Goal: Task Accomplishment & Management: Use online tool/utility

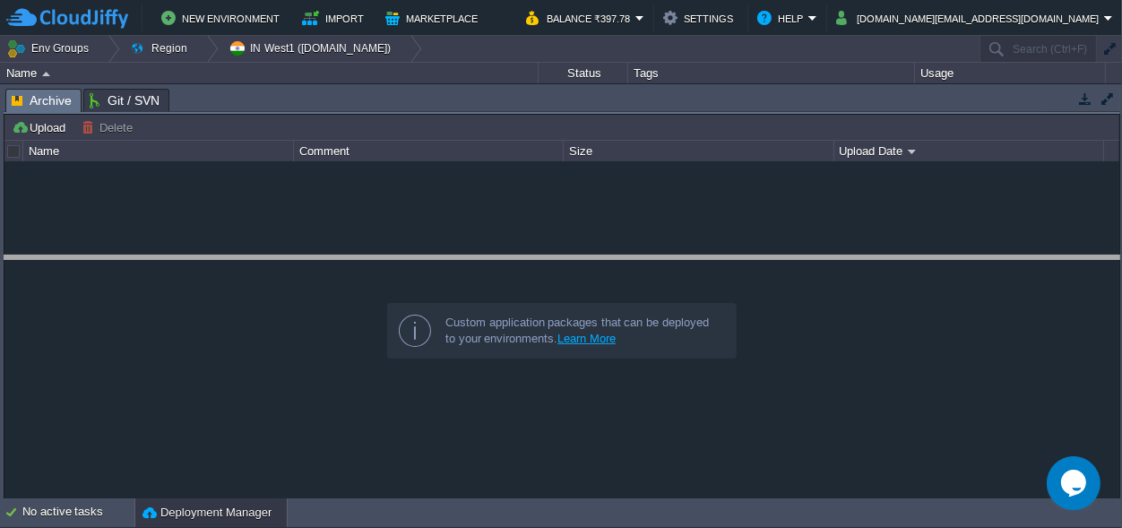
drag, startPoint x: 521, startPoint y: 97, endPoint x: 197, endPoint y: 481, distance: 502.5
click at [486, 333] on body "New Environment Import Marketplace Bonus ₹0.00 Upgrade Account Balance ₹397.78 …" at bounding box center [561, 264] width 1122 height 528
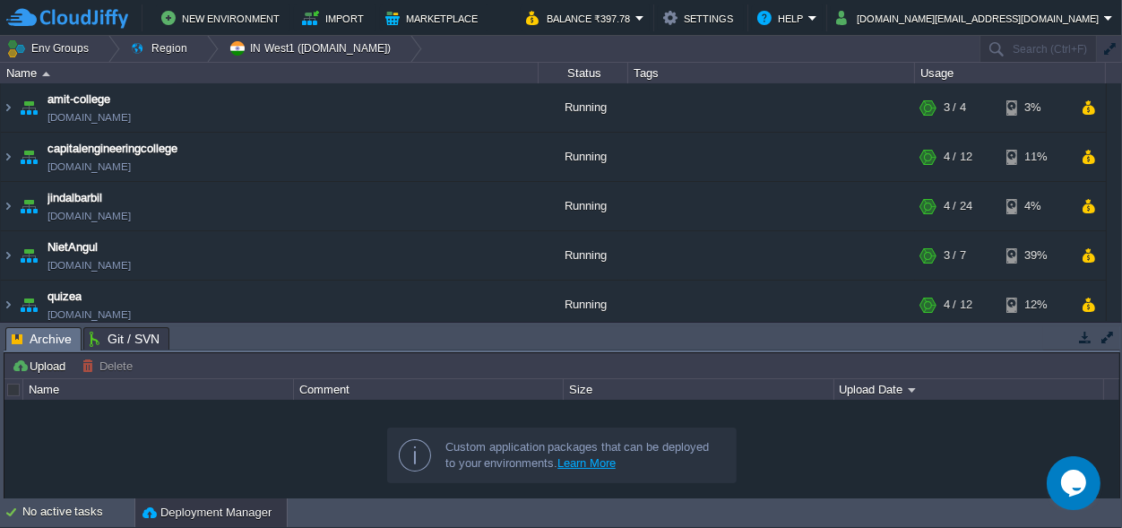
drag, startPoint x: 449, startPoint y: 331, endPoint x: 445, endPoint y: 438, distance: 107.6
click at [447, 439] on body "New Environment Import Marketplace Bonus ₹0.00 Upgrade Account Balance ₹397.78 …" at bounding box center [561, 264] width 1122 height 528
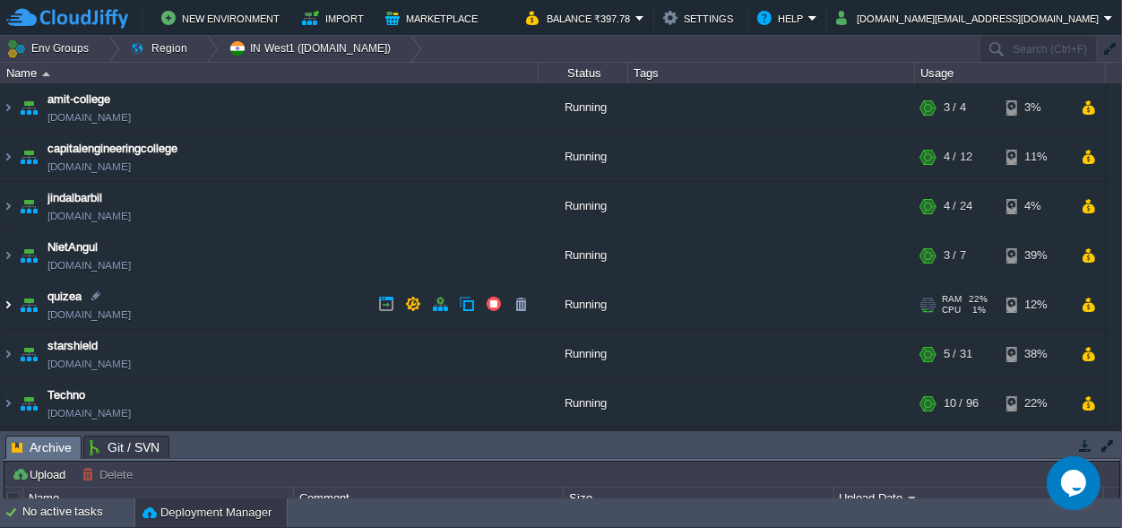
click at [3, 301] on img at bounding box center [8, 305] width 14 height 48
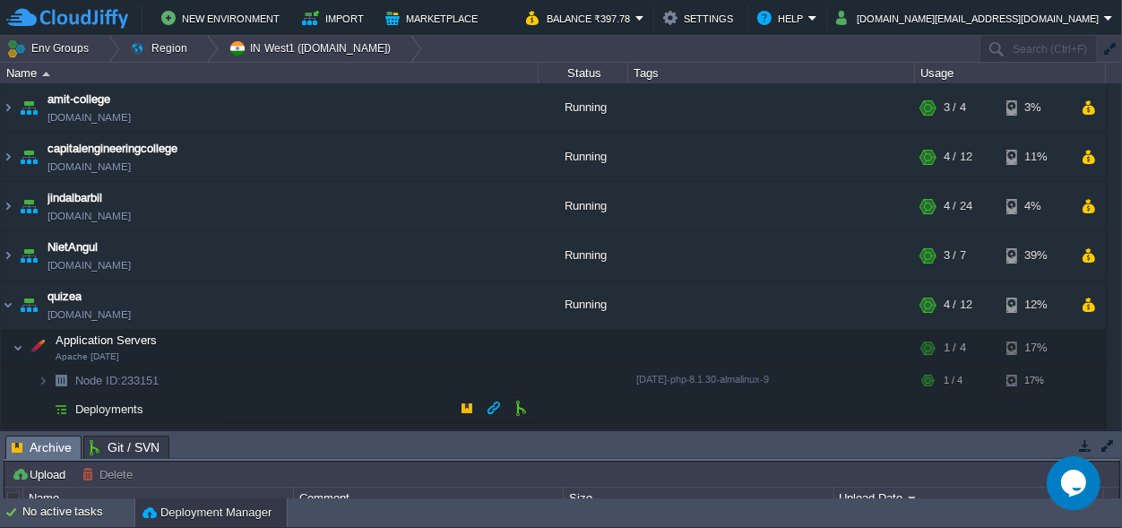
scroll to position [168, 0]
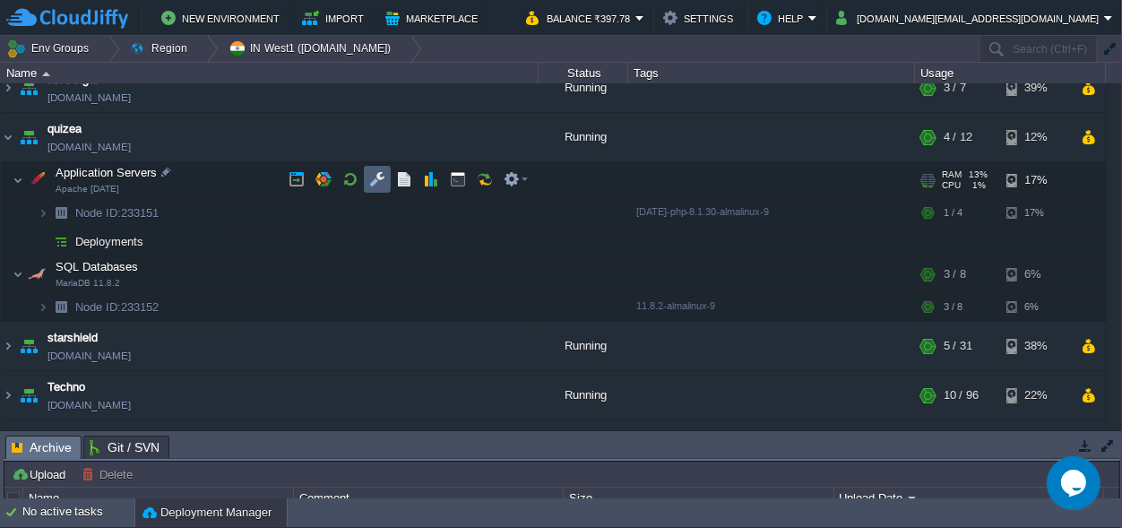
click at [373, 180] on button "button" at bounding box center [377, 179] width 16 height 16
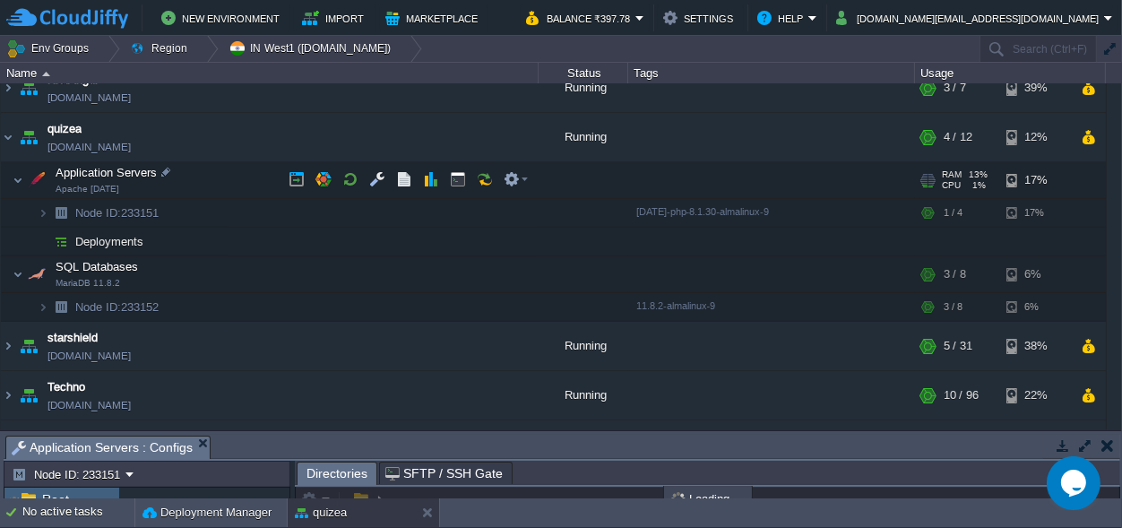
scroll to position [4, 0]
drag, startPoint x: 510, startPoint y: 443, endPoint x: 510, endPoint y: -70, distance: 512.7
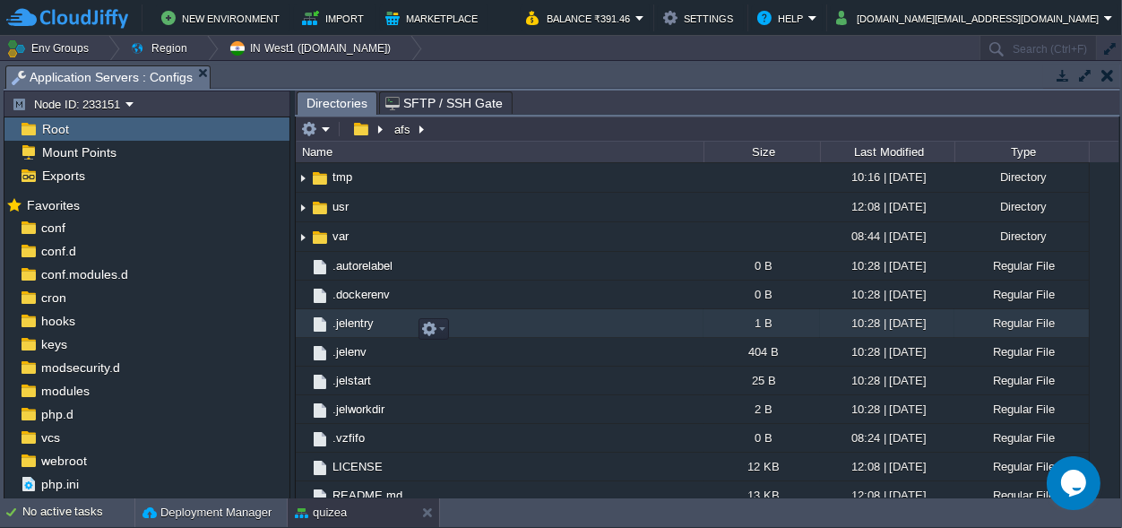
scroll to position [522, 0]
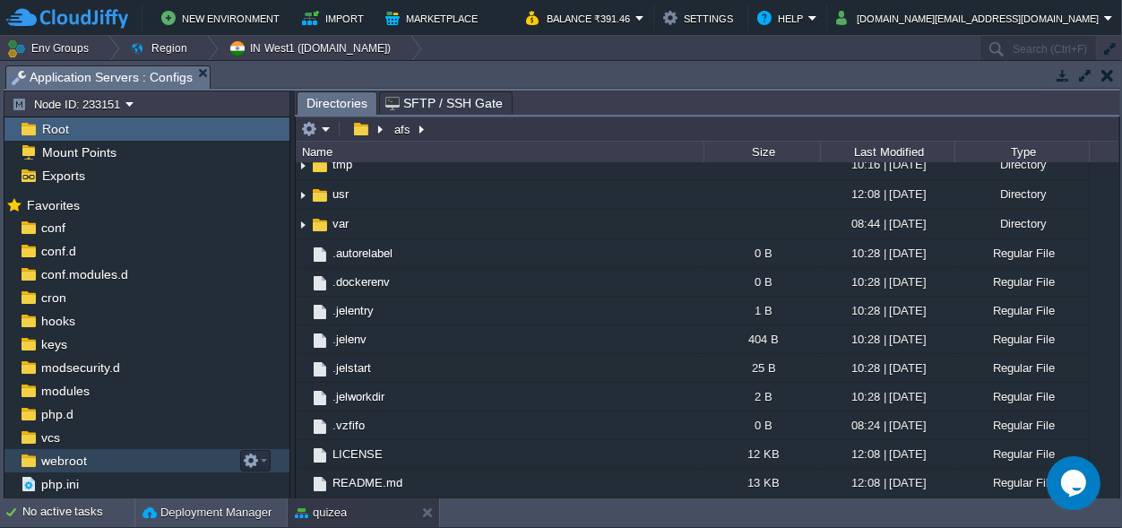
click at [65, 456] on span "webroot" at bounding box center [64, 461] width 52 height 16
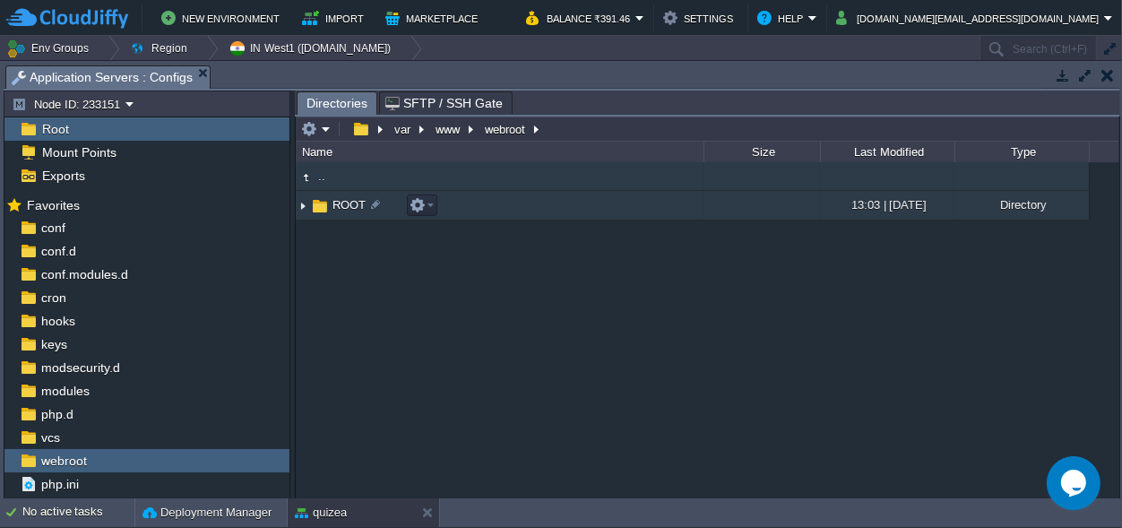
click at [350, 200] on span "ROOT" at bounding box center [349, 204] width 39 height 15
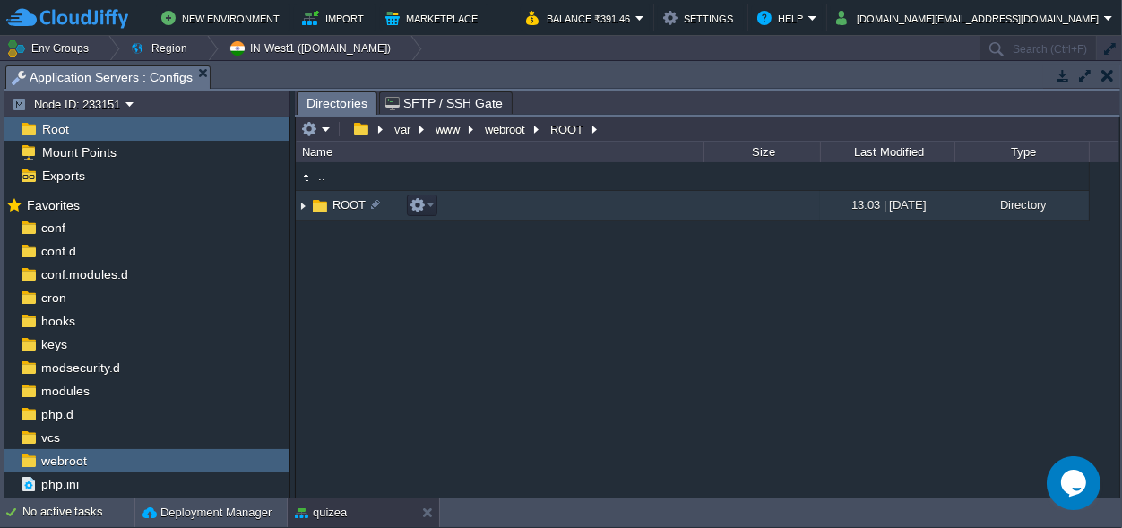
click at [350, 200] on span "ROOT" at bounding box center [349, 204] width 39 height 15
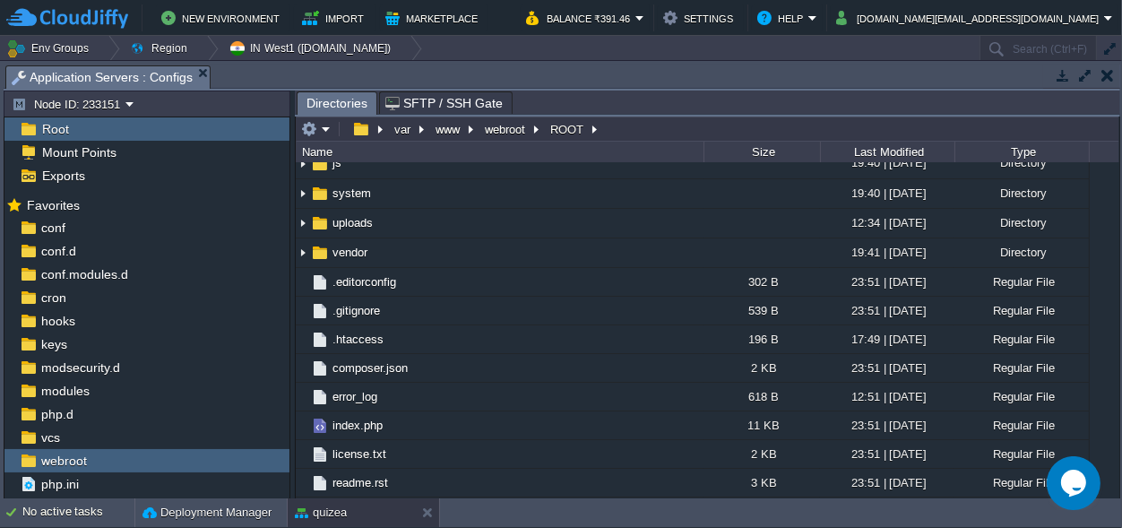
click at [350, 22] on span "application" at bounding box center [360, 14] width 61 height 15
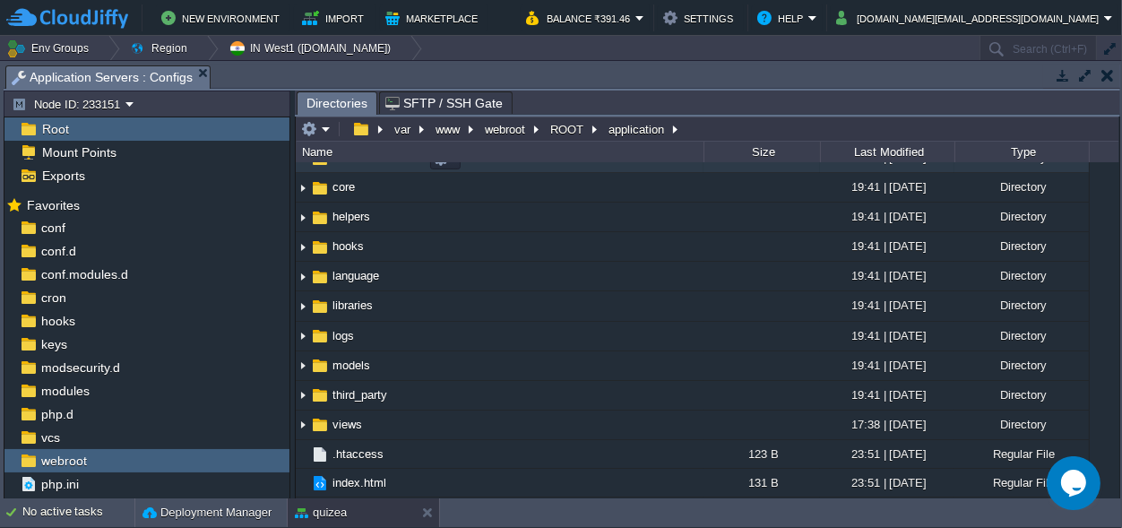
click at [350, 165] on span "controllers" at bounding box center [359, 157] width 59 height 15
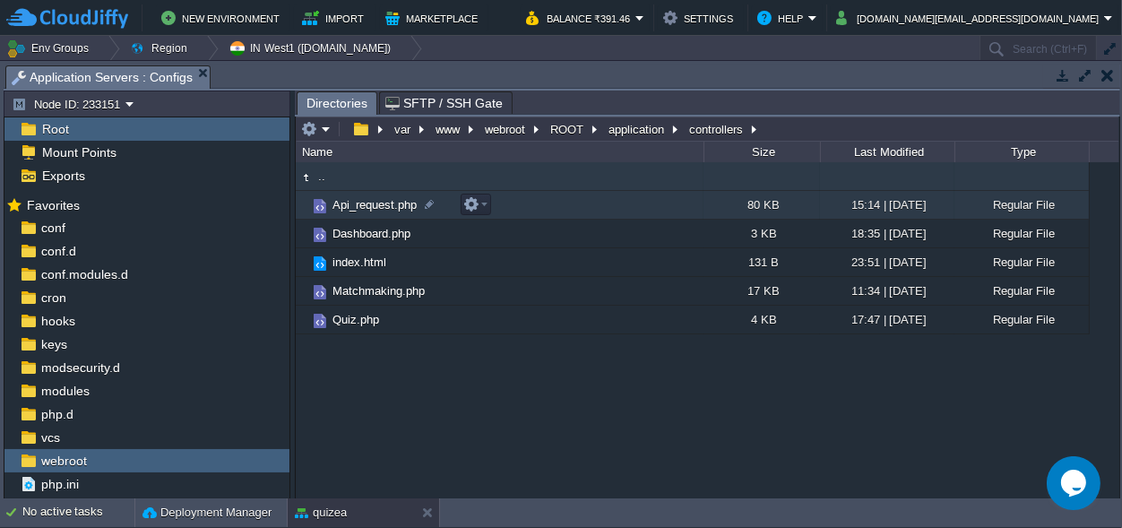
click at [362, 204] on span "Api_request.php" at bounding box center [375, 204] width 90 height 15
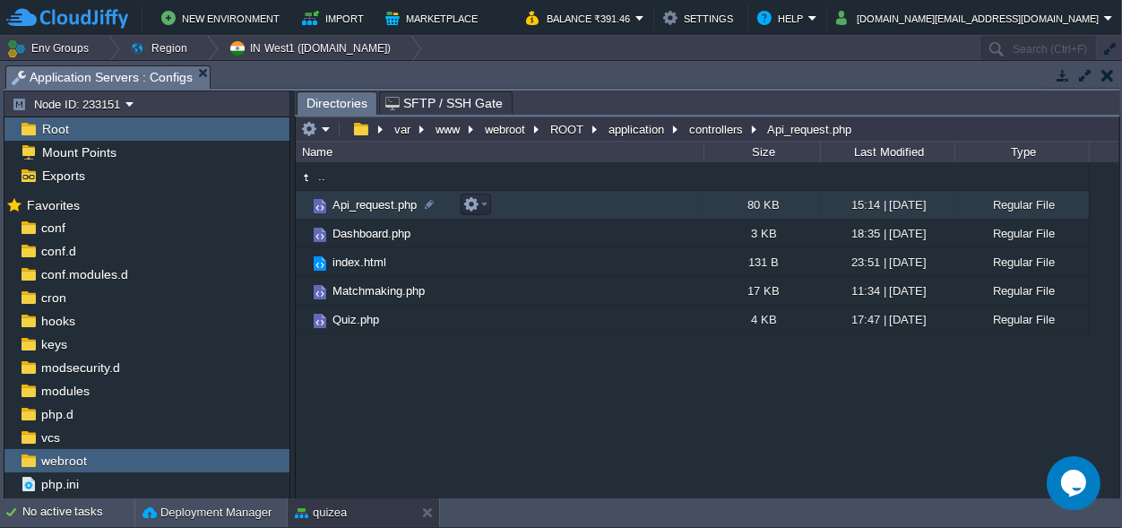
click at [362, 204] on span "Api_request.php" at bounding box center [375, 204] width 90 height 15
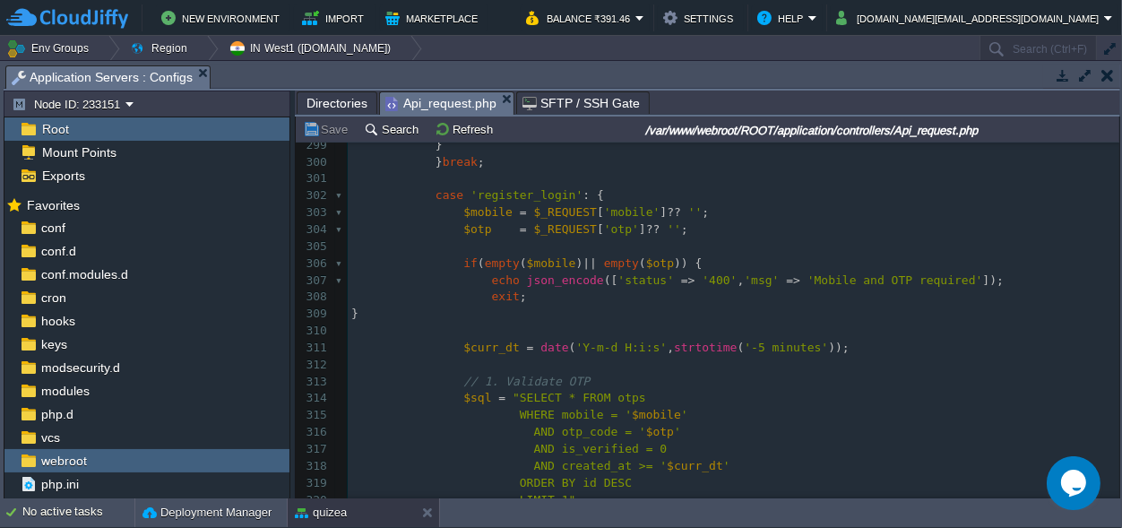
scroll to position [5531, 0]
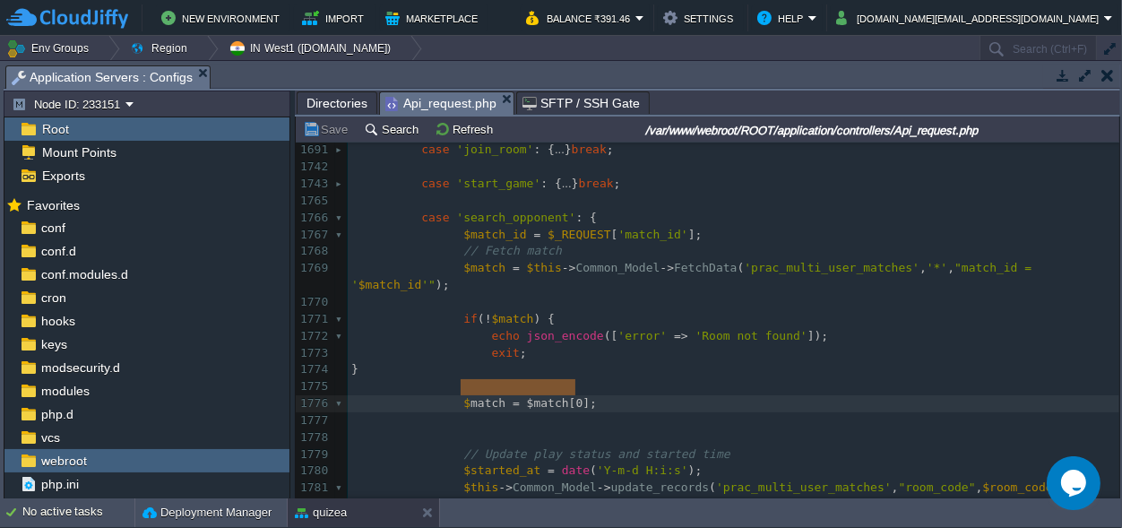
type textarea "$match = $match[0];"
drag, startPoint x: 599, startPoint y: 390, endPoint x: 456, endPoint y: 386, distance: 142.6
click at [464, 396] on span "$match" at bounding box center [484, 402] width 42 height 13
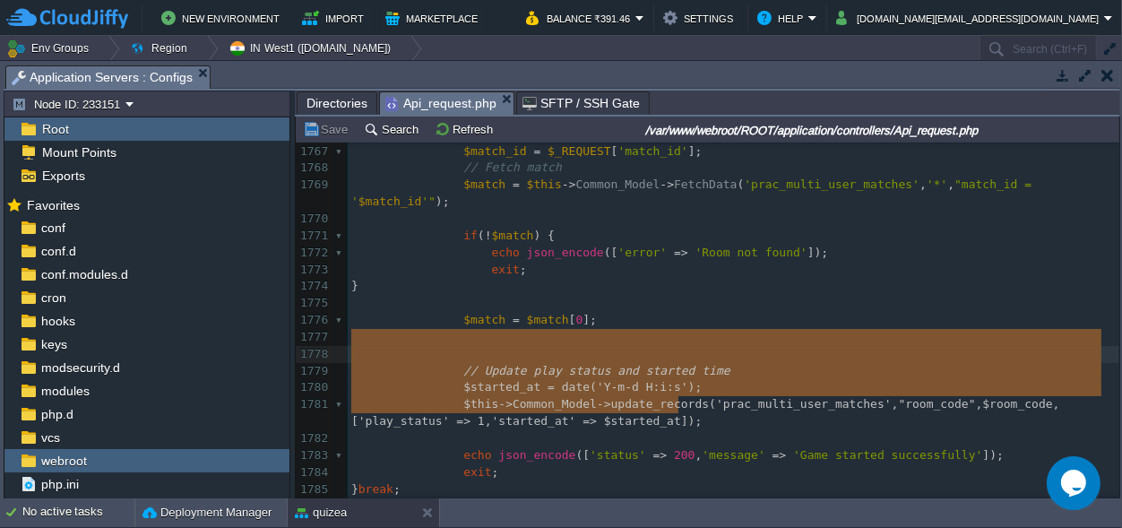
type textarea "/ Update play status and started time $started_at = date('Y-m-d H:i:s'); $this-…"
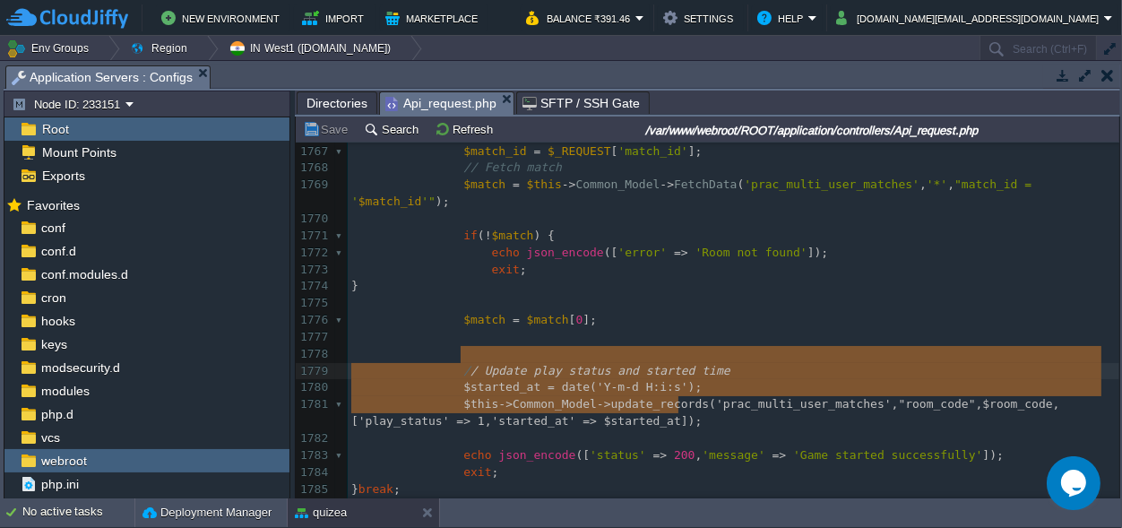
drag, startPoint x: 713, startPoint y: 408, endPoint x: 457, endPoint y: 348, distance: 262.4
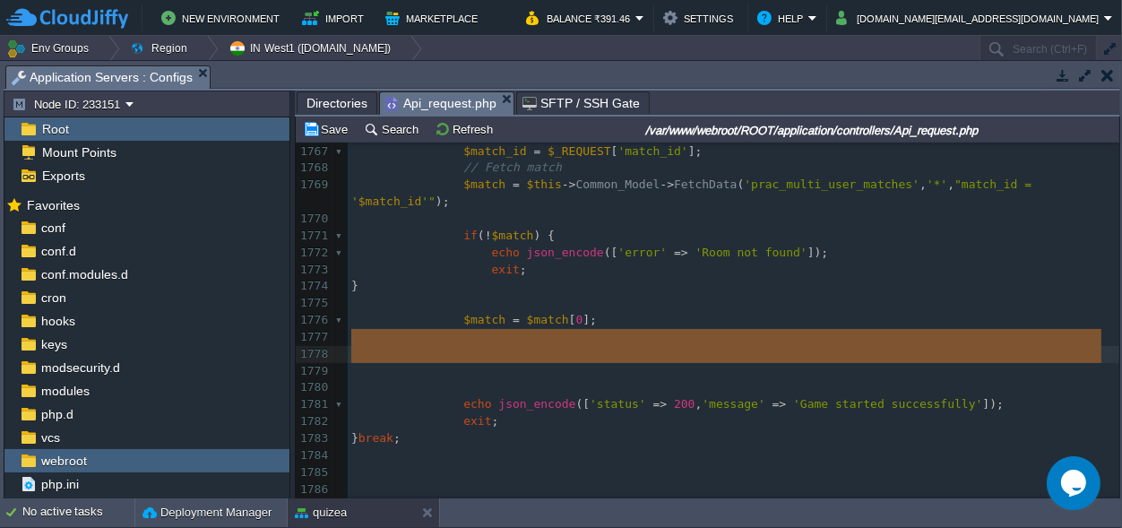
drag, startPoint x: 463, startPoint y: 365, endPoint x: 456, endPoint y: 331, distance: 34.8
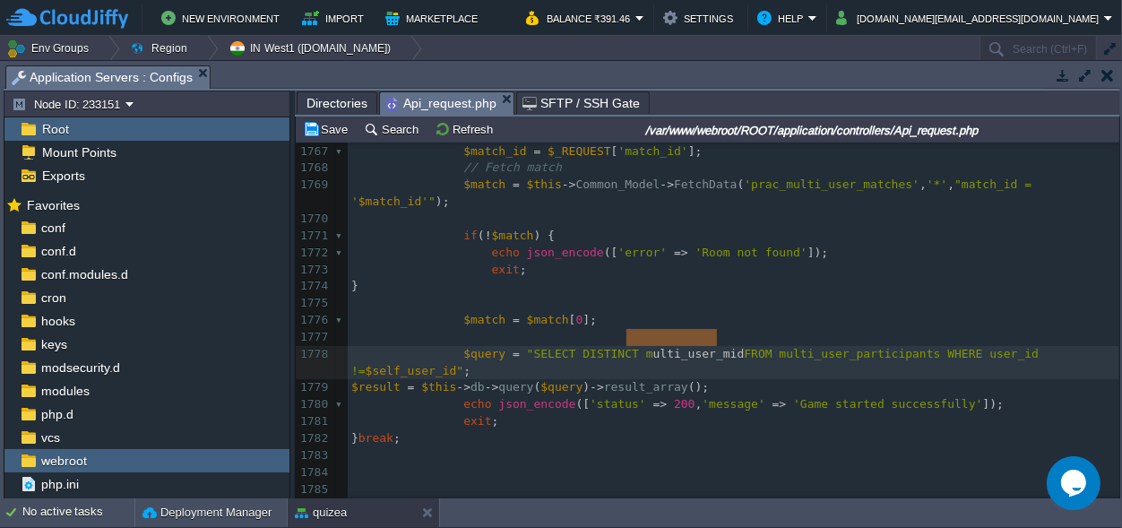
type textarea "multi_user_mid"
drag, startPoint x: 714, startPoint y: 333, endPoint x: 615, endPoint y: 330, distance: 99.6
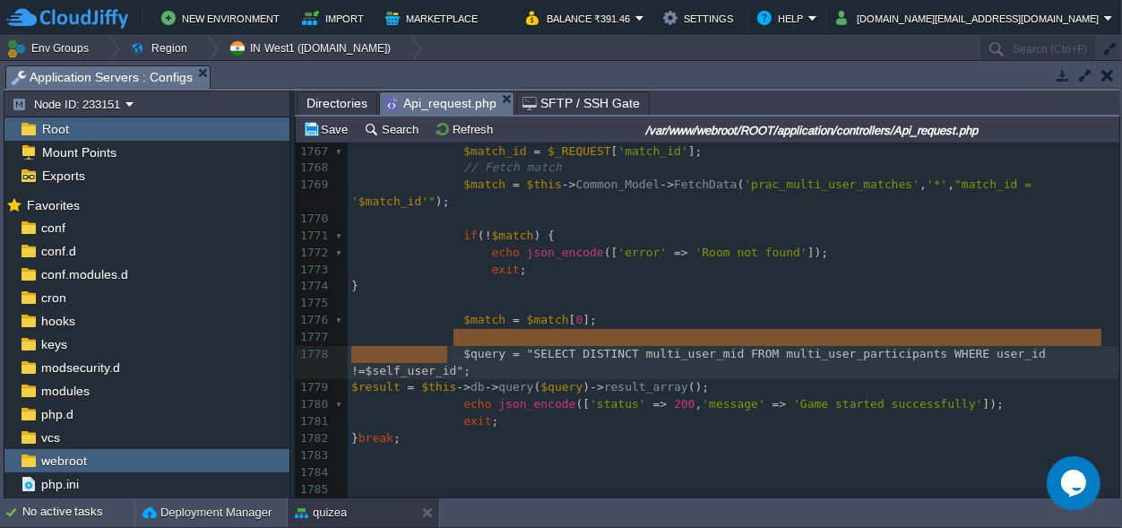
type textarea "$query = "SELECT DISTINCT multi_user_mid FROM multi_user_participants WHERE use…"
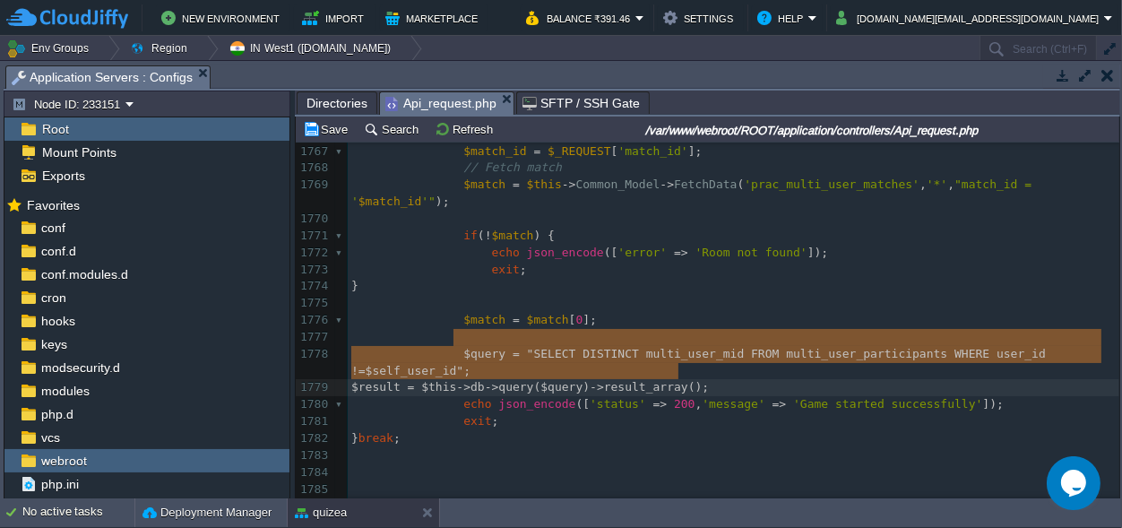
scroll to position [13, 326]
drag, startPoint x: 455, startPoint y: 333, endPoint x: 706, endPoint y: 369, distance: 253.6
paste textarea
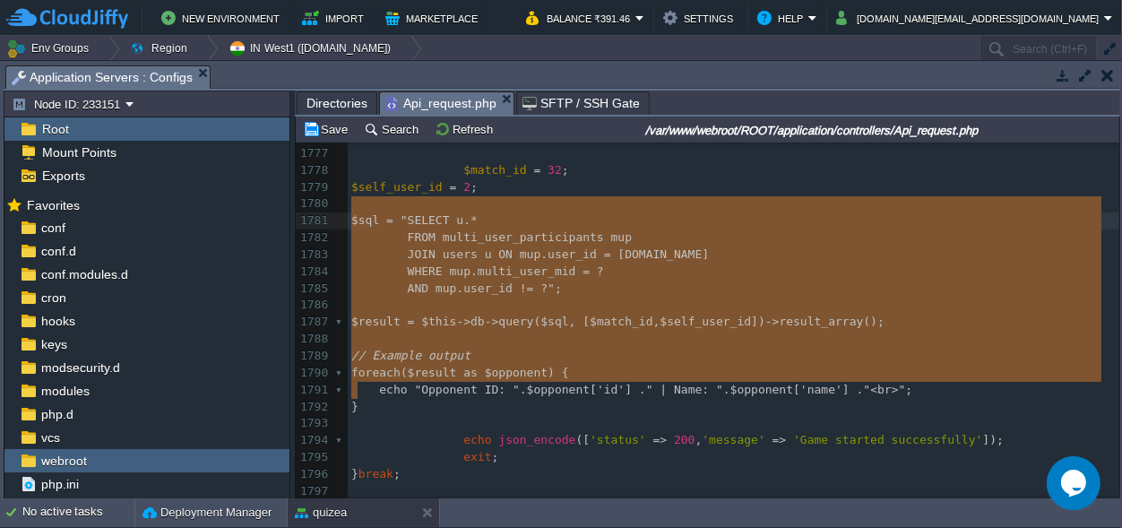
scroll to position [181, 6]
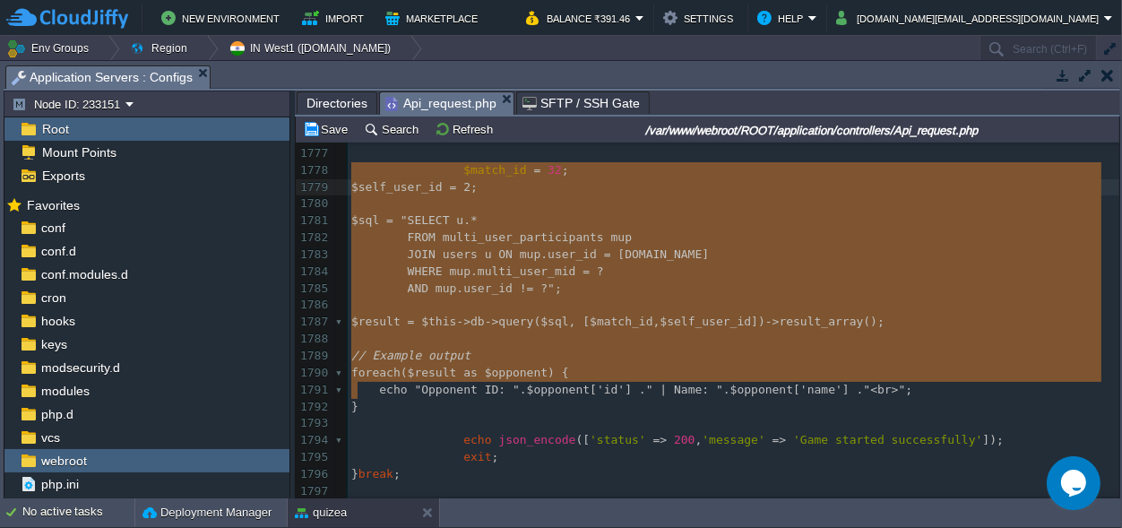
drag, startPoint x: 371, startPoint y: 395, endPoint x: 338, endPoint y: 167, distance: 230.9
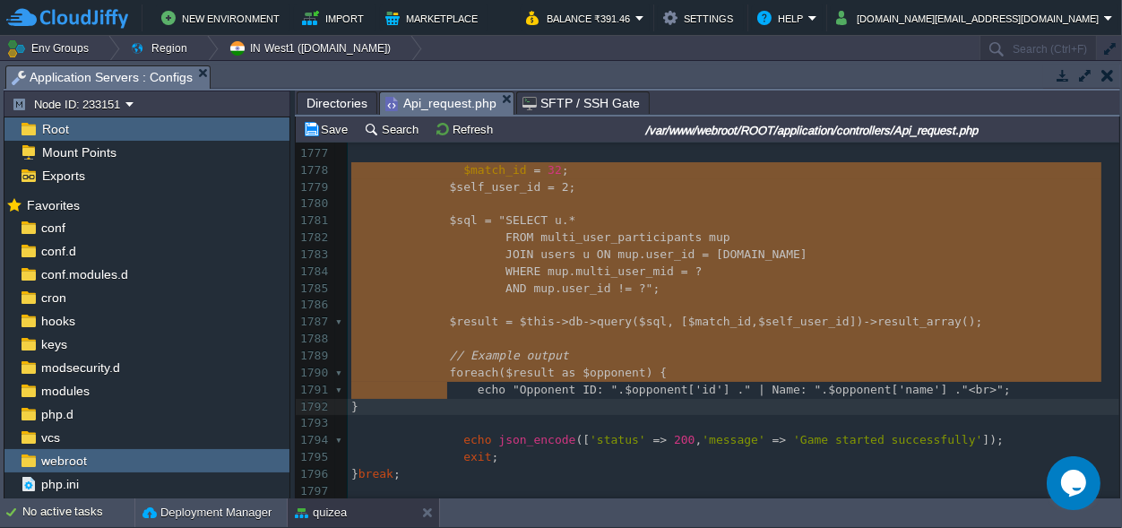
type textarea "$self_user_id = 2; $sql = "SELECT u.* FROM multi_user_participants mup JOIN use…"
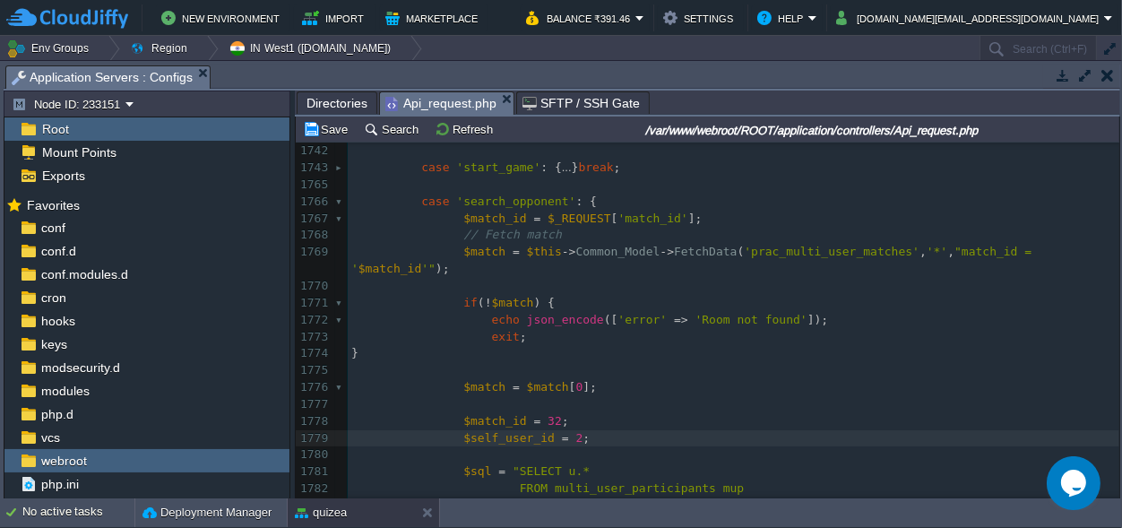
scroll to position [18535, 0]
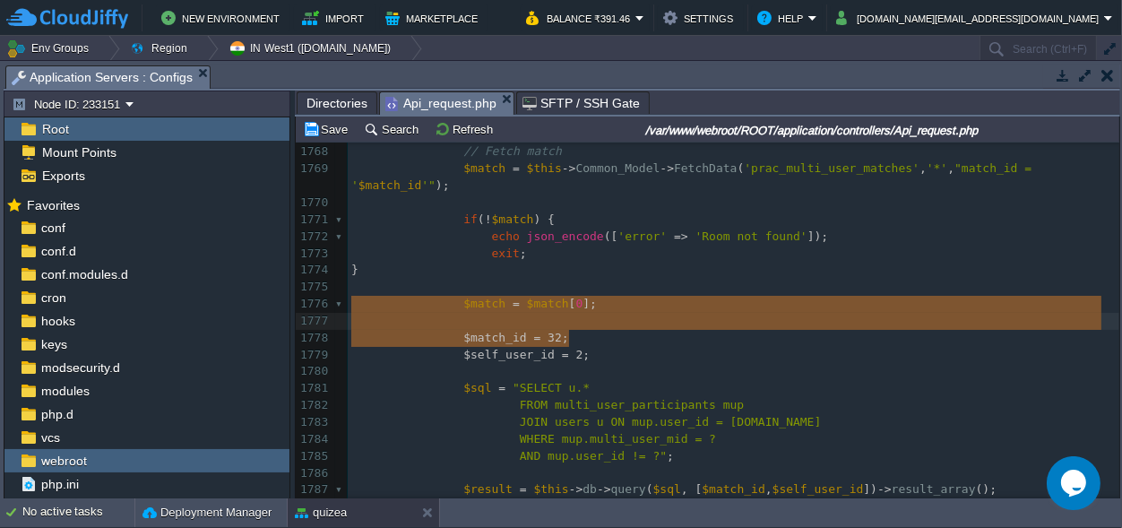
type textarea "$match_id = 32; $self_user_id = 2;"
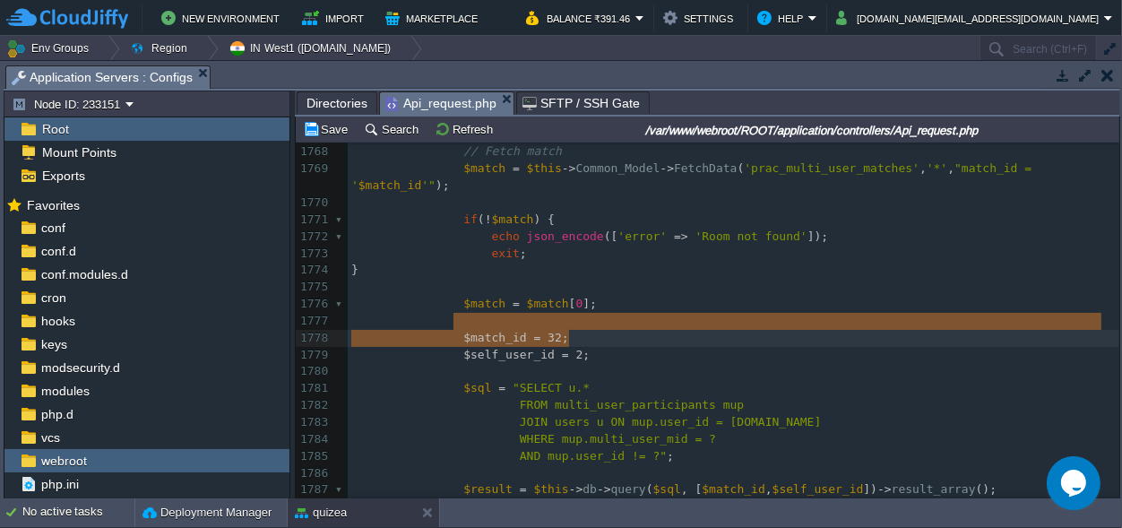
drag, startPoint x: 587, startPoint y: 337, endPoint x: 453, endPoint y: 324, distance: 135.0
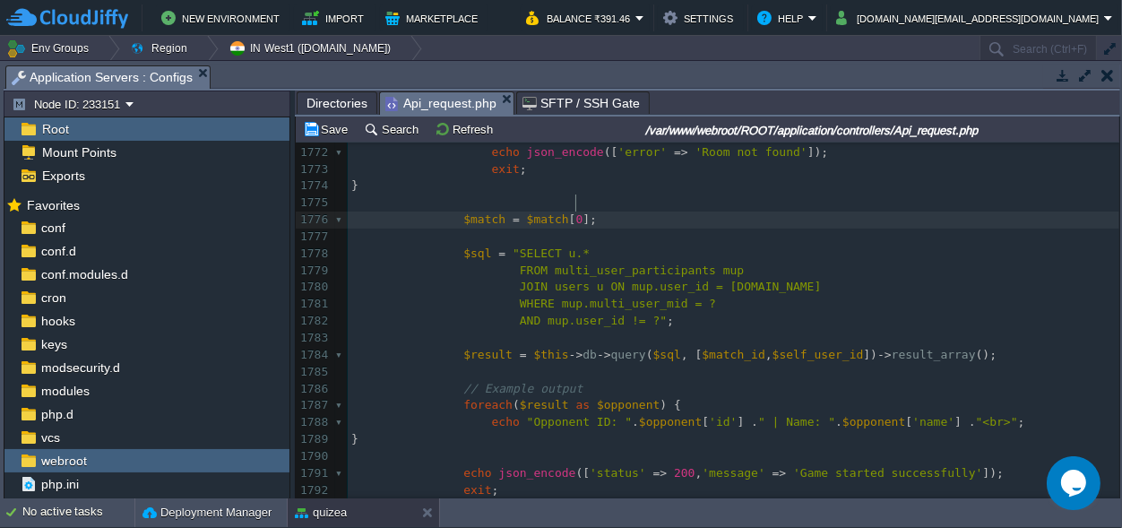
scroll to position [18620, 0]
click at [702, 348] on span "$match_id" at bounding box center [733, 354] width 63 height 13
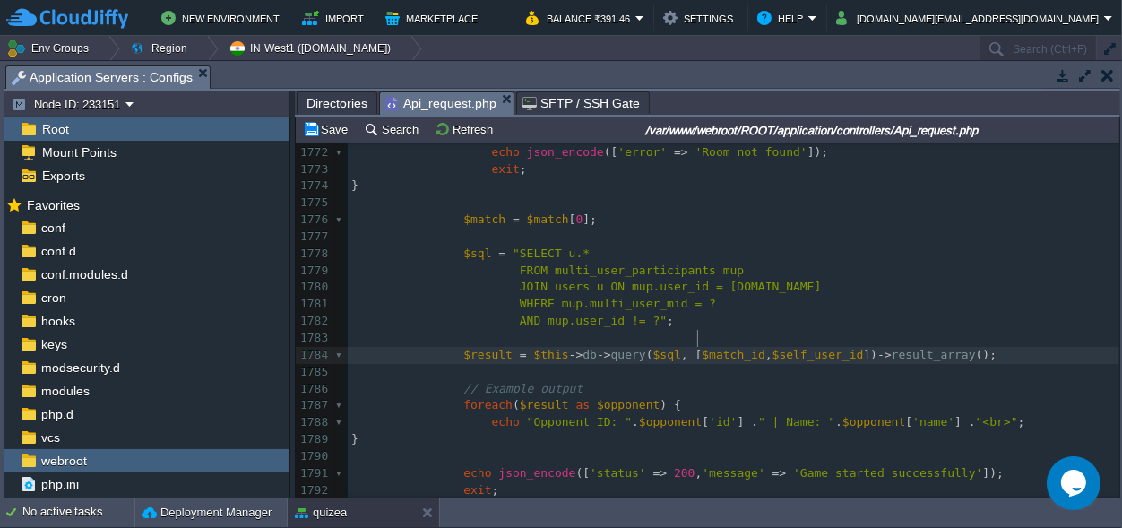
type textarea "$match_id"
click at [692, 286] on div "xxxxxxxxxx ​ 1743 case 'start_game' : { ... } break ; 1765 ​ 1766 case 'search_…" at bounding box center [734, 389] width 772 height 794
click at [676, 297] on span "WHERE mup.multi_user_mid =" at bounding box center [611, 303] width 183 height 13
type textarea "'"
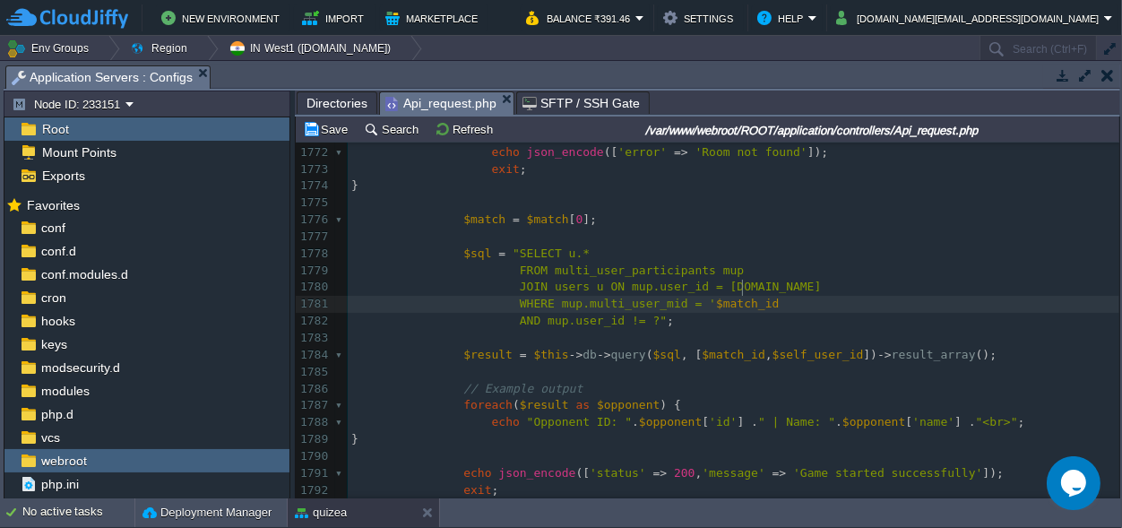
click at [757, 296] on pre "WHERE mup.multi_user_mid = ' $match_id" at bounding box center [734, 304] width 772 height 17
type textarea "'"
click at [794, 336] on div "xxxxxxxxxx ​ 1743 case 'start_game' : { ... } break ; 1765 ​ 1766 case 'search_…" at bounding box center [734, 389] width 772 height 794
type textarea "$self_user_id"
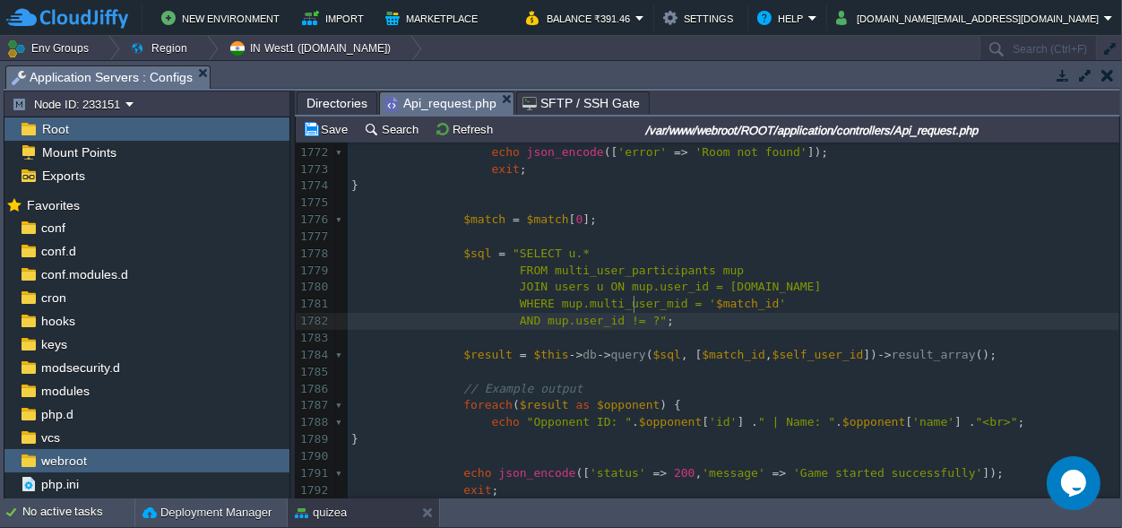
click at [633, 314] on span "AND mup.user_id != ?"" at bounding box center [593, 320] width 147 height 13
paste textarea "'"
click at [627, 303] on div "xxxxxxxxxx ​ 1743 case 'start_game' : { ... } break ; 1765 ​ 1766 case 'search_…" at bounding box center [734, 389] width 772 height 794
type textarea "'"
click at [717, 301] on div "xxxxxxxxxx ​ 1743 case 'start_game' : { ... } break ; 1765 ​ 1766 case 'search_…" at bounding box center [734, 389] width 772 height 794
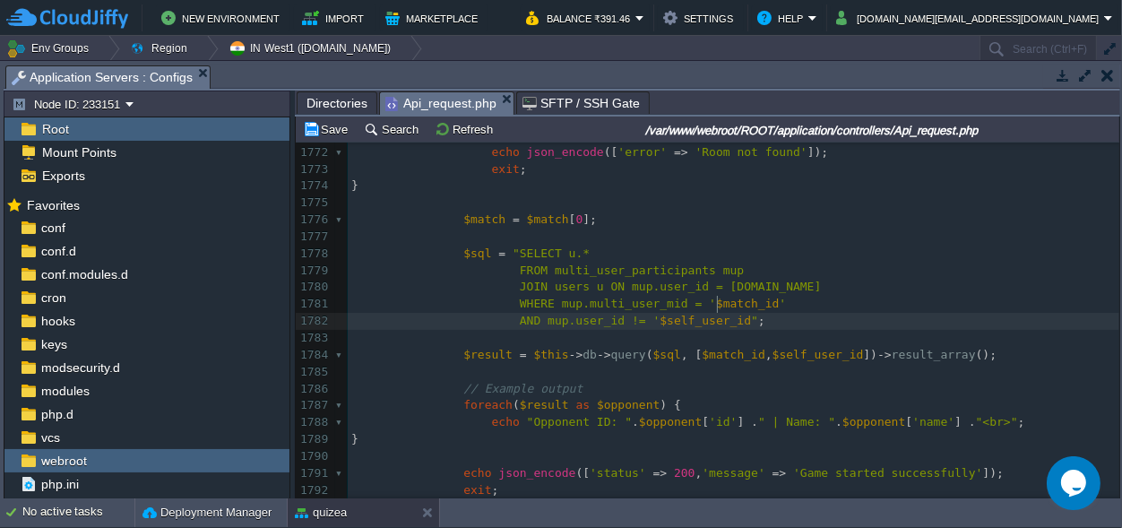
type textarea "'"
click at [672, 308] on div "xxxxxxxxxx ​ 1743 case 'start_game' : { ... } break ; 1765 ​ 1766 case 'search_…" at bounding box center [734, 389] width 772 height 794
click at [608, 334] on div "xxxxxxxxxx ​ 1743 case 'start_game' : { ... } break ; 1765 ​ 1766 case 'search_…" at bounding box center [734, 389] width 772 height 794
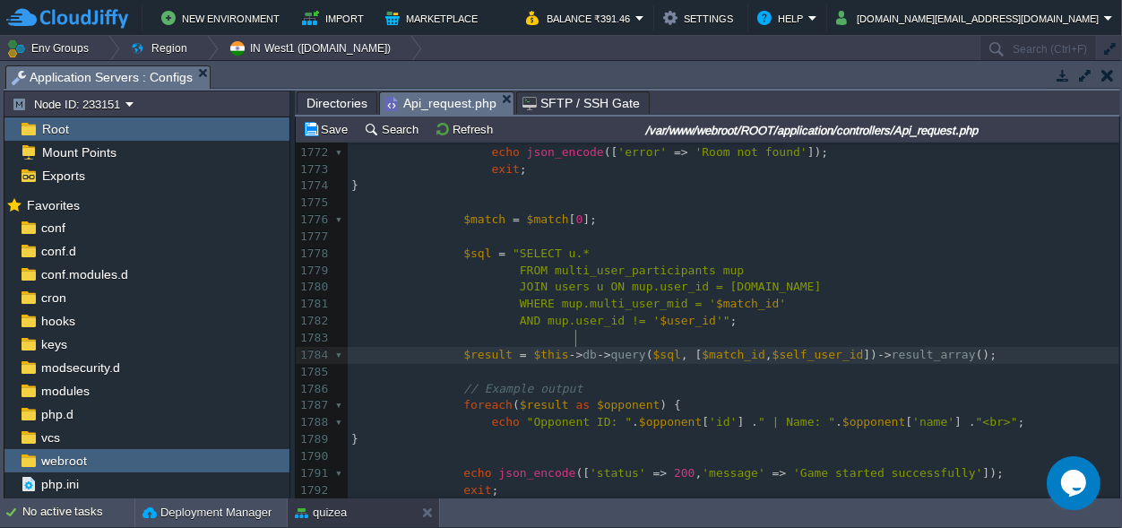
click at [583, 348] on span "db" at bounding box center [590, 354] width 14 height 13
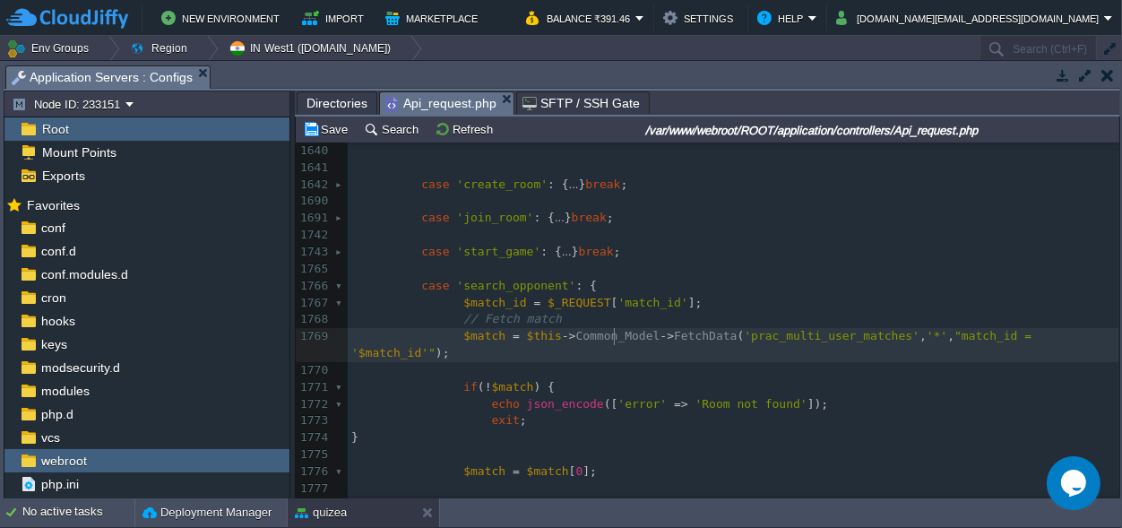
click at [617, 335] on div "xxxxxxxxxx ​ 1630 'is_winner' => $winner , 1631 'awarded_price' => $awarded_pri…" at bounding box center [734, 328] width 772 height 709
type textarea "Common_Model"
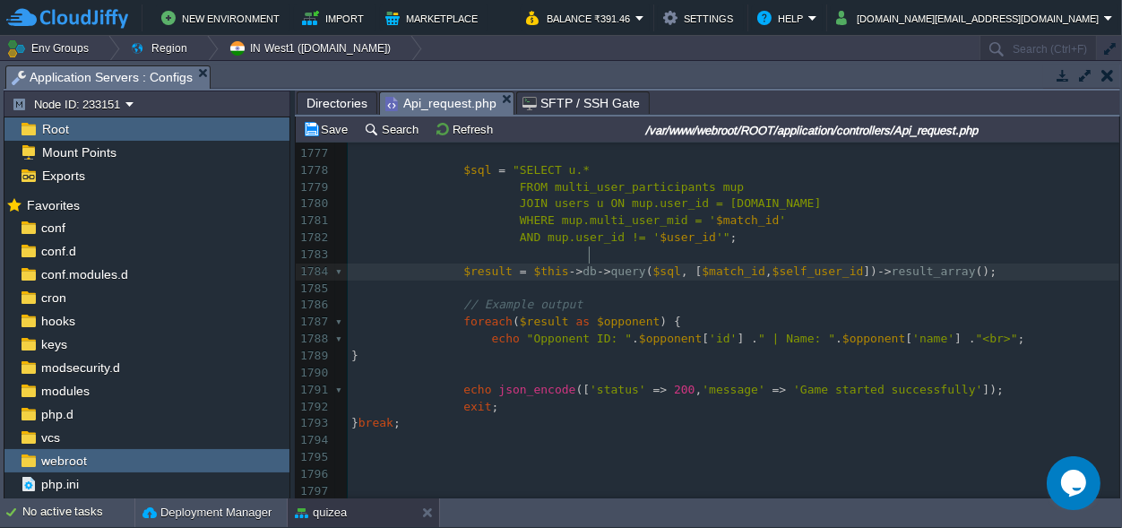
type textarea "->"
drag, startPoint x: 588, startPoint y: 255, endPoint x: 577, endPoint y: 255, distance: 10.8
type textarea "_"
click at [564, 251] on div "xxxxxxxxxx ​ 1767 $match_id = $_REQUEST [ 'match_id' ]; 1768 // Fetch match 176…" at bounding box center [734, 340] width 772 height 760
paste textarea "-"
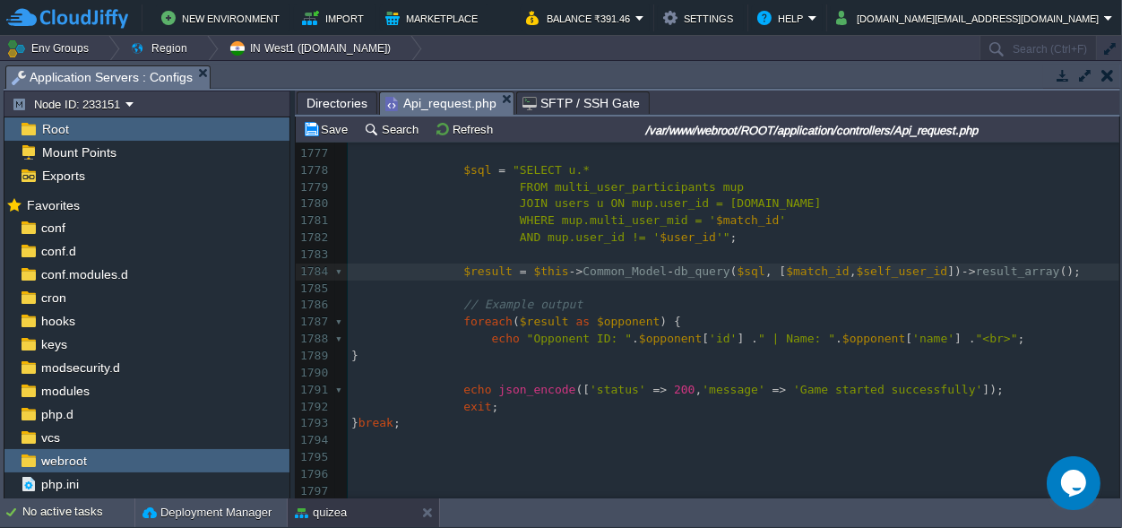
type textarea "->"
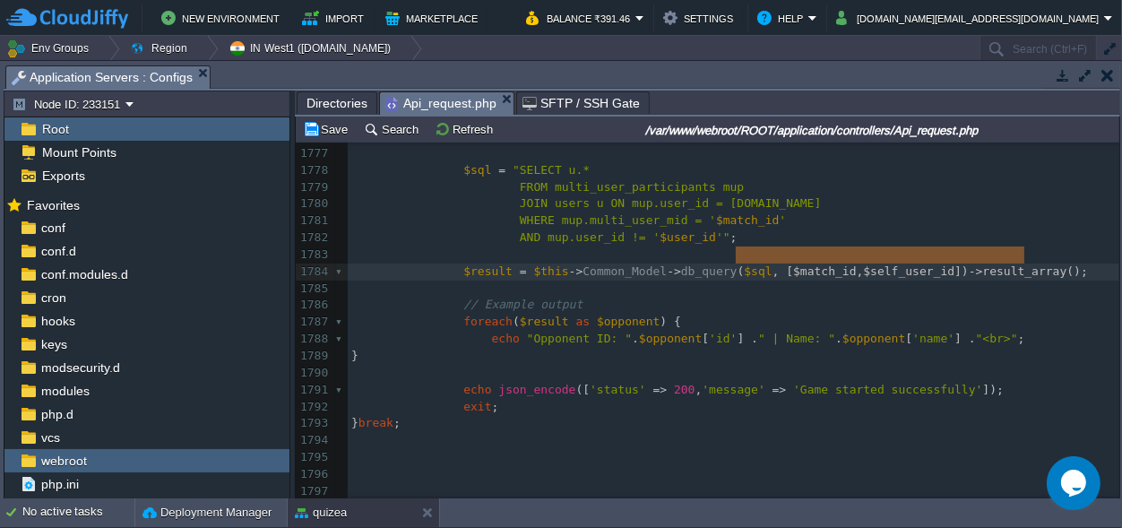
type textarea ", [$match_id, $self_user_id])->result_array("
drag, startPoint x: 734, startPoint y: 255, endPoint x: 1020, endPoint y: 253, distance: 285.9
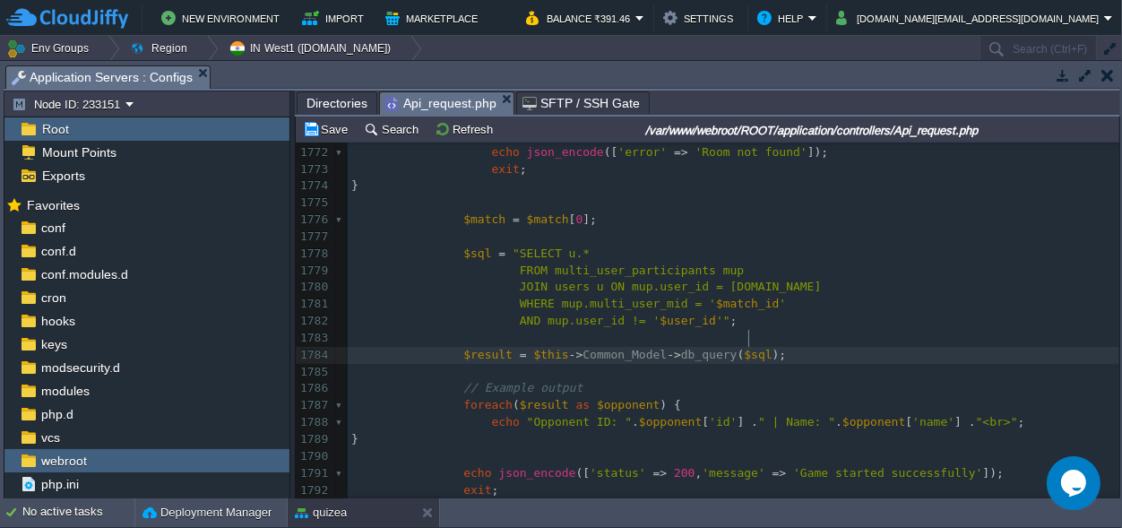
click at [602, 389] on div "xxxxxxxxxx ​ 1767 $match_id = $_REQUEST [ 'match_id' ]; 1768 // Fetch match 176…" at bounding box center [734, 423] width 772 height 760
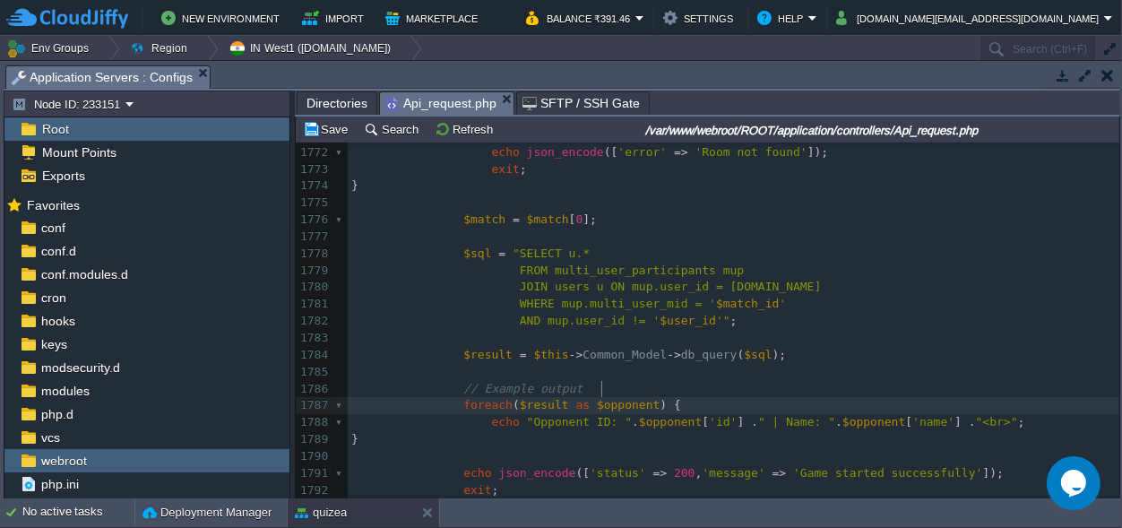
type textarea "$opponent"
click at [480, 340] on div "xxxxxxxxxx ​ 1743 case 'start_game' : { ... } break ; 1765 ​ 1766 case 'search_…" at bounding box center [734, 397] width 772 height 811
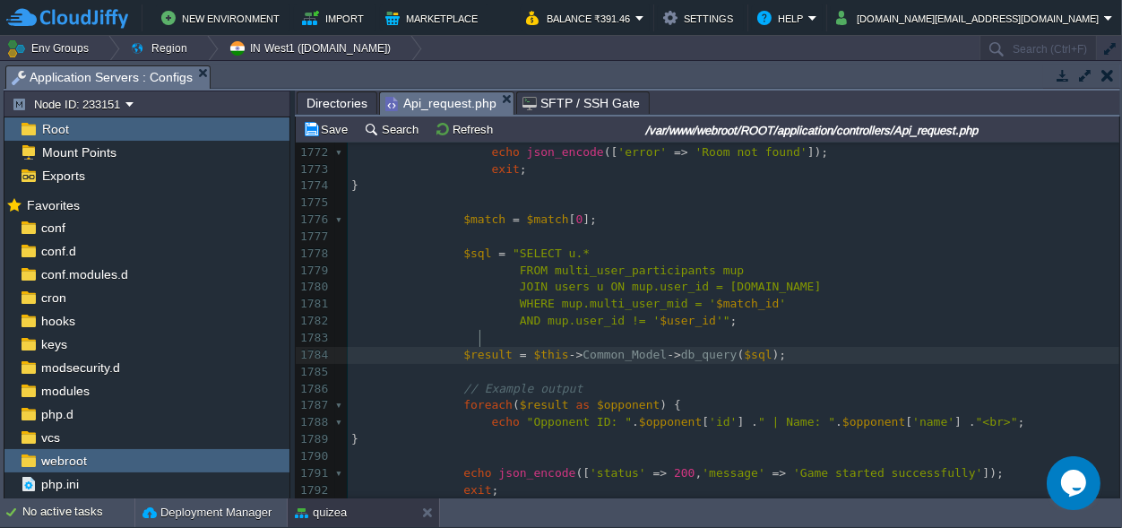
type textarea "$result"
paste textarea
click at [536, 397] on pre "foreach ( $result as $opponent ) {" at bounding box center [734, 405] width 772 height 17
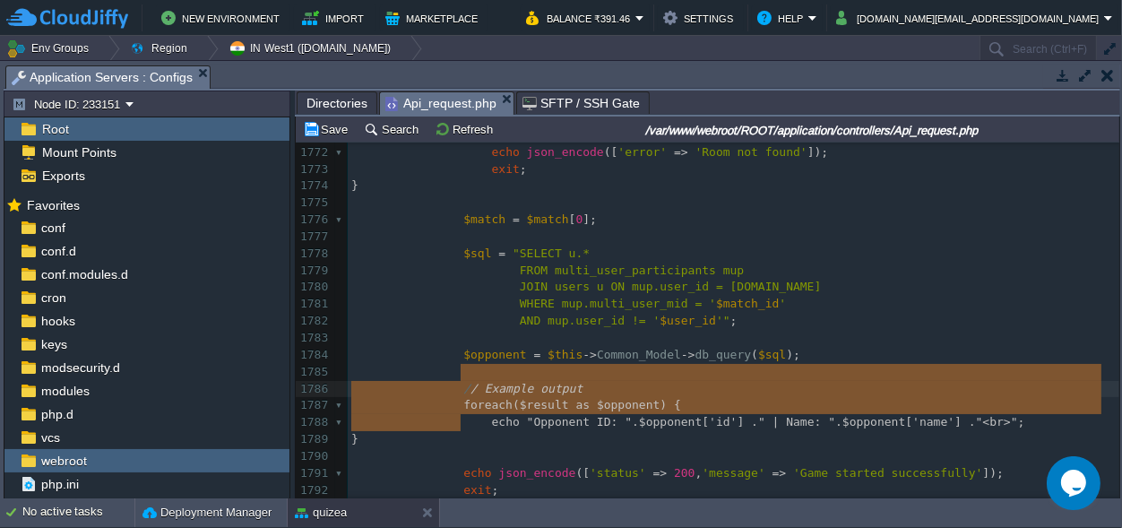
type textarea "// Example output foreach ($result as $opponent) { echo "Opponent ID: " . $oppo…"
drag, startPoint x: 469, startPoint y: 424, endPoint x: 456, endPoint y: 373, distance: 52.6
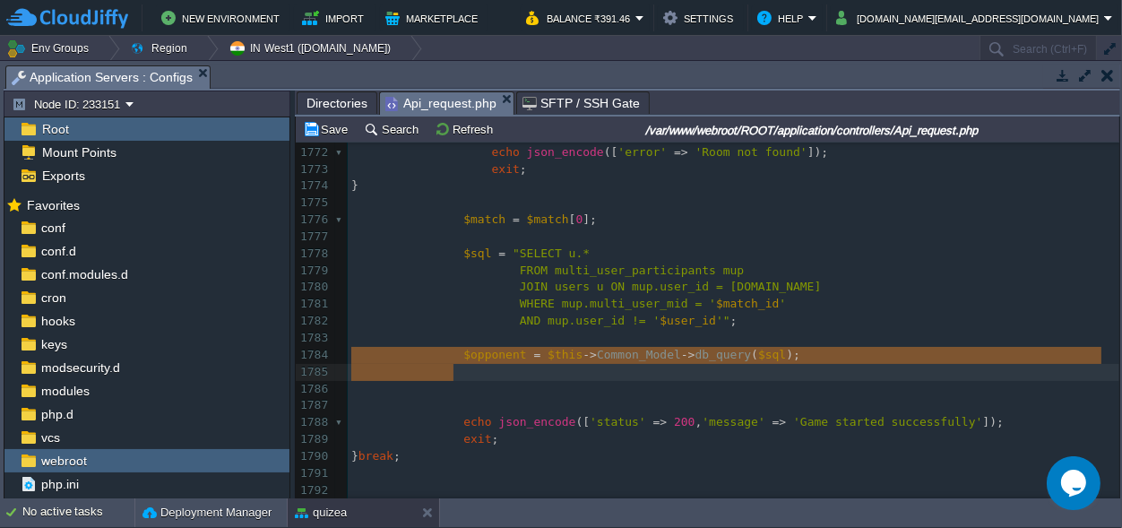
drag, startPoint x: 473, startPoint y: 380, endPoint x: 350, endPoint y: 362, distance: 124.1
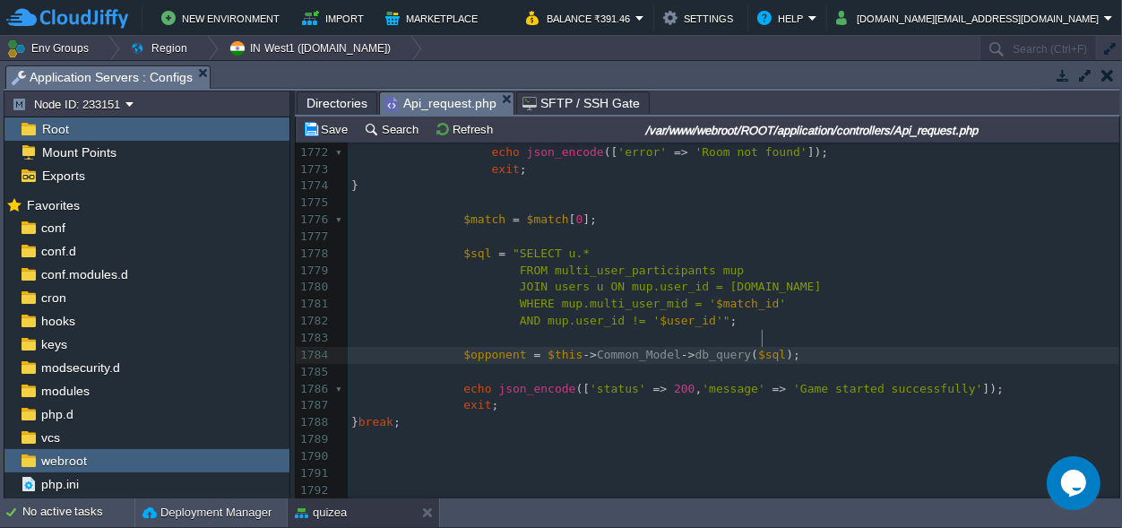
click at [694, 370] on div "xxxxxxxxxx ​ 1743 case 'start_game' : { ... } break ; 1765 ​ 1766 case 'search_…" at bounding box center [734, 355] width 772 height 726
click at [704, 382] on span "'message'" at bounding box center [733, 388] width 63 height 13
type textarea "message"
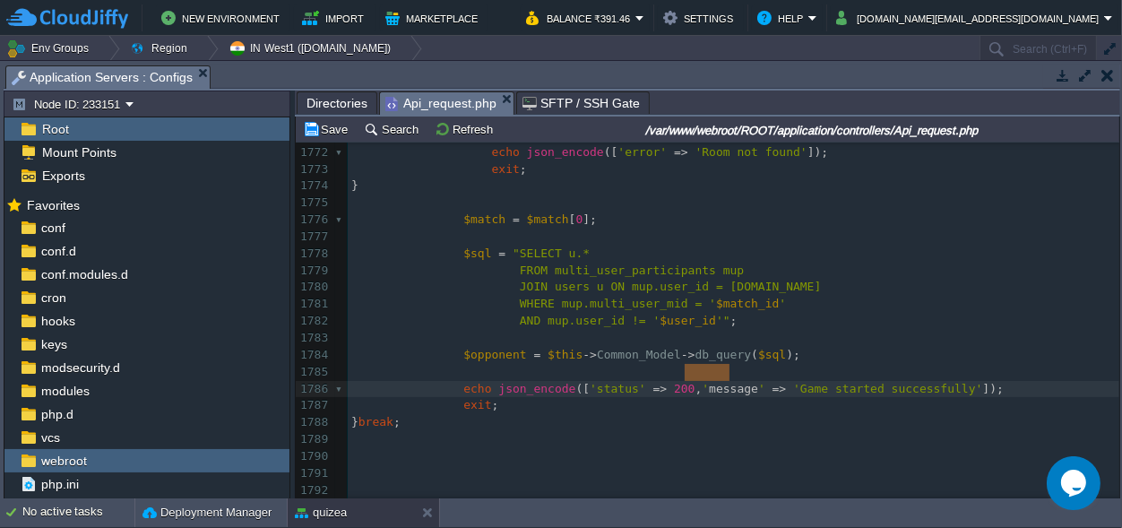
paste textarea
click at [826, 364] on pre "​" at bounding box center [734, 372] width 772 height 17
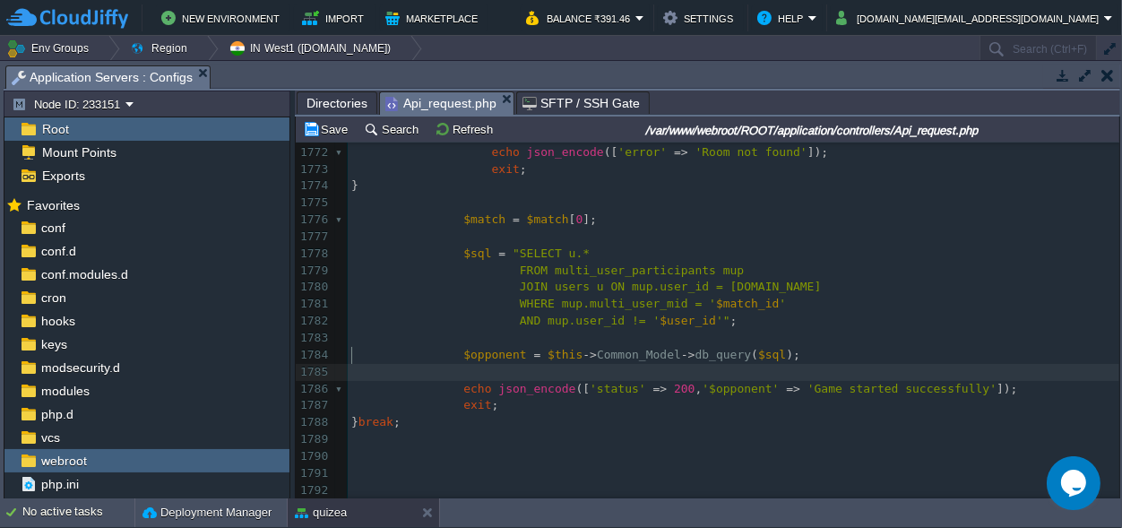
click at [841, 373] on div "xxxxxxxxxx ​ 1743 case 'start_game' : { ... } break ; 1765 ​ 1766 case 'search_…" at bounding box center [734, 355] width 772 height 726
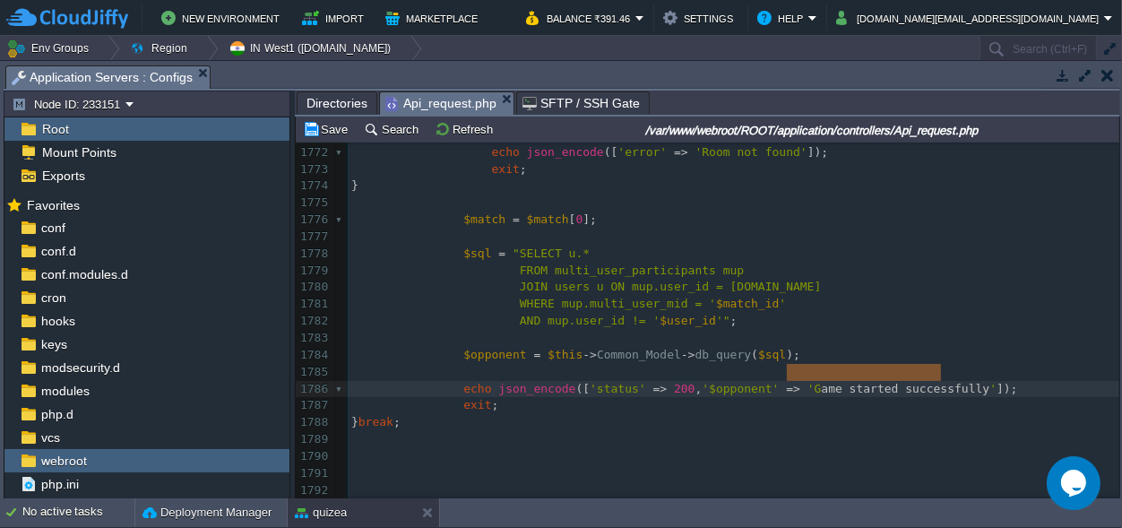
type textarea "Game started successfully"
drag, startPoint x: 943, startPoint y: 372, endPoint x: 783, endPoint y: 376, distance: 159.6
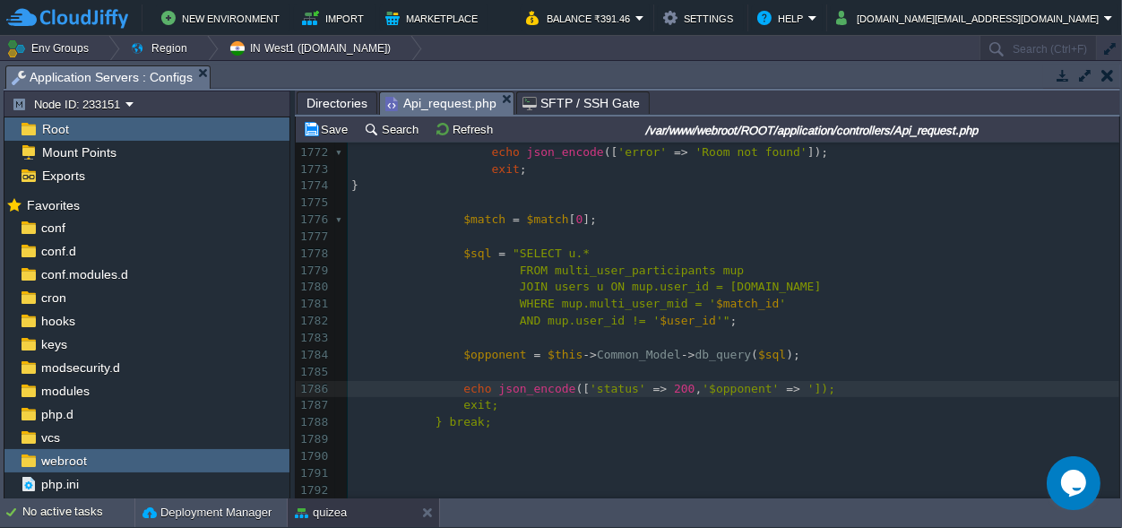
click at [782, 367] on div "xxxxxxxxxx ​ 1743 case 'start_game' : { ... } break ; 1765 ​ 1766 case 'search_…" at bounding box center [734, 355] width 772 height 726
drag, startPoint x: 738, startPoint y: 405, endPoint x: 778, endPoint y: 406, distance: 40.3
click at [742, 414] on pre "} break ;" at bounding box center [734, 422] width 772 height 17
click at [737, 370] on div "xxxxxxxxxx ​ 1743 case 'start_game' : { ... } break ; 1765 ​ 1766 case 'search_…" at bounding box center [734, 355] width 772 height 726
type textarea "s"
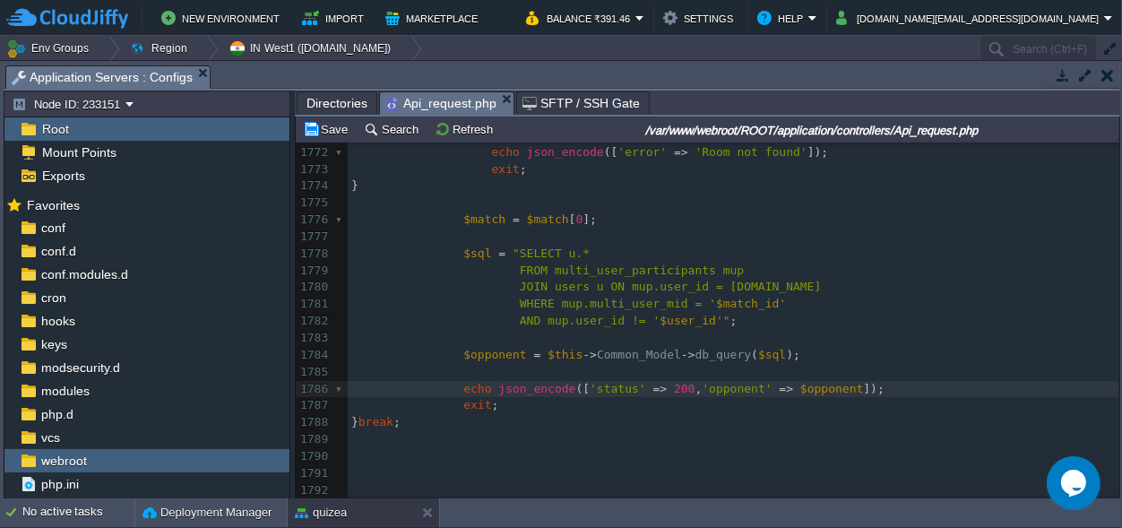
scroll to position [0, 6]
click at [816, 414] on pre "} break ;" at bounding box center [734, 422] width 772 height 17
click at [571, 234] on div "xxxxxxxxxx ​ 1743 case 'start_game' : { ... } break ; 1765 ​ 1766 case 'search_…" at bounding box center [734, 355] width 772 height 726
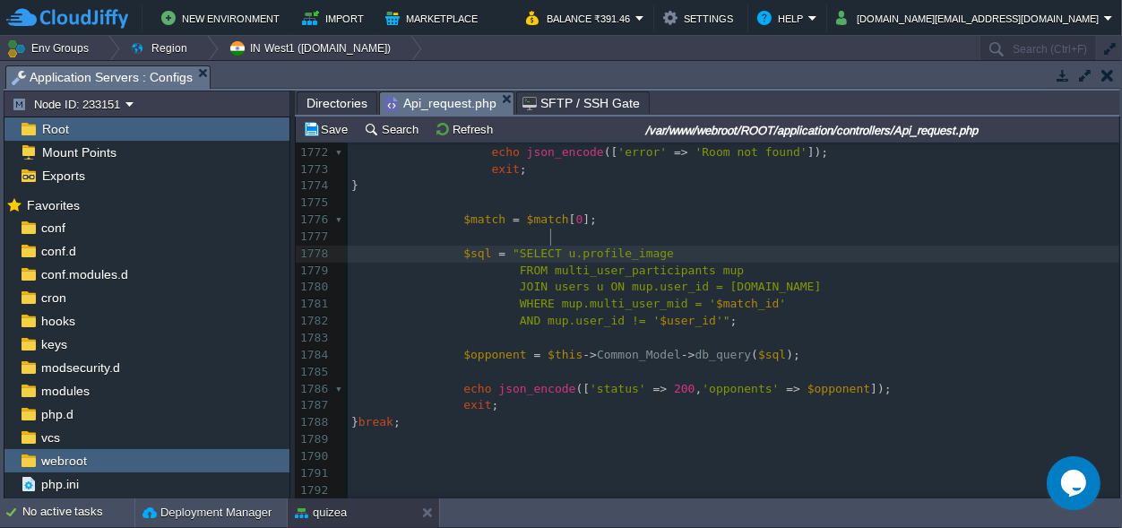
click at [549, 237] on div "xxxxxxxxxx ​ 1743 case 'start_game' : { ... } break ; 1765 ​ 1766 case 'search_…" at bounding box center [734, 355] width 772 height 726
paste textarea ","
type textarea "u.,"
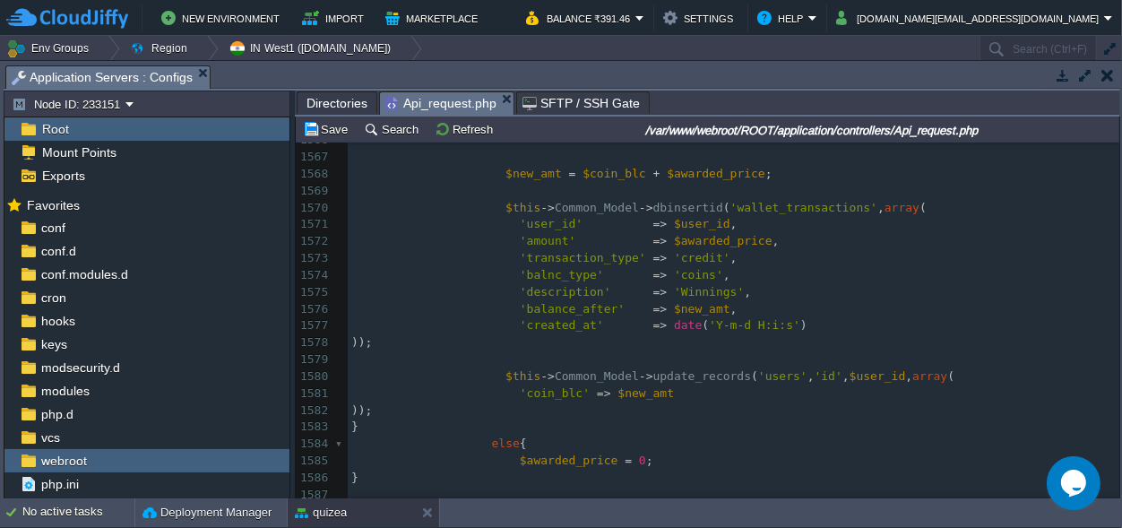
scroll to position [16777, 0]
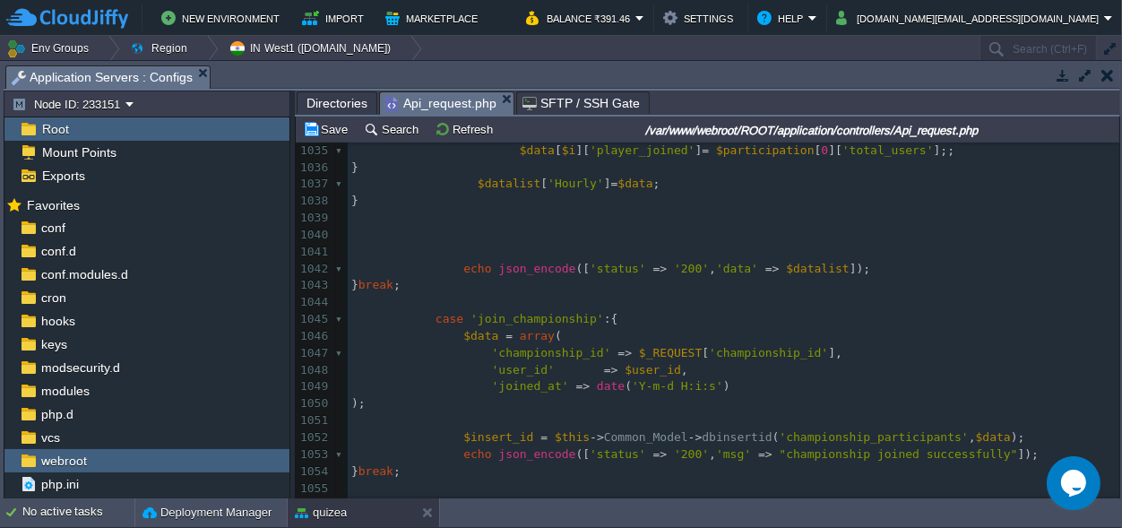
scroll to position [0, 0]
click at [782, 298] on pre at bounding box center [734, 302] width 772 height 17
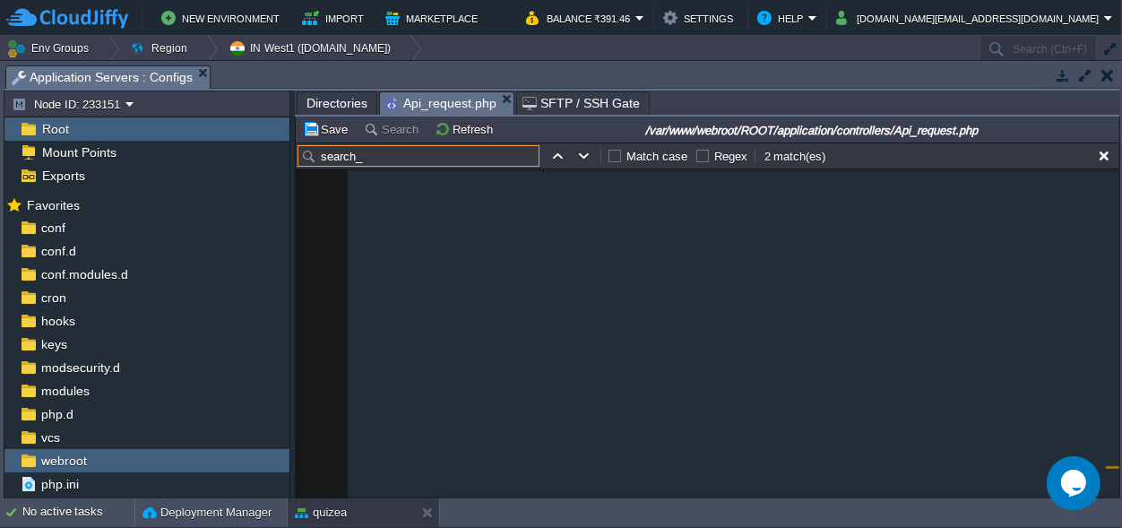
scroll to position [14594, 0]
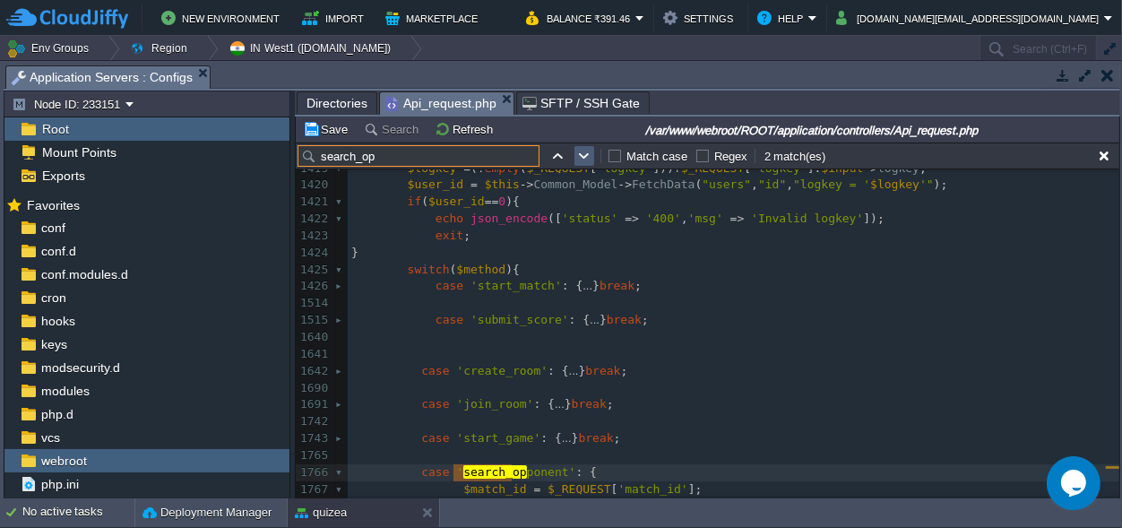
type input "search_op"
click at [580, 151] on button "button" at bounding box center [584, 156] width 16 height 16
type textarea "search_op"
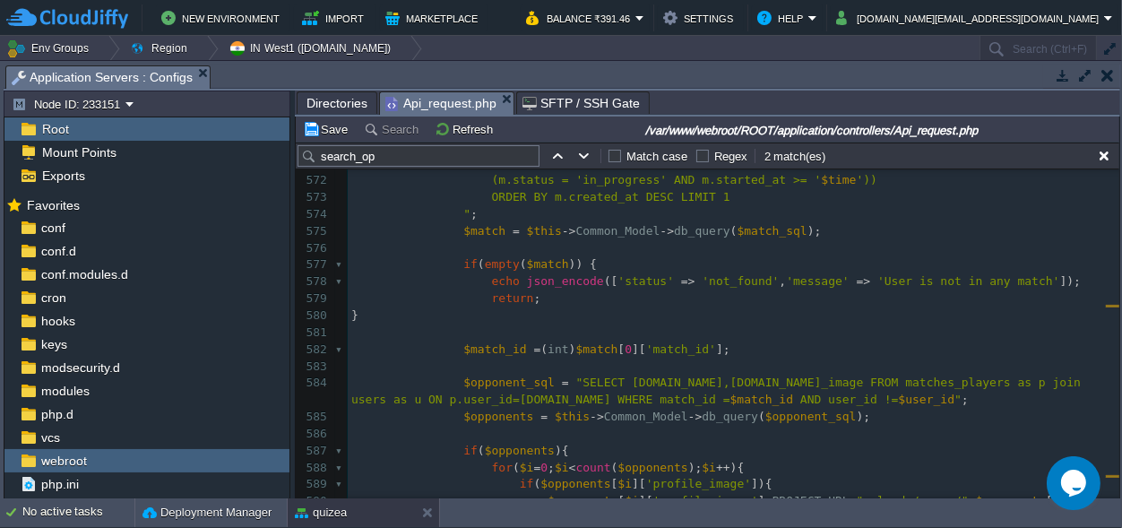
scroll to position [9969, 0]
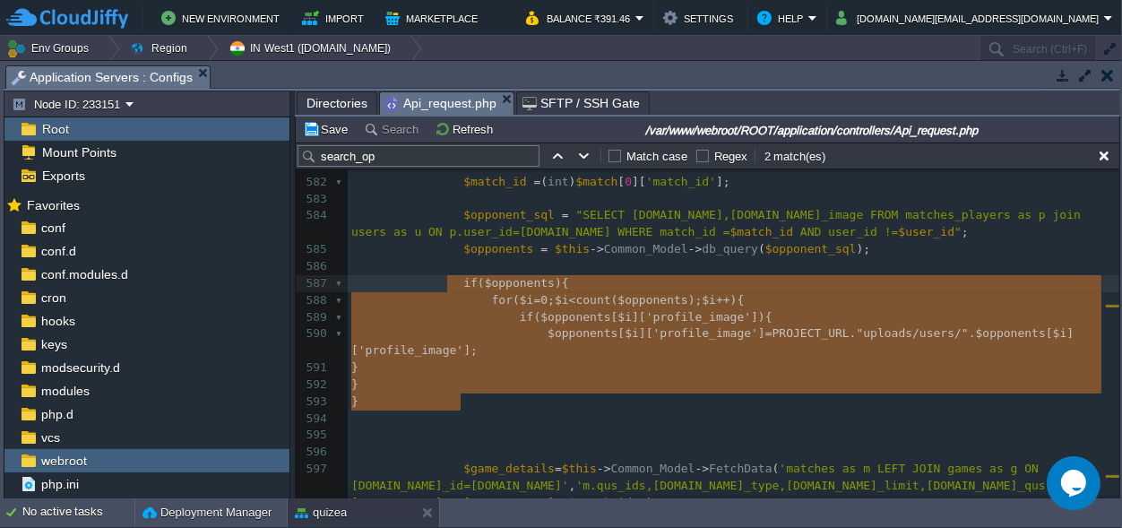
type textarea "if($opponents){ for($i=0;$i<count($opponents);$i++){ if($opponents[$i]['profile…"
drag, startPoint x: 461, startPoint y: 400, endPoint x: 456, endPoint y: 280, distance: 120.2
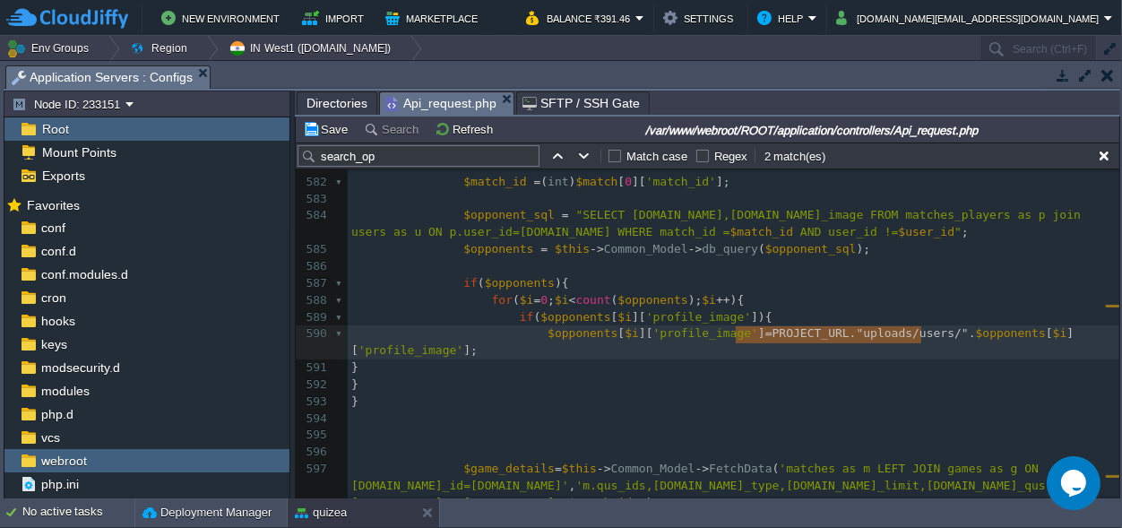
type textarea "PROJECT_URL."uploads/users/""
drag, startPoint x: 735, startPoint y: 332, endPoint x: 917, endPoint y: 333, distance: 182.0
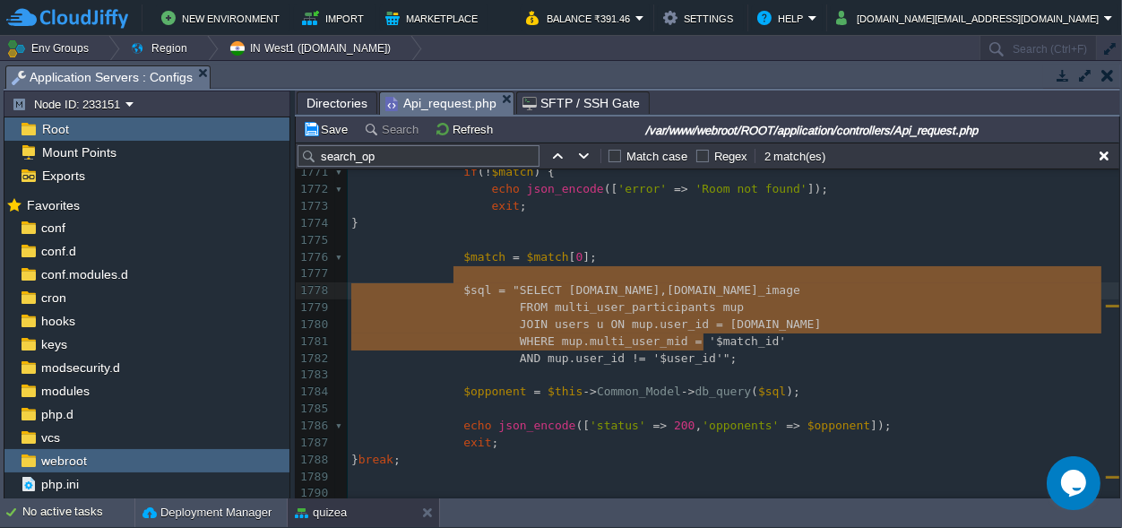
type textarea "$sql = "SELECT [DOMAIN_NAME],[DOMAIN_NAME]_image FROM multi_user_participants m…"
drag, startPoint x: 708, startPoint y: 341, endPoint x: 454, endPoint y: 278, distance: 262.2
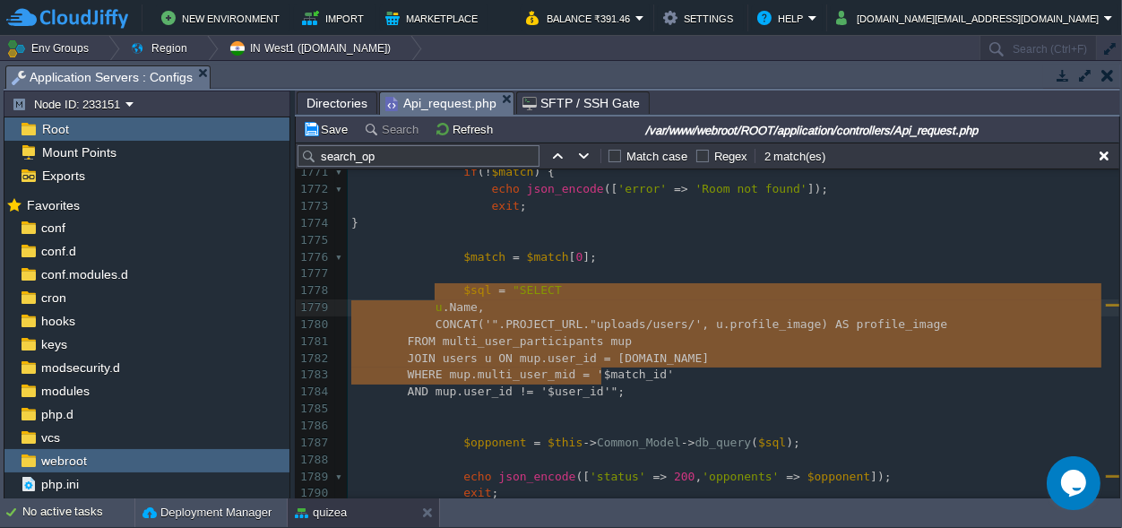
scroll to position [69, 249]
drag, startPoint x: 627, startPoint y: 380, endPoint x: 428, endPoint y: 291, distance: 217.9
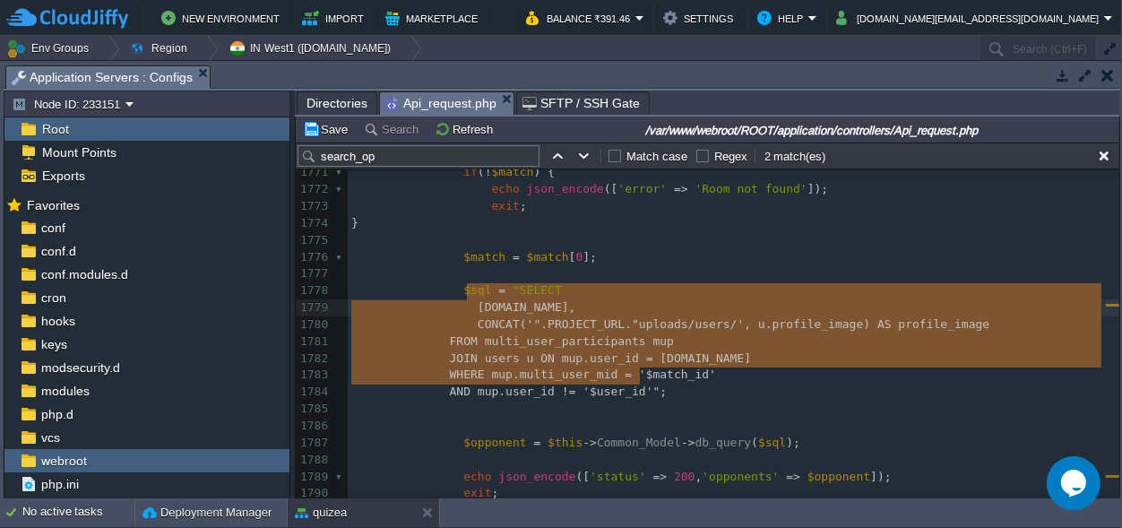
type textarea "[DOMAIN_NAME], CONCAT('".PROJECT_URL."uploads/users/', u.profile_image) AS prof…"
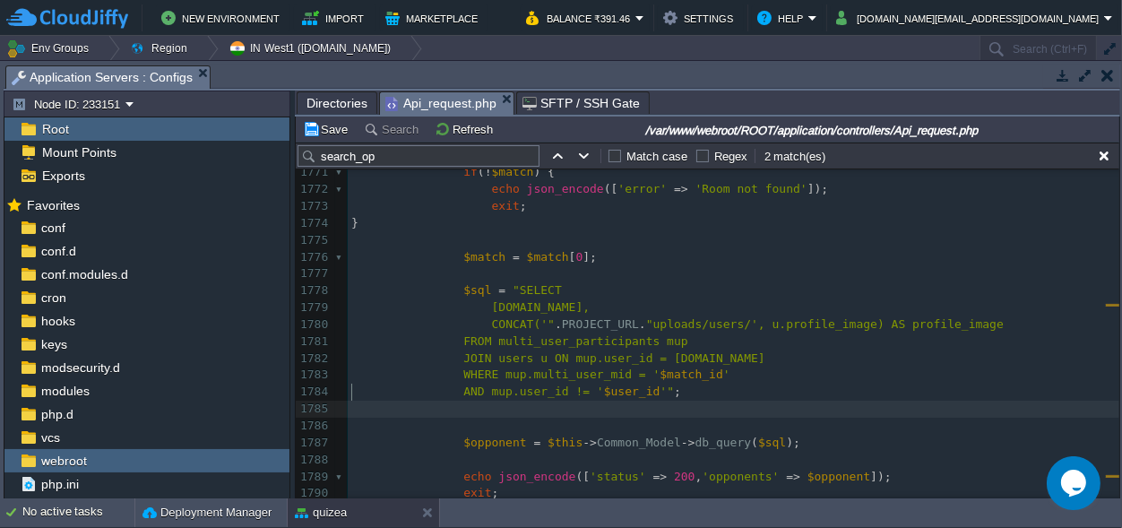
scroll to position [0, 0]
click at [706, 401] on pre "​" at bounding box center [734, 409] width 772 height 17
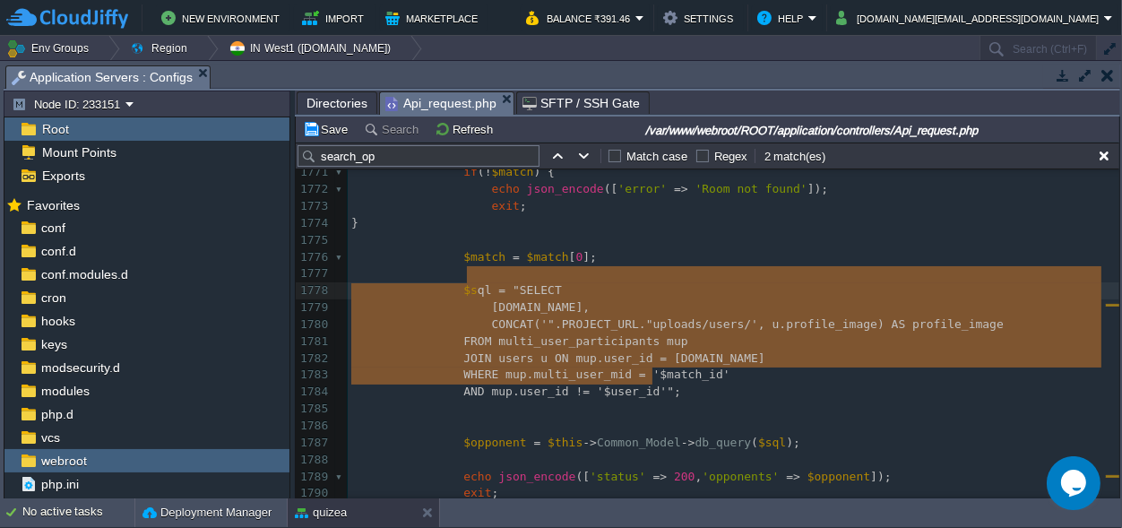
scroll to position [83, 301]
type textarea "$sql = "SELECT [DOMAIN_NAME], CONCAT('".PROJECT_URL."uploads/users/', u.profile…"
drag, startPoint x: 674, startPoint y: 377, endPoint x: 454, endPoint y: 273, distance: 243.8
paste textarea
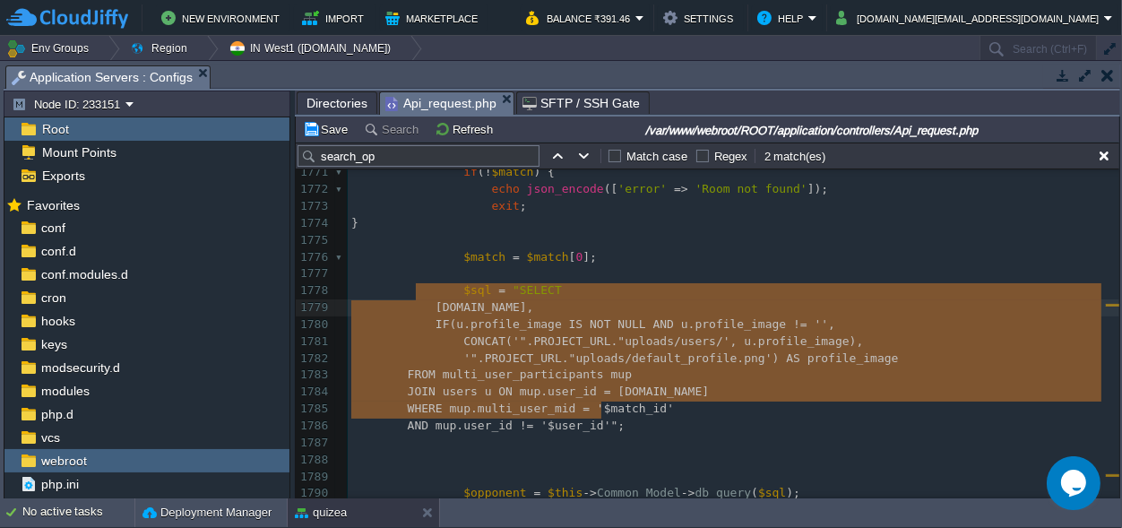
scroll to position [102, 249]
drag, startPoint x: 614, startPoint y: 410, endPoint x: 425, endPoint y: 291, distance: 223.1
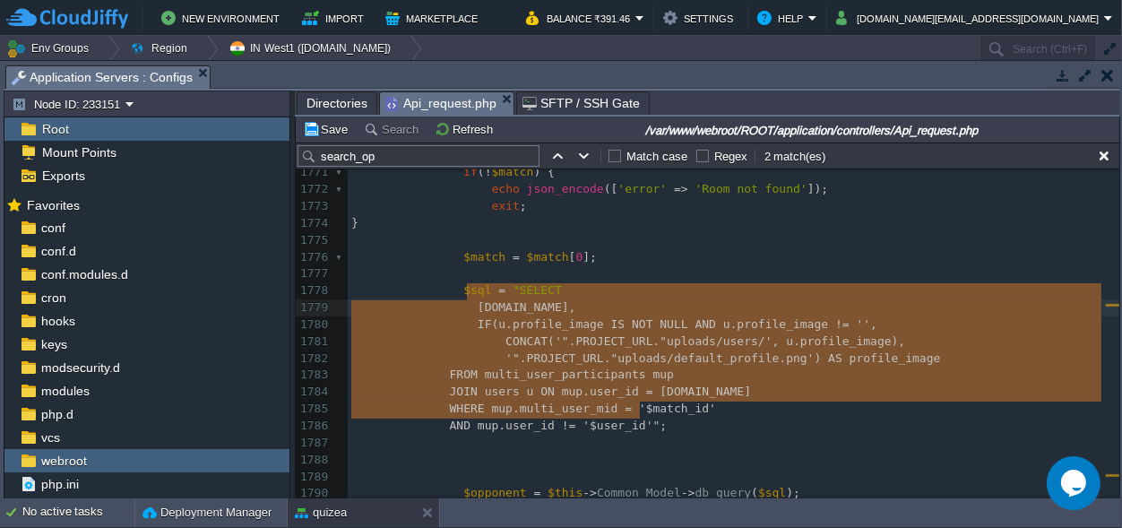
type textarea "[DOMAIN_NAME], IF(u.profile_image IS NOT NULL AND u.profile_image != '', CONCAT…"
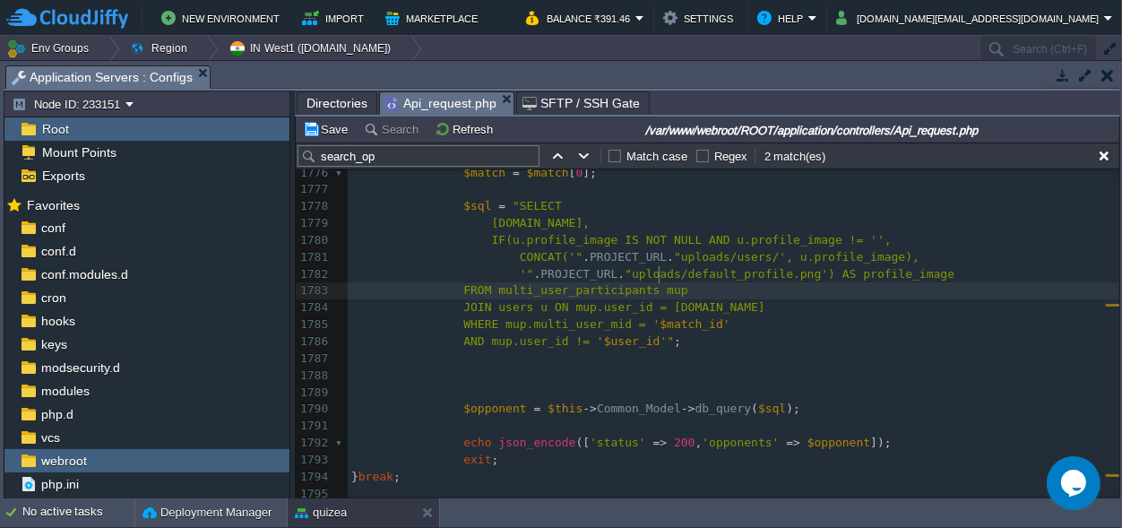
scroll to position [22060, 0]
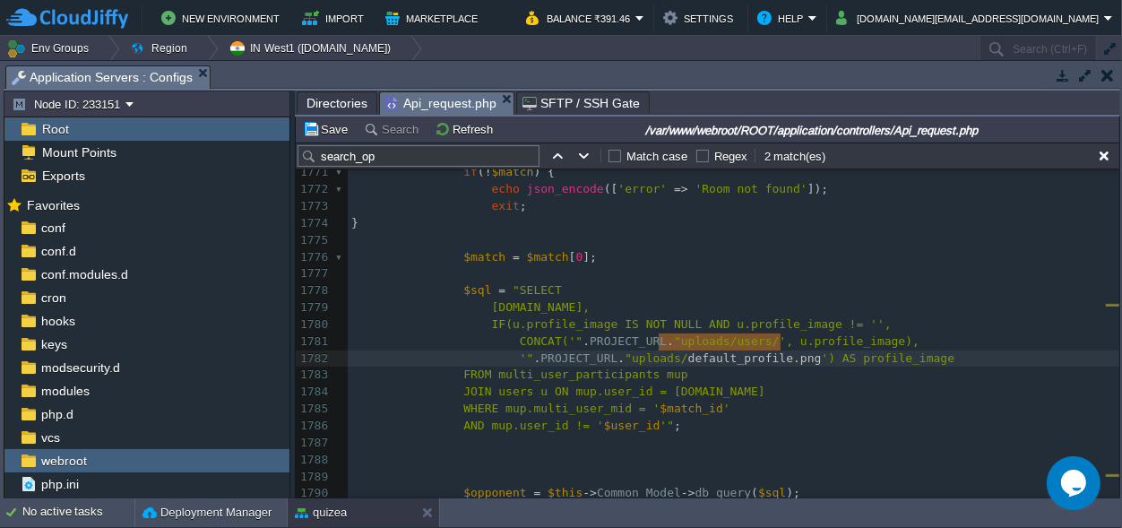
type textarea "default_profile.png"
drag, startPoint x: 782, startPoint y: 341, endPoint x: 661, endPoint y: 346, distance: 121.1
click at [320, 95] on span "Directories" at bounding box center [337, 103] width 61 height 22
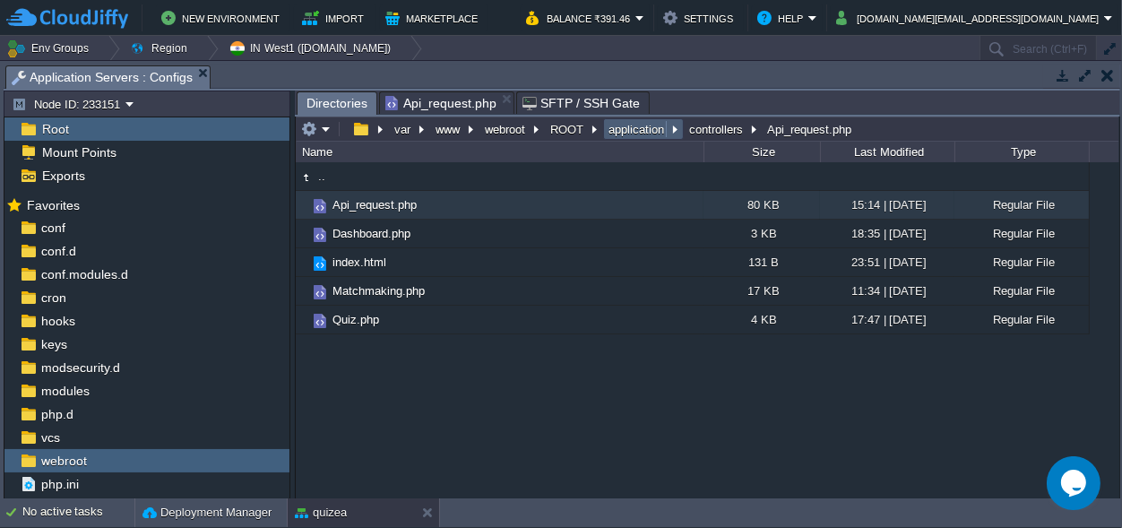
click at [635, 132] on button "application" at bounding box center [637, 129] width 63 height 16
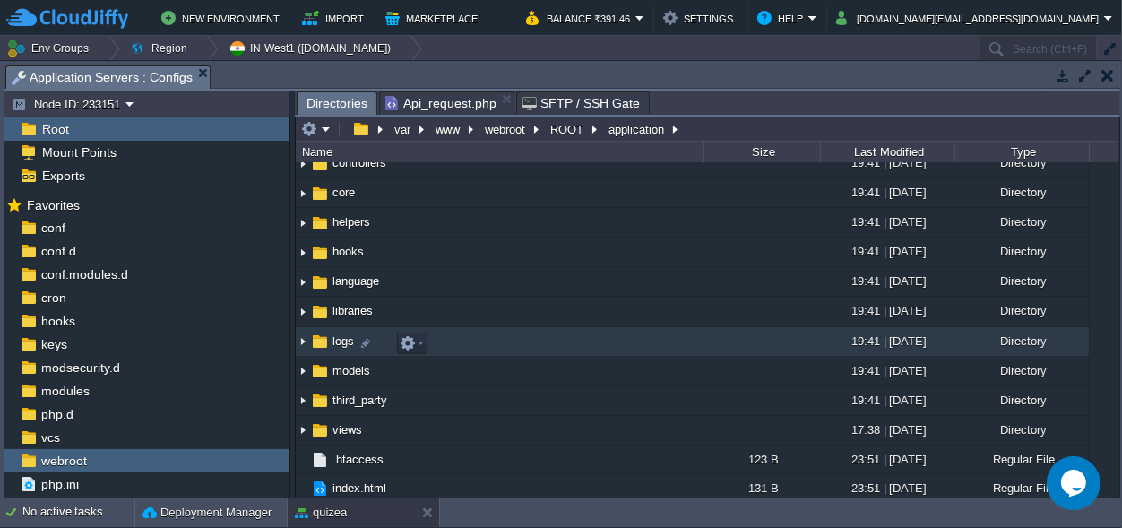
scroll to position [109, 0]
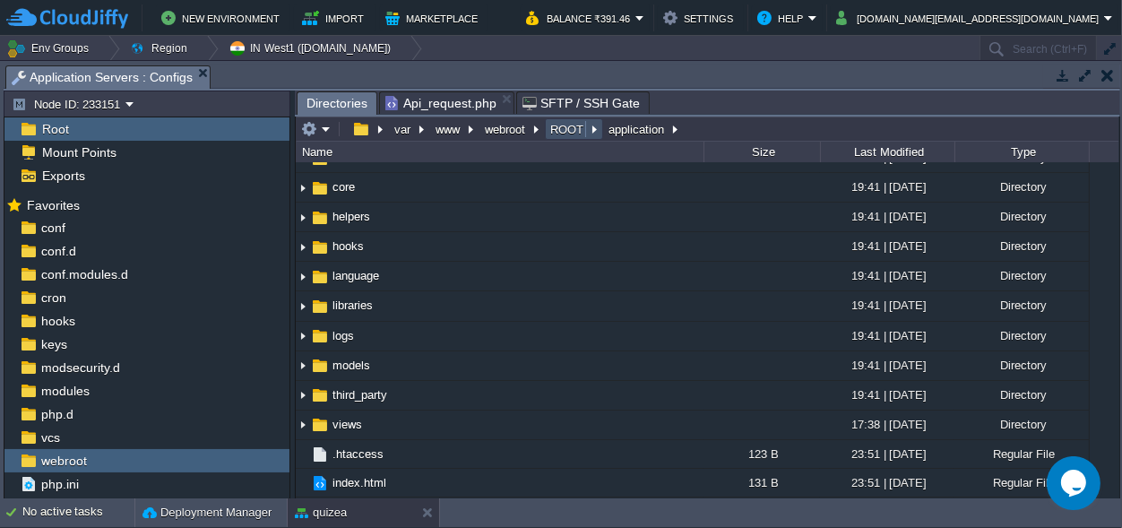
click at [556, 124] on button "ROOT" at bounding box center [568, 129] width 40 height 16
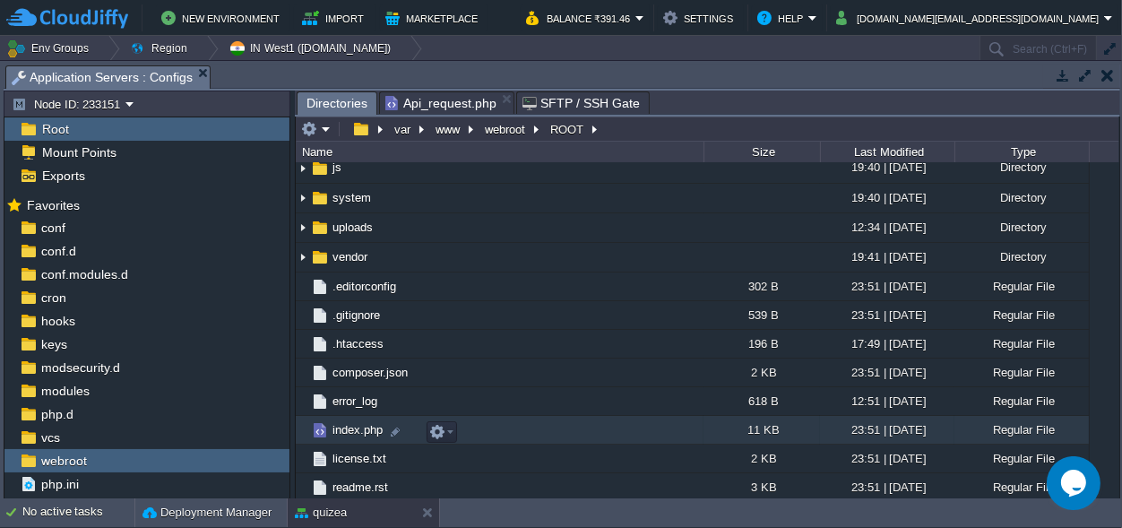
scroll to position [251, 0]
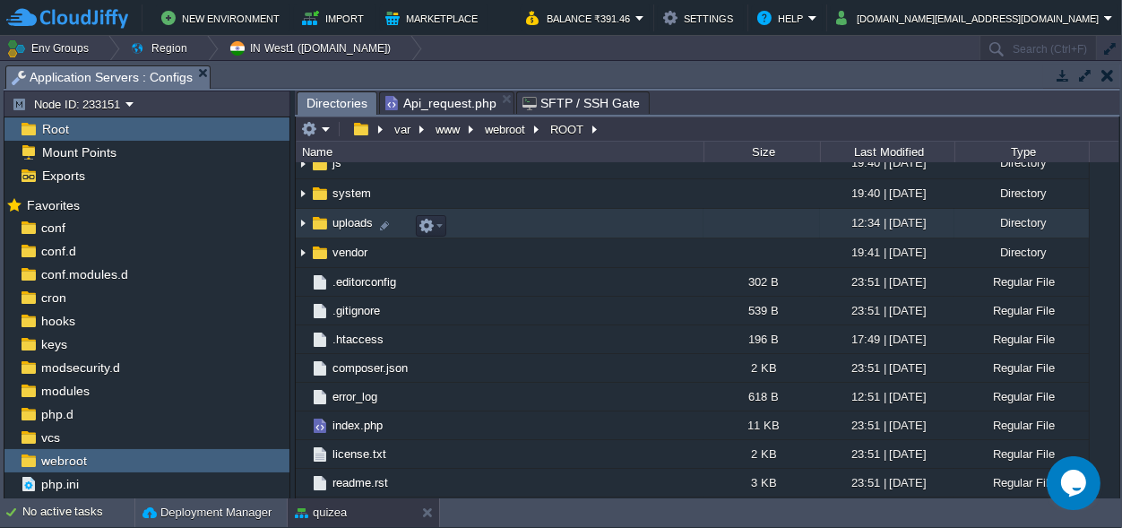
click at [350, 213] on td "uploads" at bounding box center [500, 224] width 408 height 30
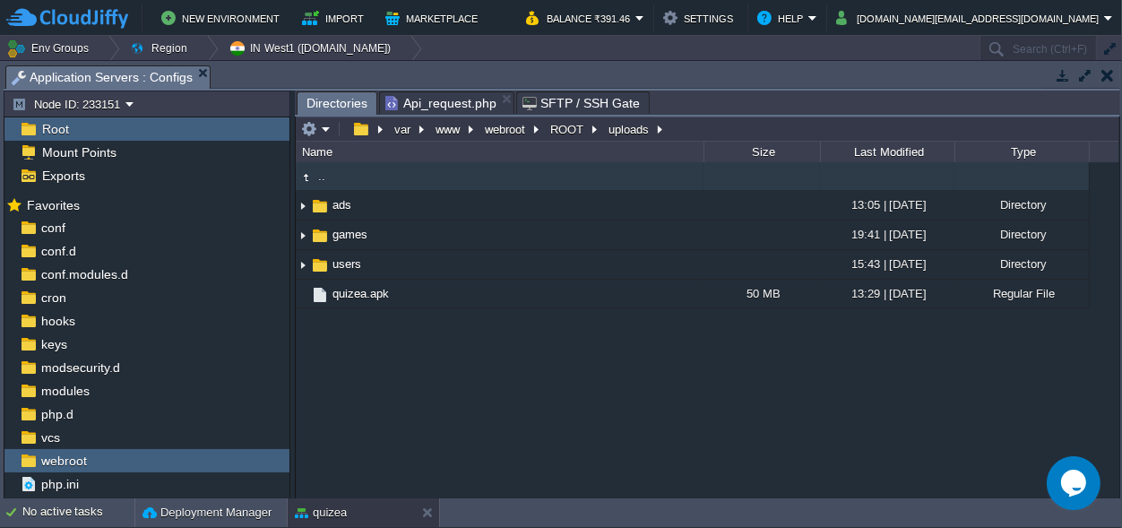
click at [387, 380] on div ".. ads 13:05 | [DATE] Directory games 19:41 | [DATE] Directory users 15:43 | [D…" at bounding box center [708, 329] width 824 height 335
click at [558, 124] on button "ROOT" at bounding box center [568, 129] width 40 height 16
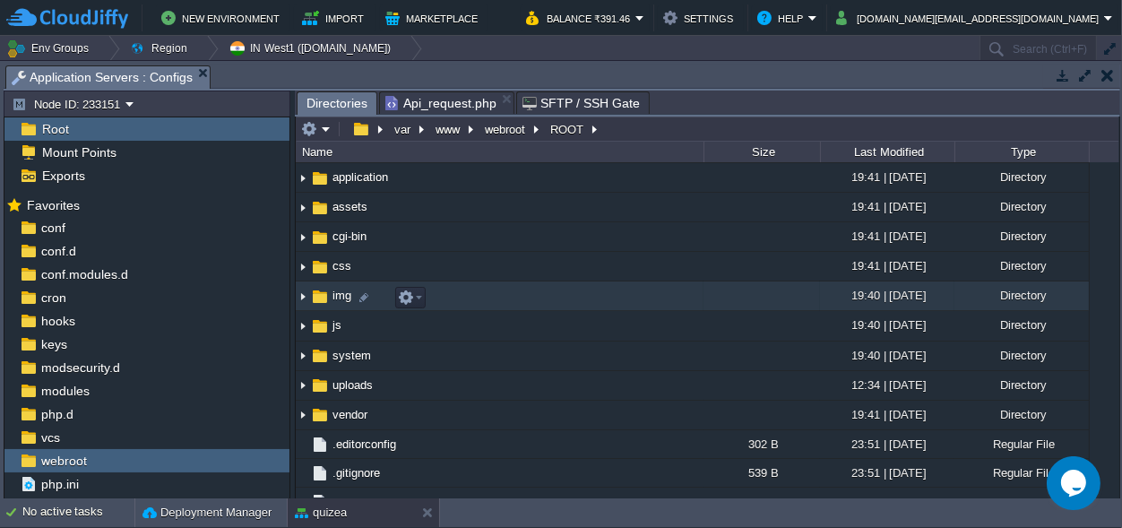
scroll to position [168, 0]
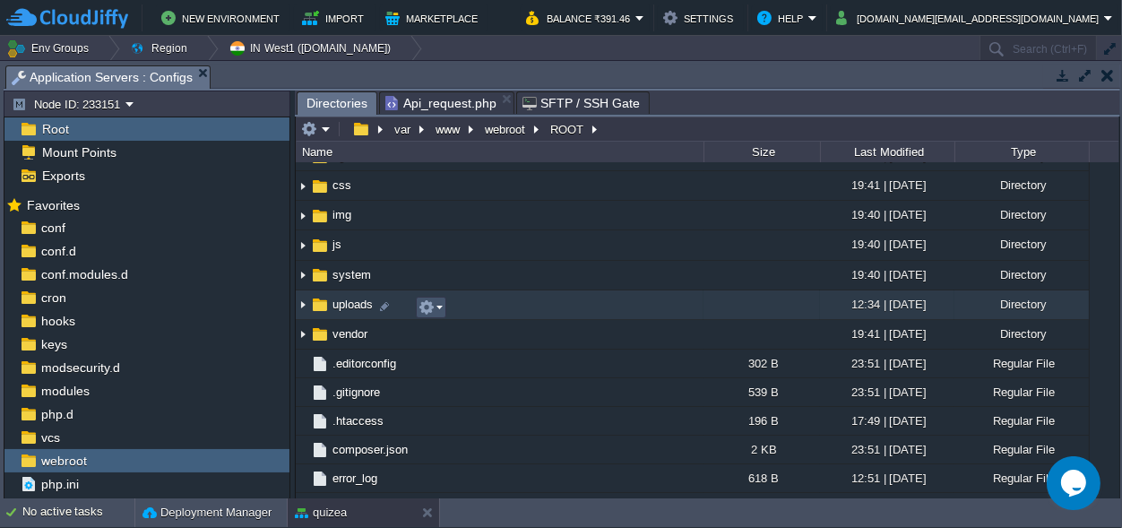
click at [422, 309] on button "button" at bounding box center [427, 307] width 16 height 16
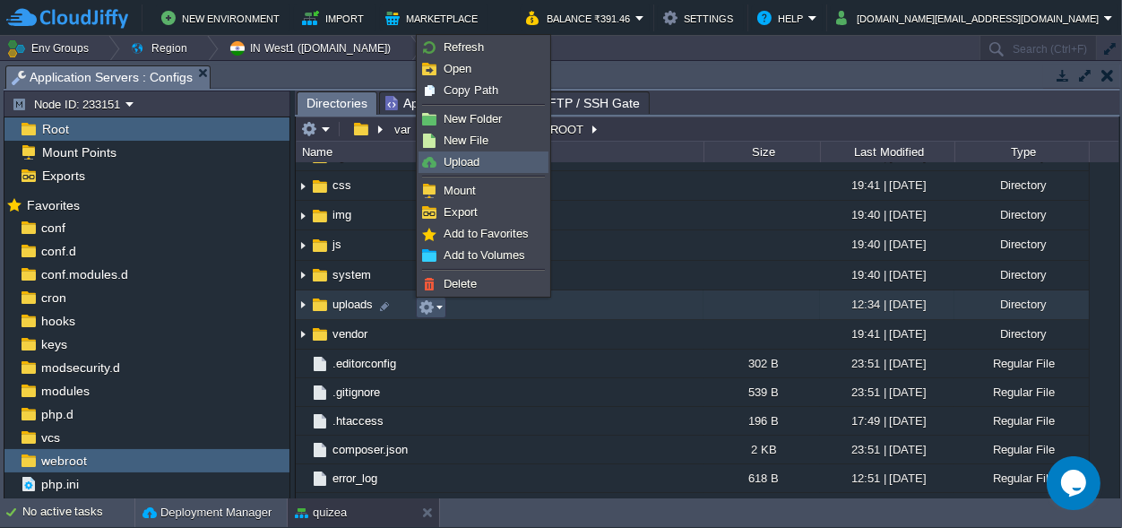
click at [468, 156] on span "Upload" at bounding box center [462, 161] width 36 height 13
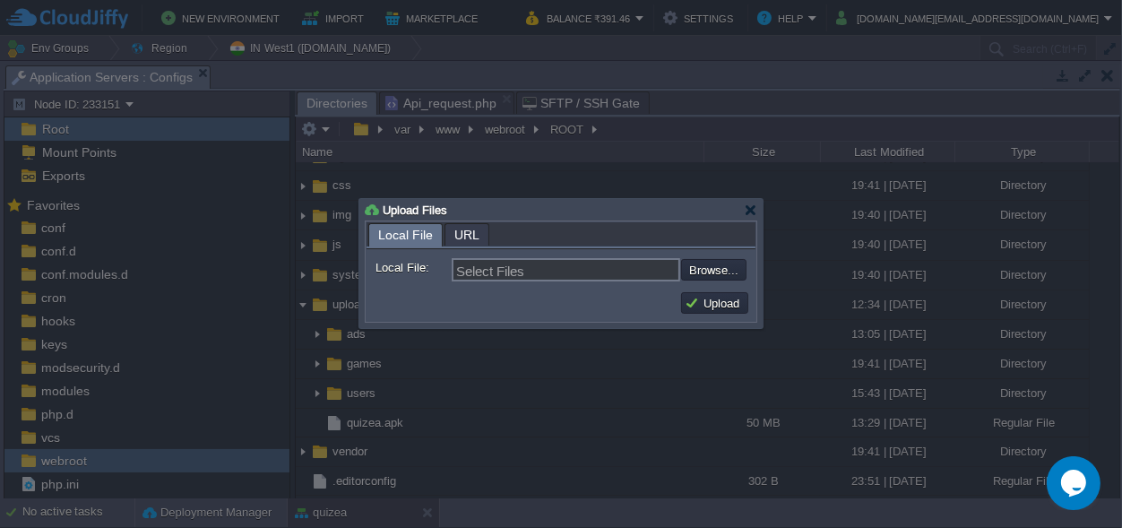
click at [713, 258] on form "Local File: Select Files Browse... Comment:" at bounding box center [561, 267] width 389 height 36
click at [714, 264] on input "file" at bounding box center [633, 270] width 227 height 22
type input "C:\fakepath\Gemini_Generated_Image_xuqnixuqnixuqnix.png"
type input "Gemini_Generated_Image_xuqnixuqnixuqnix.png"
click at [711, 308] on button "Upload" at bounding box center [715, 303] width 60 height 16
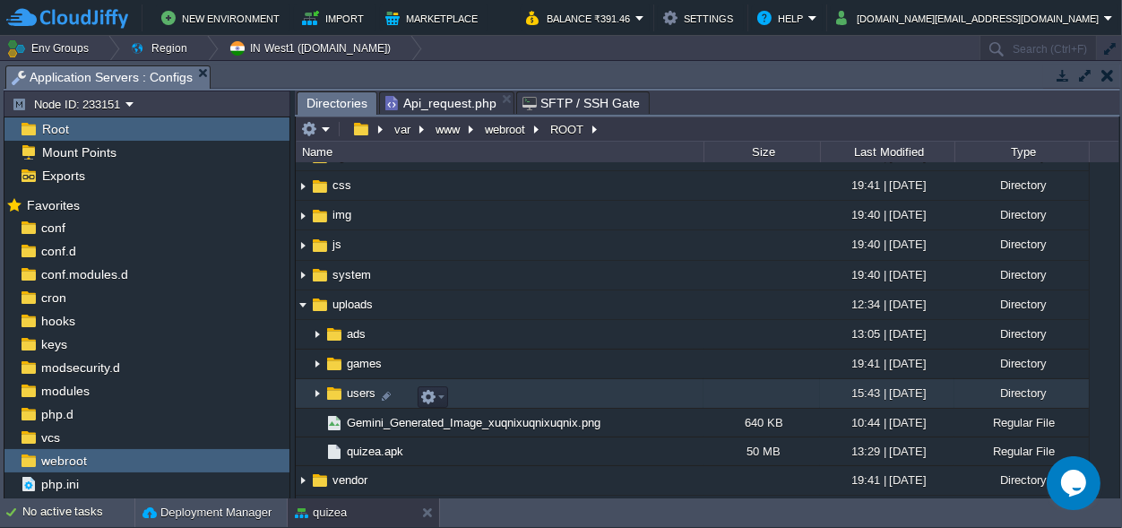
scroll to position [335, 0]
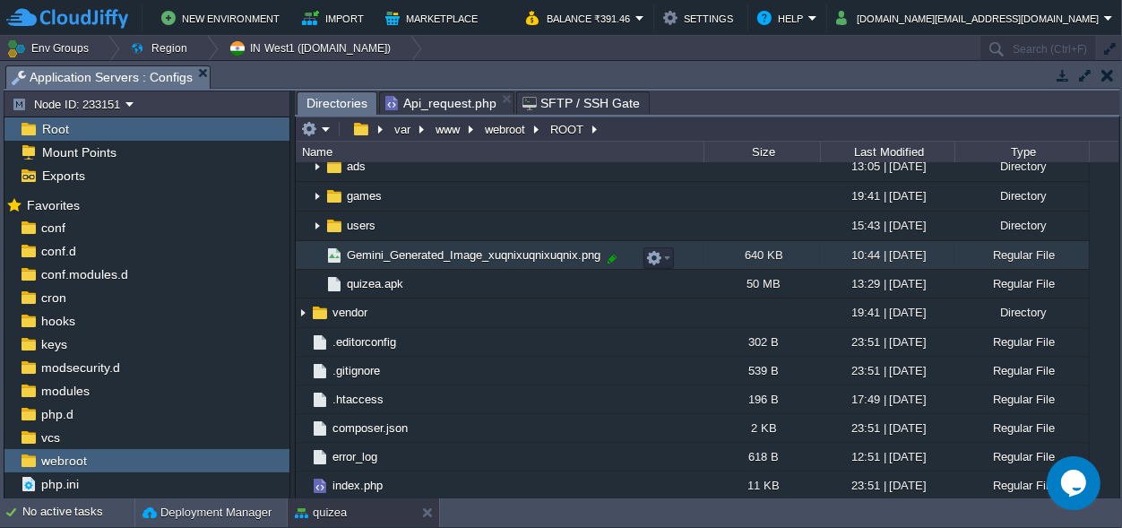
click at [611, 260] on div at bounding box center [612, 259] width 16 height 16
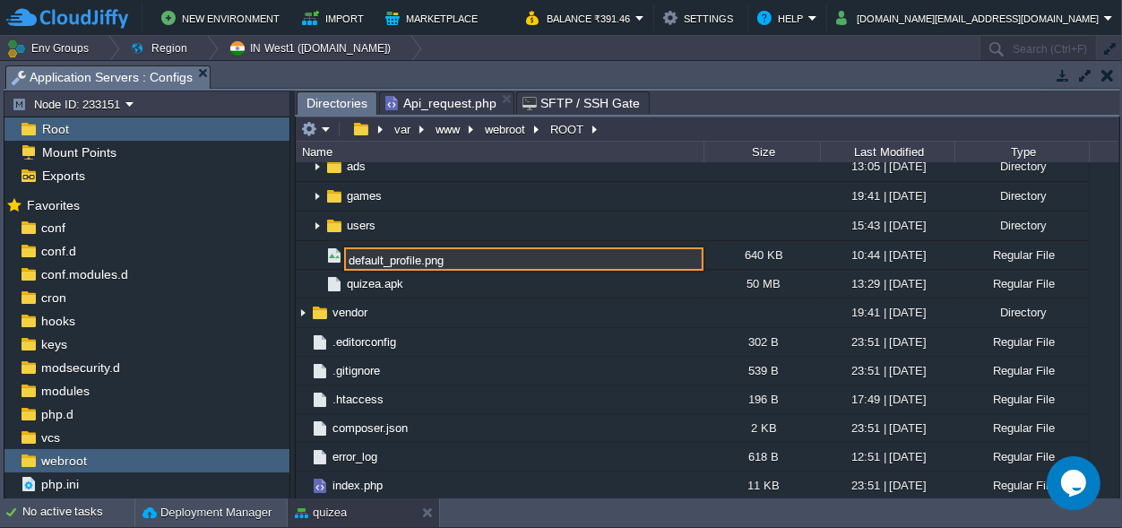
type input "default_profile.png"
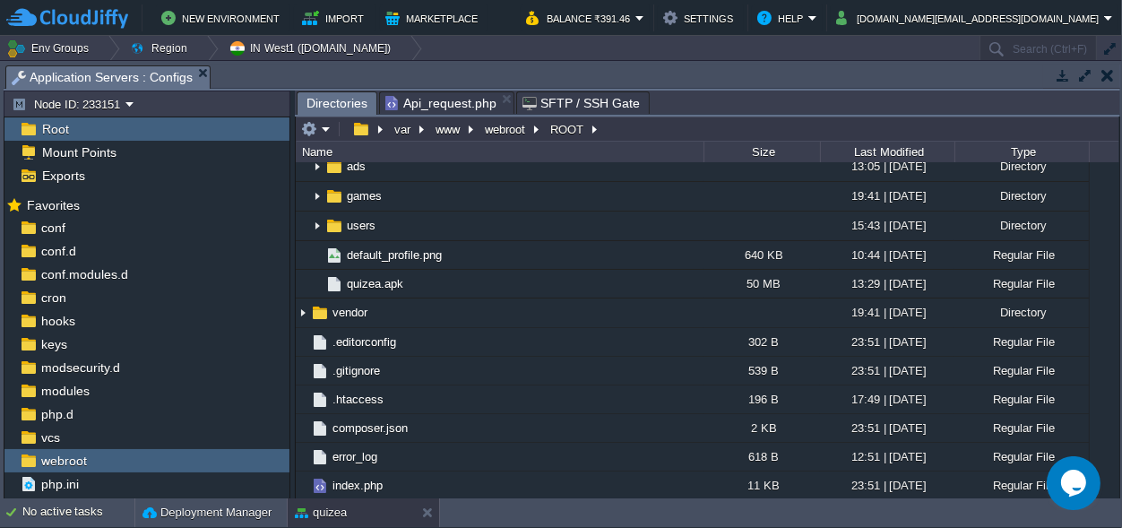
click at [439, 96] on span "Api_request.php" at bounding box center [440, 103] width 111 height 22
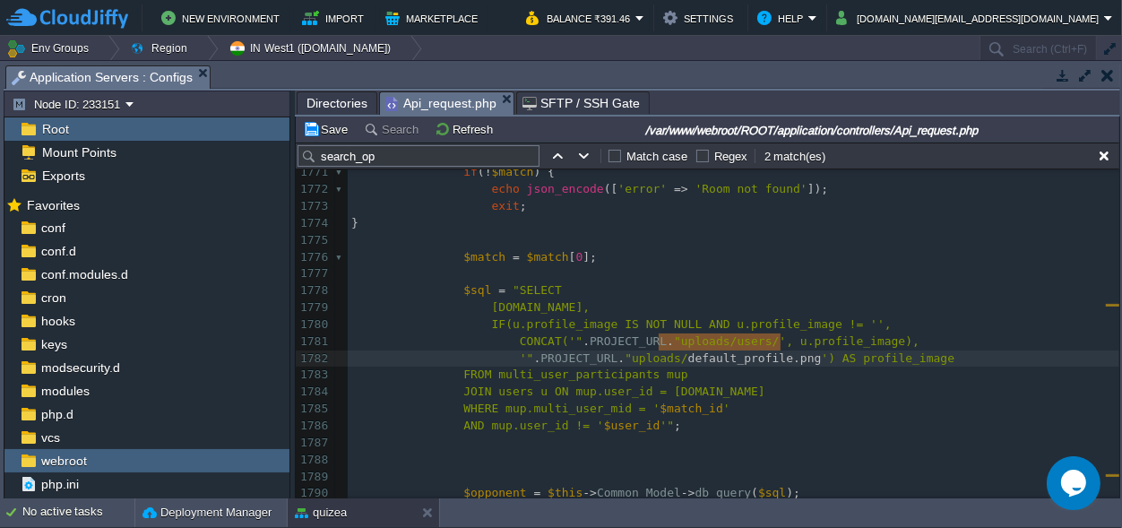
click at [774, 367] on pre "FROM multi_user_participants mup" at bounding box center [734, 375] width 772 height 17
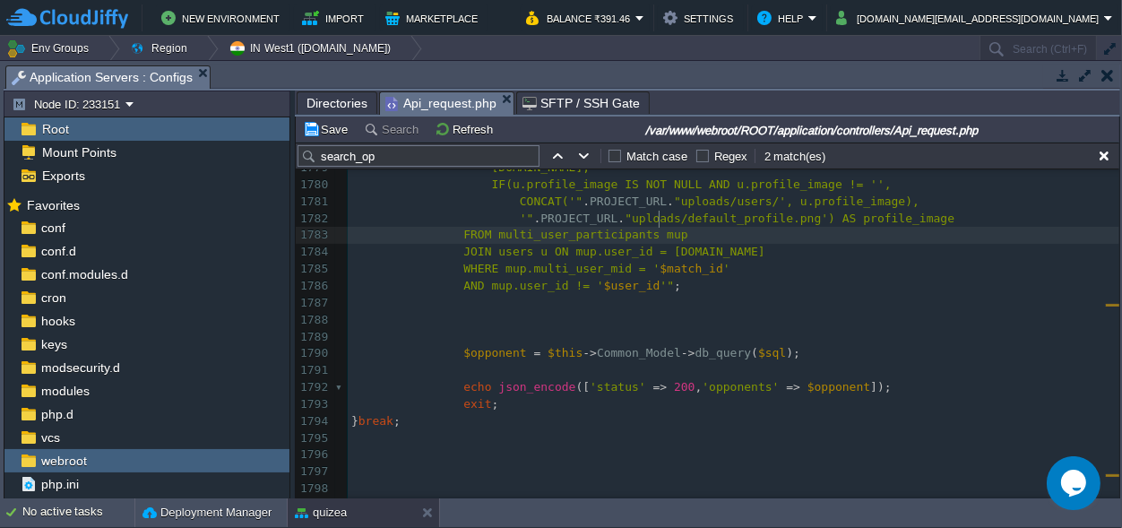
scroll to position [22227, 0]
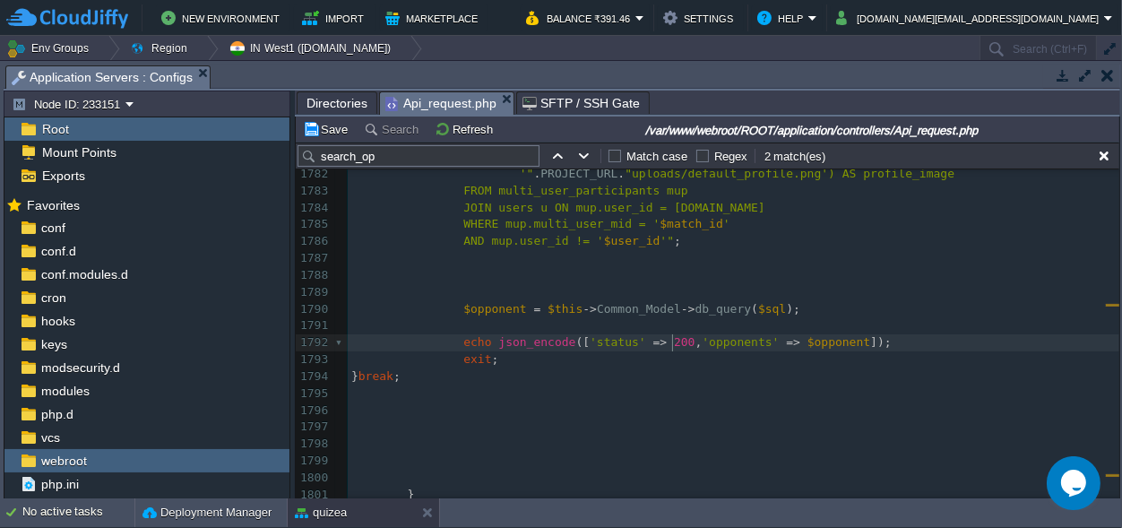
click at [696, 342] on span "," at bounding box center [699, 341] width 7 height 13
type textarea "match_started='',"
click at [700, 344] on div "xxxxxxxxxx $opponents [ $i ][ 'profile_image' ] = PROJECT_URL . "uploads/users/…" at bounding box center [734, 325] width 772 height 659
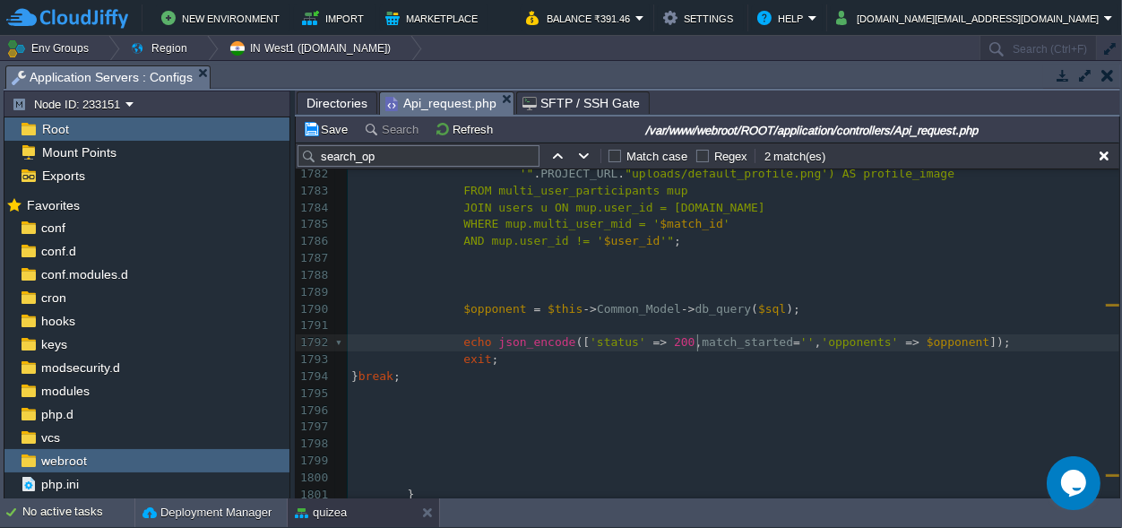
type textarea "match_started"
type textarea "'"
click at [766, 339] on span "'match_started='', '" at bounding box center [772, 341] width 141 height 13
type textarea "'"
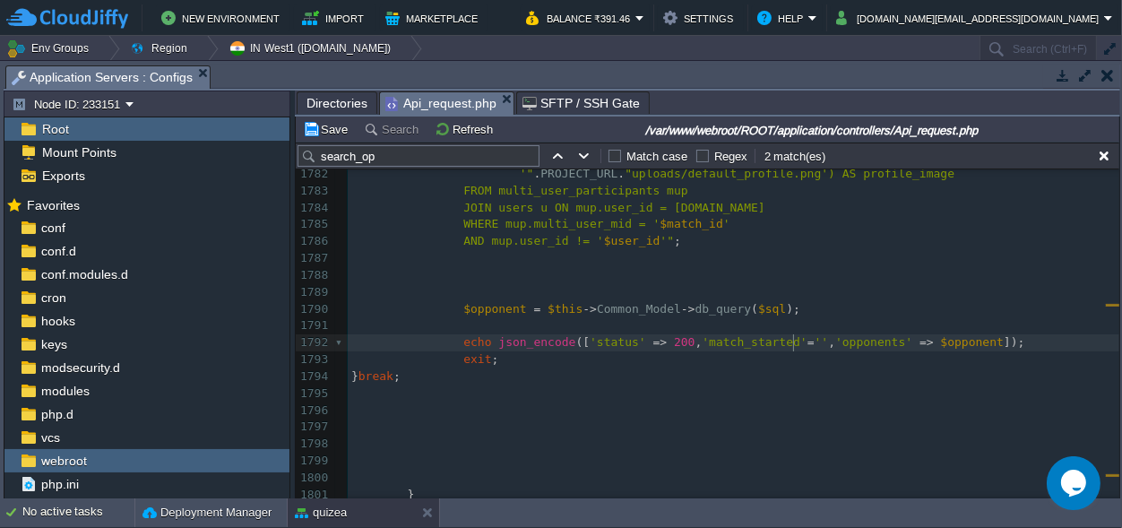
click at [815, 339] on span "''" at bounding box center [822, 341] width 14 height 13
type textarea "1"
type textarea "$started"
click at [815, 341] on span "$started" at bounding box center [843, 341] width 56 height 13
type textarea "$started"
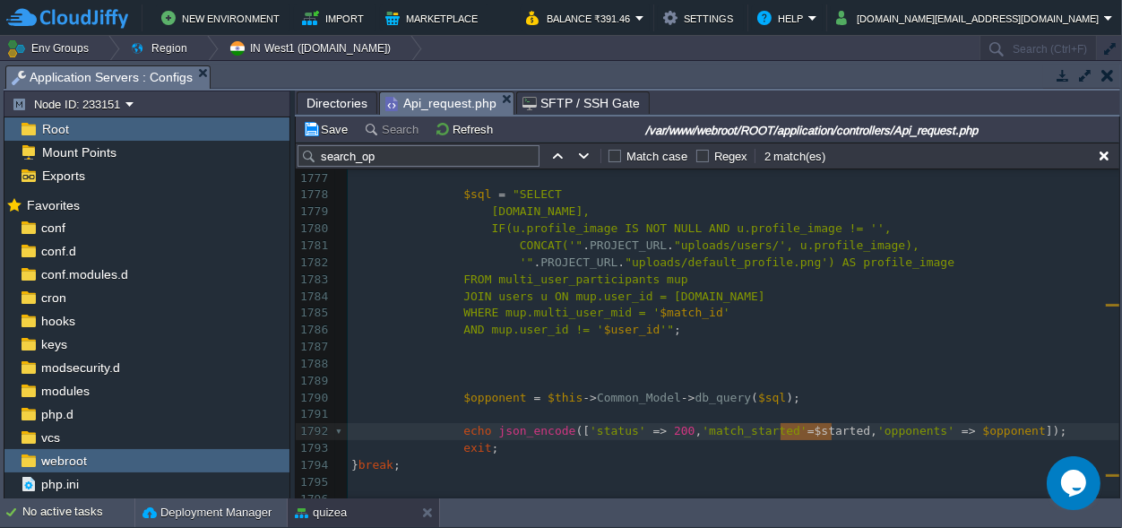
scroll to position [22061, 0]
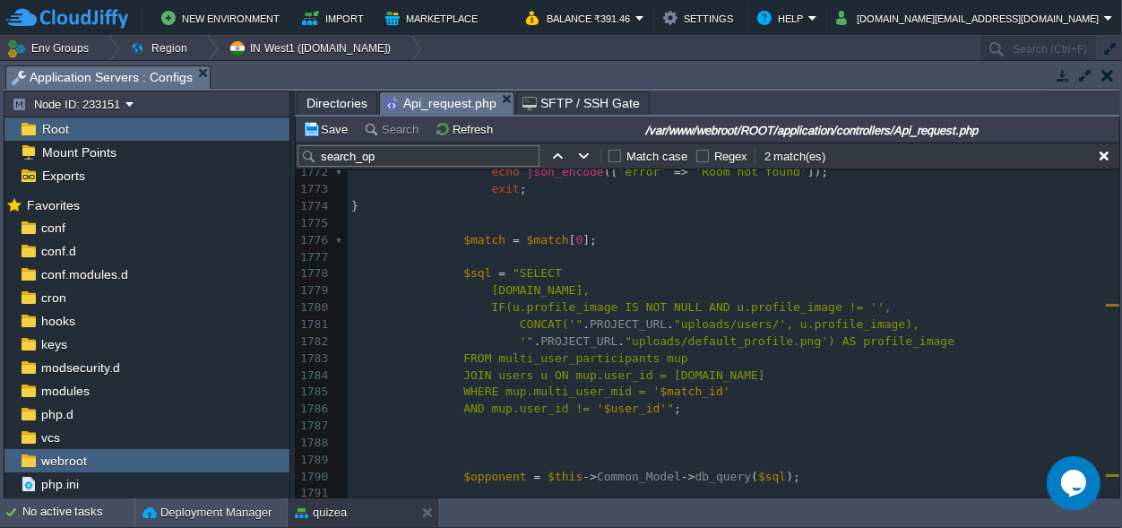
click at [469, 256] on pre "​" at bounding box center [734, 257] width 772 height 17
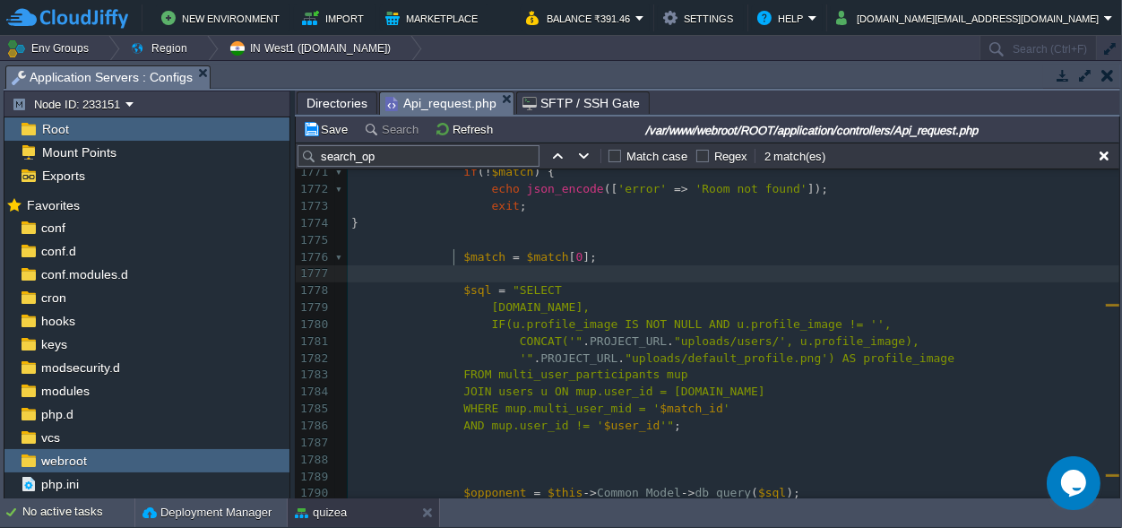
paste textarea "="
type textarea "="
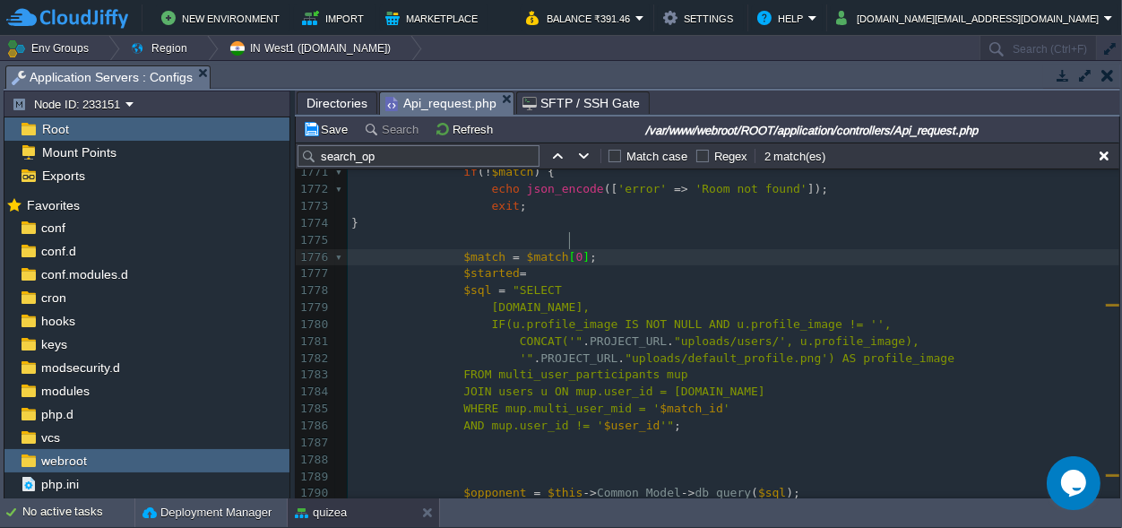
scroll to position [0, 0]
type textarea "$match[0]"
drag, startPoint x: 569, startPoint y: 238, endPoint x: 514, endPoint y: 238, distance: 55.6
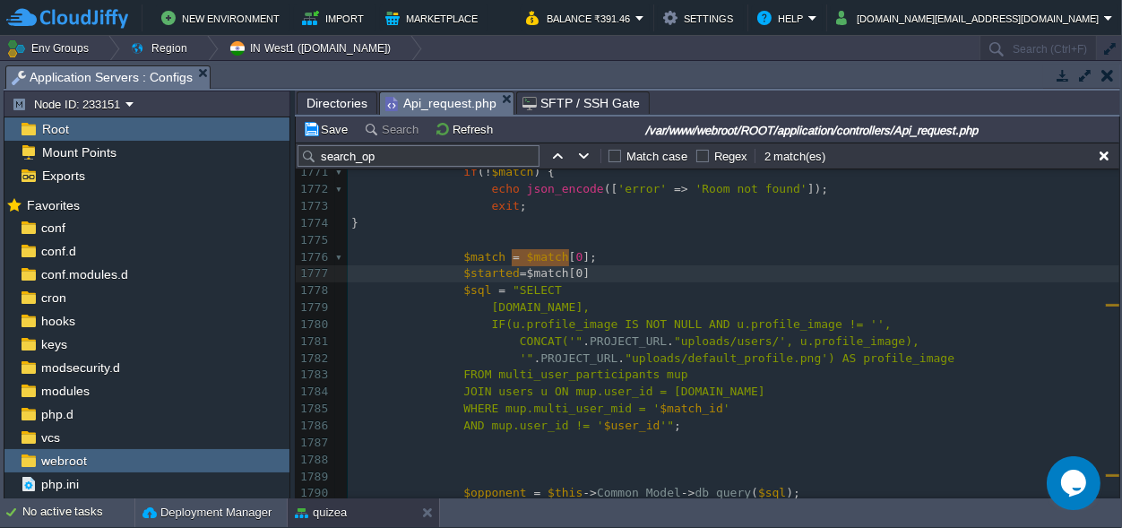
scroll to position [0, 0]
click at [564, 255] on div "xxxxxxxxxx $opponents [ $i ][ 'profile_image' ] = PROJECT_URL . "uploads/users/…" at bounding box center [734, 435] width 772 height 811
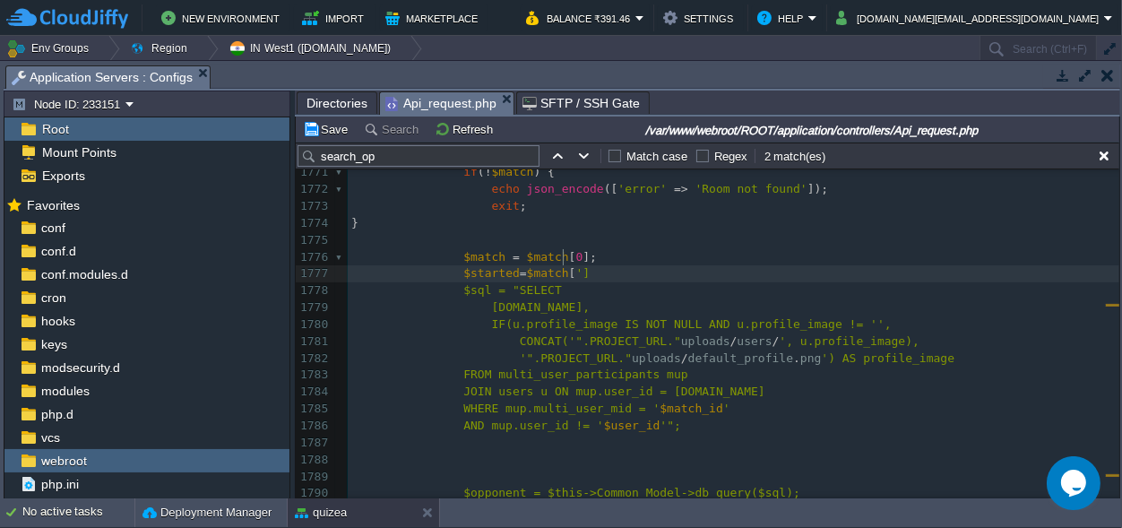
type textarea "''"
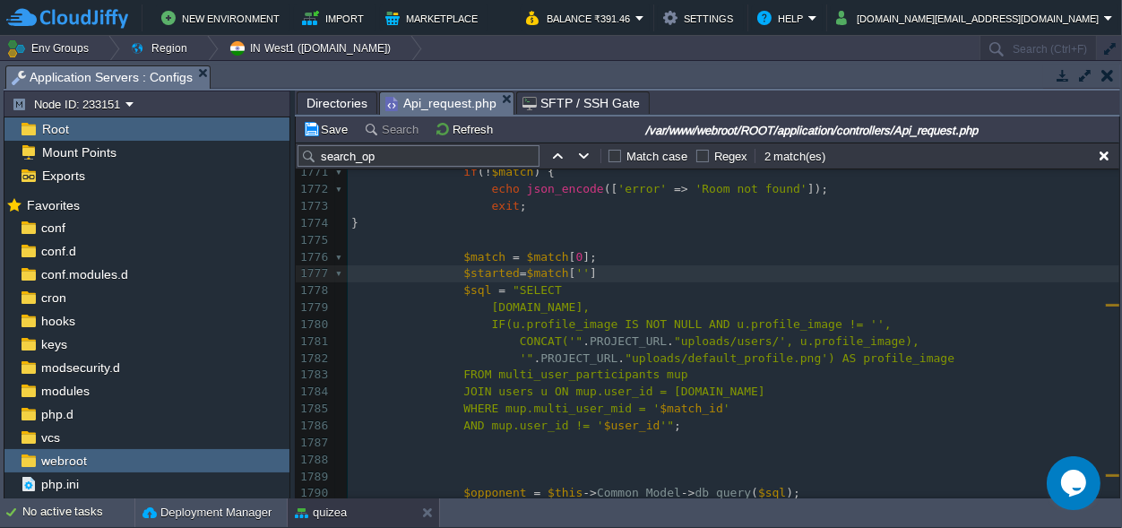
paste textarea "$started"
click at [476, 256] on div "xxxxxxxxxx $opponents [ $i ][ 'profile_image' ] = PROJECT_URL . "uploads/users/…" at bounding box center [734, 435] width 772 height 811
type textarea "$"
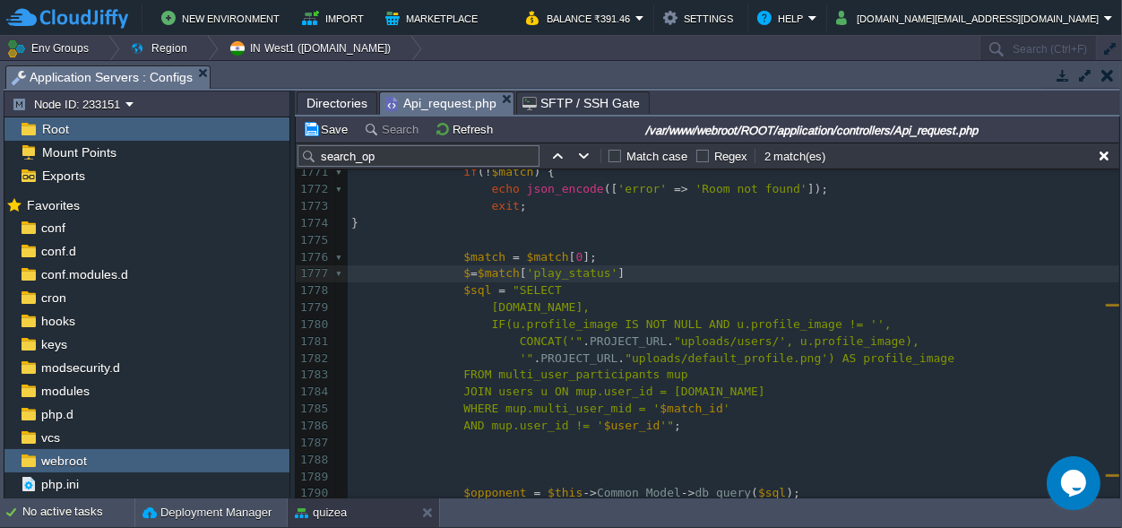
paste textarea
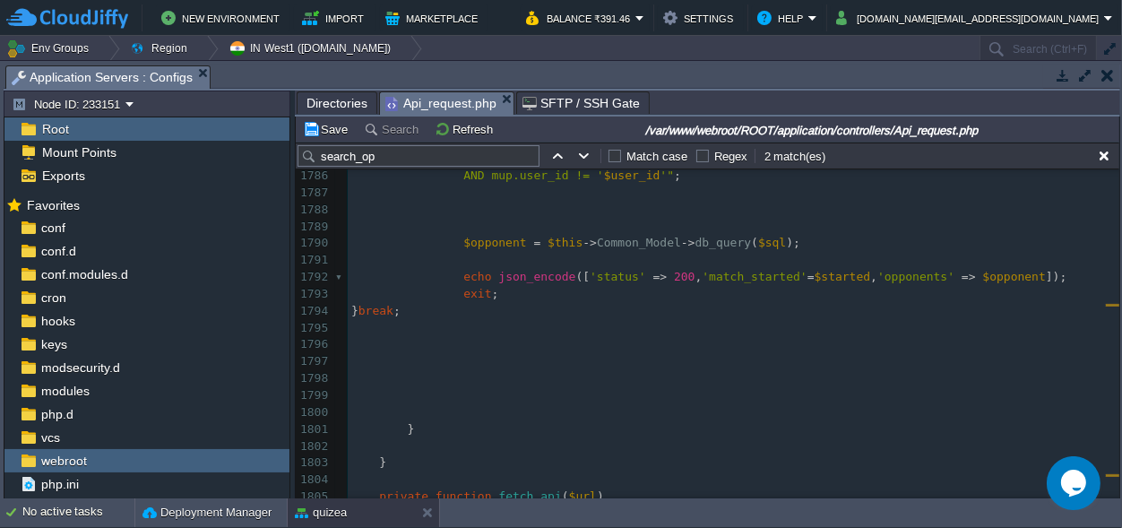
scroll to position [22312, 0]
click at [815, 268] on span "$started" at bounding box center [843, 274] width 56 height 13
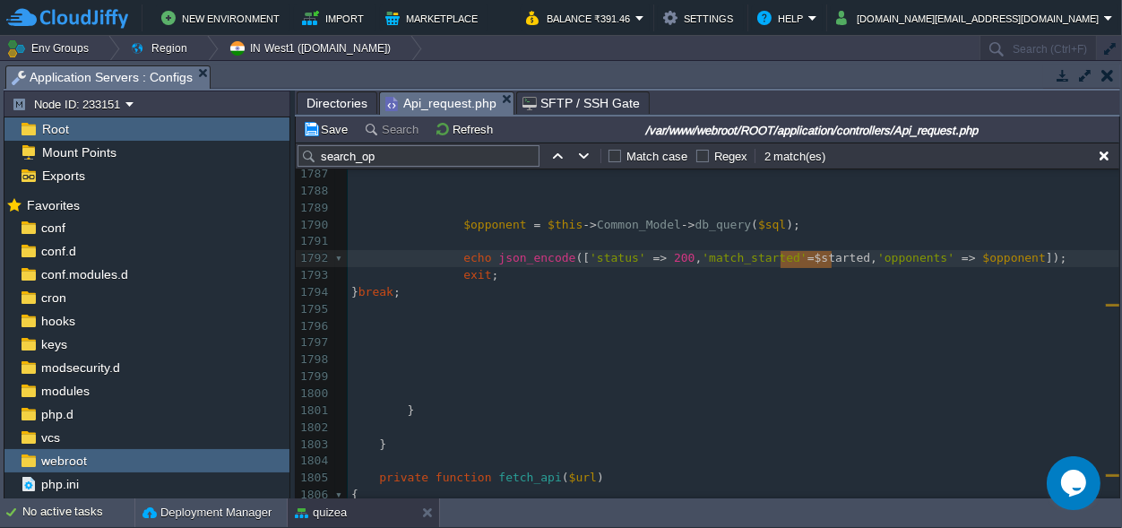
scroll to position [0, 51]
type textarea "$%"
type textarea "echo json_encode(['status' => 200, 'match_started'=$, 'opponents' => $opponent]…"
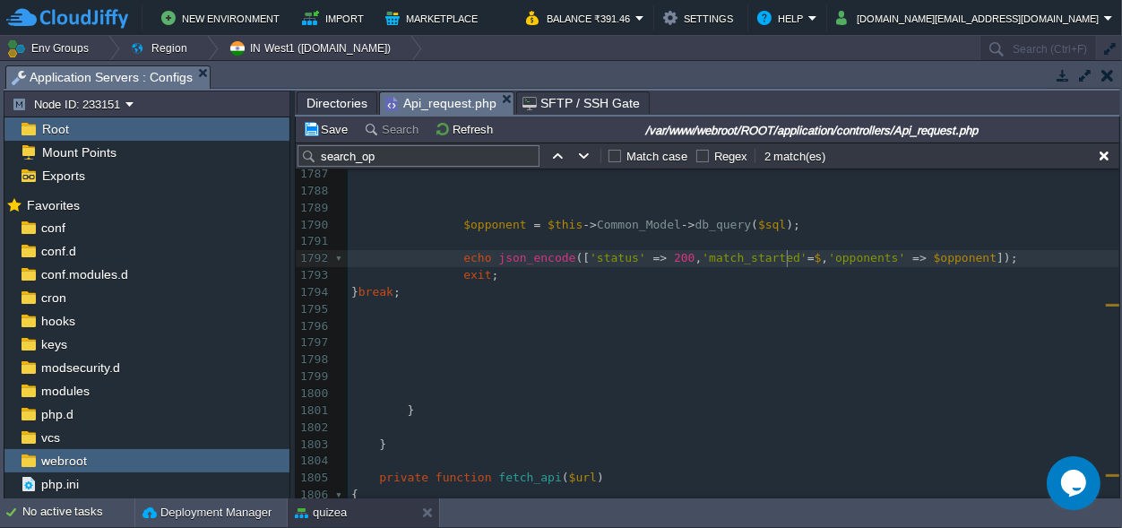
paste textarea
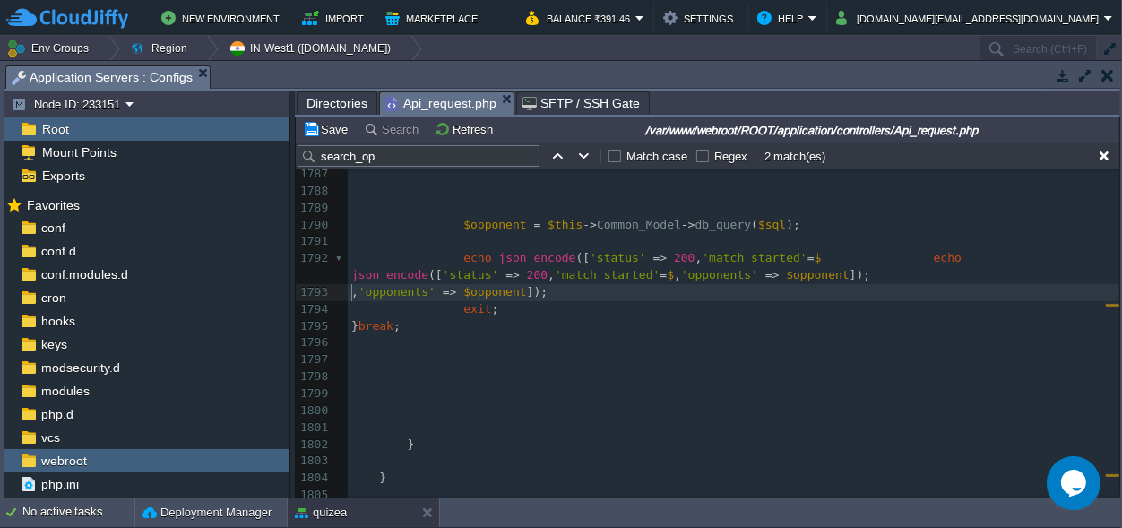
scroll to position [0, 0]
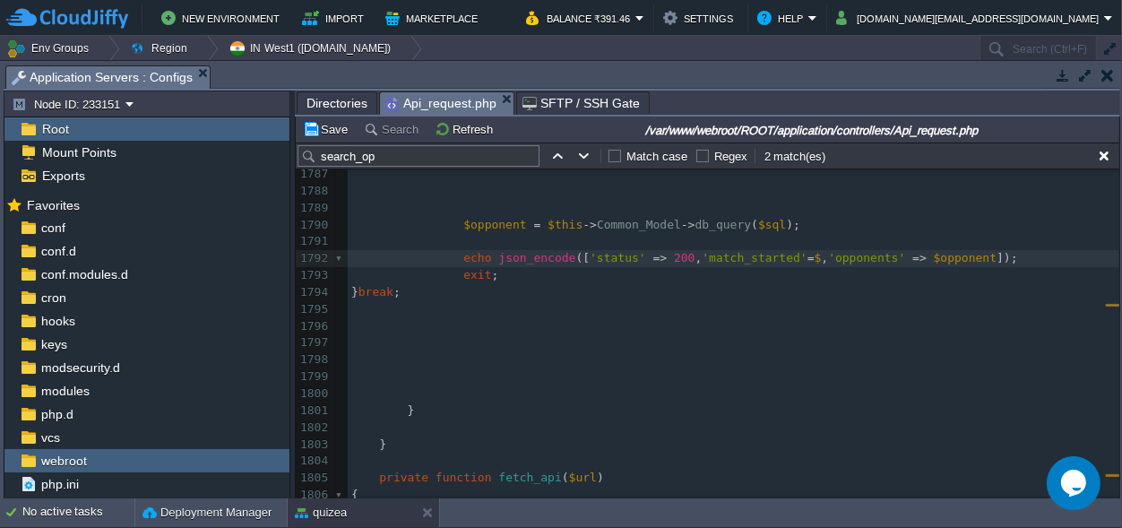
paste textarea "match_started"
click at [742, 260] on div "xxxxxxxxxx $opponents [ $i ][ 'profile_image' ] = PROJECT_URL . "uploads/users/…" at bounding box center [734, 326] width 772 height 659
type textarea "match_started"
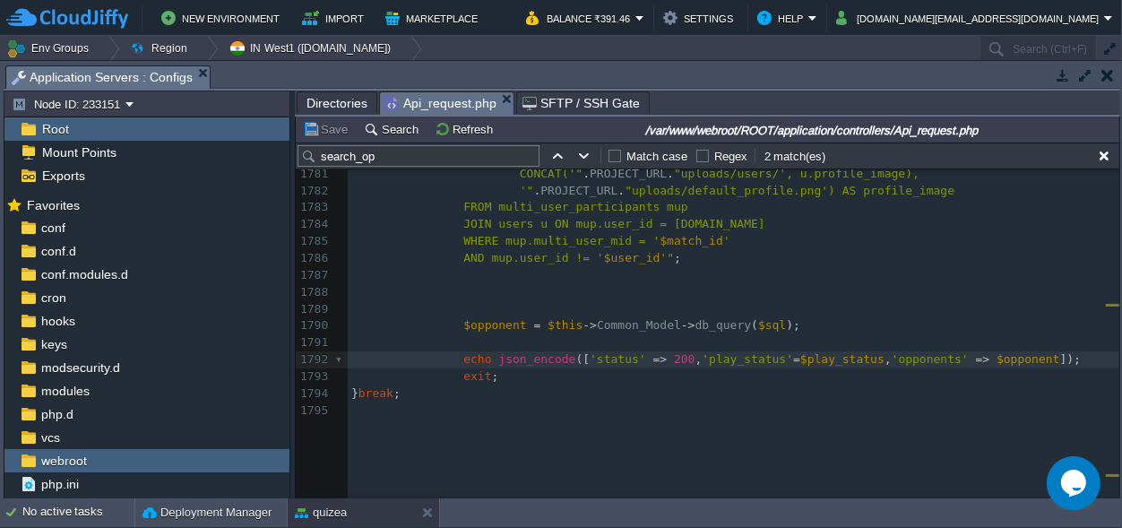
scroll to position [22227, 0]
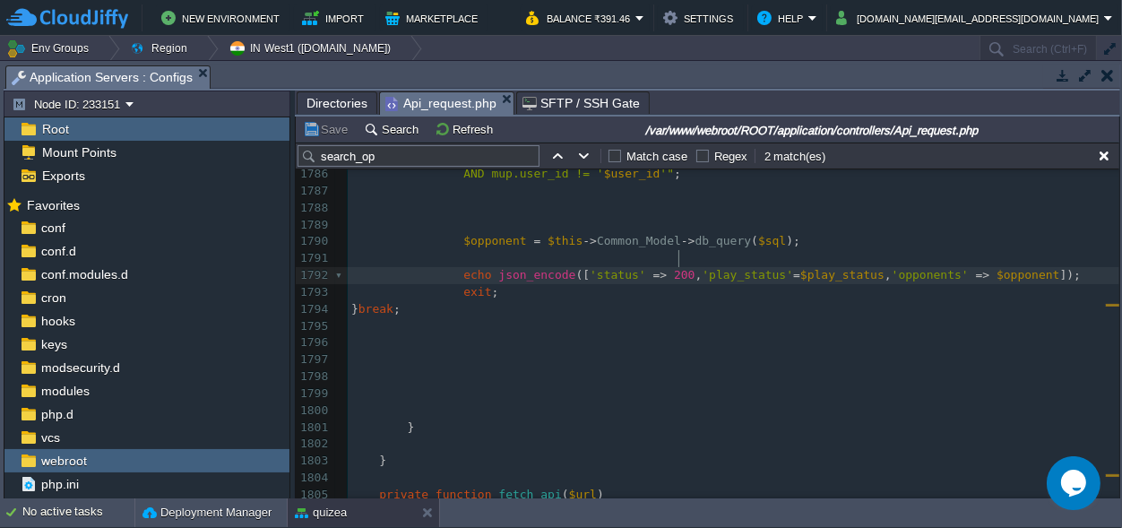
type textarea "'status' => 200,"
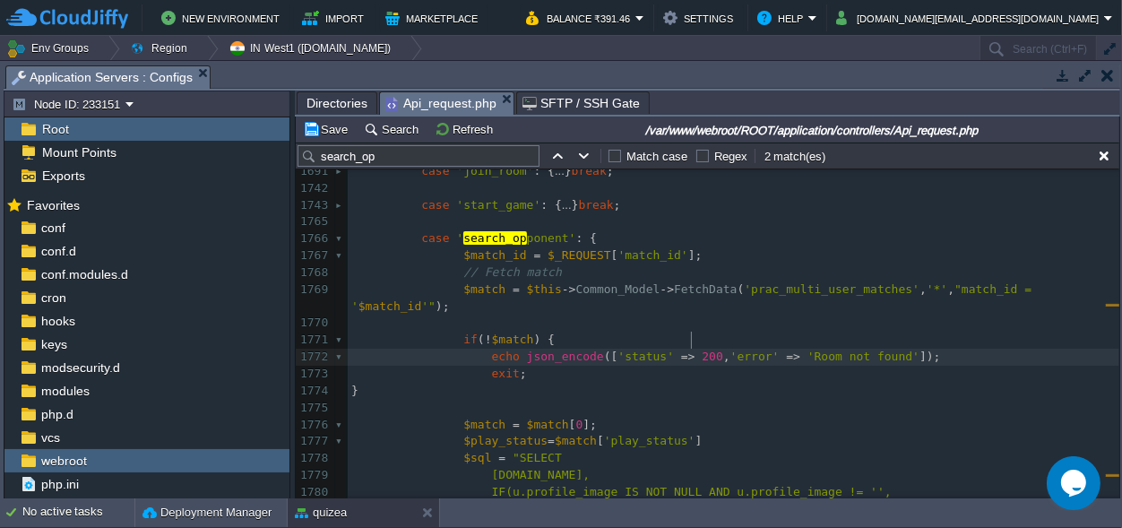
click at [692, 334] on div "xxxxxxxxxx $opponents [ $i ][ 'profile_image' ] = PROJECT_URL . "uploads/users/…" at bounding box center [734, 399] width 772 height 540
type textarea "404"
click at [744, 366] on pre "exit ;" at bounding box center [734, 374] width 772 height 17
drag, startPoint x: 326, startPoint y: 127, endPoint x: 368, endPoint y: 141, distance: 44.2
click at [328, 126] on button "Save" at bounding box center [328, 129] width 50 height 16
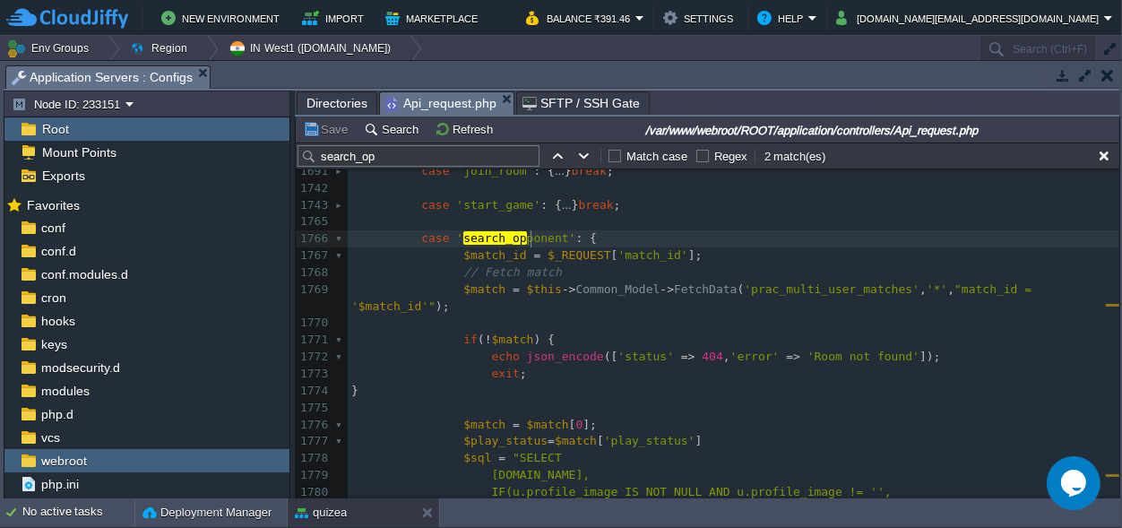
click at [532, 244] on div "xxxxxxxxxx $opponents [ $i ][ 'profile_image' ] = PROJECT_URL . "uploads/users/…" at bounding box center [734, 399] width 772 height 540
type textarea "search_opponent"
click at [627, 253] on span "'match_id'" at bounding box center [653, 254] width 70 height 13
type textarea "match_id"
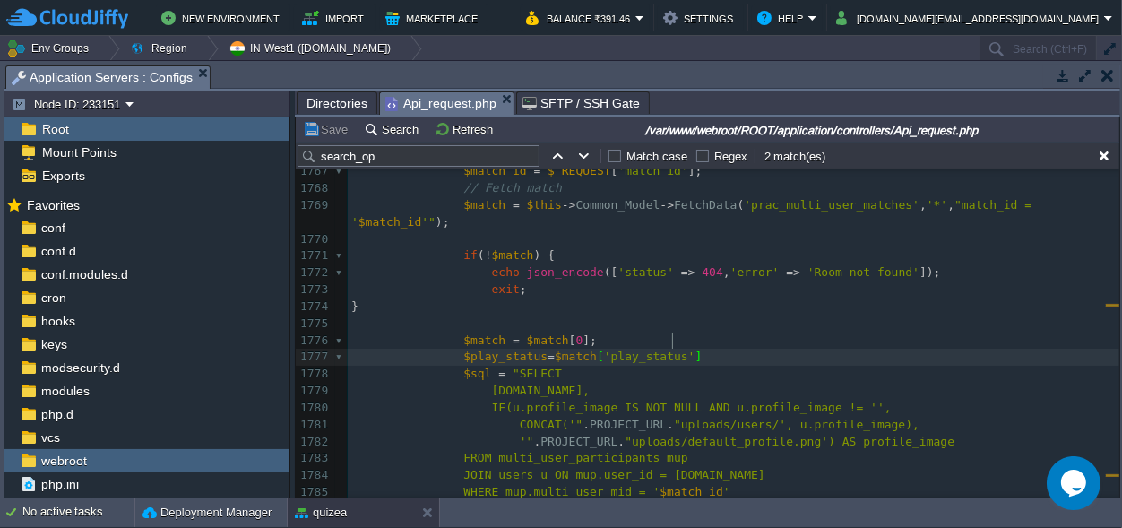
scroll to position [0, 6]
type textarea ";"
click at [330, 128] on button "Save" at bounding box center [328, 129] width 50 height 16
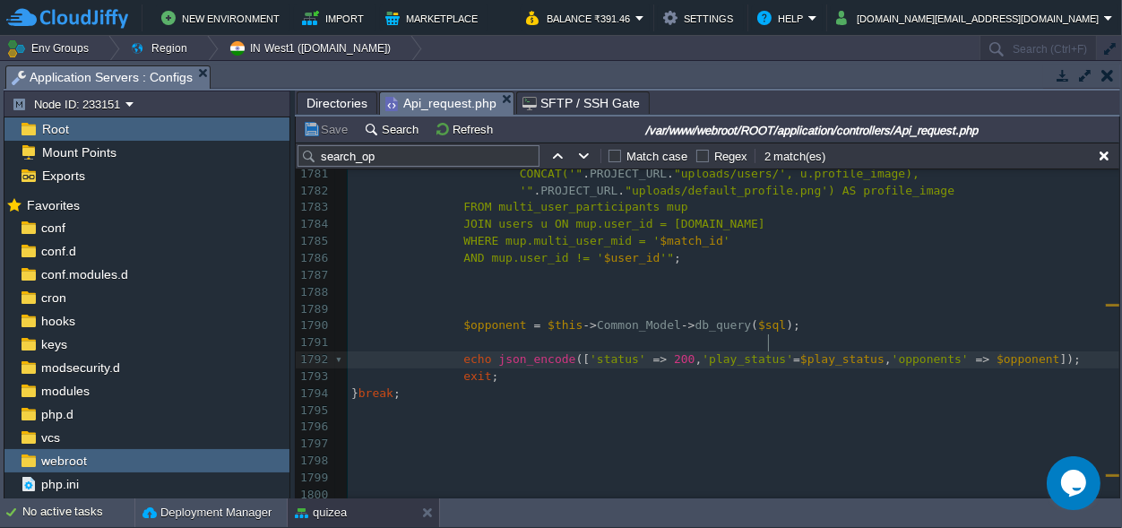
scroll to position [0, 0]
click at [793, 352] on span "=" at bounding box center [796, 358] width 7 height 13
type textarea ">"
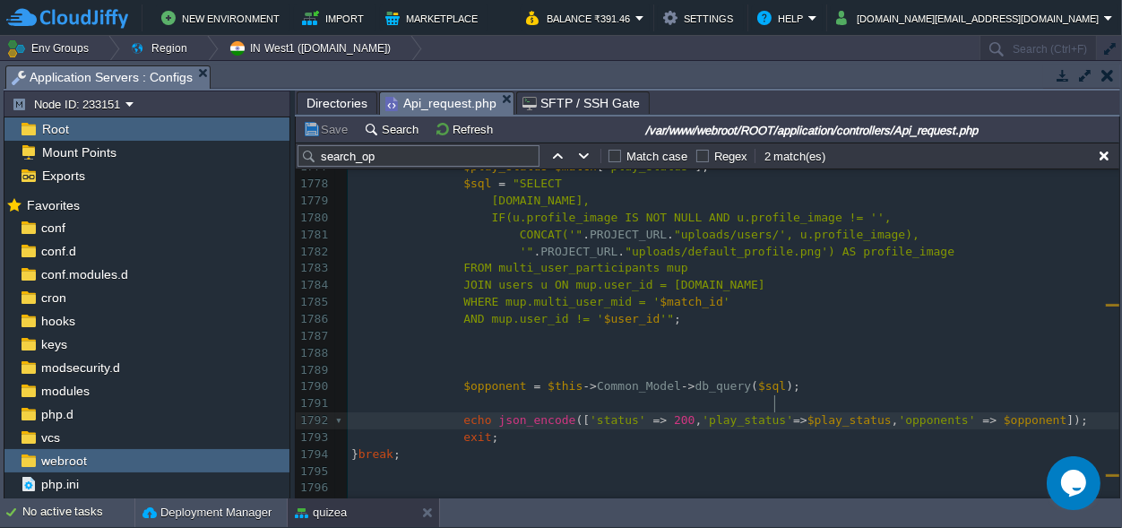
scroll to position [22144, 0]
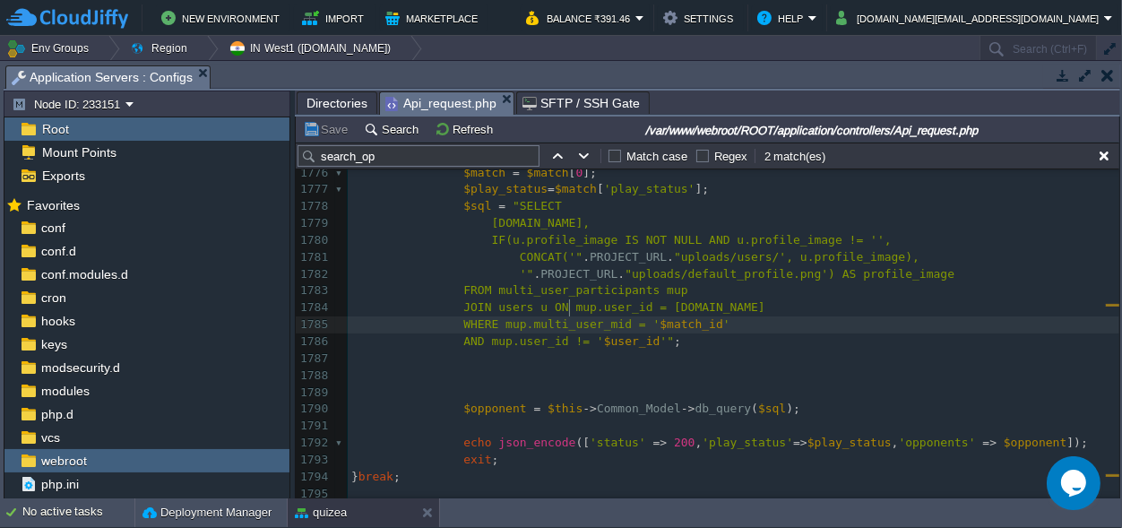
click at [567, 317] on span "WHERE mup.multi_user_mid = '" at bounding box center [561, 323] width 196 height 13
type textarea "multi_user_mid"
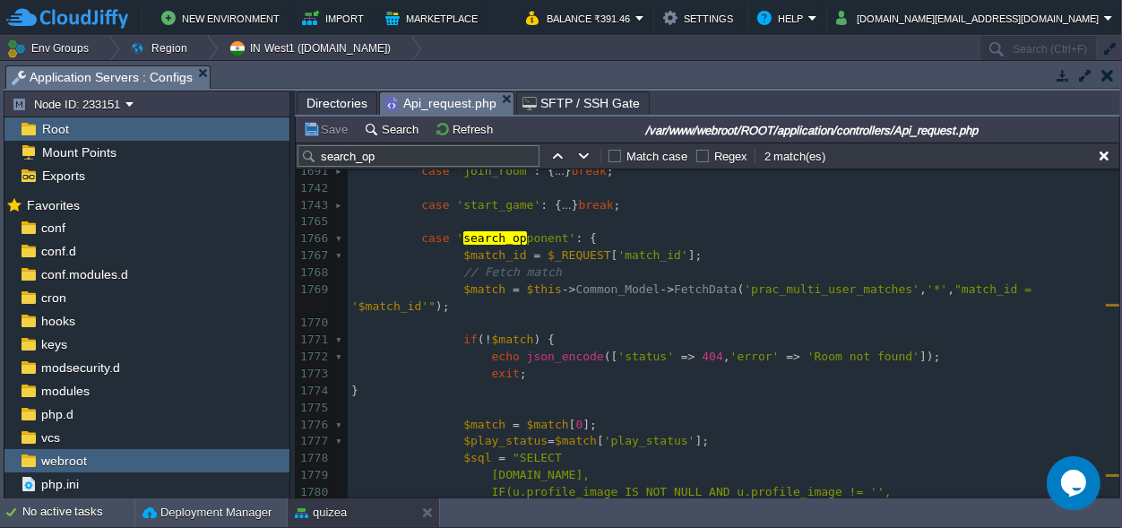
scroll to position [0, 0]
click at [938, 286] on span ""match_id = '" at bounding box center [694, 297] width 687 height 30
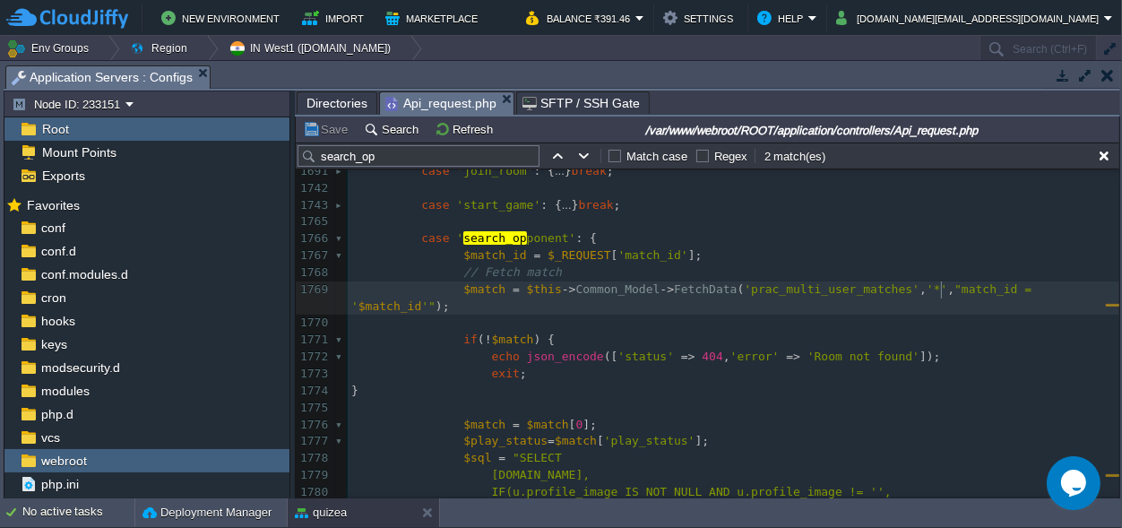
type textarea "match_id"
click at [328, 132] on button "Save" at bounding box center [328, 129] width 50 height 16
click at [968, 288] on div "xxxxxxxxxx } break ; 1642 case 'create_room' : { ... } break ; 1690 1691 case '…" at bounding box center [734, 399] width 772 height 540
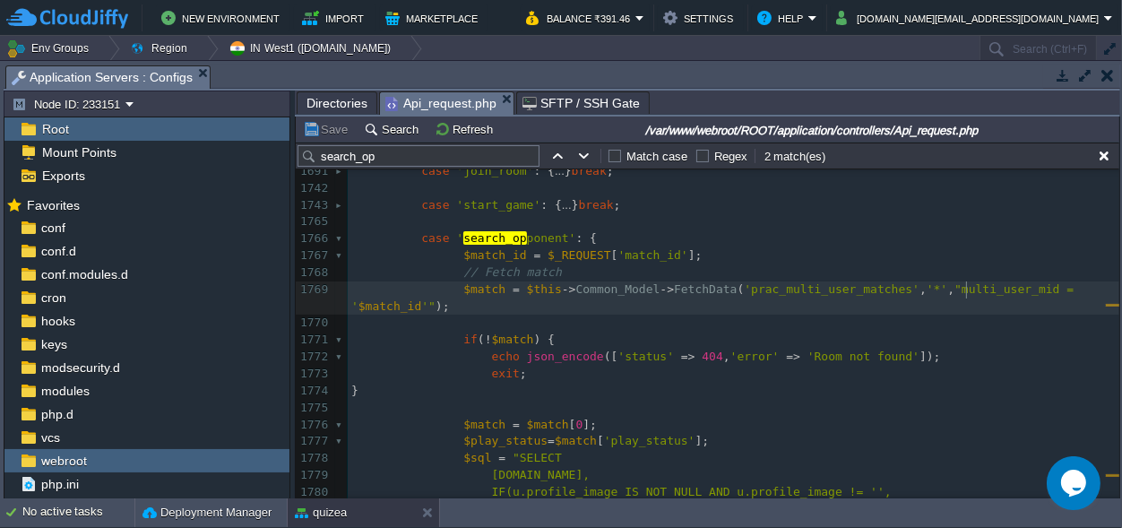
scroll to position [0, 89]
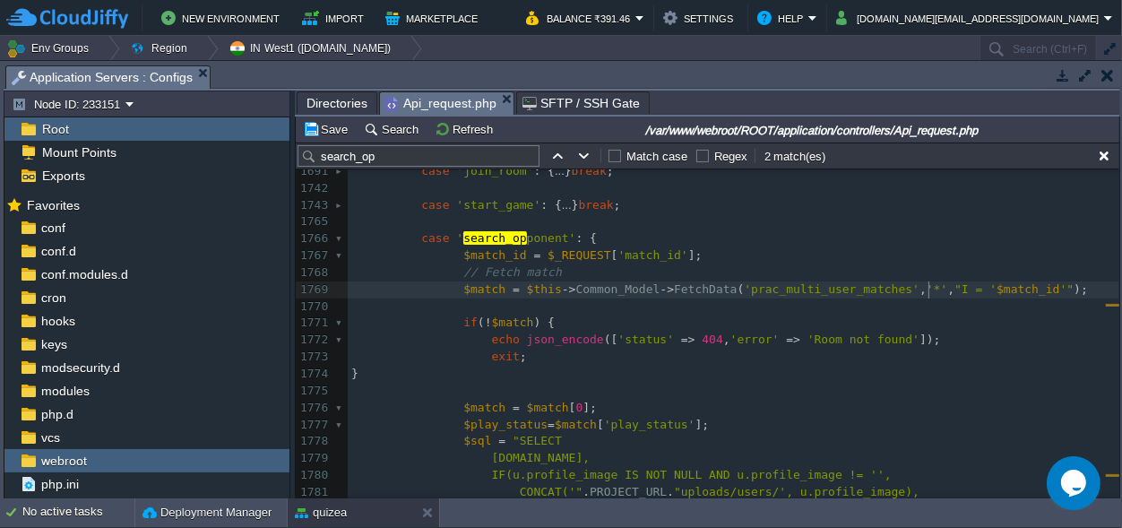
type textarea "ID"
type textarea "id"
click at [339, 127] on button "Save" at bounding box center [328, 129] width 50 height 16
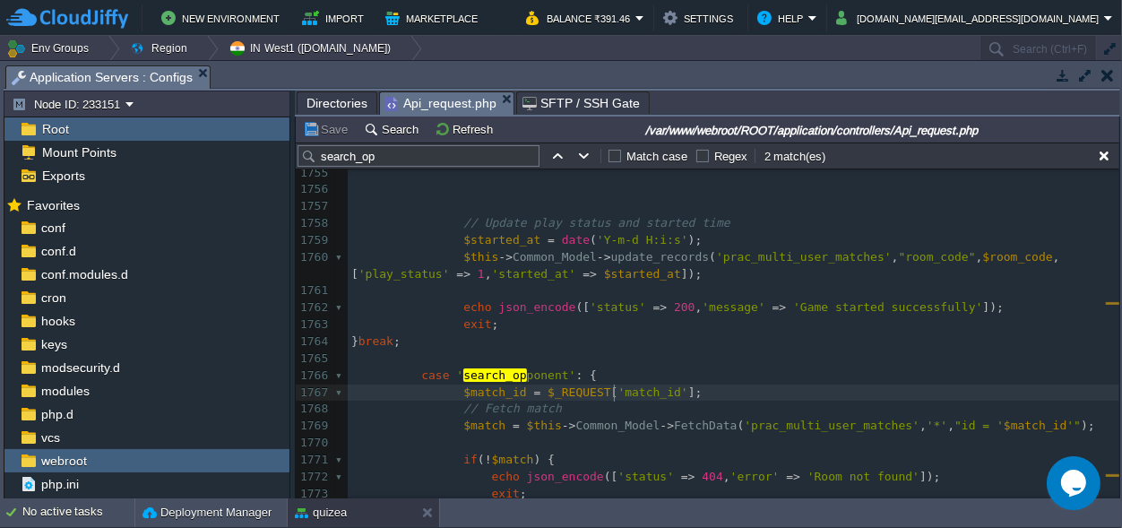
scroll to position [0, 0]
click at [617, 394] on div "xxxxxxxxxx } break ; 1743 case 'start_game' : { 1744 $room_code = $_REQUEST [ '…" at bounding box center [734, 299] width 772 height 709
type textarea "match_id"
type textarea "$match_id = $_REQUEST['match_id'];"
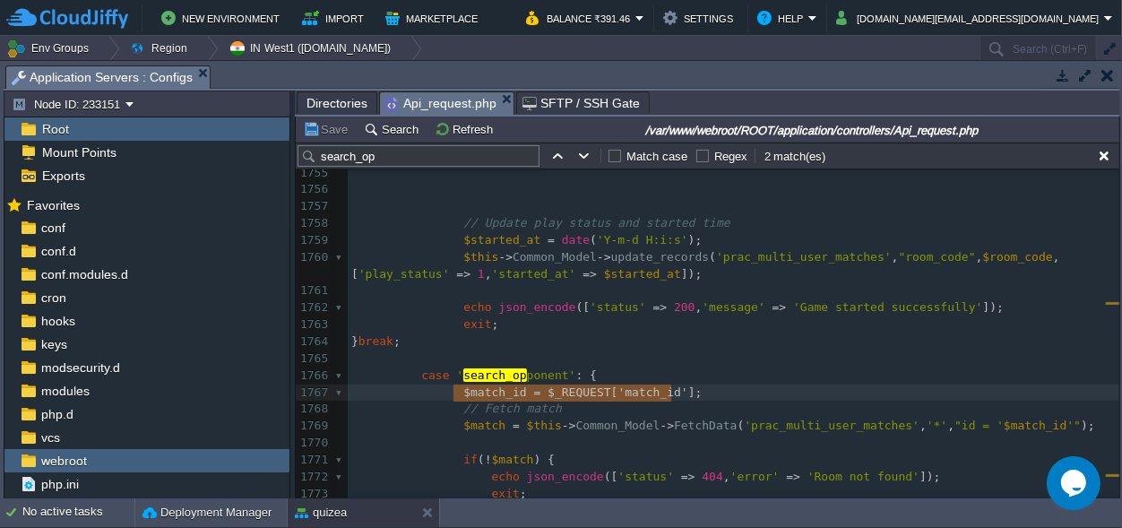
drag, startPoint x: 687, startPoint y: 392, endPoint x: 462, endPoint y: 398, distance: 225.1
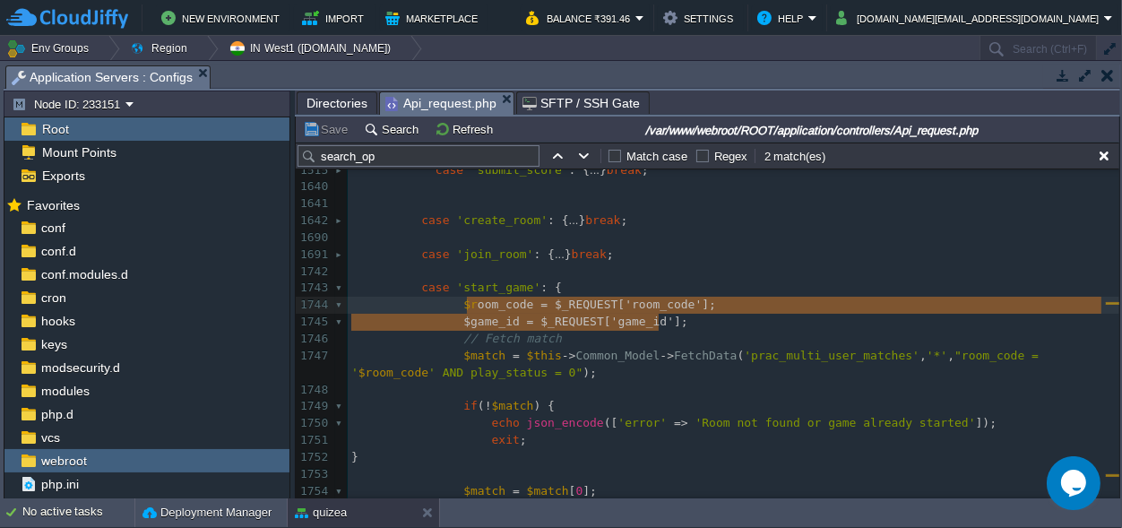
scroll to position [13, 410]
type textarea "$room_code = $_REQUEST['room_code']; $game_id = $_REQUEST['game_id'];"
drag, startPoint x: 672, startPoint y: 323, endPoint x: 460, endPoint y: 306, distance: 213.1
paste textarea
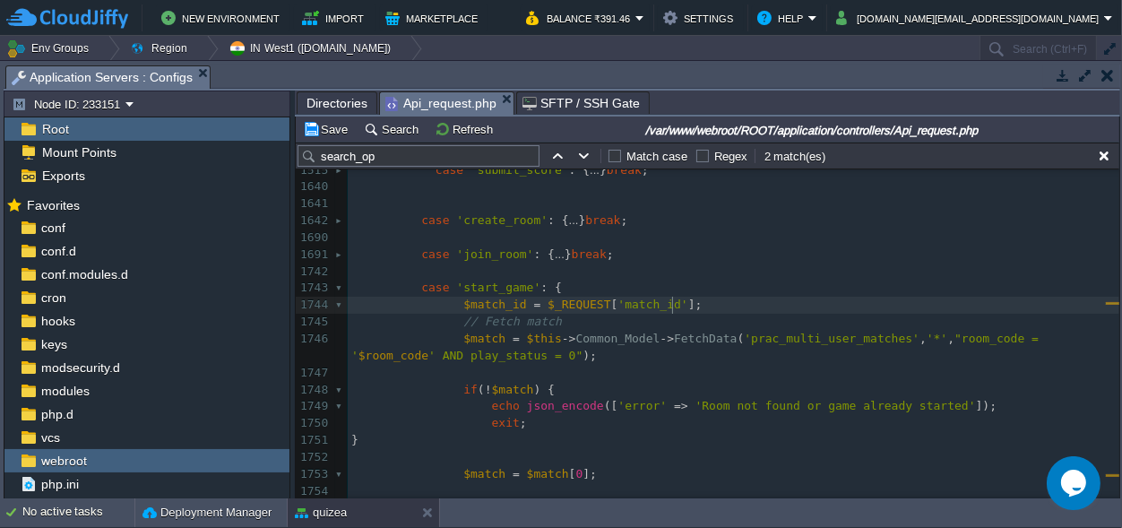
click at [484, 306] on span "$match_id" at bounding box center [494, 304] width 63 height 13
type textarea "$match_id"
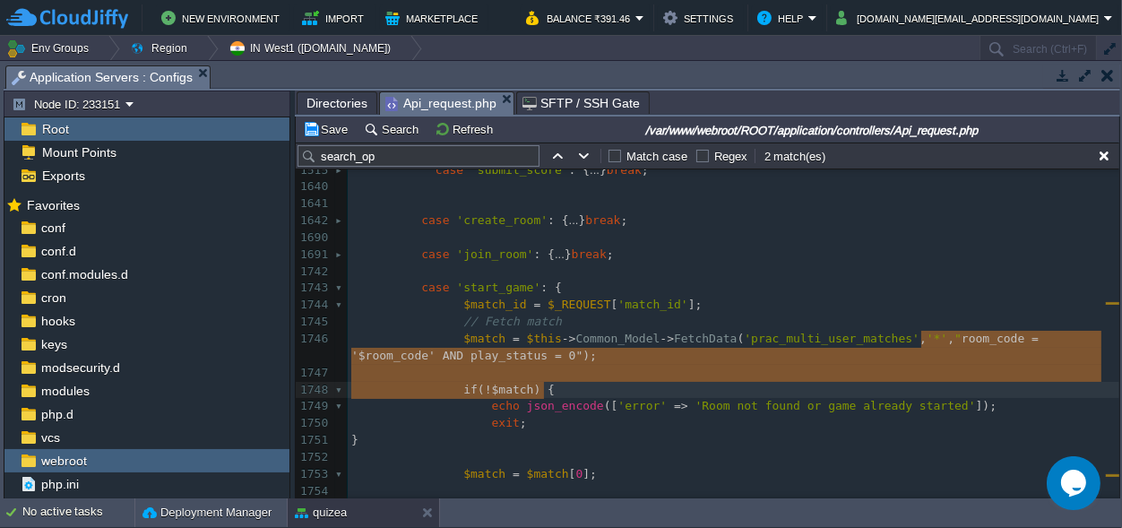
scroll to position [19, 0]
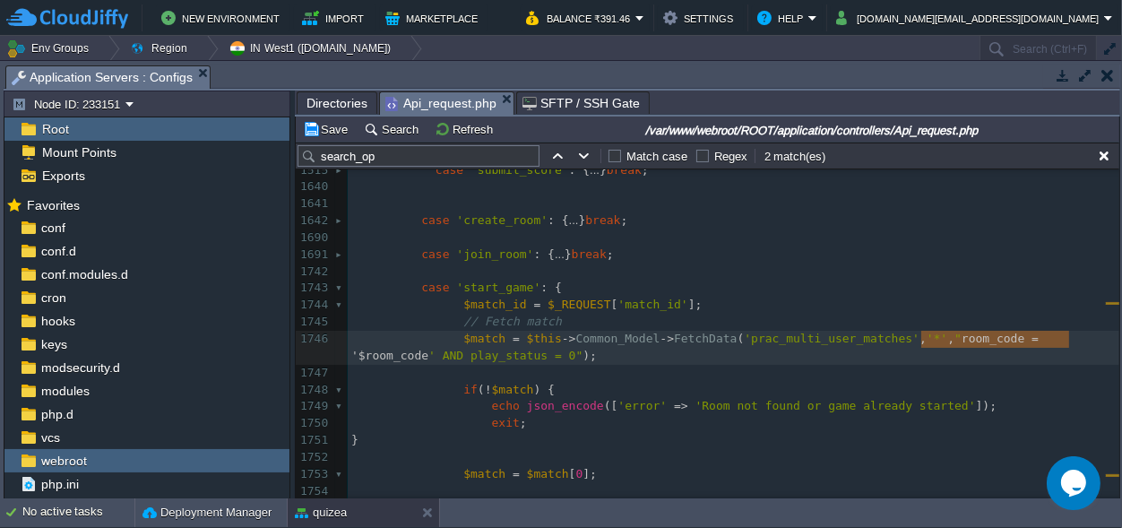
type textarea "room_code = '$room_code'"
drag, startPoint x: 920, startPoint y: 339, endPoint x: 1074, endPoint y: 335, distance: 153.3
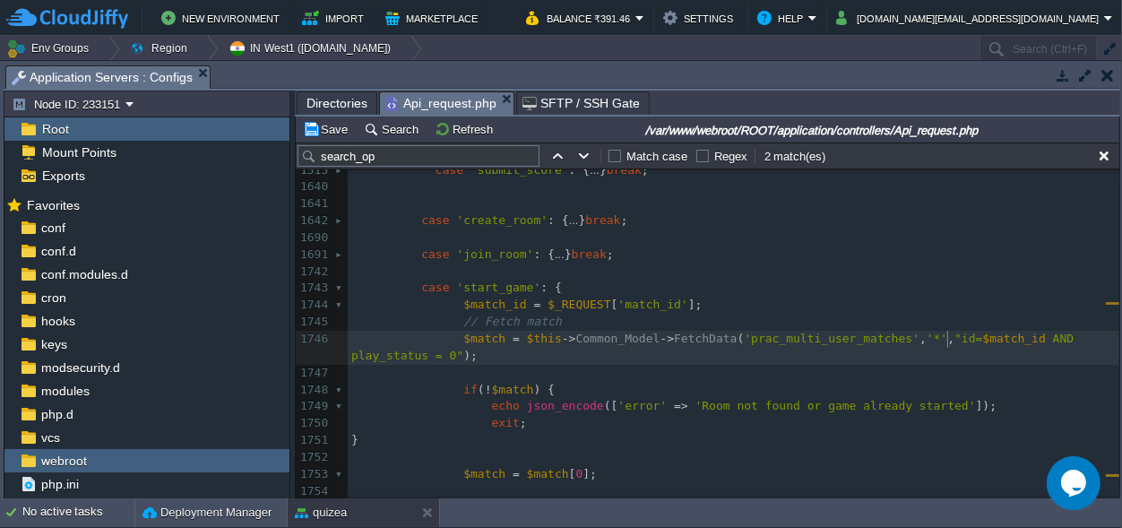
scroll to position [0, 25]
type textarea "id="
click at [328, 125] on button "Save" at bounding box center [328, 129] width 50 height 16
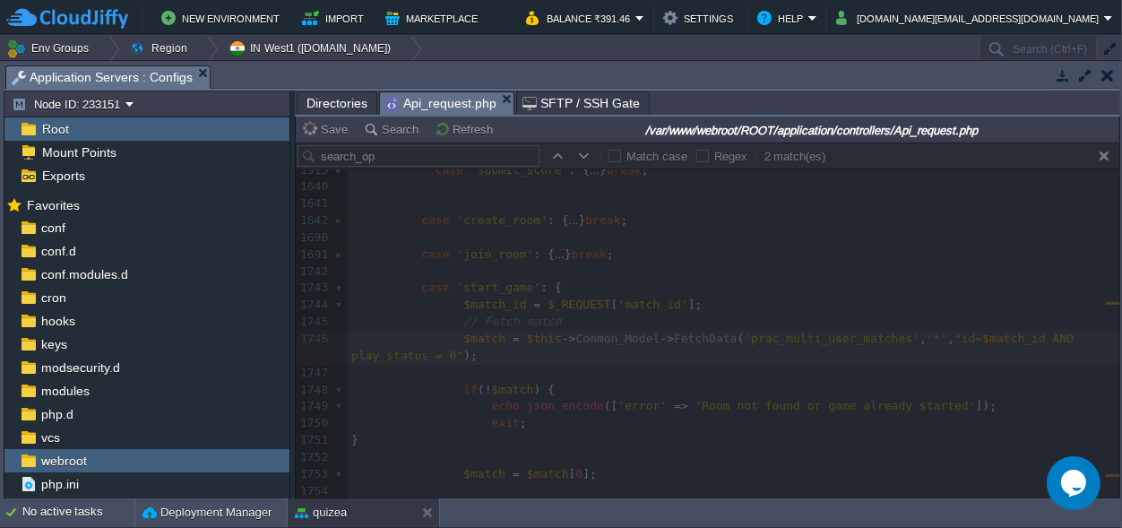
click at [634, 299] on div at bounding box center [708, 321] width 824 height 356
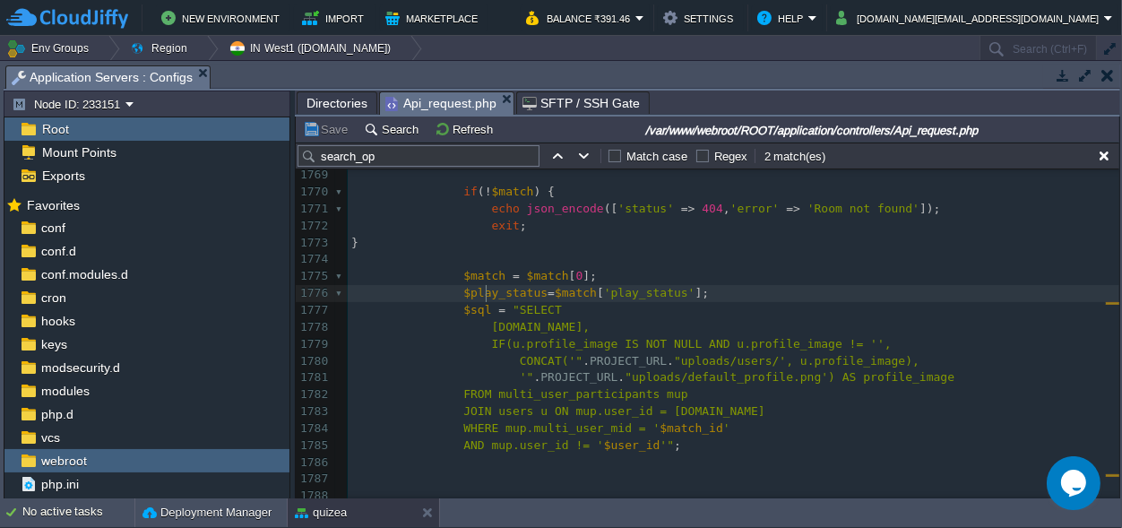
scroll to position [0, 0]
click at [486, 295] on div "xxxxxxxxxx $match = $this -> Common_Model -> FetchData ( 'prac_multi_user_match…" at bounding box center [734, 269] width 772 height 946
type textarea "$play_status"
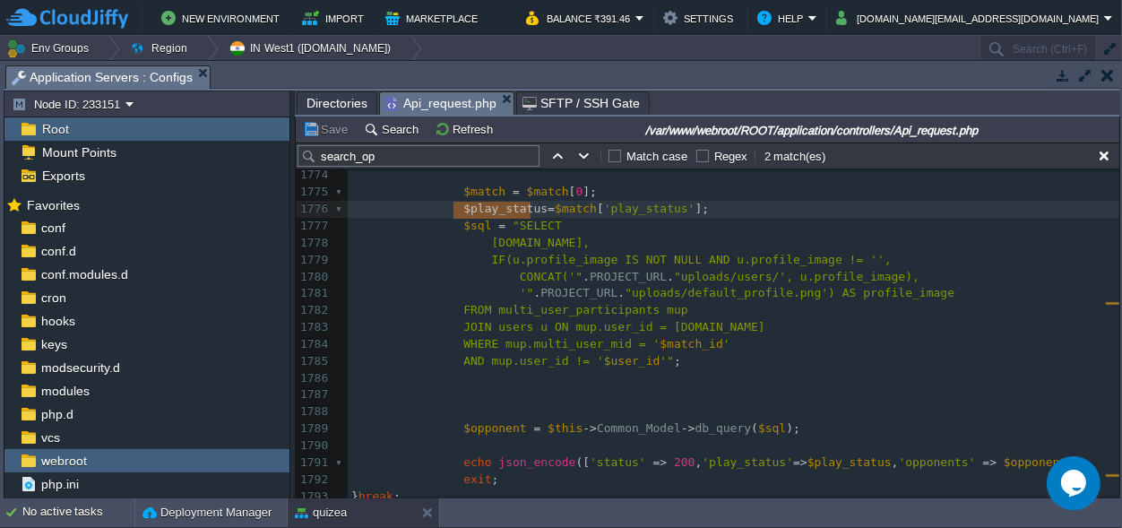
click at [807, 464] on div "xxxxxxxxxx $match = $this -> Common_Model -> FetchData ( 'prac_multi_user_match…" at bounding box center [734, 184] width 772 height 946
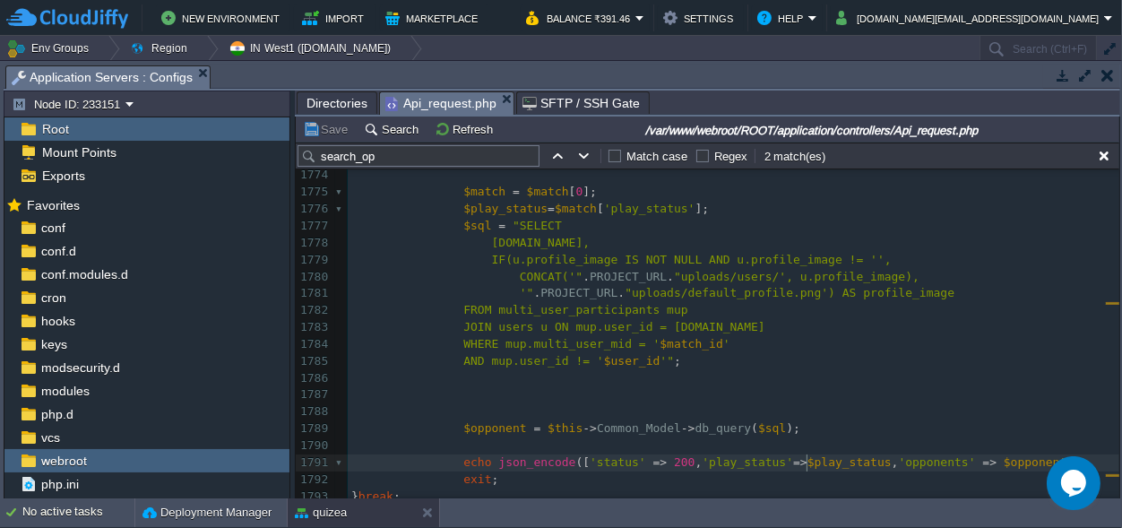
scroll to position [0, 0]
type textarea "$play_status"
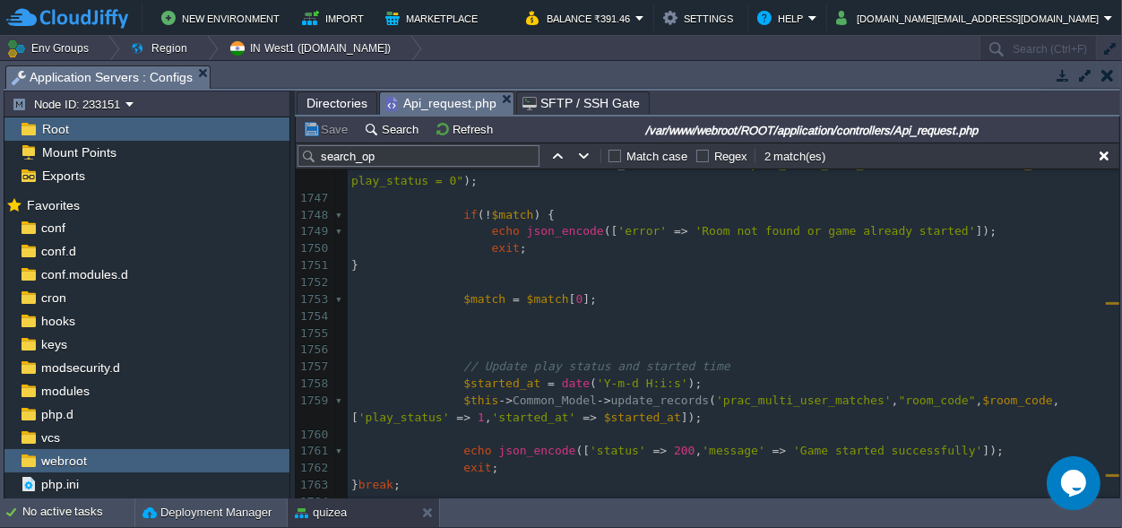
scroll to position [22060, 0]
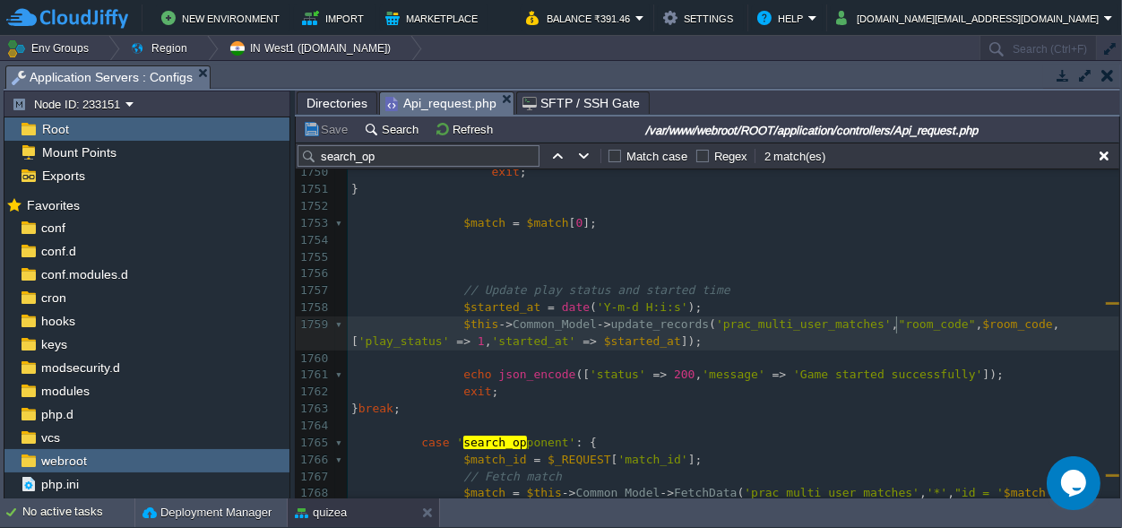
click at [899, 324] on span ""room_code"" at bounding box center [937, 323] width 77 height 13
type textarea "room_code"
paste textarea
click at [967, 320] on div "xxxxxxxxxx echo json_encode ([ 'status' => 200 , 'play_status' => $play_status …" at bounding box center [734, 325] width 772 height 659
type textarea "$"
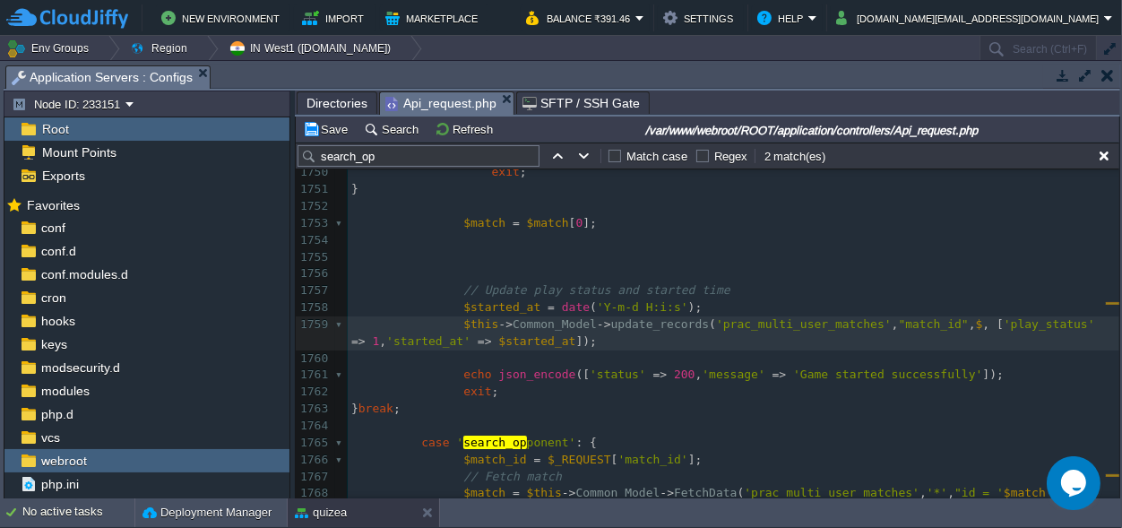
paste textarea
click at [948, 323] on div "xxxxxxxxxx echo json_encode ([ 'status' => 200 , 'play_status' => $play_status …" at bounding box center [734, 325] width 772 height 659
click at [341, 134] on button "Save" at bounding box center [328, 129] width 50 height 16
click at [902, 320] on span ""match_id"" at bounding box center [934, 323] width 70 height 13
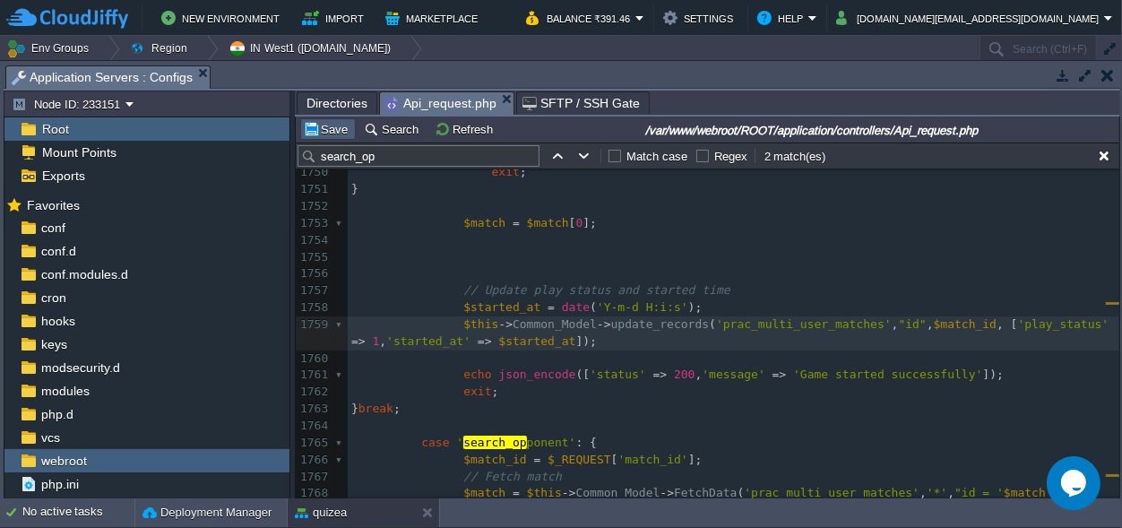
click at [331, 116] on div "Directories Api_request.php SFTP / SSH Gate" at bounding box center [707, 104] width 825 height 26
click at [330, 129] on button "Save" at bounding box center [328, 129] width 50 height 16
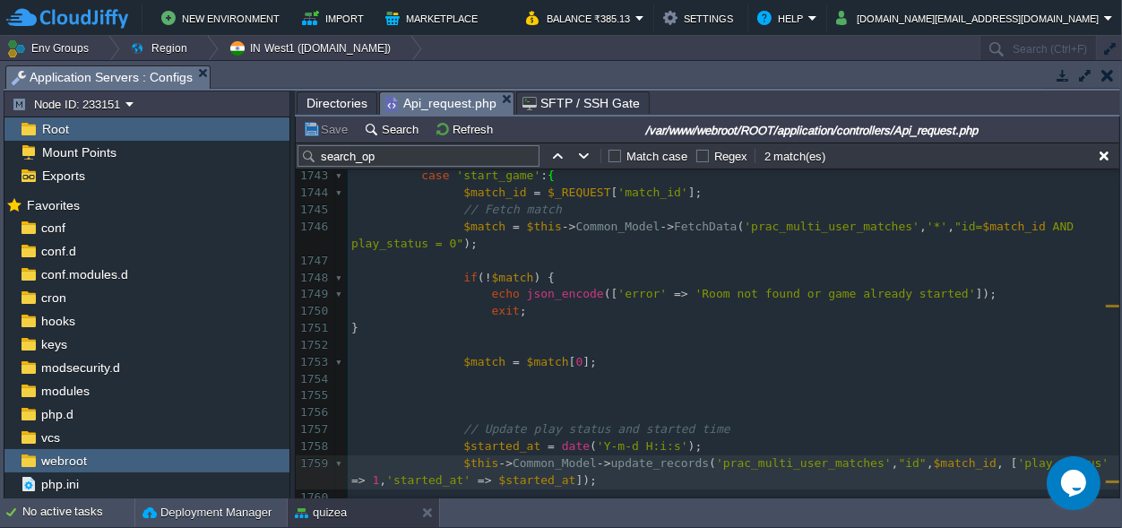
scroll to position [21892, 0]
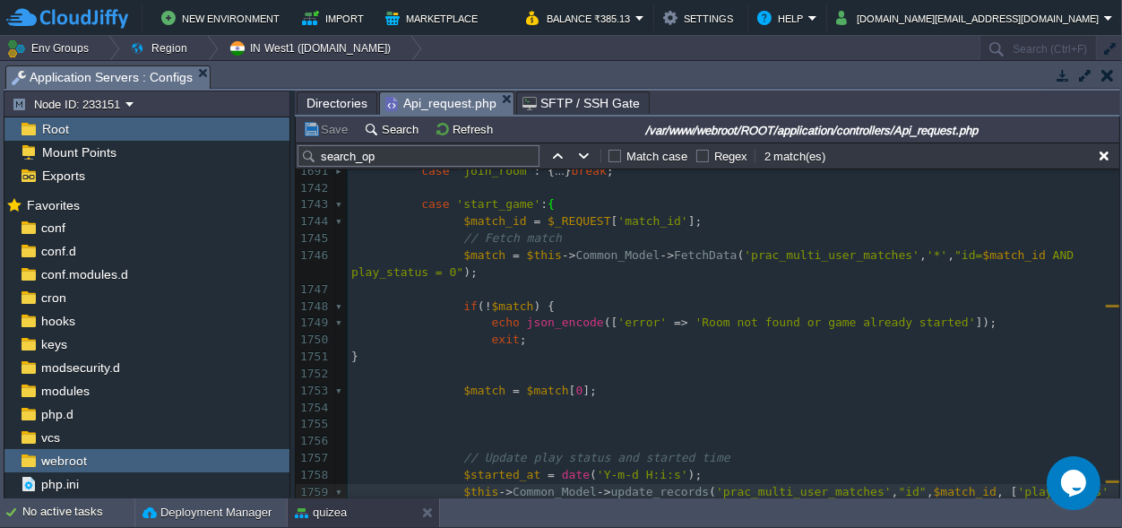
click at [686, 373] on pre "​" at bounding box center [734, 374] width 772 height 17
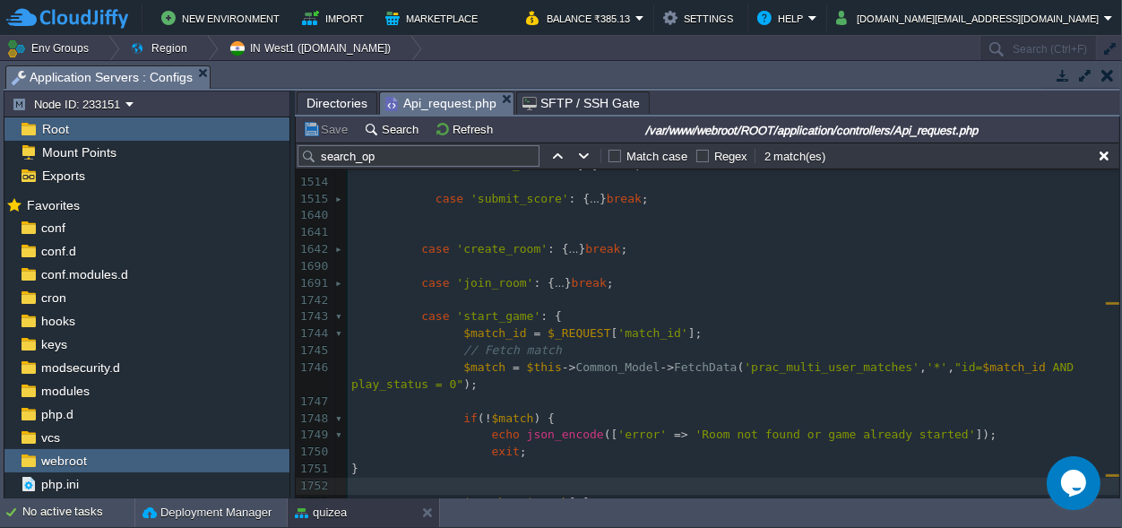
scroll to position [21807, 0]
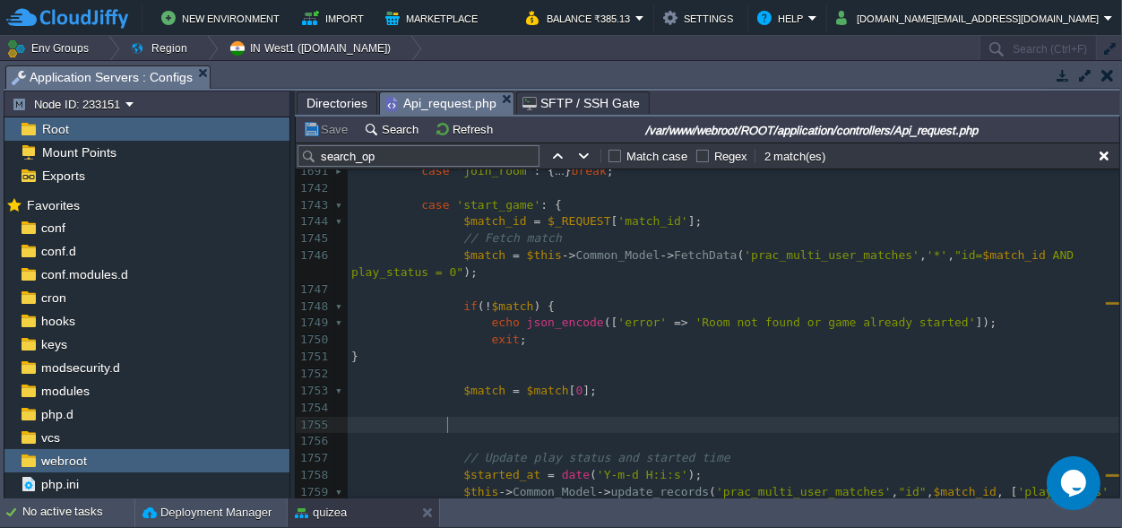
click at [463, 422] on pre at bounding box center [734, 425] width 772 height 17
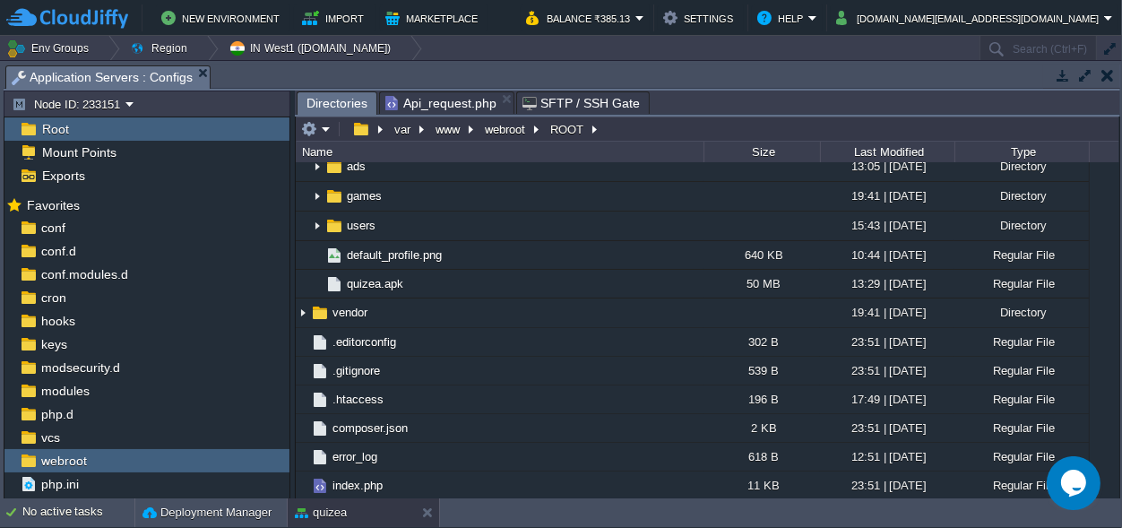
click at [334, 109] on span "Directories" at bounding box center [337, 103] width 61 height 22
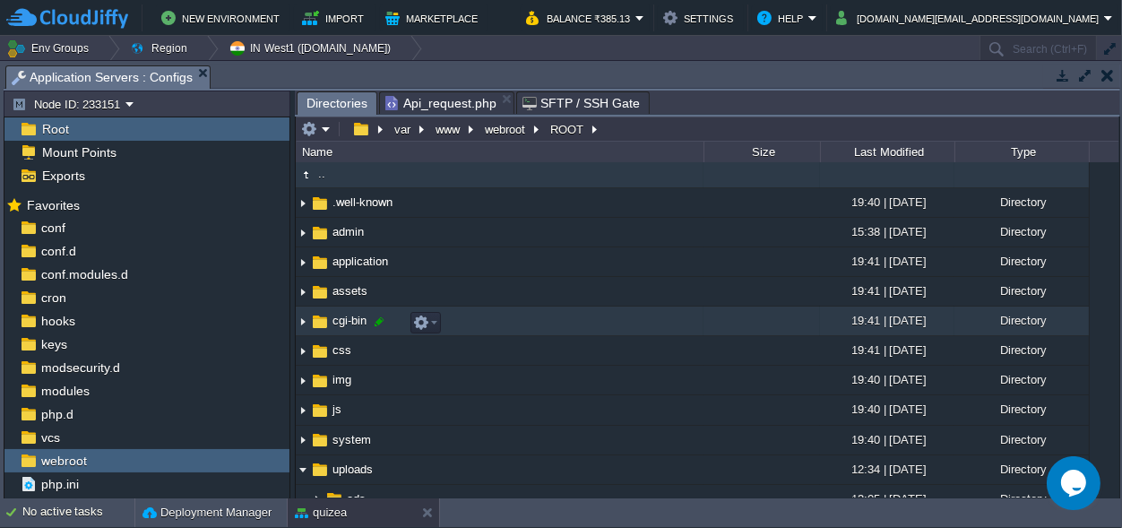
scroll to position [0, 0]
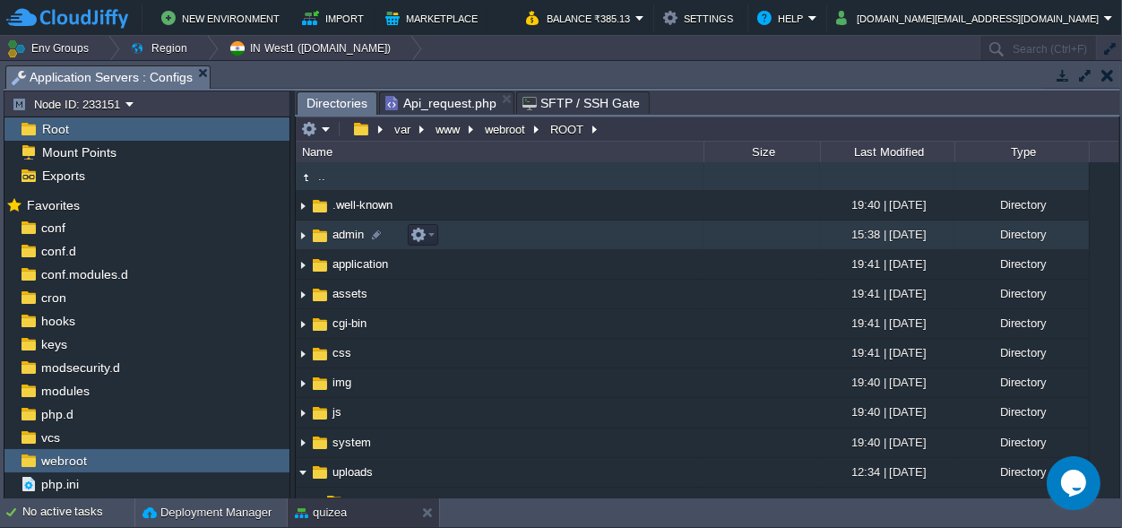
click at [303, 238] on img at bounding box center [303, 235] width 14 height 28
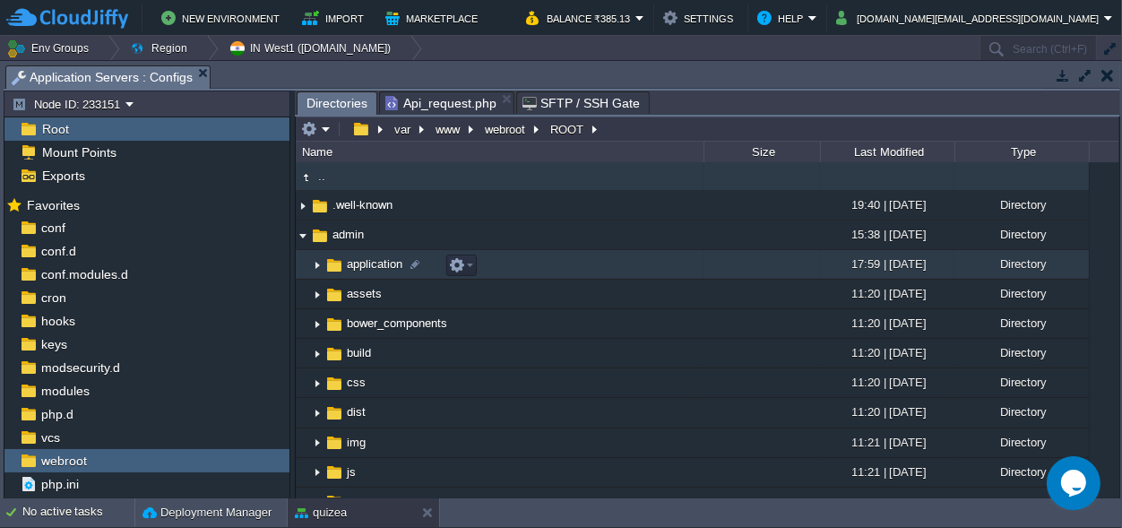
click at [320, 263] on img at bounding box center [317, 265] width 14 height 28
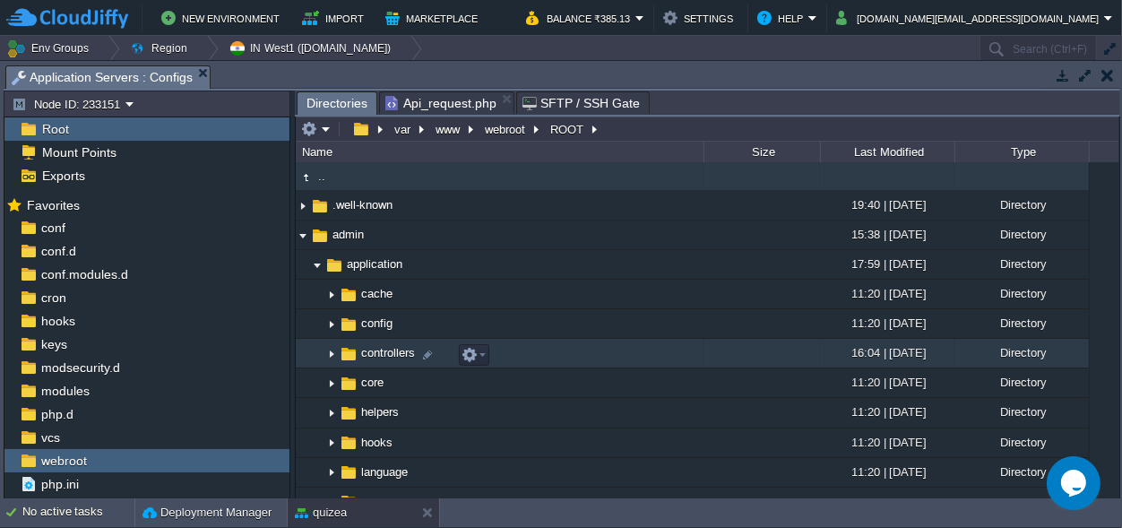
click at [331, 354] on img at bounding box center [331, 354] width 14 height 28
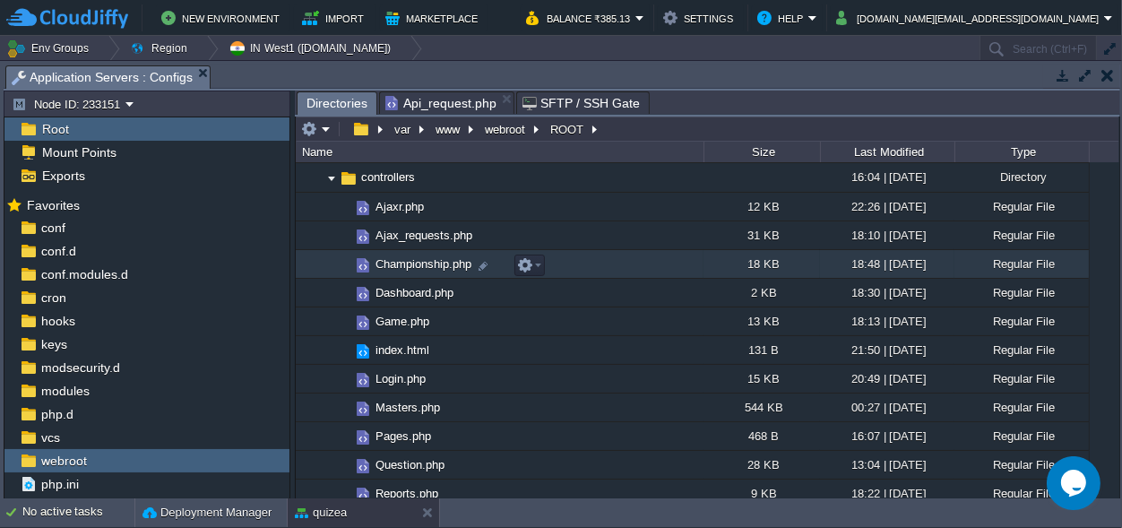
scroll to position [168, 0]
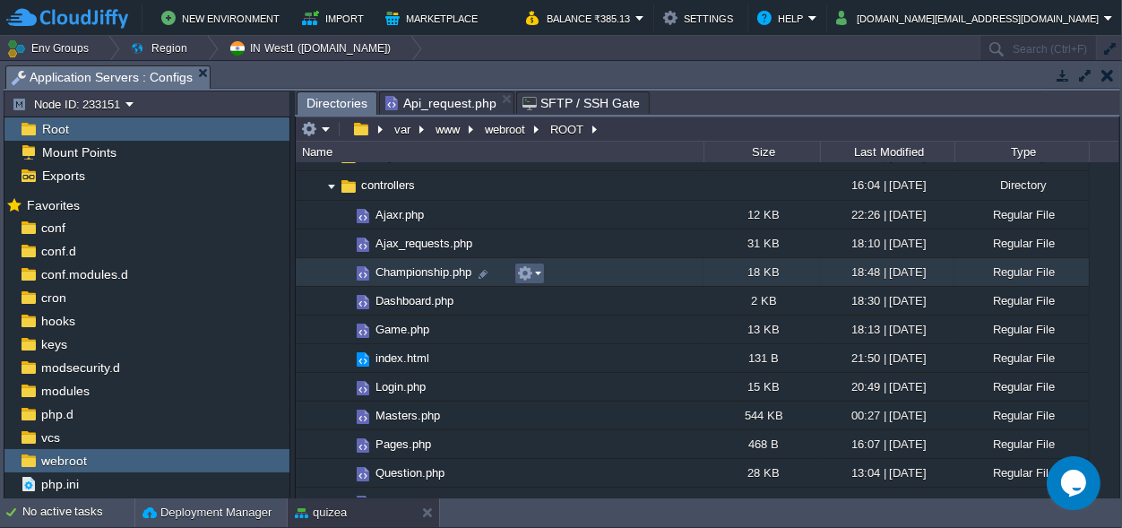
click at [536, 276] on em at bounding box center [529, 273] width 24 height 16
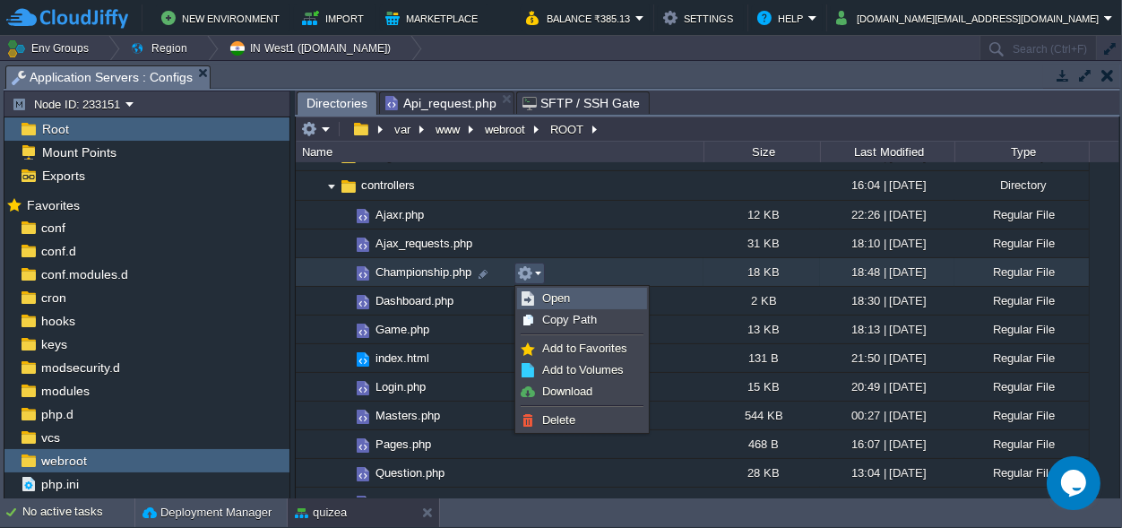
click at [558, 290] on link "Open" at bounding box center [582, 299] width 128 height 20
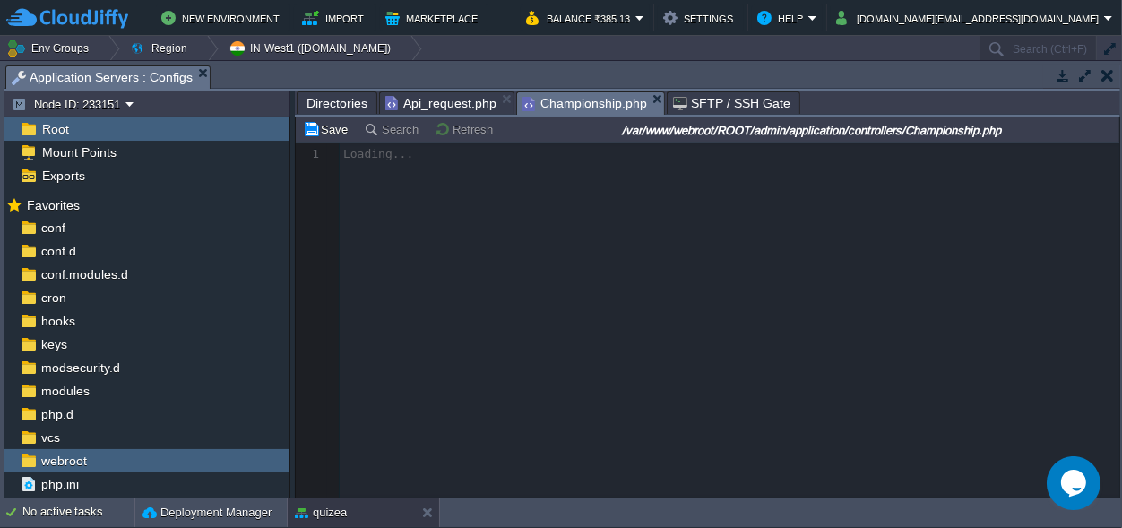
click at [458, 103] on span "Api_request.php" at bounding box center [440, 103] width 111 height 22
click at [555, 99] on span "Championship.php" at bounding box center [585, 103] width 125 height 22
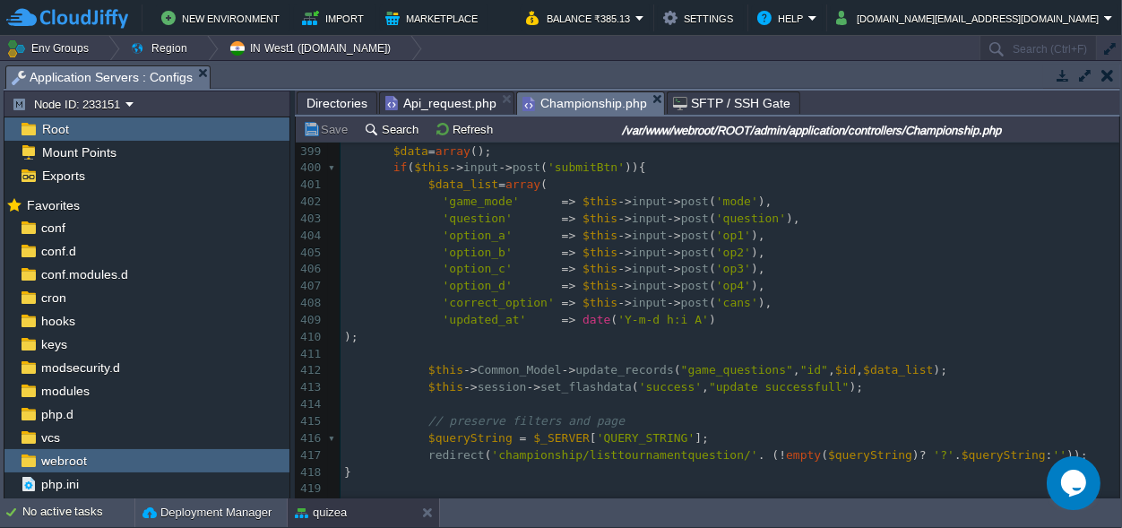
scroll to position [6884, 0]
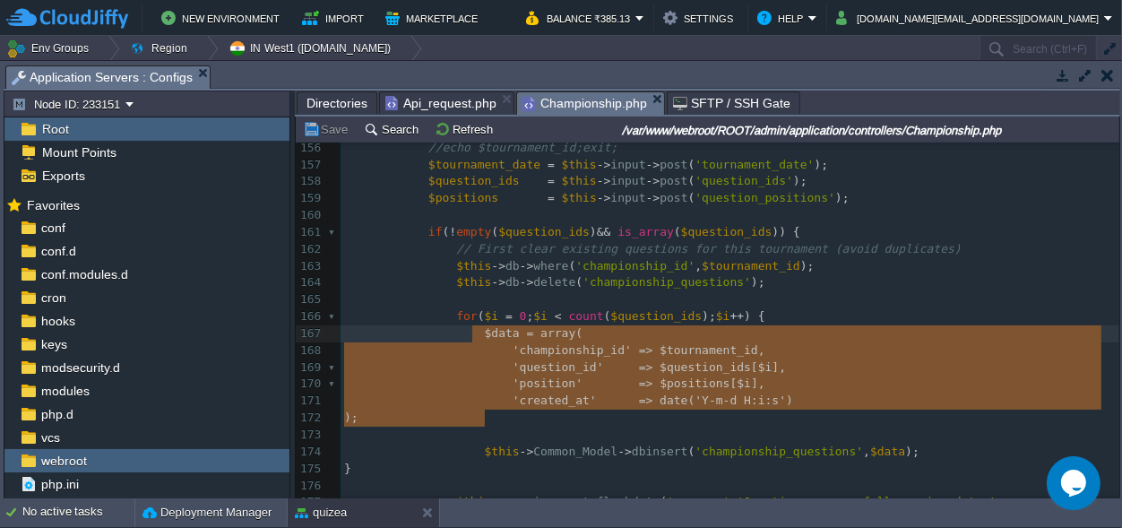
type textarea "$data = array( 'championship_id' => $tournament_id, 'question_id' => $question_…"
drag, startPoint x: 501, startPoint y: 419, endPoint x: 475, endPoint y: 333, distance: 90.7
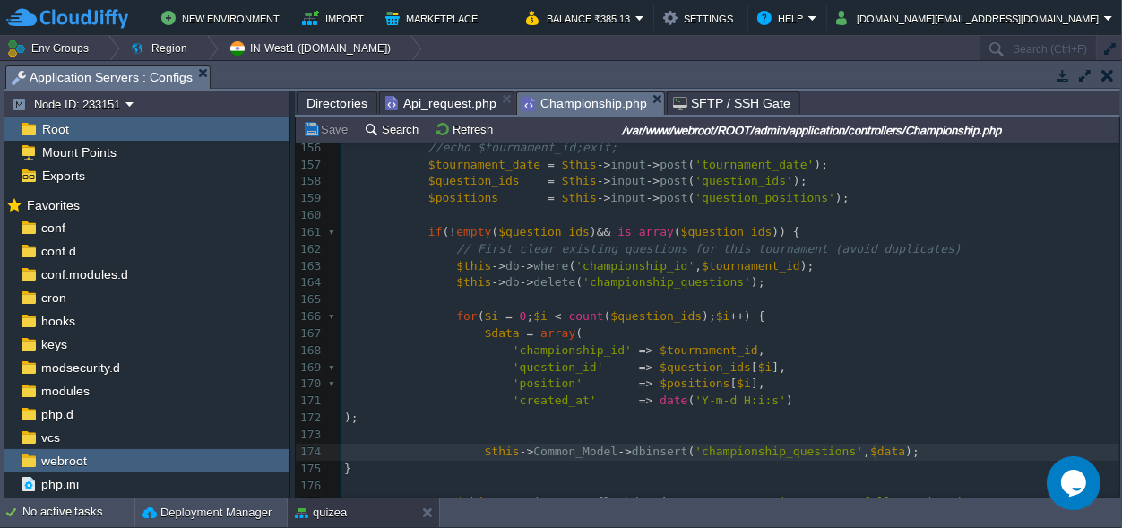
click at [903, 449] on pre "$this -> Common_Model -> dbinsert ( 'championship_questions' , $data );" at bounding box center [730, 452] width 779 height 17
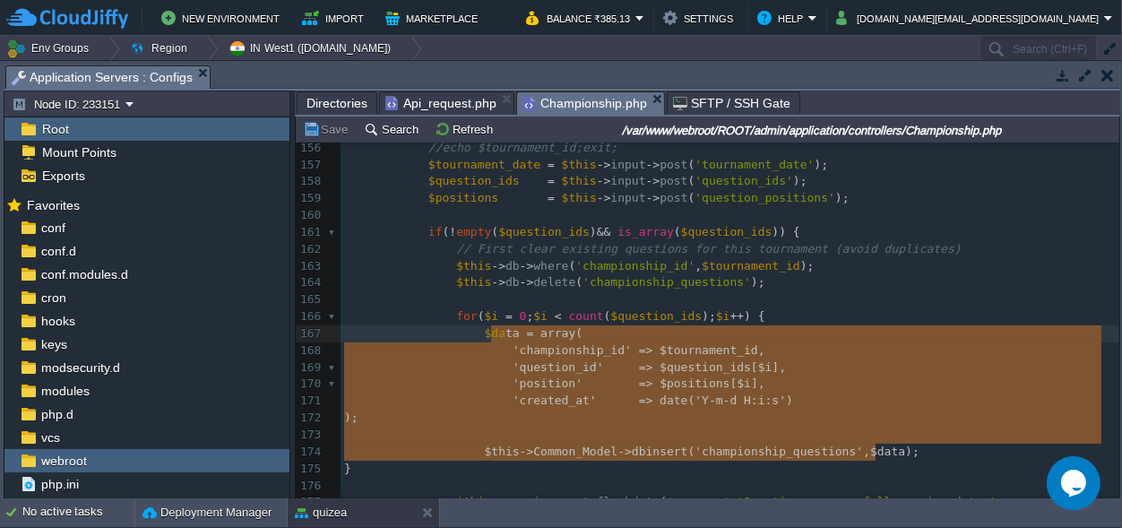
type textarea "$data = array( 'championship_id' => $tournament_id, 'question_id' => $question_…"
drag, startPoint x: 903, startPoint y: 449, endPoint x: 471, endPoint y: 331, distance: 448.8
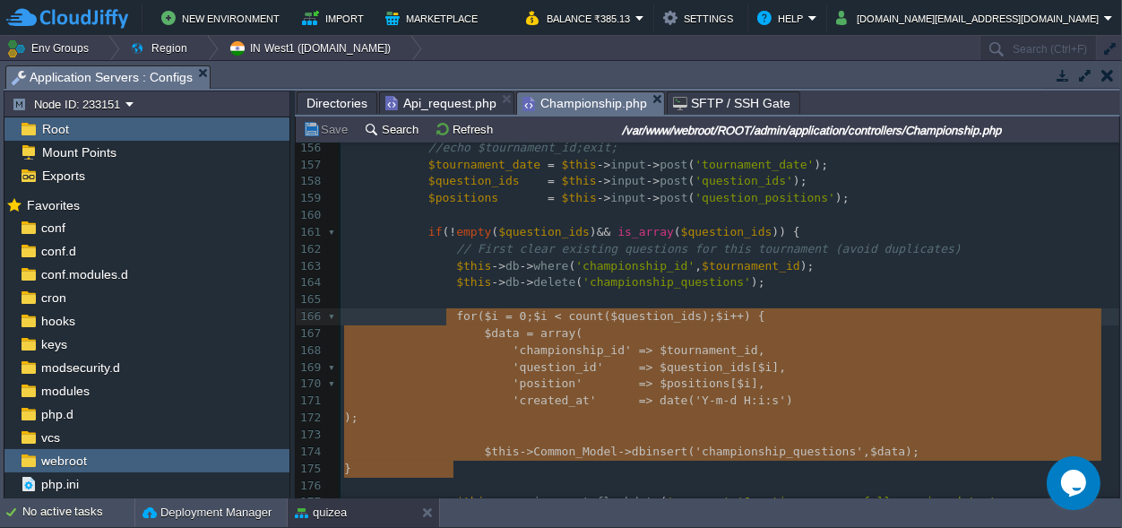
drag, startPoint x: 463, startPoint y: 465, endPoint x: 445, endPoint y: 312, distance: 154.4
type textarea "for ($i = 0; $i < count($question_ids); $i++) { $data = array( 'championship_id…"
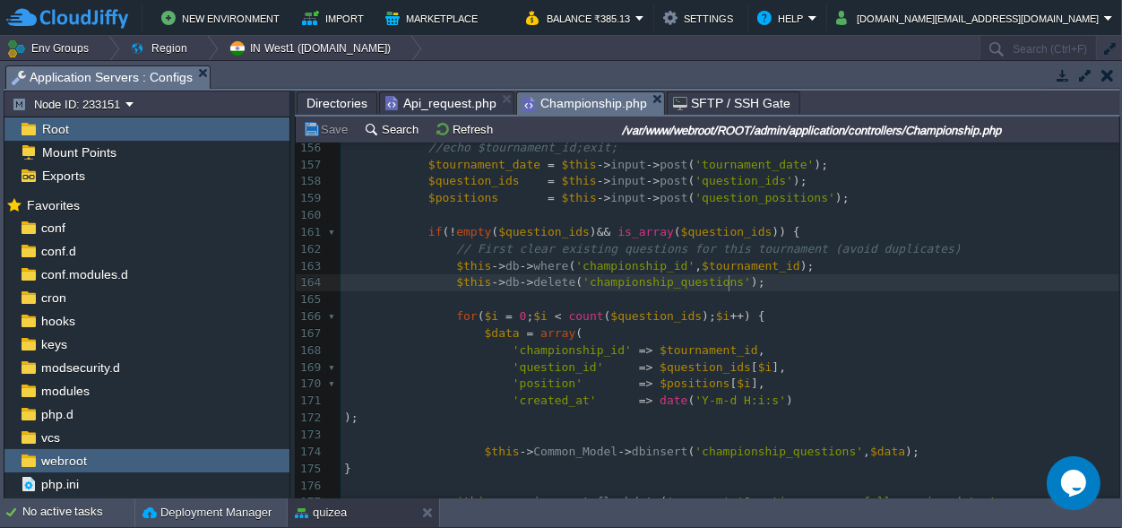
click at [834, 283] on pre "$this -> db -> delete ( 'championship_questions' );" at bounding box center [730, 282] width 779 height 17
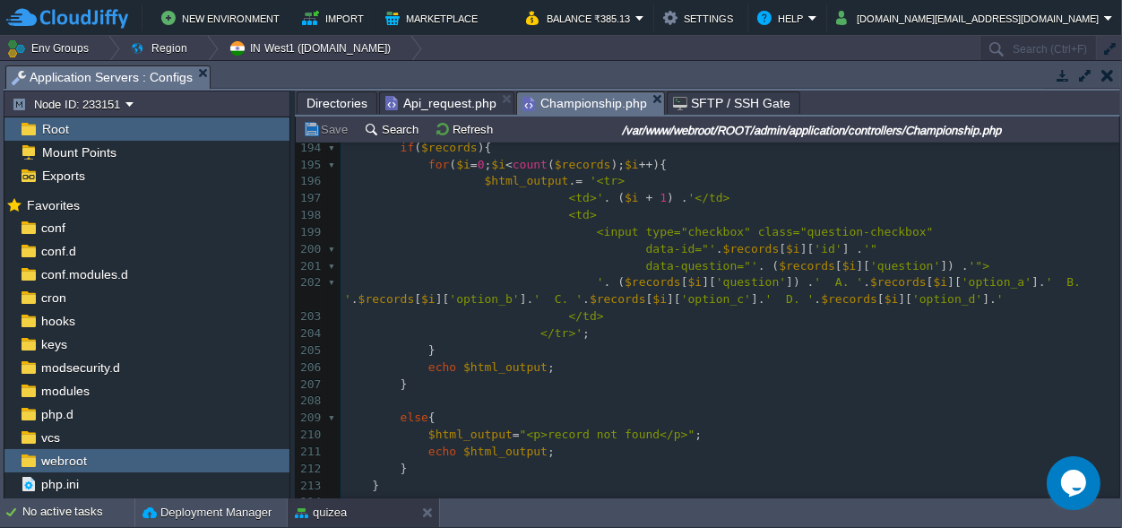
scroll to position [3295, 0]
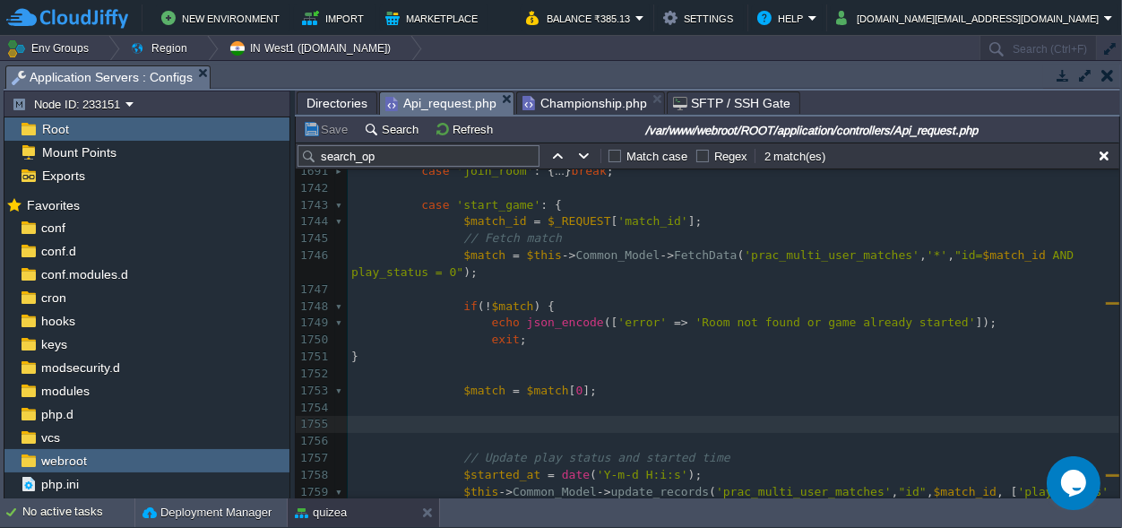
click at [421, 99] on span "Api_request.php" at bounding box center [440, 103] width 111 height 22
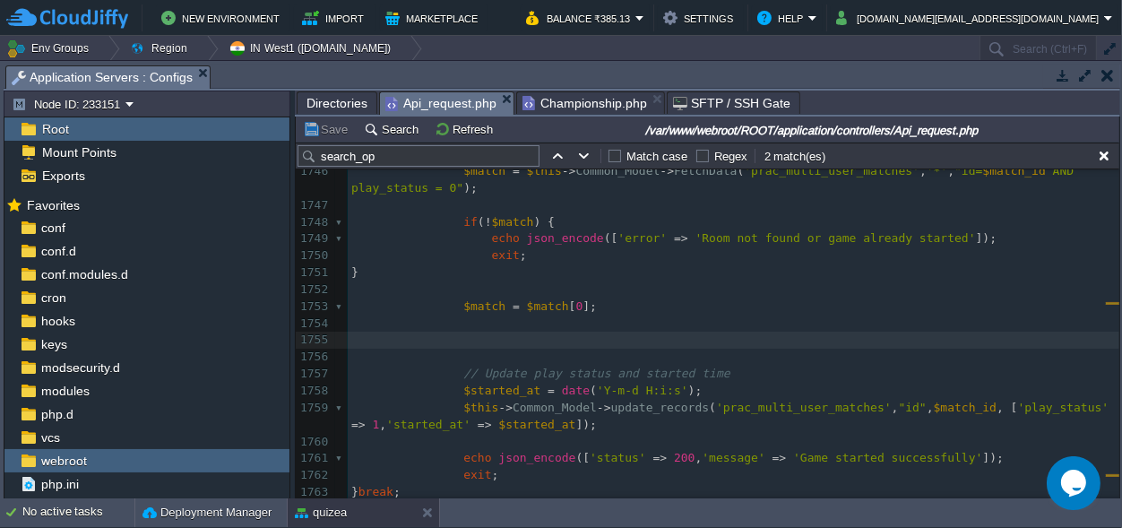
scroll to position [21893, 0]
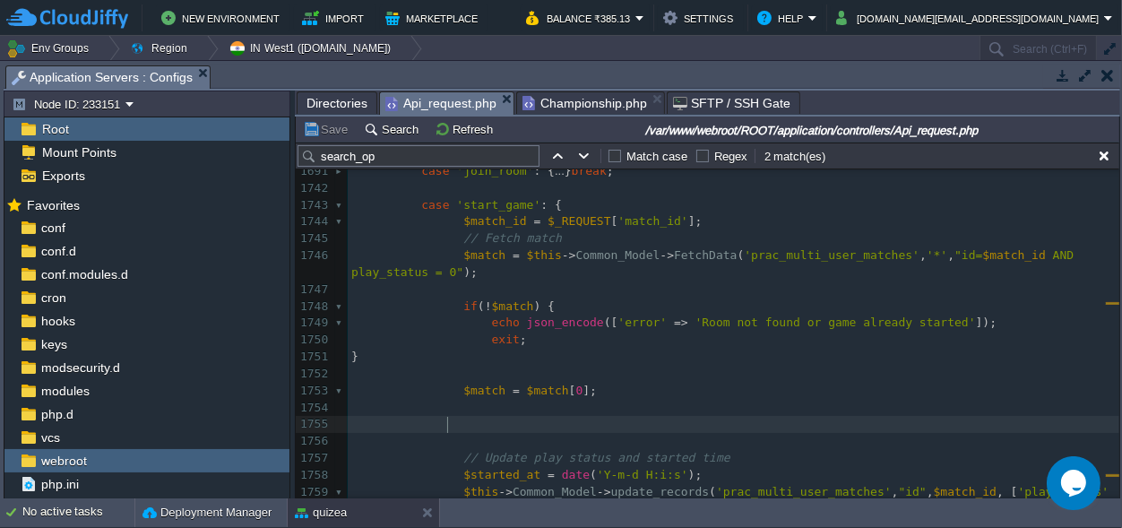
click at [458, 423] on pre at bounding box center [734, 424] width 772 height 17
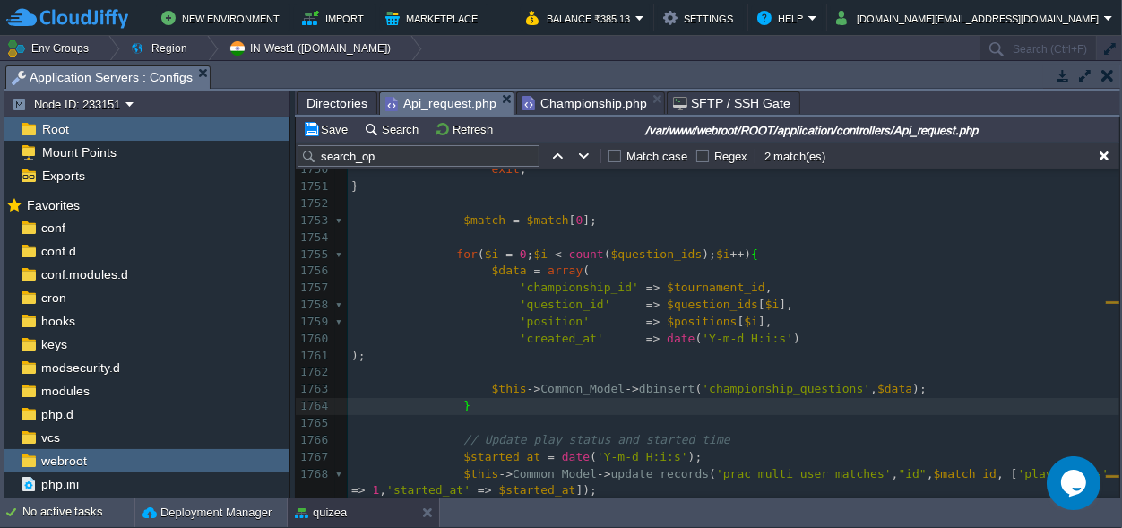
scroll to position [21980, 0]
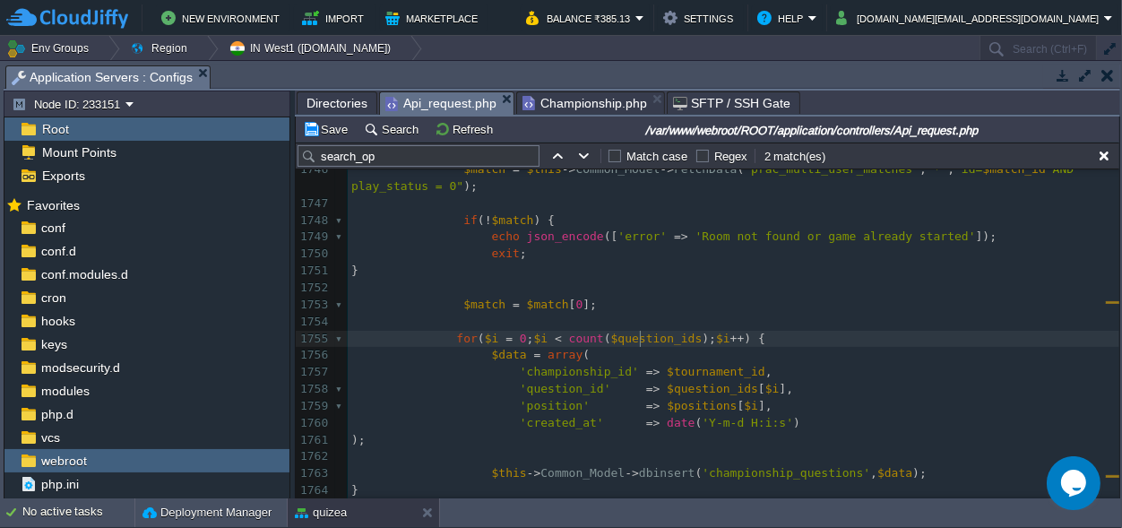
type textarea "$question_ids"
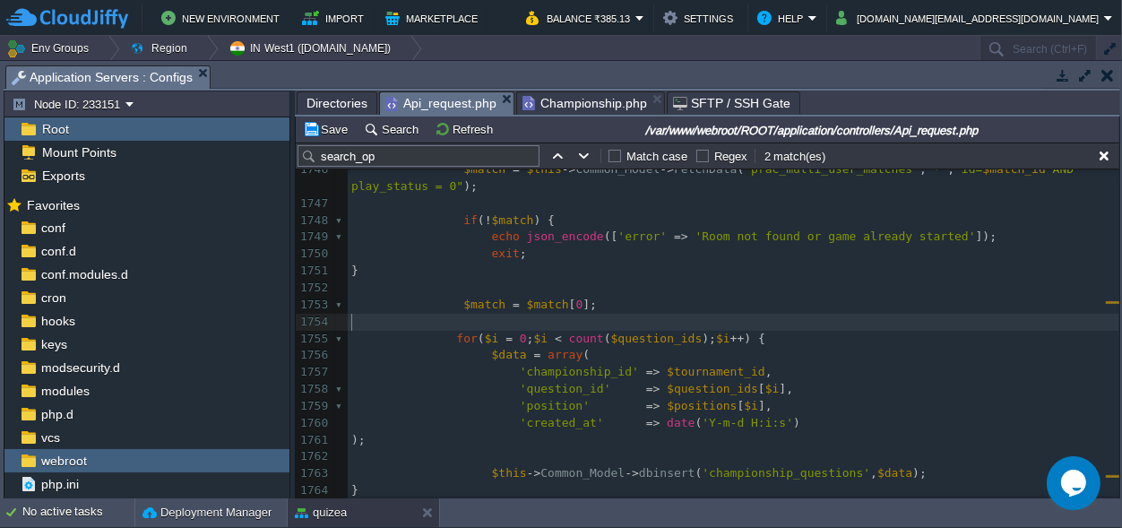
click at [454, 320] on pre "​" at bounding box center [734, 322] width 772 height 17
paste textarea "="
type textarea "="
click at [538, 316] on div "xxxxxxxxxx 1691 case 'join_room' : { ... } break ; 1742 1743 case 'start_game' …" at bounding box center [734, 533] width 772 height 912
click at [563, 324] on pre "$question_ids =" at bounding box center [734, 322] width 772 height 17
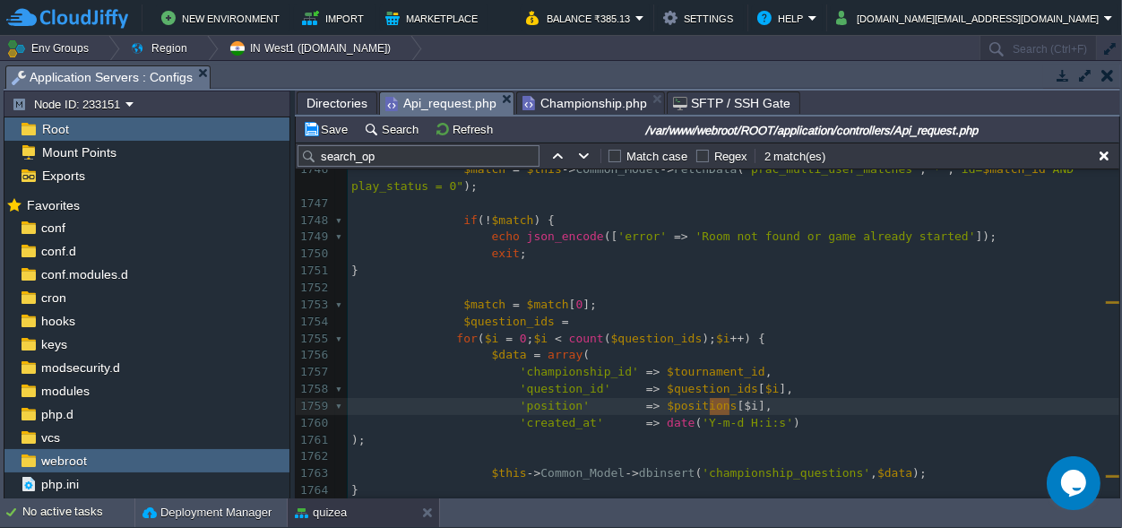
type textarea "positions[$i]"
drag, startPoint x: 730, startPoint y: 405, endPoint x: 644, endPoint y: 410, distance: 86.2
type textarea "i+1"
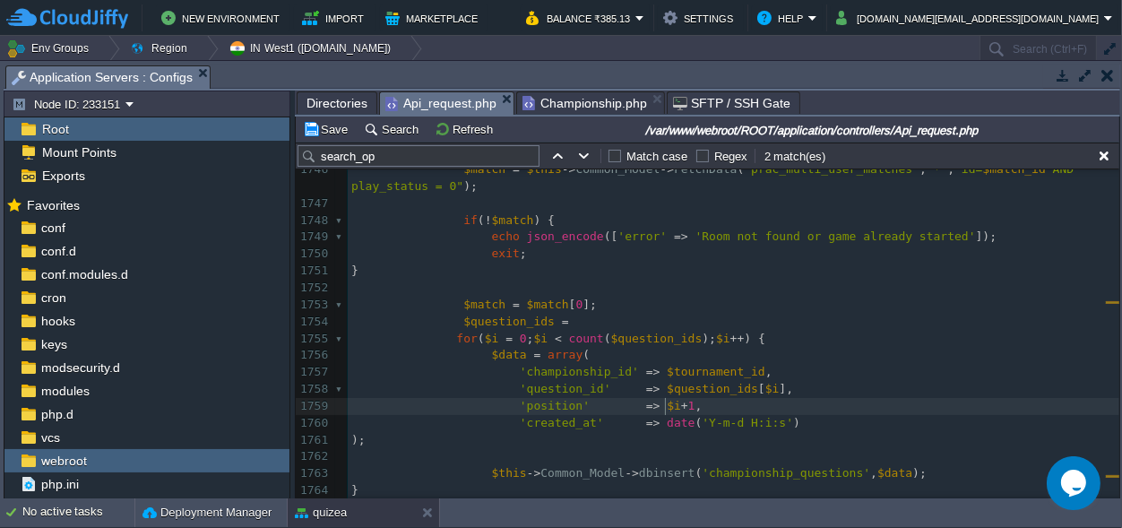
scroll to position [0, 0]
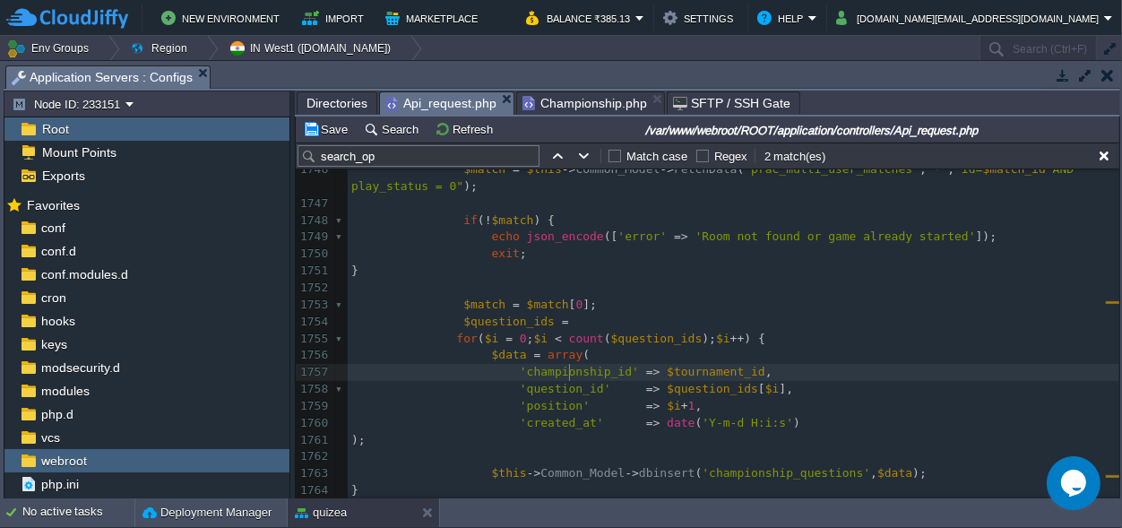
click at [568, 370] on span "'championship_id'" at bounding box center [579, 371] width 119 height 13
type textarea "championship_id"
paste textarea
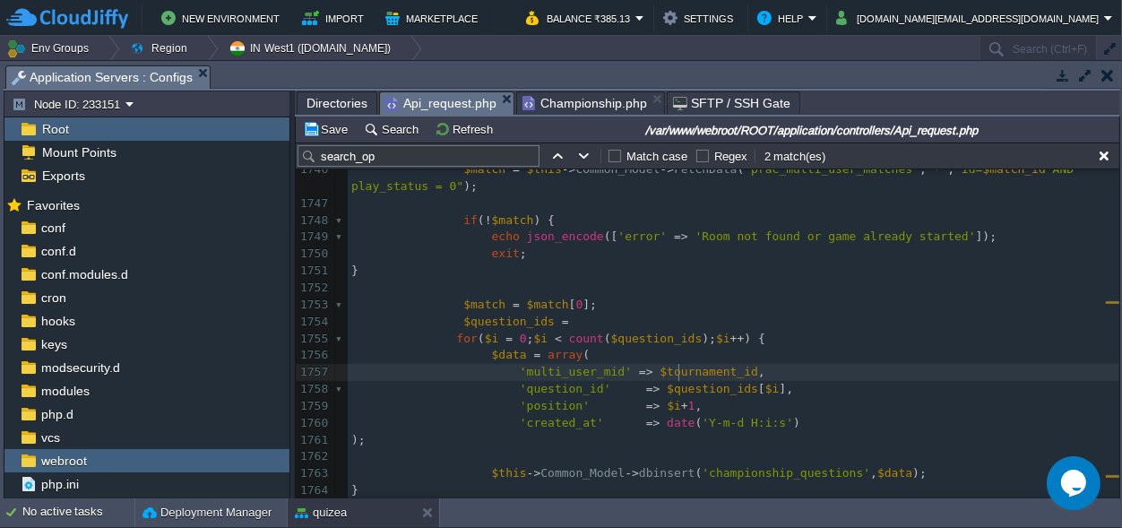
click at [679, 369] on div "xxxxxxxxxx 1691 case 'join_room' : { ... } break ; 1742 1743 case 'start_game' …" at bounding box center [734, 533] width 772 height 912
type textarea "$tournament_id"
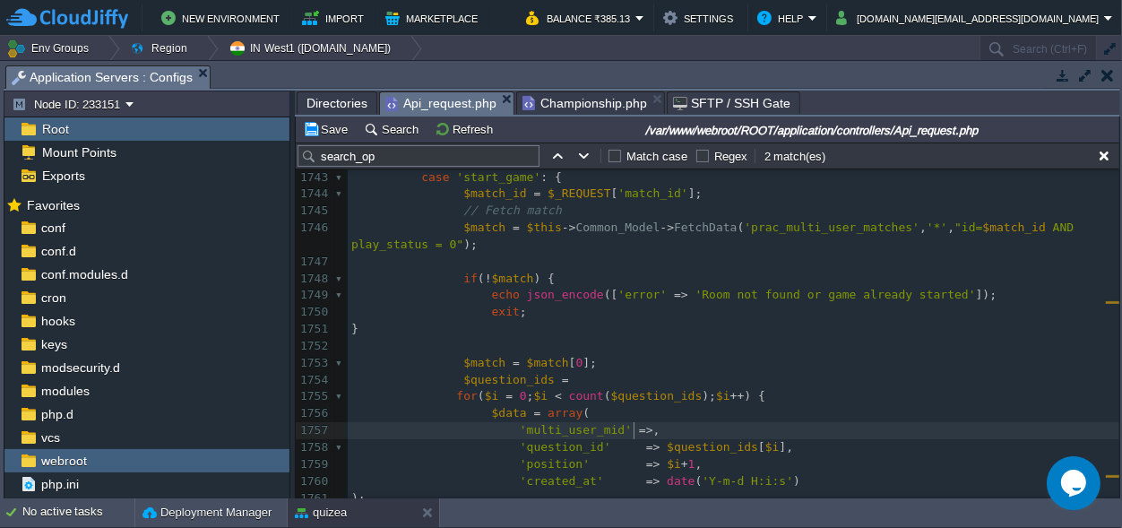
scroll to position [21895, 0]
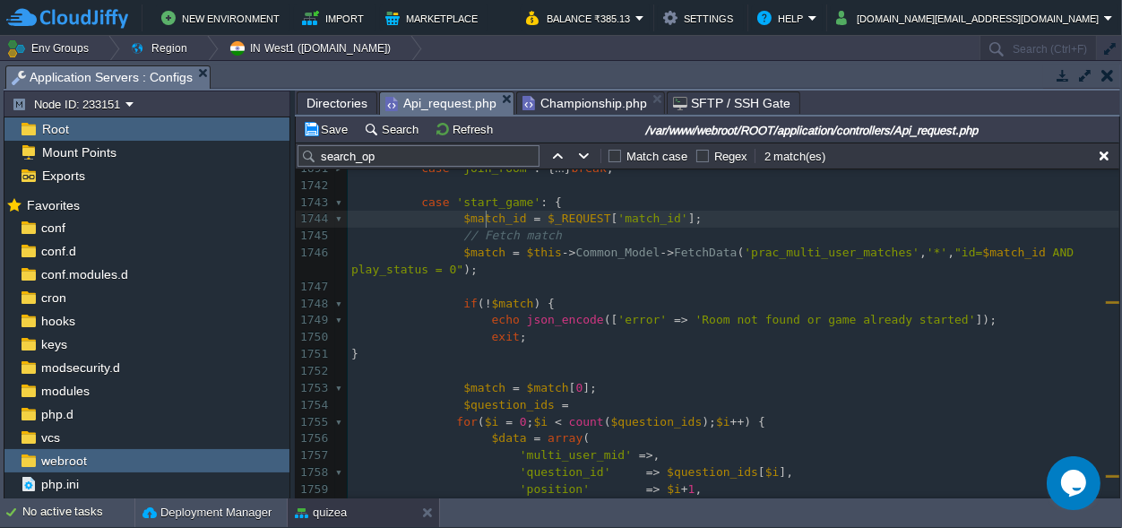
click at [484, 219] on span "$match_id" at bounding box center [494, 218] width 63 height 13
type textarea "$match_id"
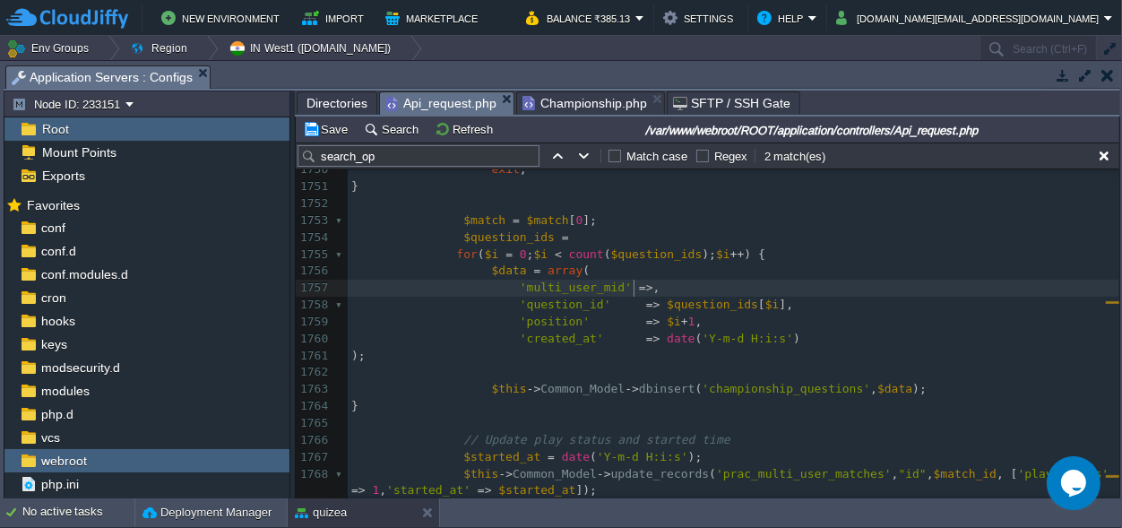
scroll to position [0, 0]
click at [634, 287] on div "xxxxxxxxxx 1691 case 'join_room' : { ... } break ; 1742 1743 case 'start_game' …" at bounding box center [734, 322] width 772 height 659
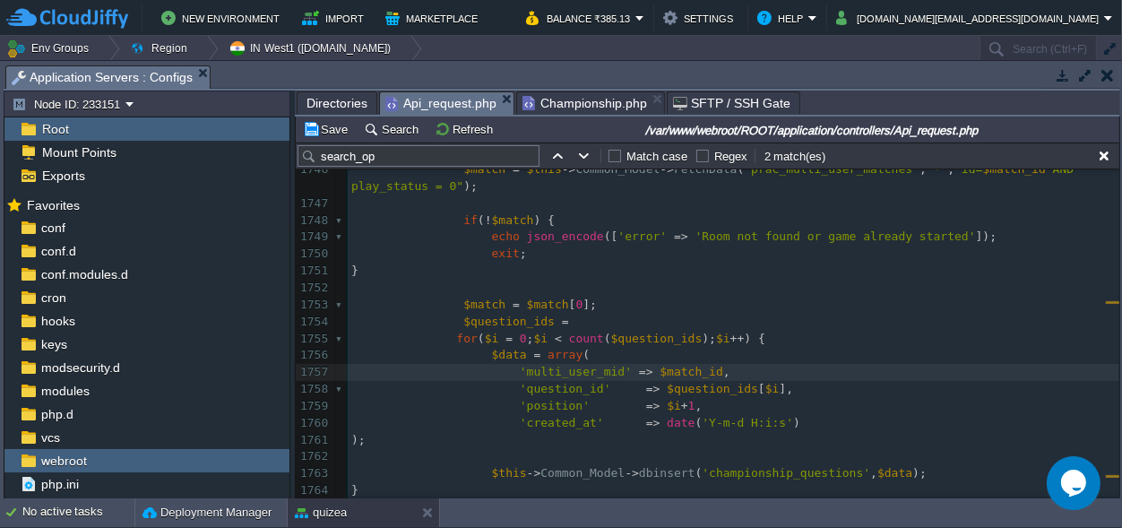
scroll to position [21980, 0]
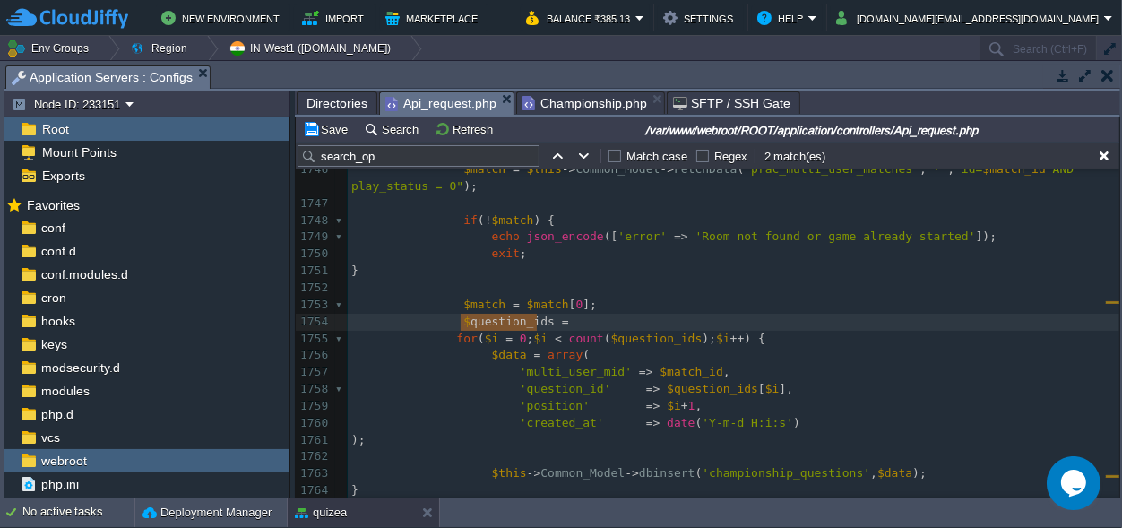
type textarea "$question_ids"
drag, startPoint x: 538, startPoint y: 321, endPoint x: 456, endPoint y: 316, distance: 81.7
type input "$question_ids"
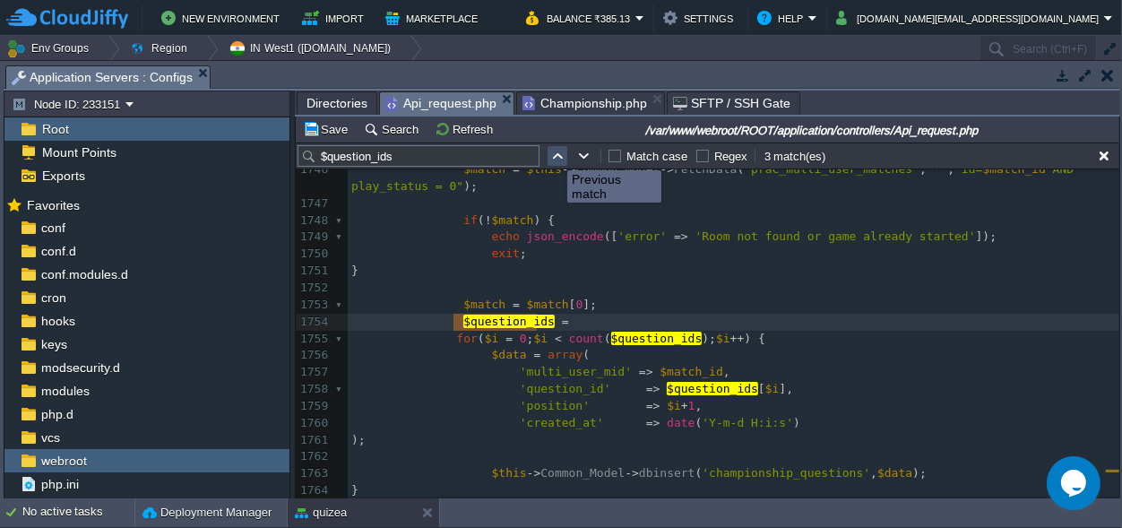
click at [553, 153] on button "button" at bounding box center [557, 156] width 16 height 16
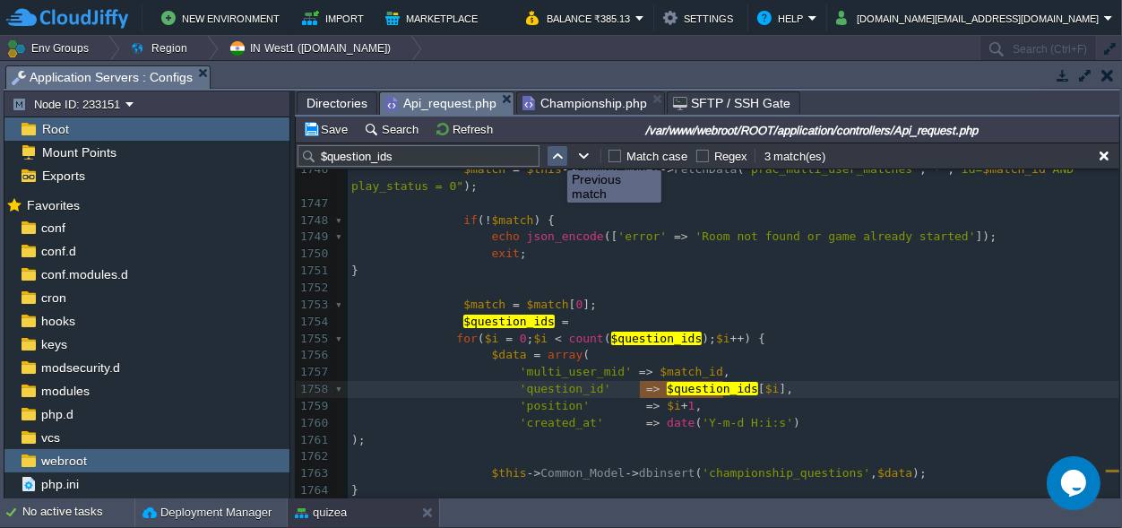
click at [553, 153] on button "button" at bounding box center [557, 156] width 16 height 16
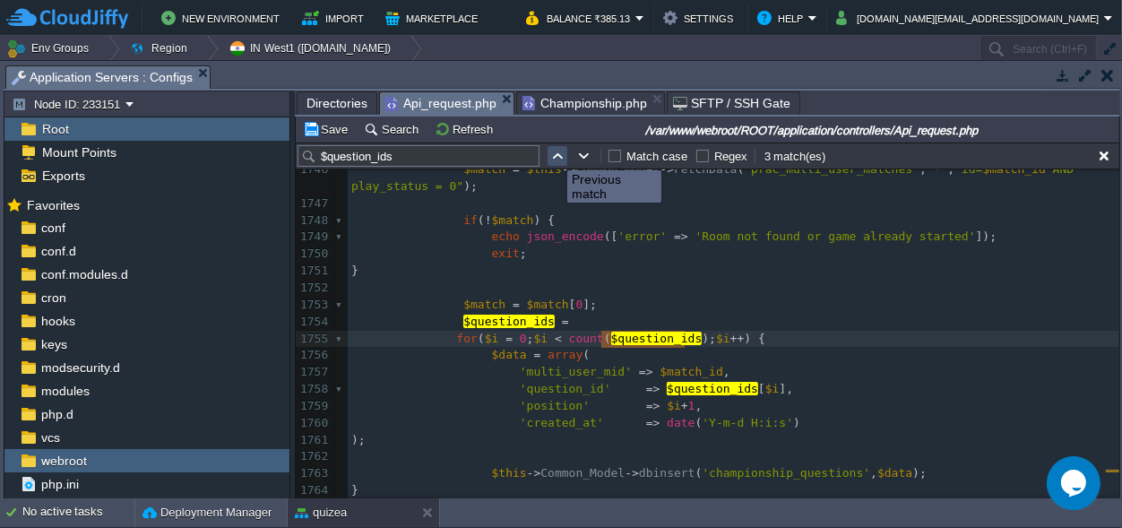
click at [553, 153] on button "button" at bounding box center [557, 156] width 16 height 16
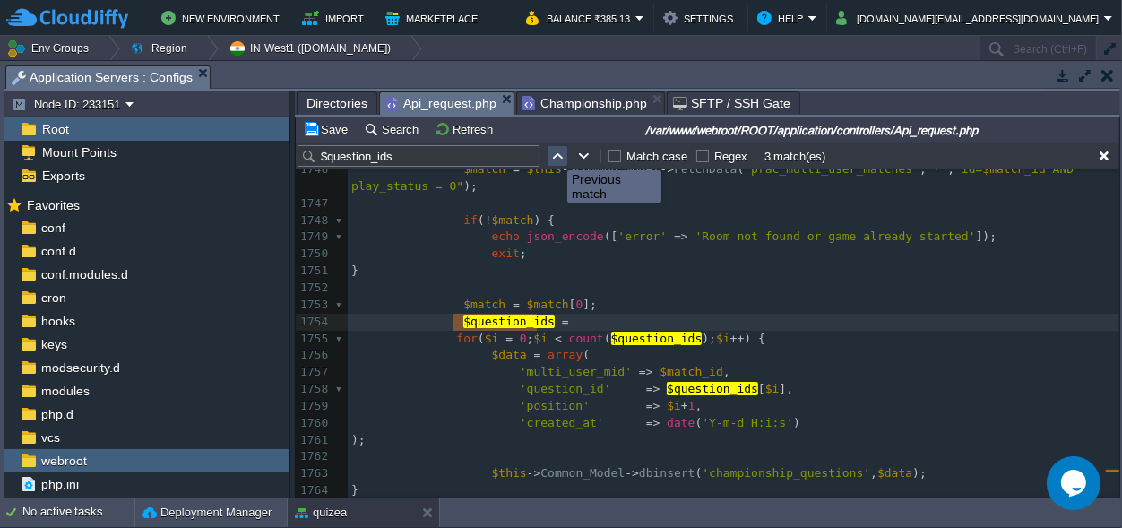
click at [553, 153] on button "button" at bounding box center [557, 156] width 16 height 16
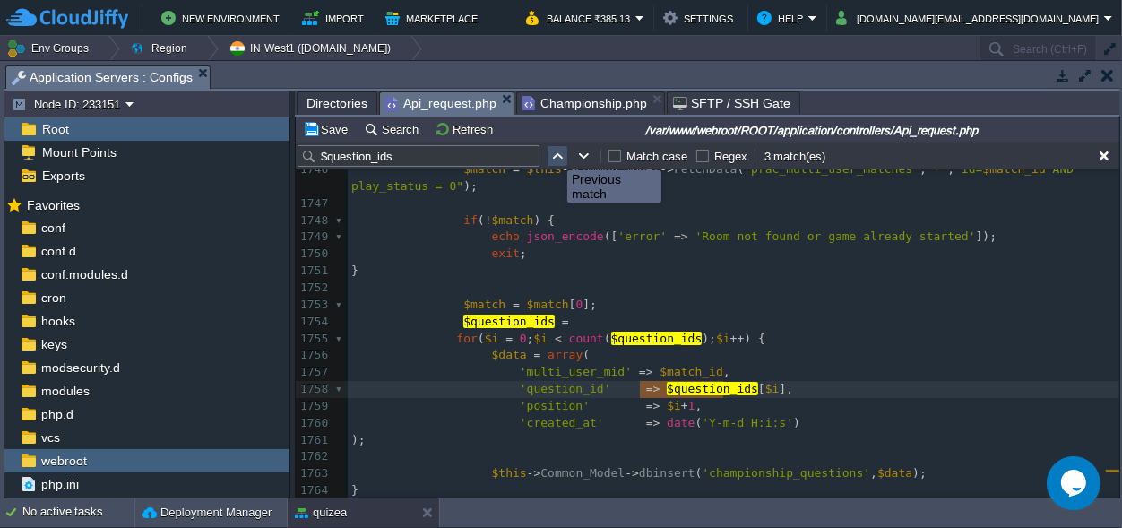
click at [553, 153] on button "button" at bounding box center [557, 156] width 16 height 16
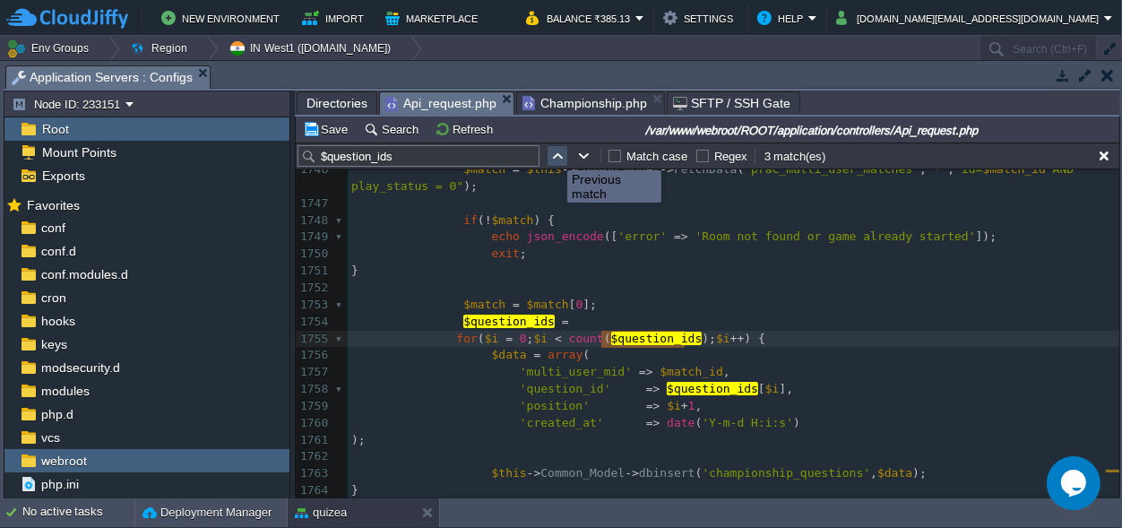
click at [553, 153] on button "button" at bounding box center [557, 156] width 16 height 16
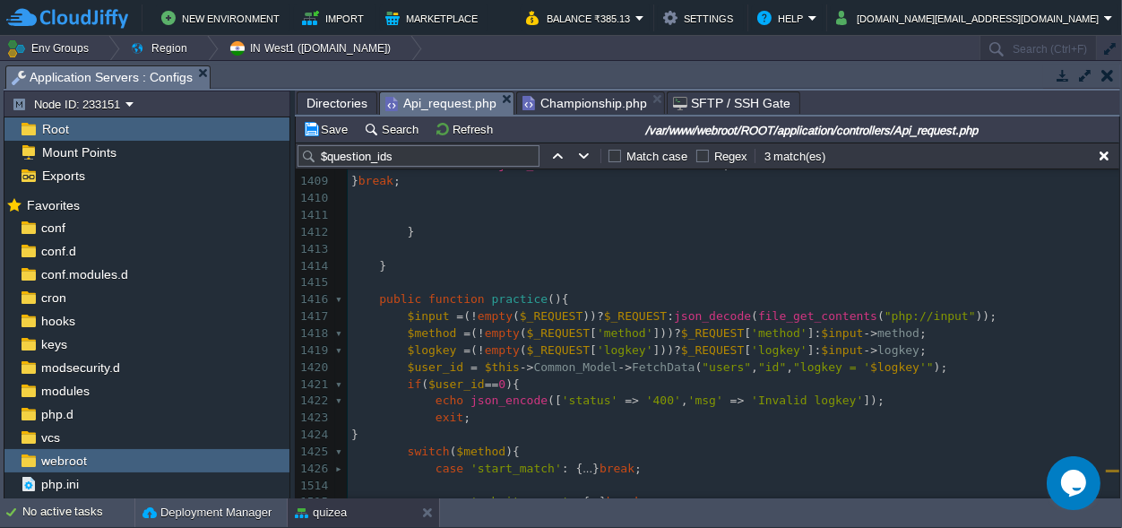
scroll to position [21475, 0]
click at [552, 152] on button "button" at bounding box center [557, 156] width 16 height 16
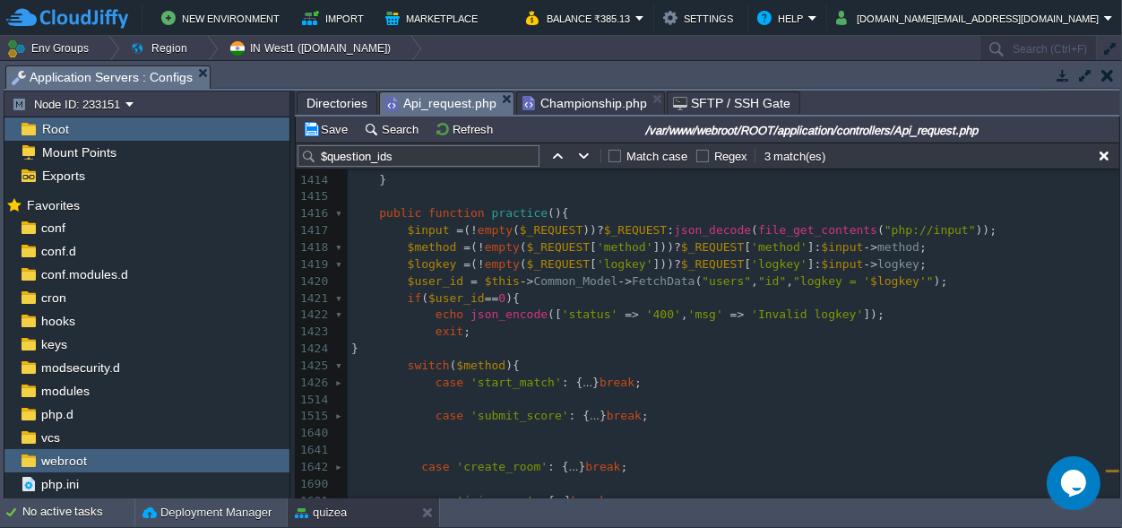
scroll to position [21560, 0]
click at [553, 161] on button "button" at bounding box center [557, 156] width 16 height 16
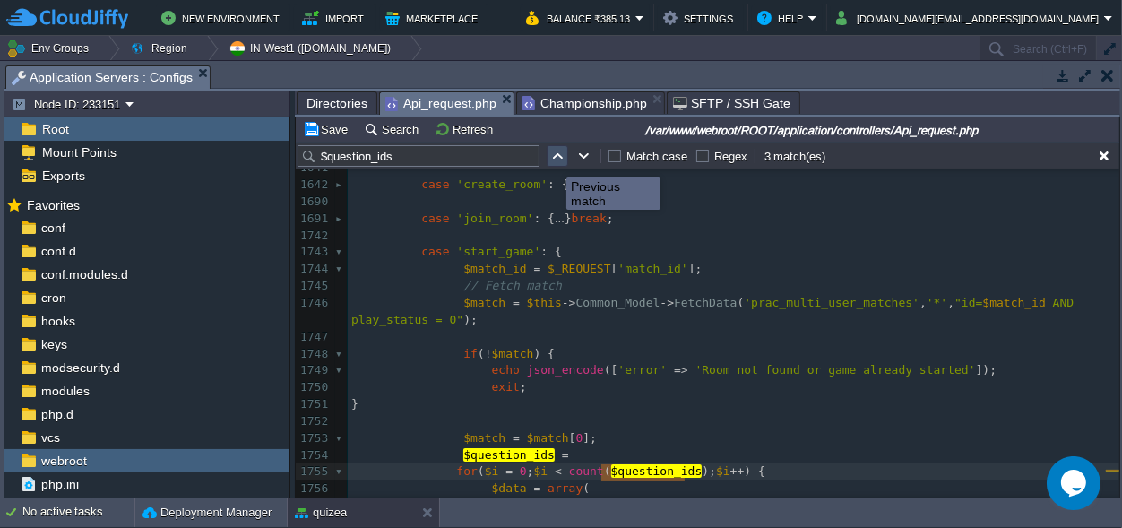
click at [553, 161] on button "button" at bounding box center [557, 156] width 16 height 16
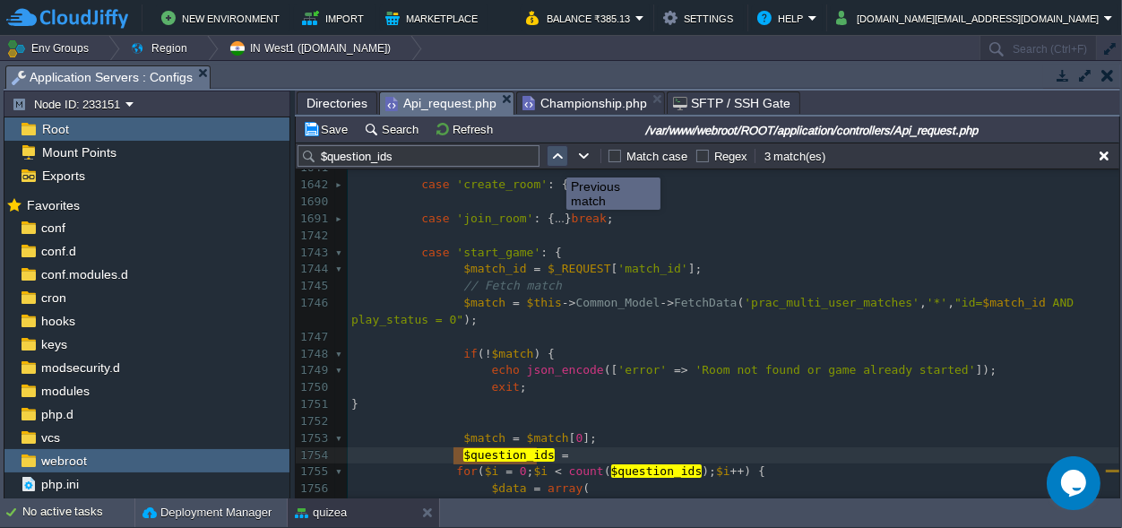
click at [553, 161] on button "button" at bounding box center [557, 156] width 16 height 16
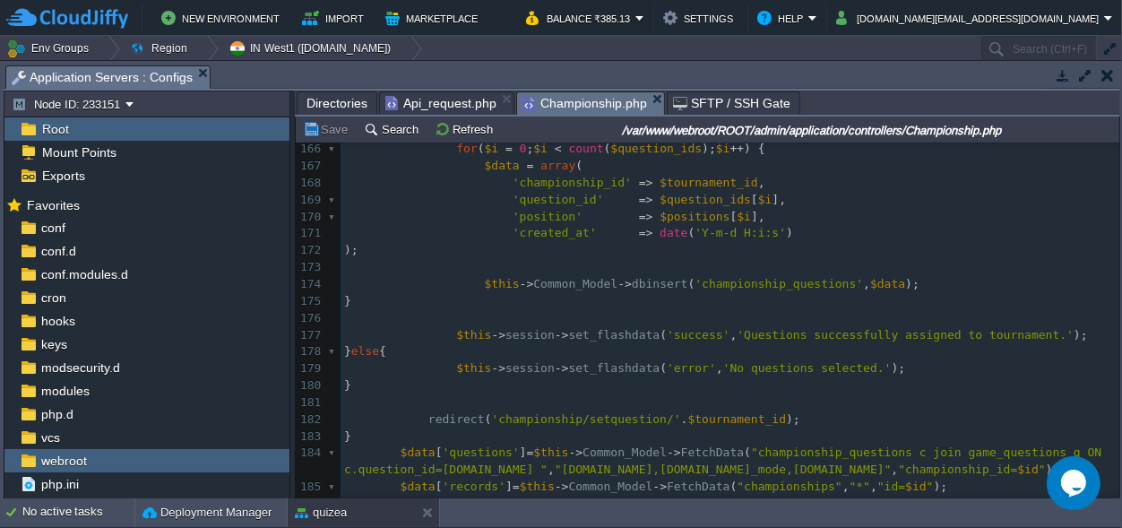
click at [564, 110] on span "Championship.php" at bounding box center [585, 103] width 125 height 22
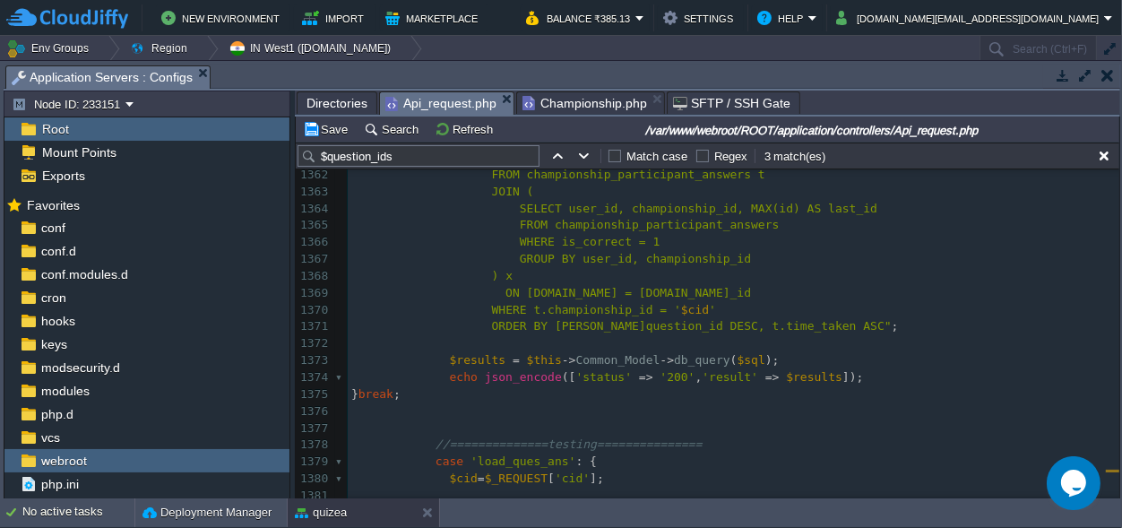
click at [447, 100] on span "Api_request.php" at bounding box center [440, 103] width 111 height 22
click at [434, 104] on span "Api_request.php" at bounding box center [440, 103] width 111 height 22
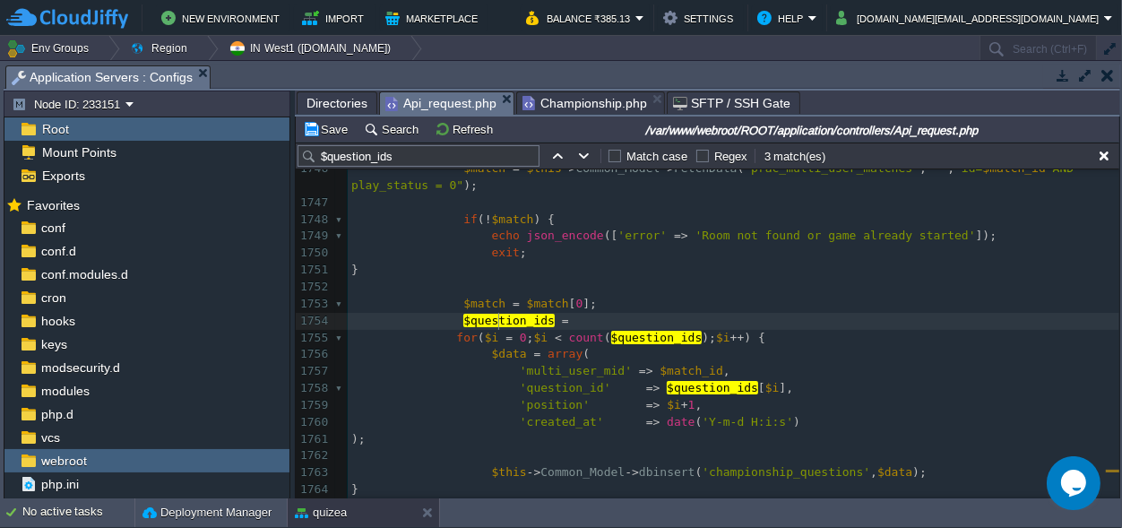
click at [498, 321] on span "$question_ids" at bounding box center [508, 320] width 91 height 13
type textarea "$question_ids"
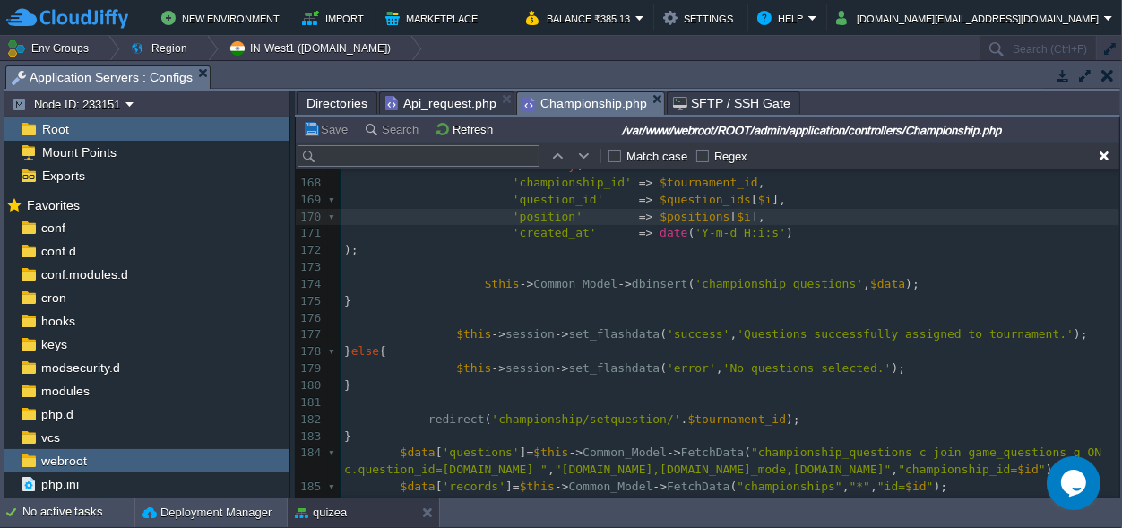
click at [532, 99] on span "Championship.php" at bounding box center [585, 103] width 125 height 22
click at [417, 158] on input "text" at bounding box center [419, 156] width 242 height 22
paste input "$question_ids"
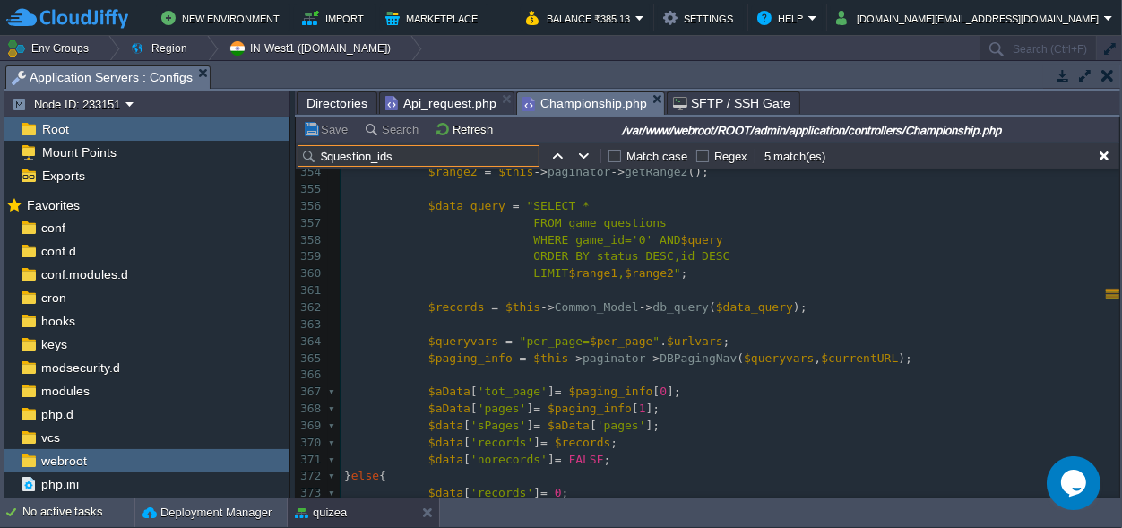
type input "$question_ids"
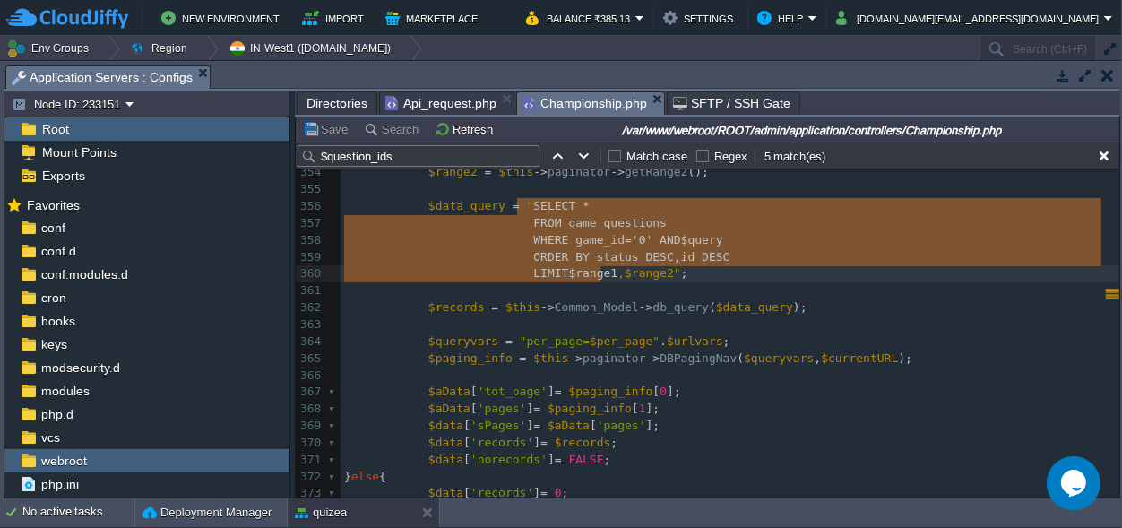
drag, startPoint x: 518, startPoint y: 206, endPoint x: 598, endPoint y: 271, distance: 102.6
type textarea "​SELECT * FROM game_questions WHERE game_id='0' AND $query ORDER BY status DESC…"
click at [405, 98] on span "Api_request.php" at bounding box center [440, 103] width 111 height 22
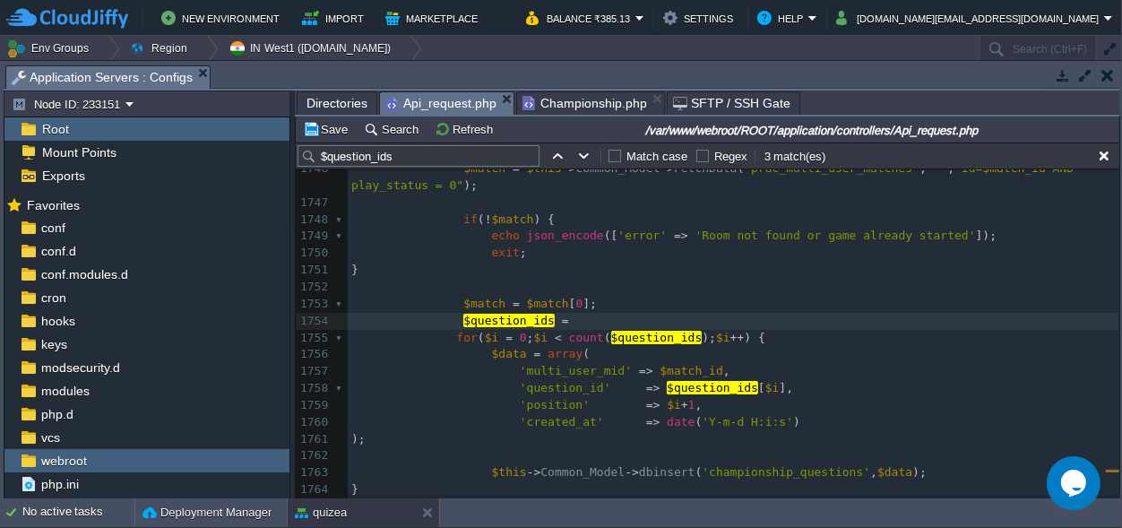
paste textarea """
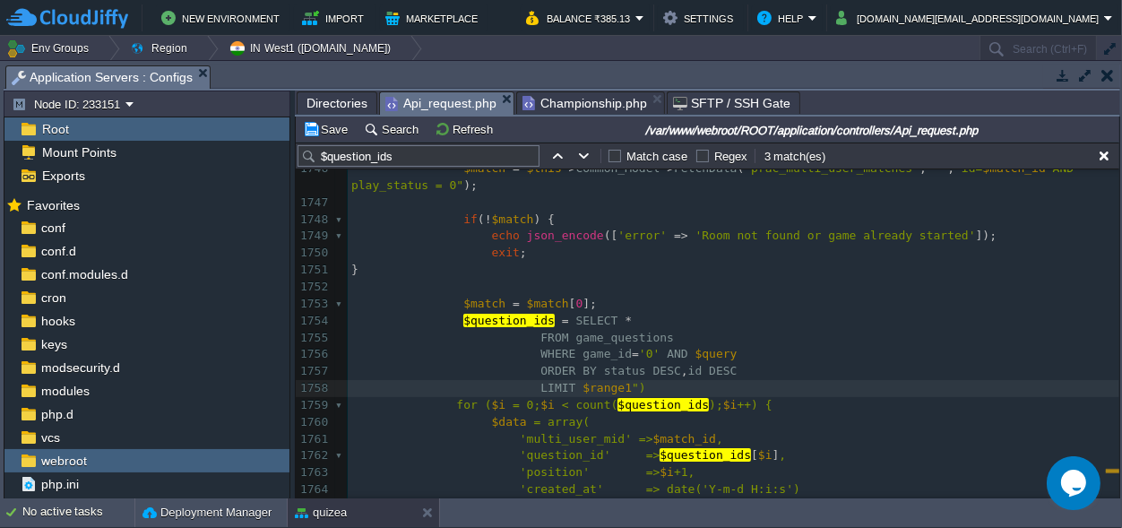
type textarea "");"
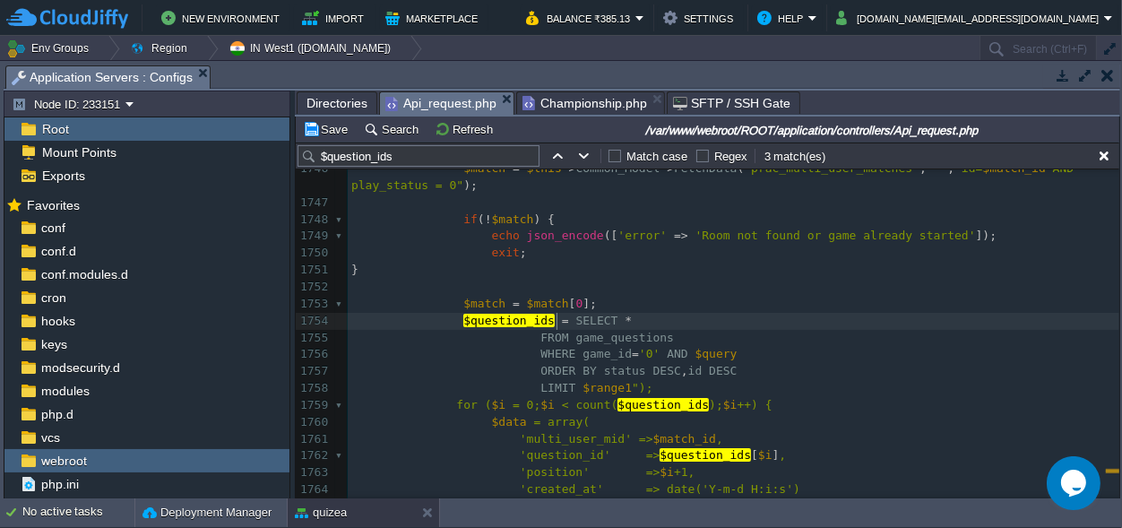
click at [557, 319] on div "xxxxxxxxxx 1691 case 'join_room' : { ... } break ; 1742 1743 case 'start_game' …" at bounding box center [734, 405] width 772 height 659
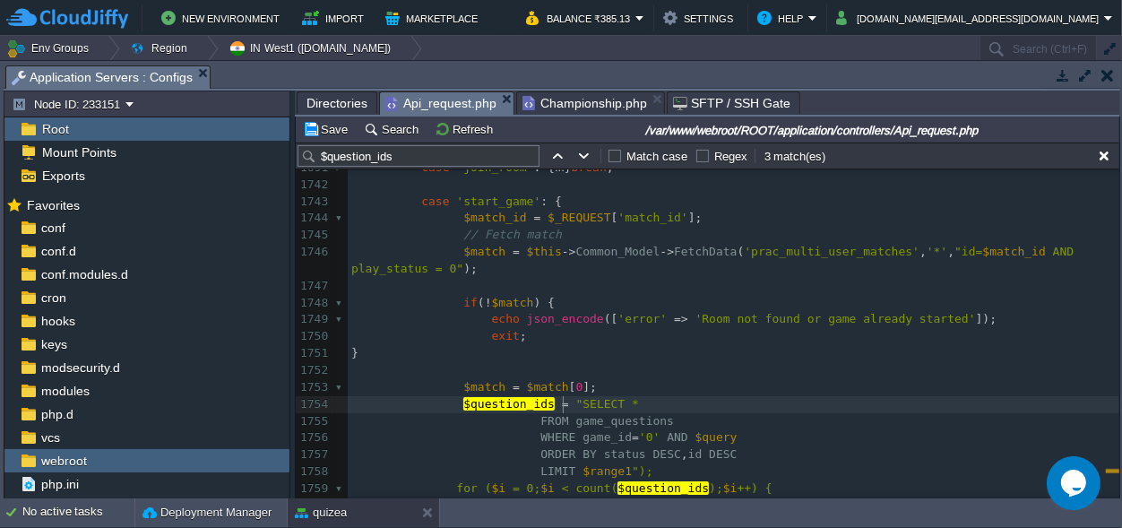
type textarea """
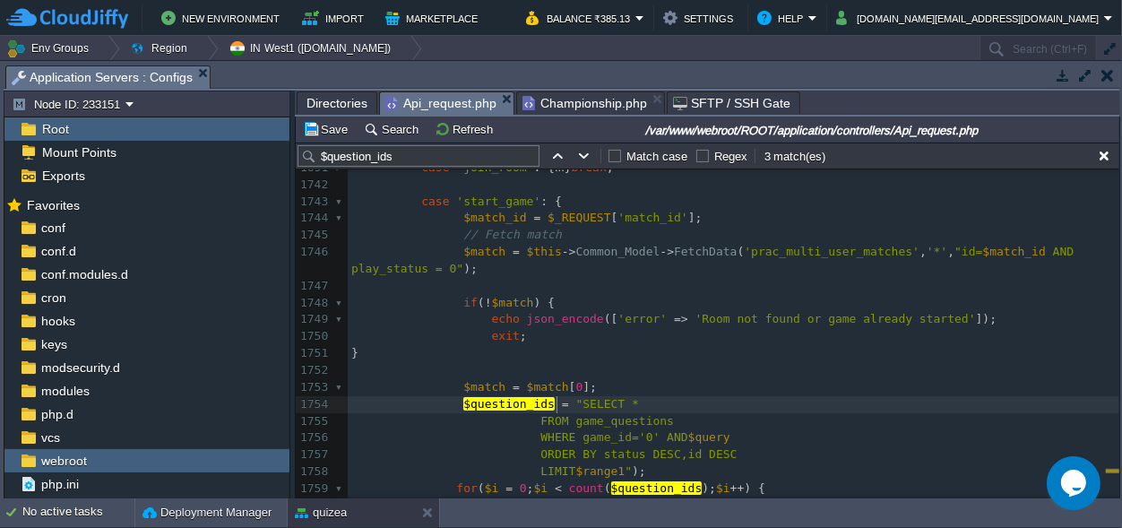
type textarea "("
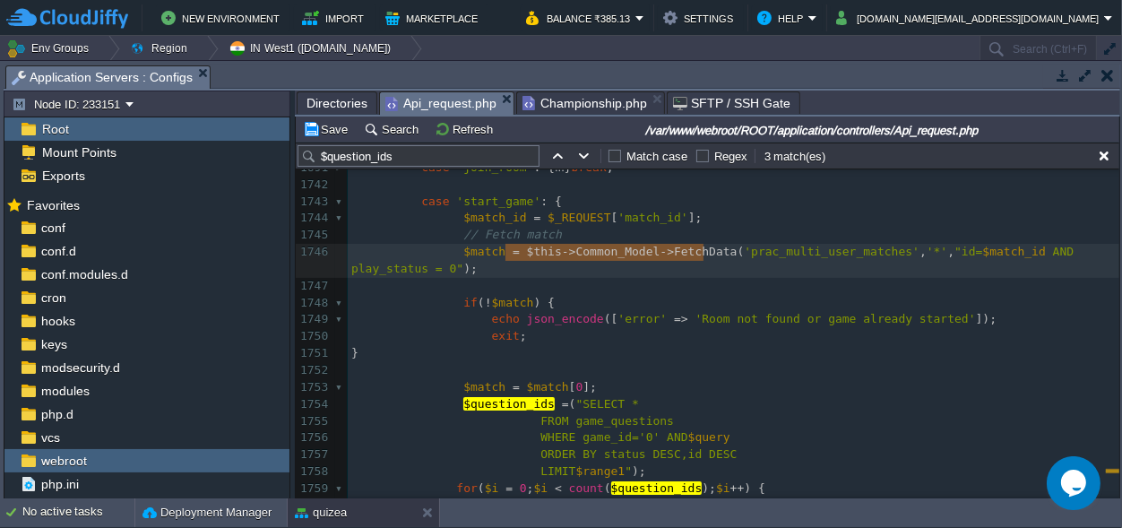
type textarea "$this->Common_Model->FetchData"
drag, startPoint x: 706, startPoint y: 250, endPoint x: 508, endPoint y: 247, distance: 198.1
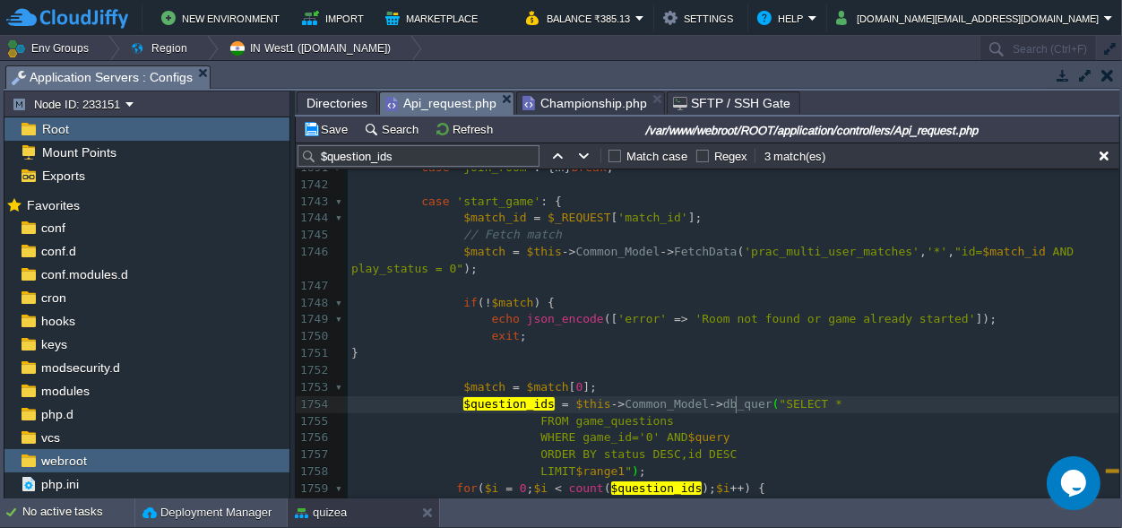
type textarea "db_query"
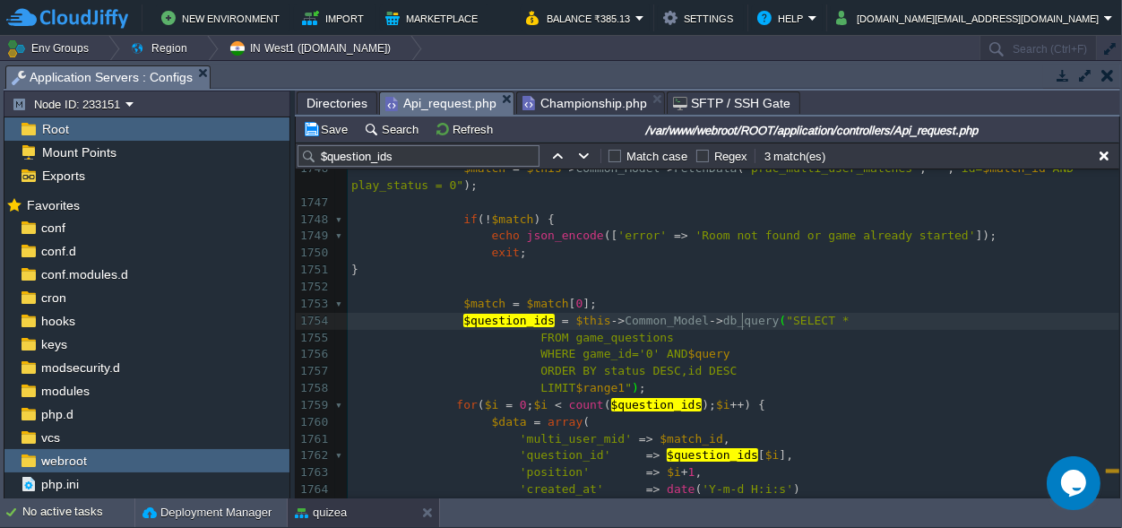
scroll to position [0, 0]
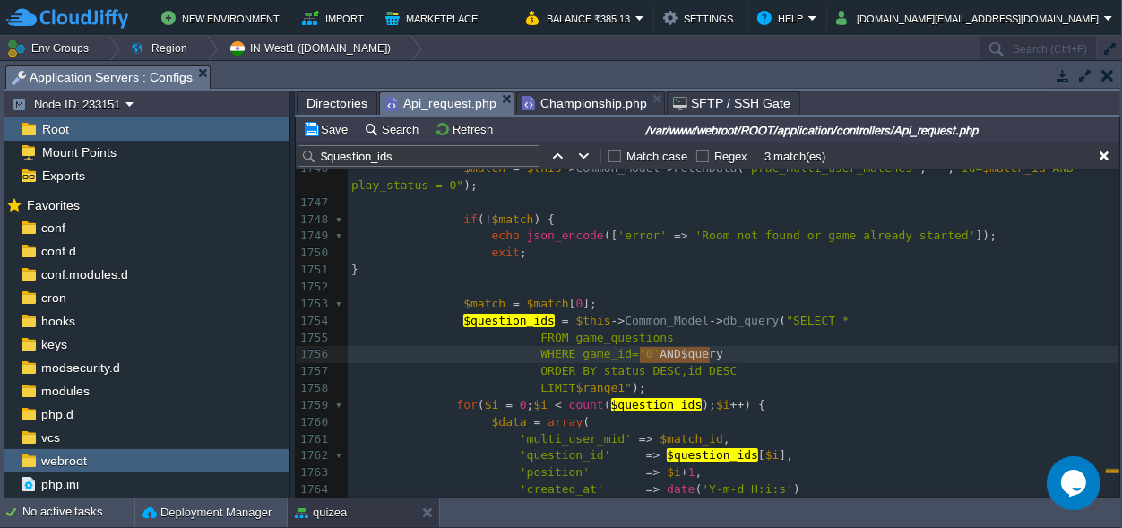
type textarea "AND $query"
drag, startPoint x: 707, startPoint y: 355, endPoint x: 635, endPoint y: 351, distance: 71.8
click at [627, 353] on span "WHERE game_id='0'" at bounding box center [599, 353] width 119 height 13
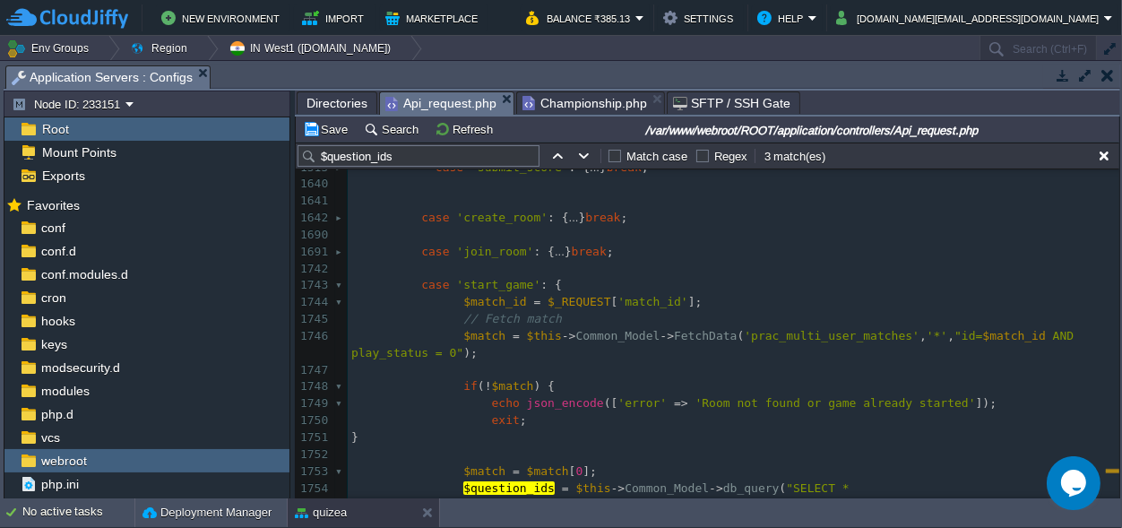
scroll to position [21813, 0]
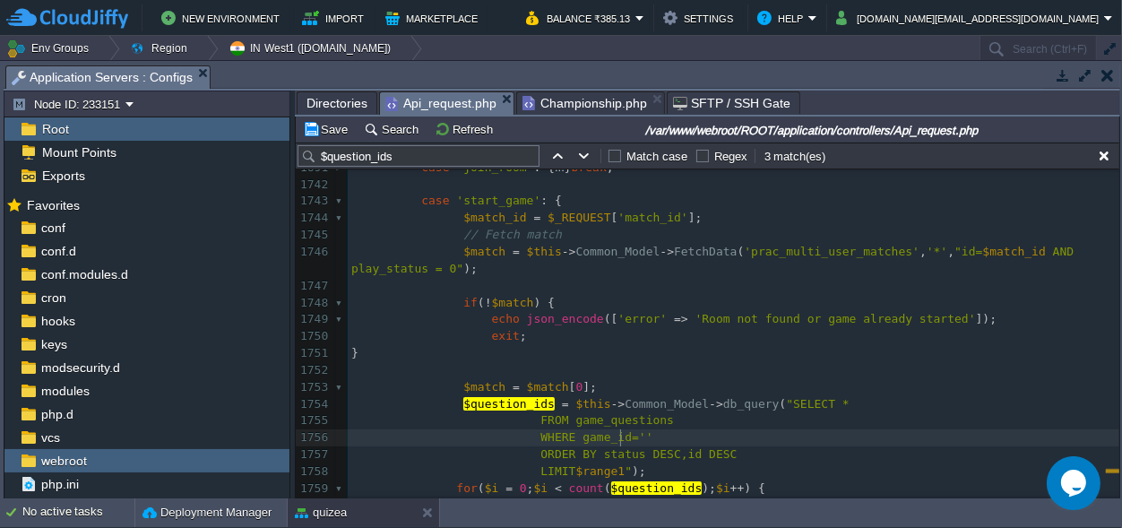
click at [482, 387] on div "xxxxxxxxxx 1426 case 'start_match' : { ... } break ; 1514 ​ 1515 case 'submit_s…" at bounding box center [734, 429] width 772 height 777
type textarea "$match"
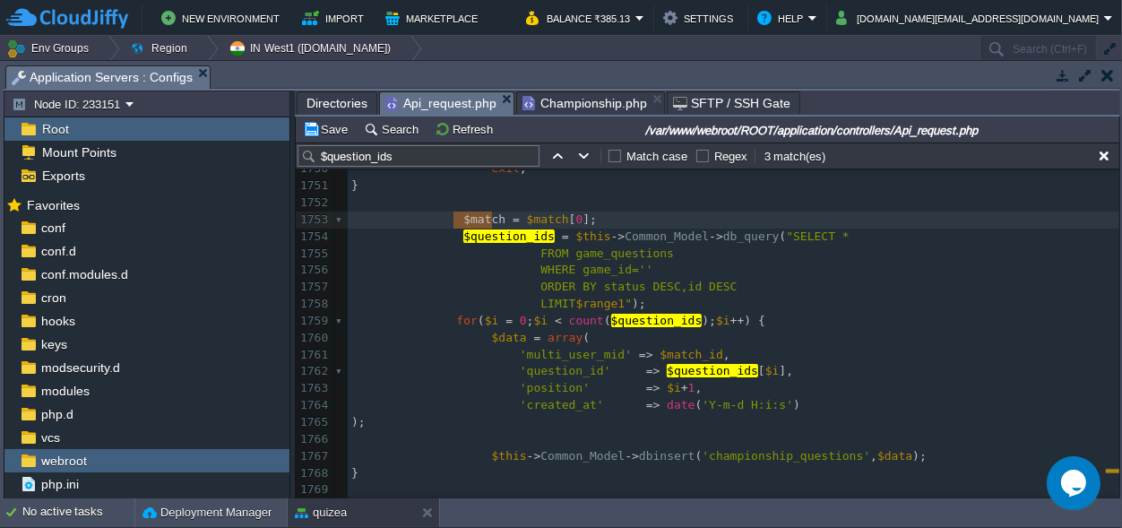
scroll to position [0, 0]
type textarea "$match[0]"
drag, startPoint x: 566, startPoint y: 219, endPoint x: 514, endPoint y: 222, distance: 53.0
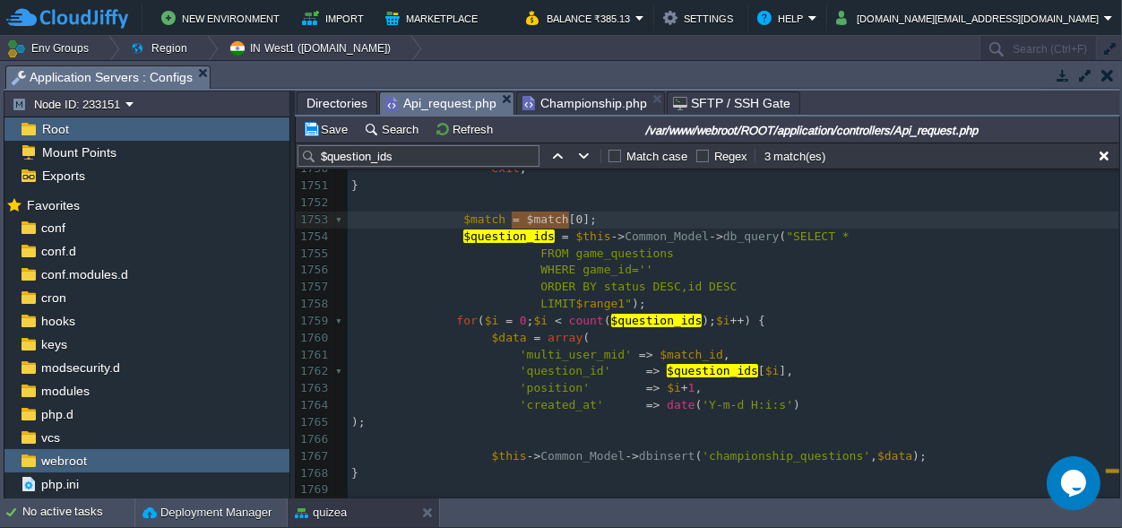
click at [619, 269] on span "WHERE game_id=''" at bounding box center [596, 269] width 112 height 13
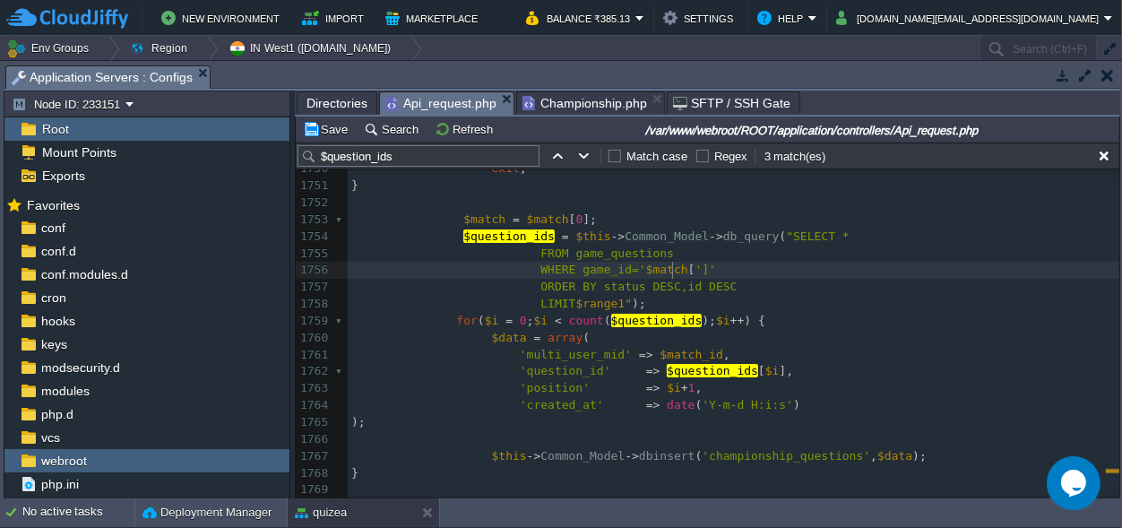
type textarea "''"
type textarea "game_id"
click at [621, 268] on div "xxxxxxxxxx 1691 case 'join_room' : { ... } break ; 1742 1743 case 'start_game' …" at bounding box center [734, 330] width 772 height 676
type textarea ""."
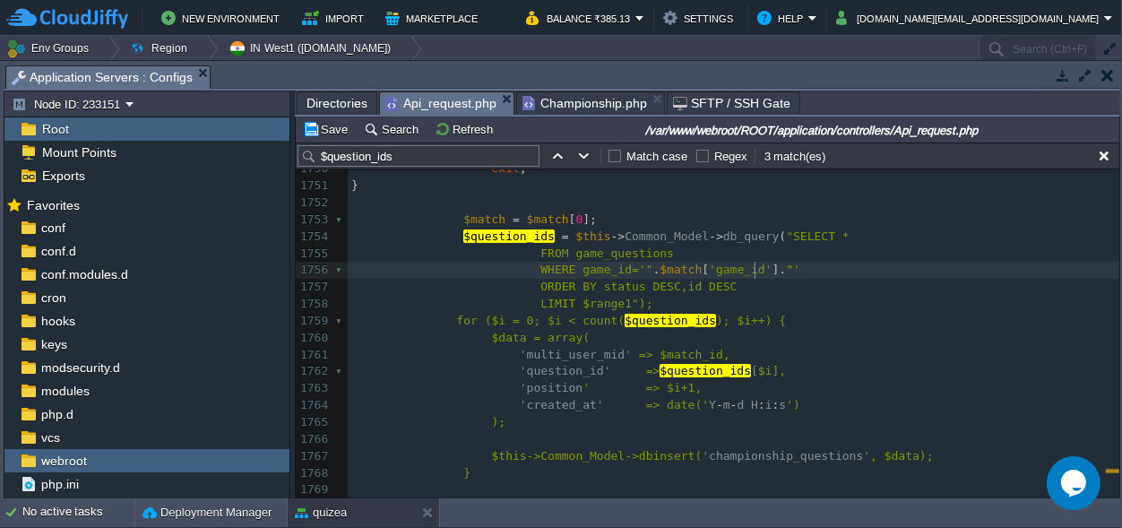
scroll to position [0, 12]
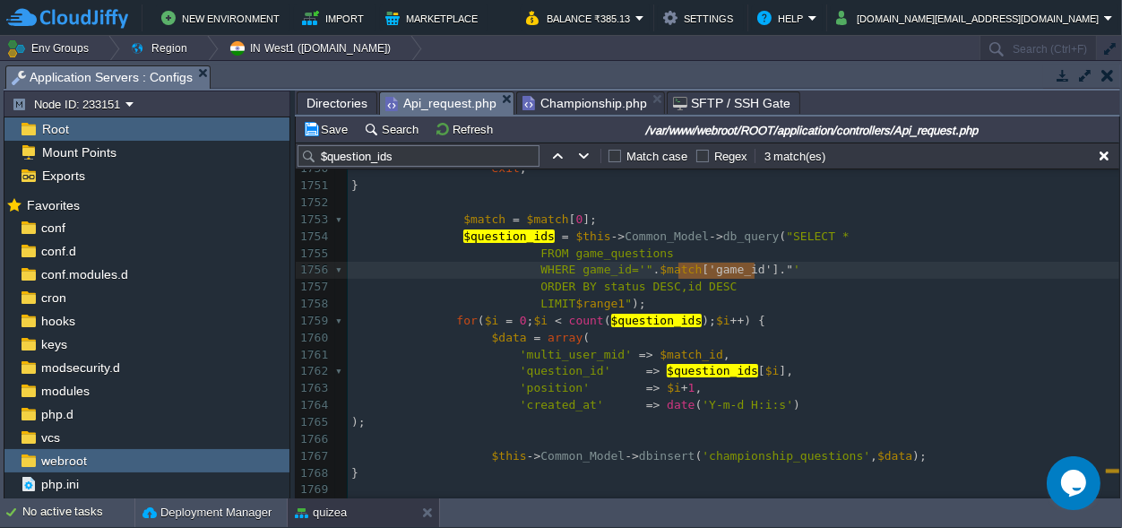
type textarea "".$match['game_id'].""
drag, startPoint x: 756, startPoint y: 267, endPoint x: 618, endPoint y: 270, distance: 138.1
drag, startPoint x: 607, startPoint y: 306, endPoint x: 577, endPoint y: 302, distance: 29.8
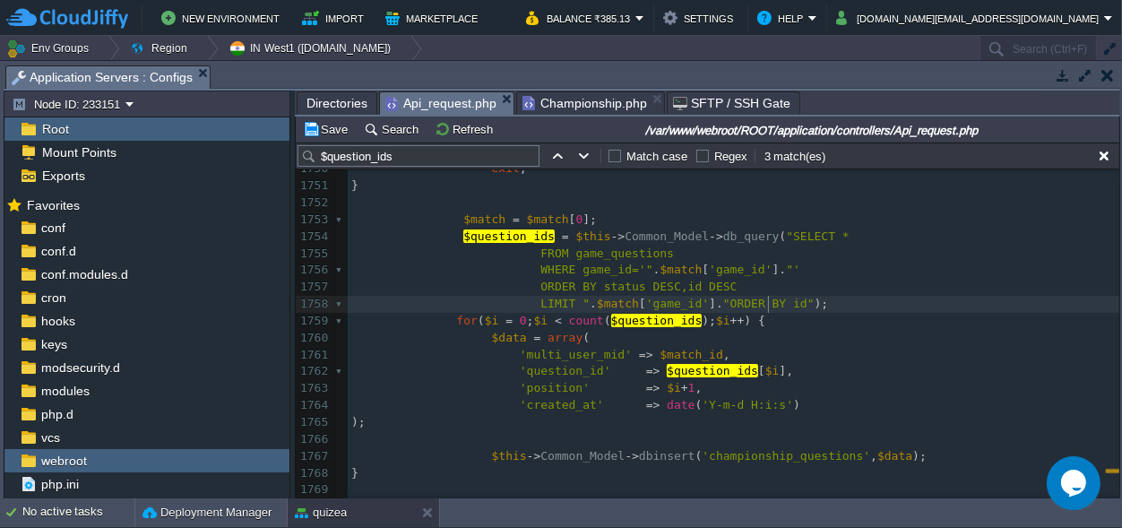
scroll to position [0, 76]
type textarea "ORDER BY id Re"
type textarea "and()"
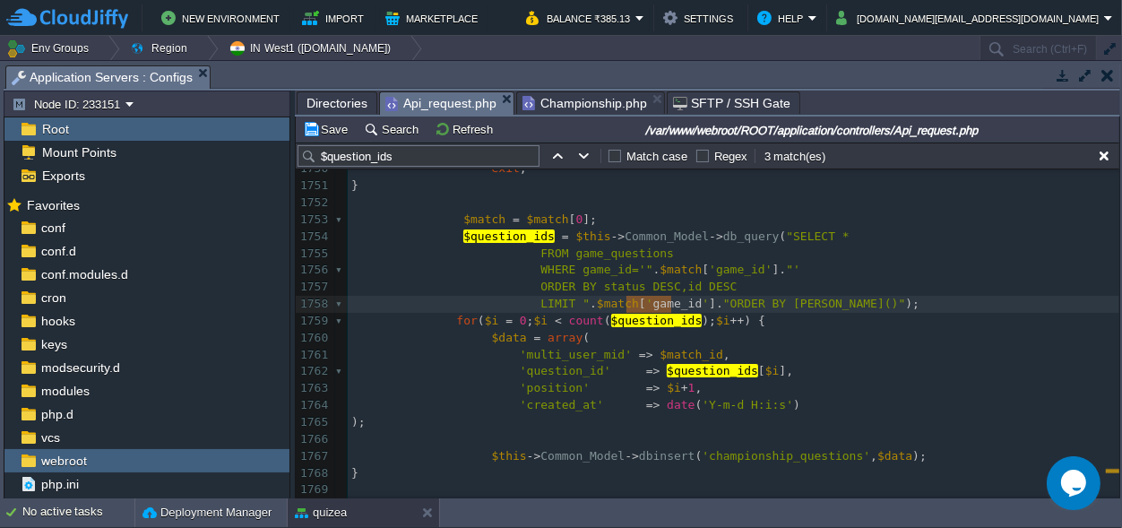
type textarea "game_id"
paste textarea
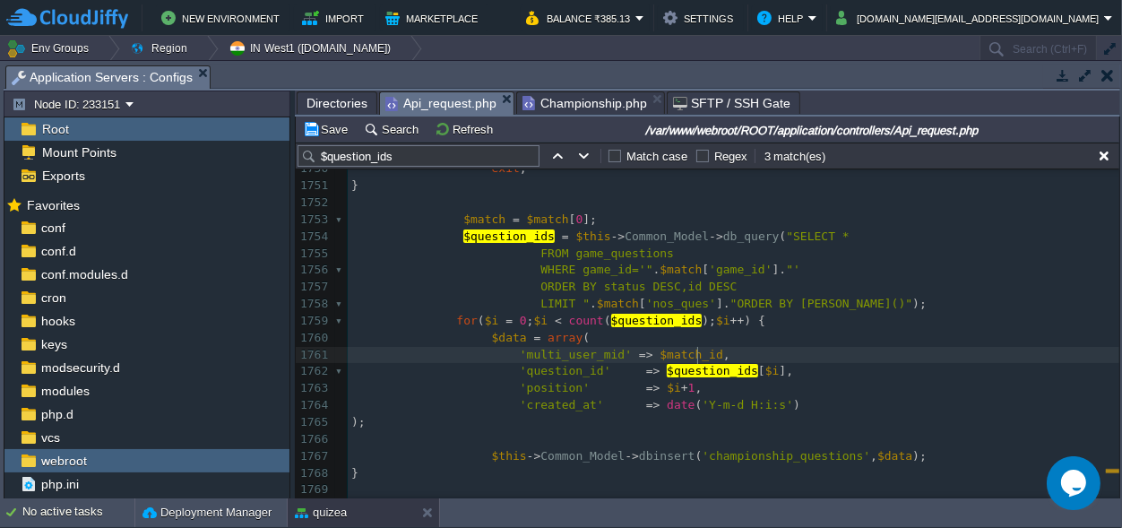
click at [842, 350] on pre "'multi_user_mid' => $match_id ," at bounding box center [734, 355] width 772 height 17
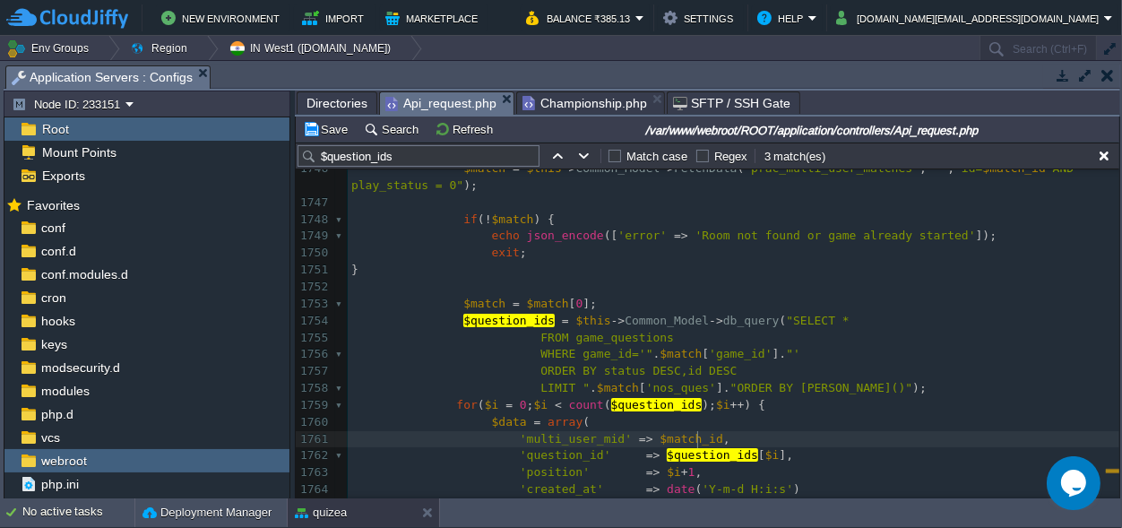
click at [831, 445] on pre "'multi_user_mid' => $match_id ," at bounding box center [734, 439] width 772 height 17
click at [510, 320] on span "$question_ids" at bounding box center [508, 320] width 91 height 13
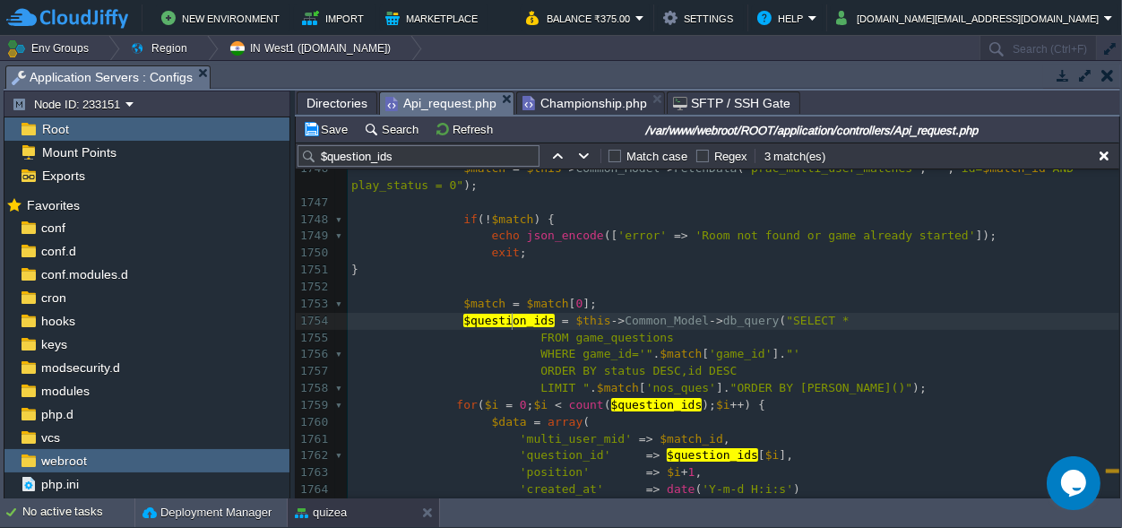
type textarea "$question_ids"
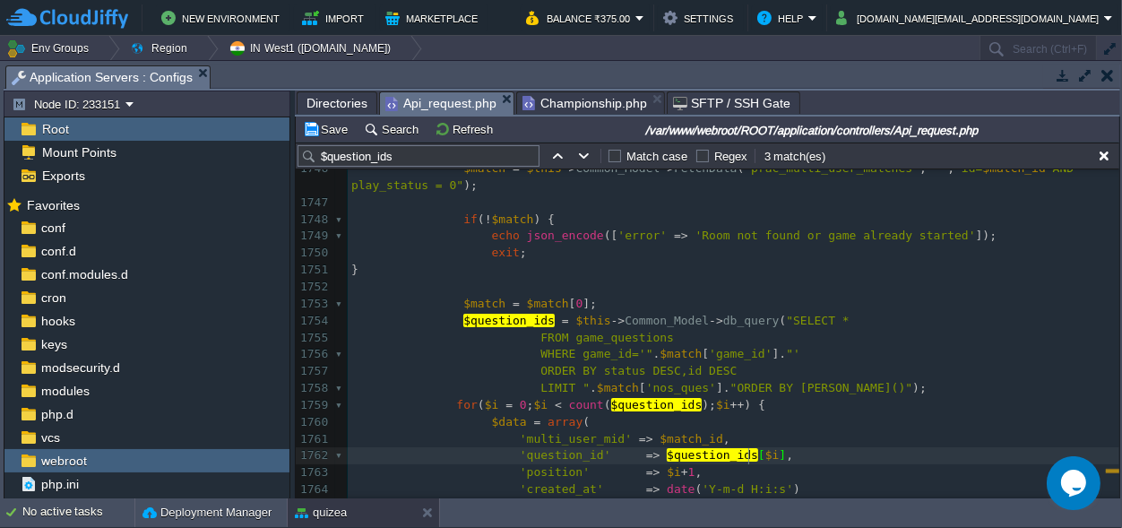
scroll to position [0, 0]
type textarea "[]"
type textarea "''"
type textarea "id"
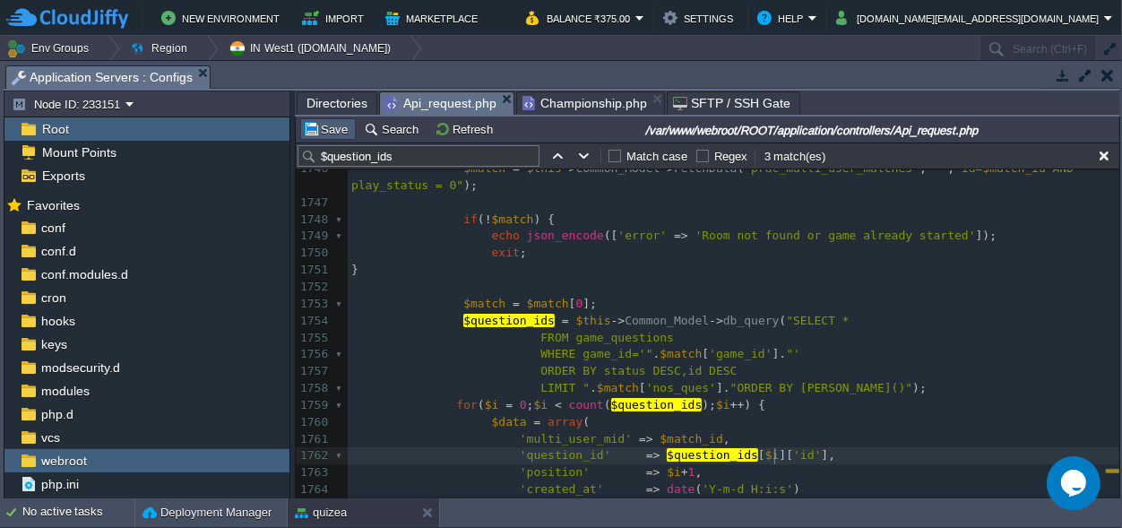
click at [328, 125] on button "Save" at bounding box center [328, 129] width 50 height 16
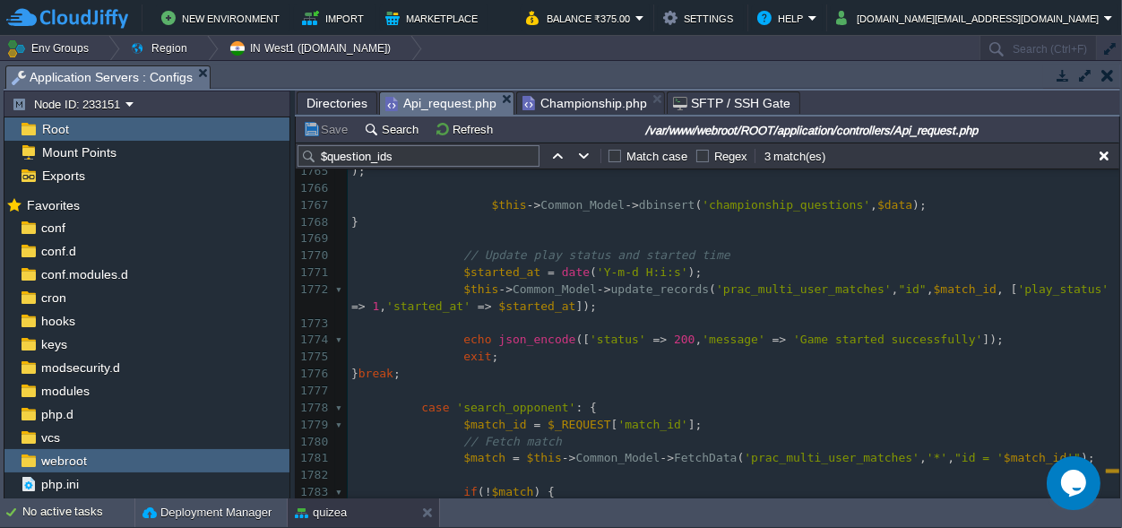
scroll to position [22480, 0]
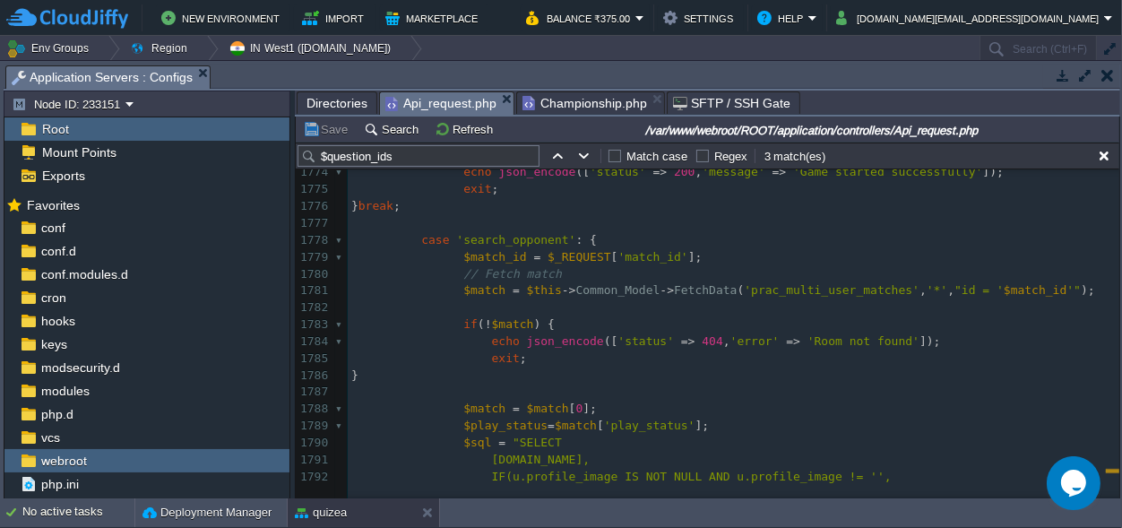
click at [736, 313] on pre "​" at bounding box center [734, 307] width 772 height 17
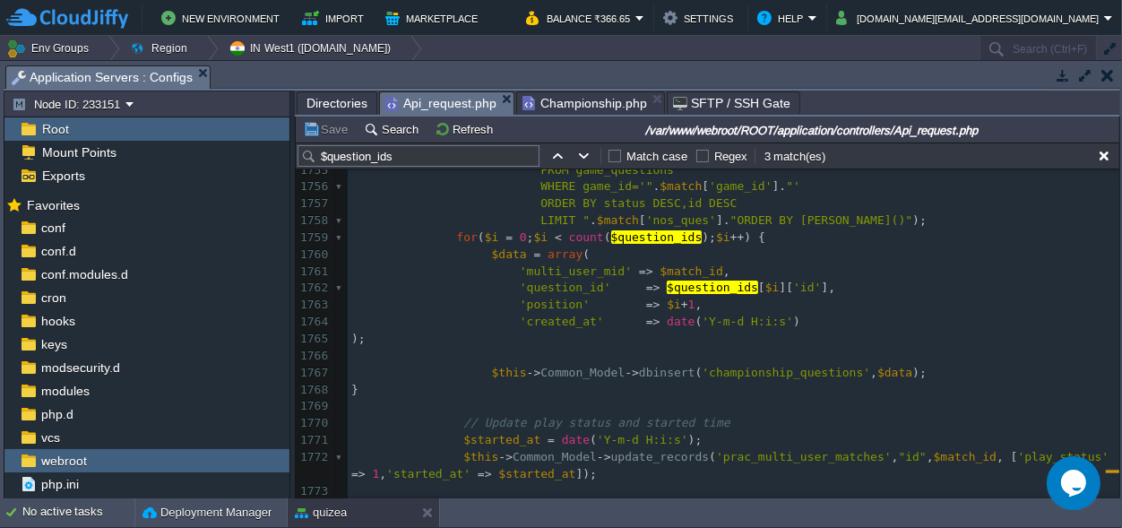
scroll to position [21980, 0]
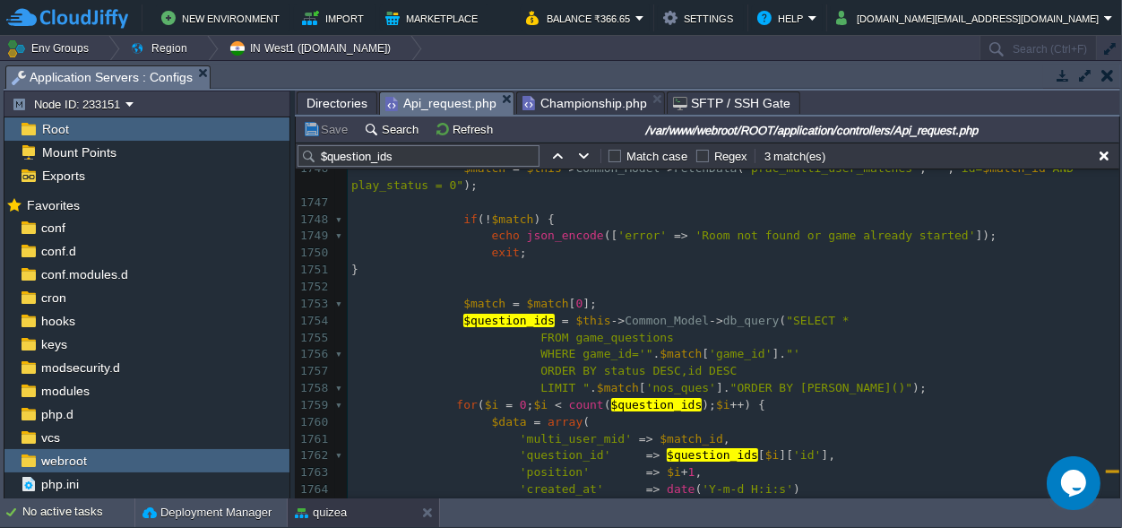
click at [564, 322] on div "xxxxxxxxxx ​ 1691 case 'join_room' : { ... } break ; 1742 1743 case 'start_game…" at bounding box center [734, 439] width 772 height 726
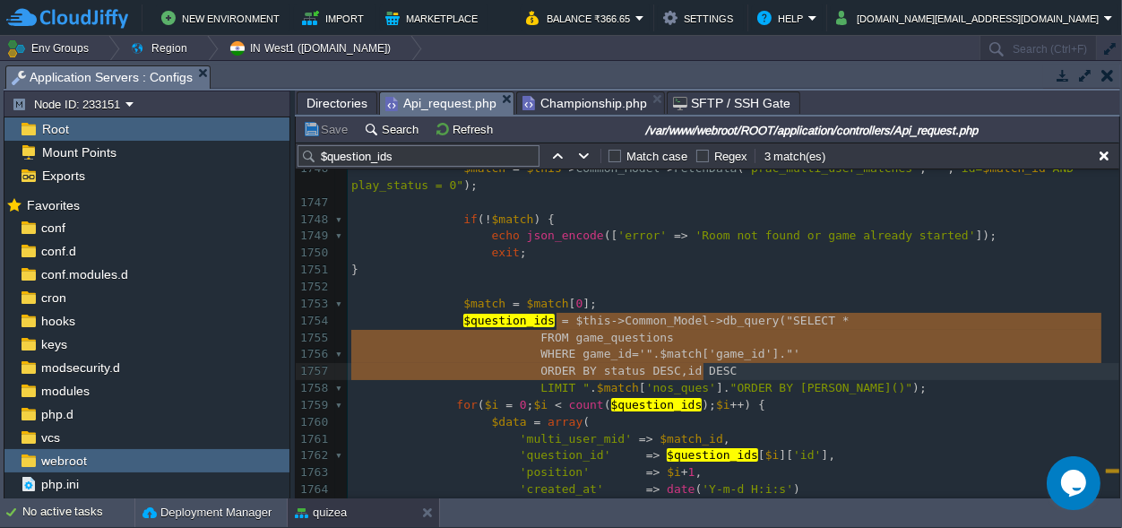
type textarea "$this->Common_Model->db_query("SELECT * FROM game_questions WHERE game_id='".$m…"
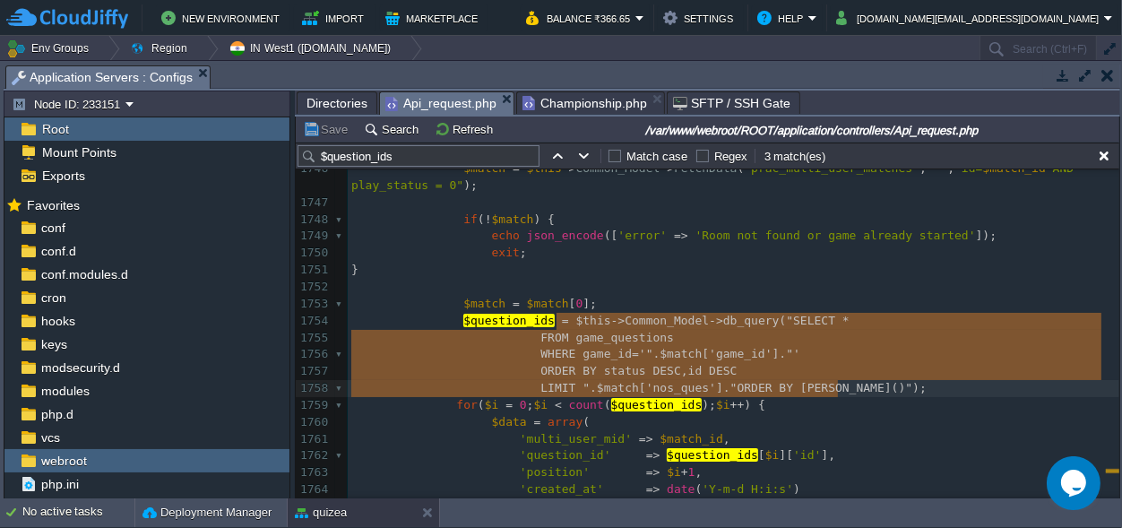
scroll to position [56, 487]
drag, startPoint x: 555, startPoint y: 321, endPoint x: 860, endPoint y: 392, distance: 312.9
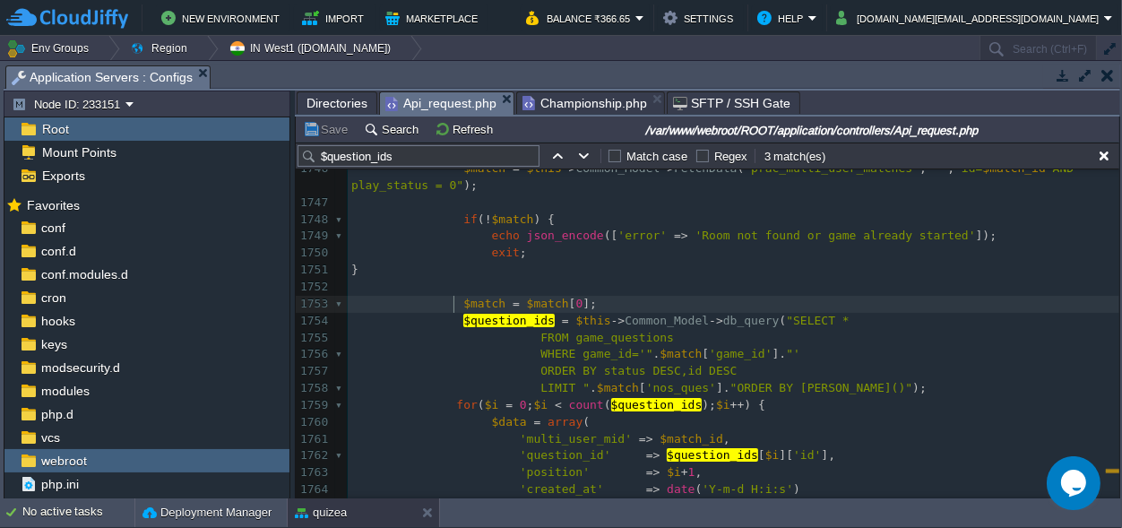
scroll to position [0, 0]
click at [454, 301] on div "xxxxxxxxxx ​ 1691 case 'join_room' : { ... } break ; 1742 1743 case 'start_game…" at bounding box center [734, 439] width 772 height 726
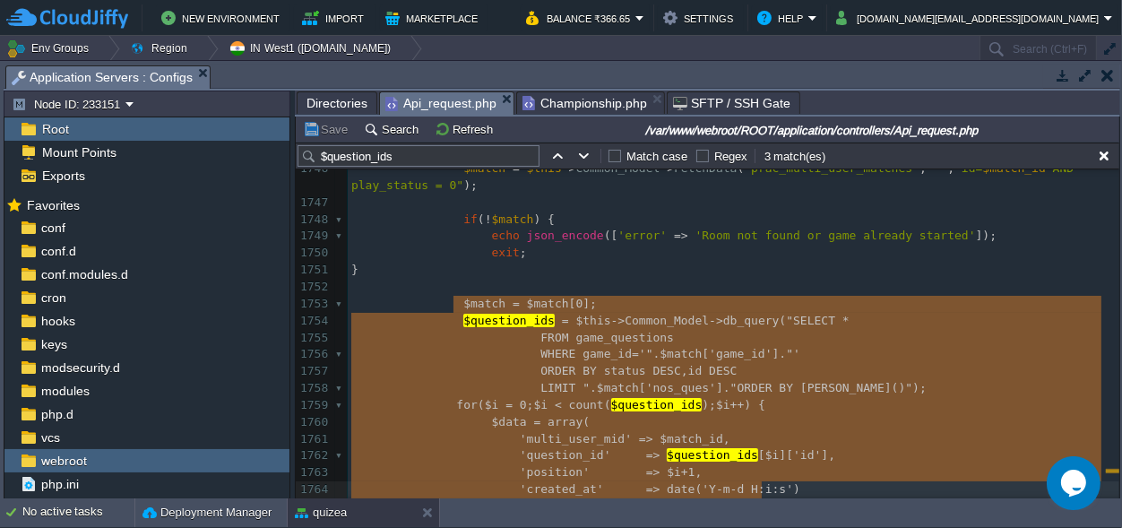
scroll to position [181, 0]
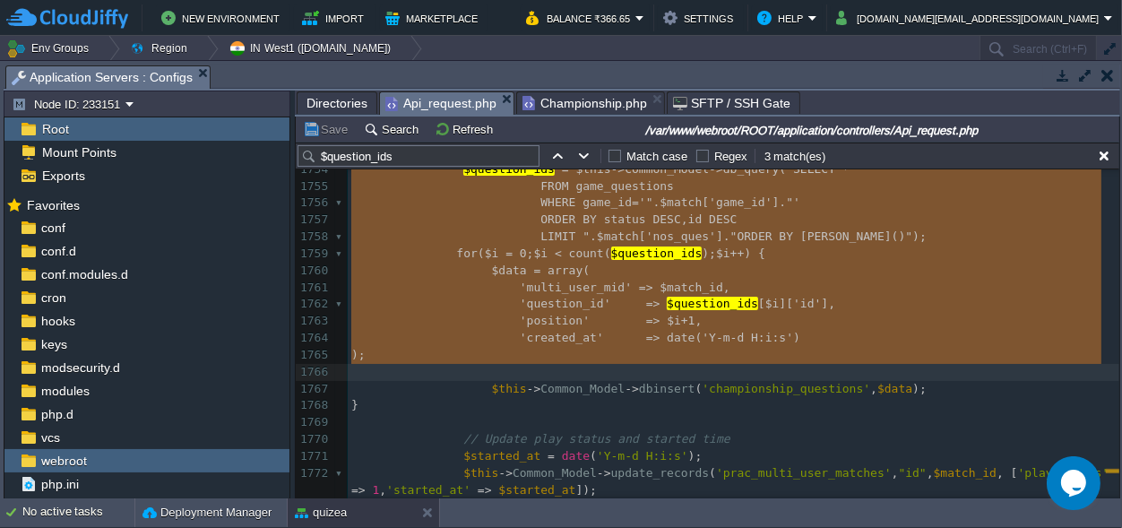
type textarea "$match = $match[0]; $question_ids = $this->Common_Model->db_query("SELECT * FRO…"
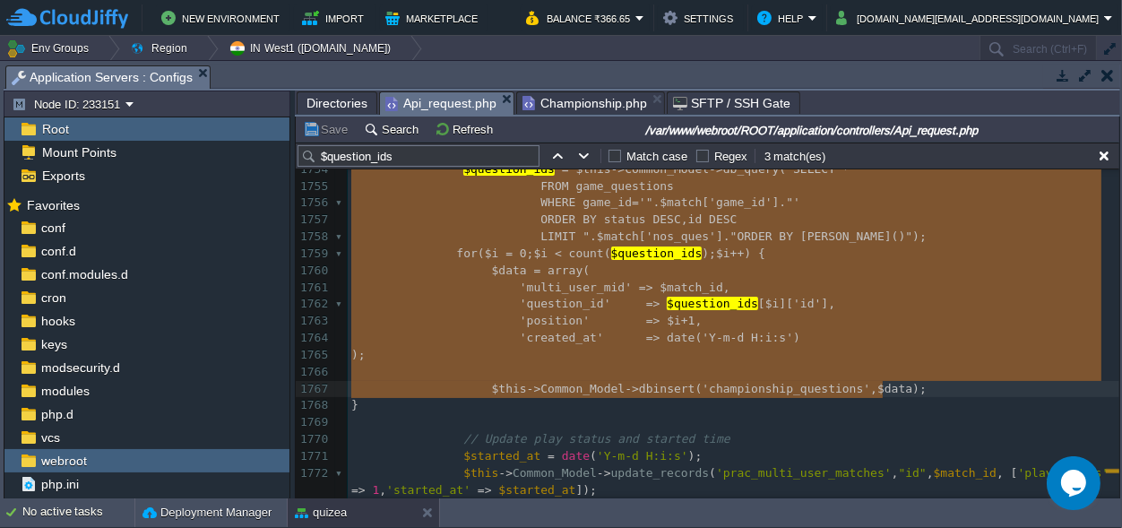
drag, startPoint x: 453, startPoint y: 301, endPoint x: 904, endPoint y: 385, distance: 459.4
type textarea "championship_questions"
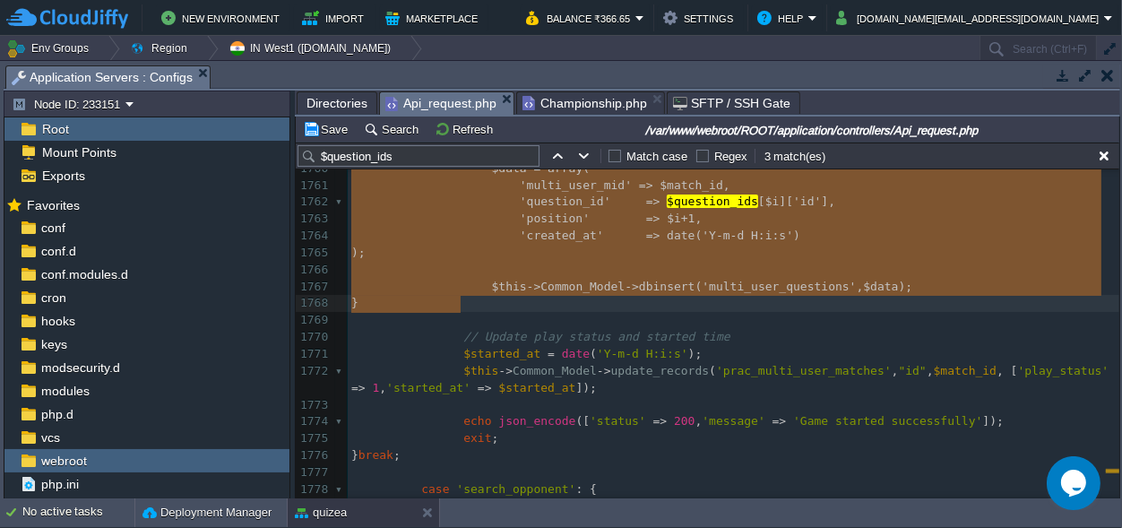
type textarea "$match = $match[0]; $question_ids = $this->Common_Model->db_query("SELECT * FRO…"
drag, startPoint x: 450, startPoint y: 316, endPoint x: 506, endPoint y: 311, distance: 56.7
paste textarea
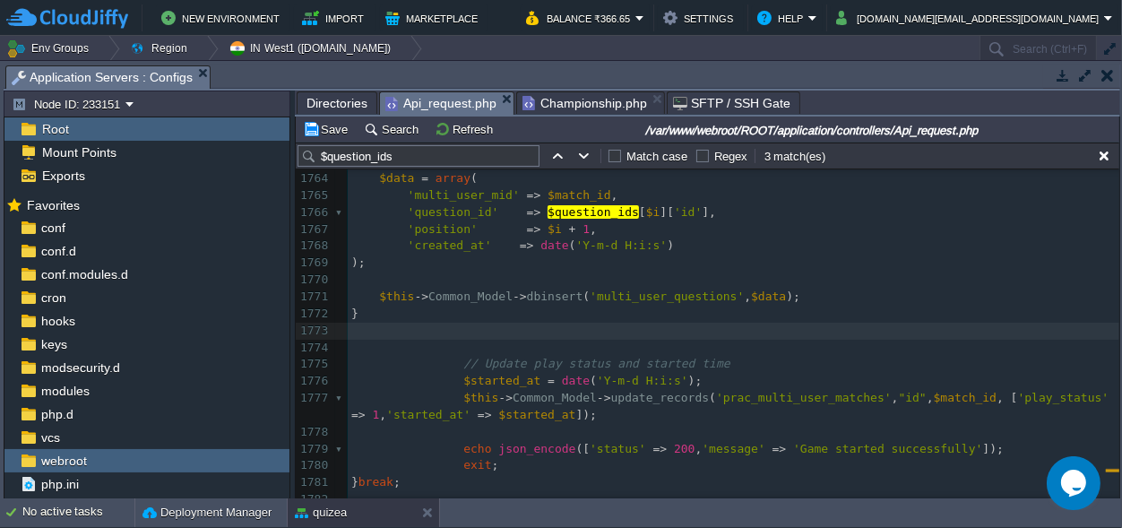
scroll to position [22316, 0]
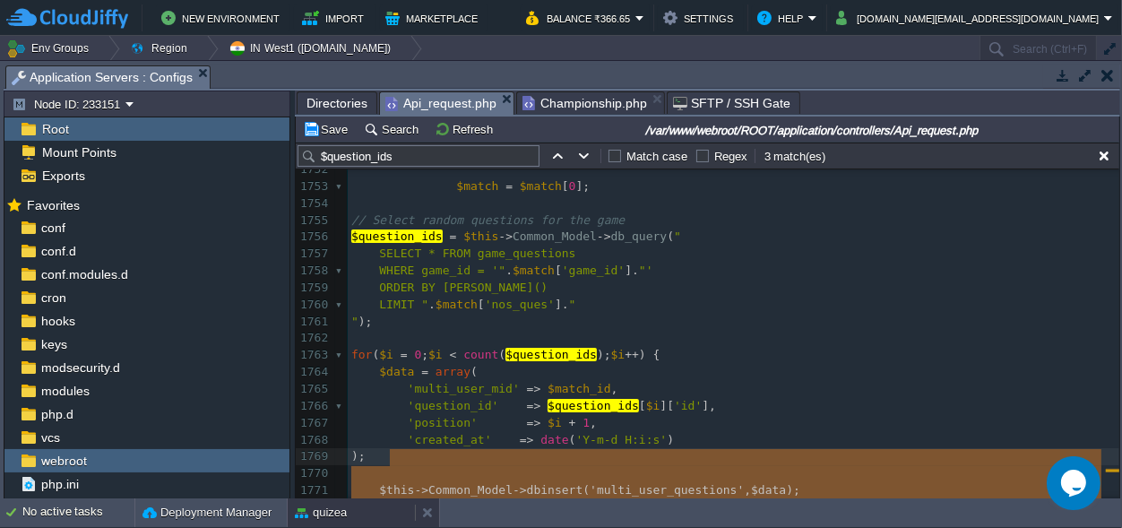
type textarea "his->Common_Model->dbinsert('multi_user_questions', $data); }"
type textarea "// Update play status and started time"
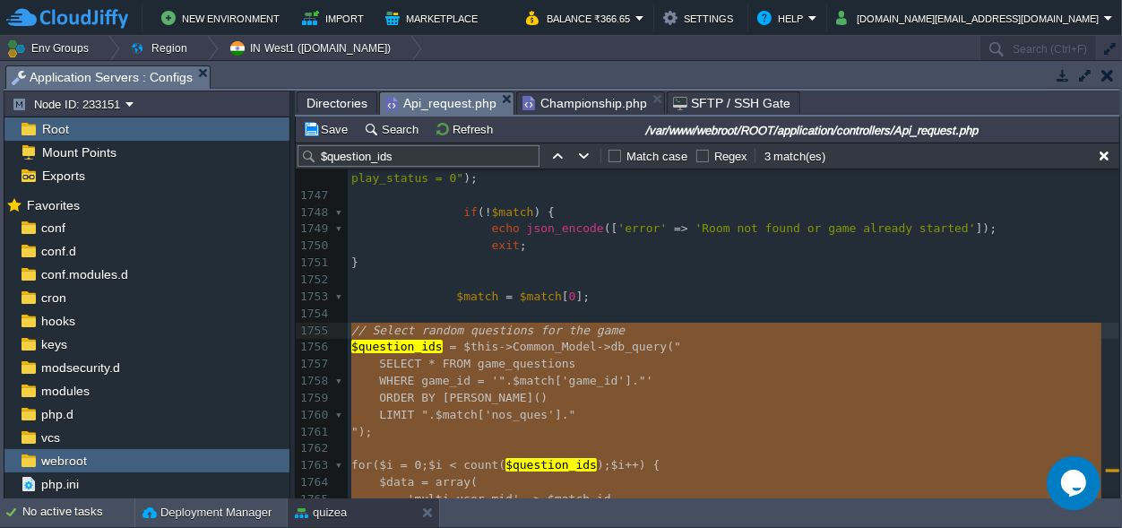
drag, startPoint x: 376, startPoint y: 291, endPoint x: 350, endPoint y: 324, distance: 41.4
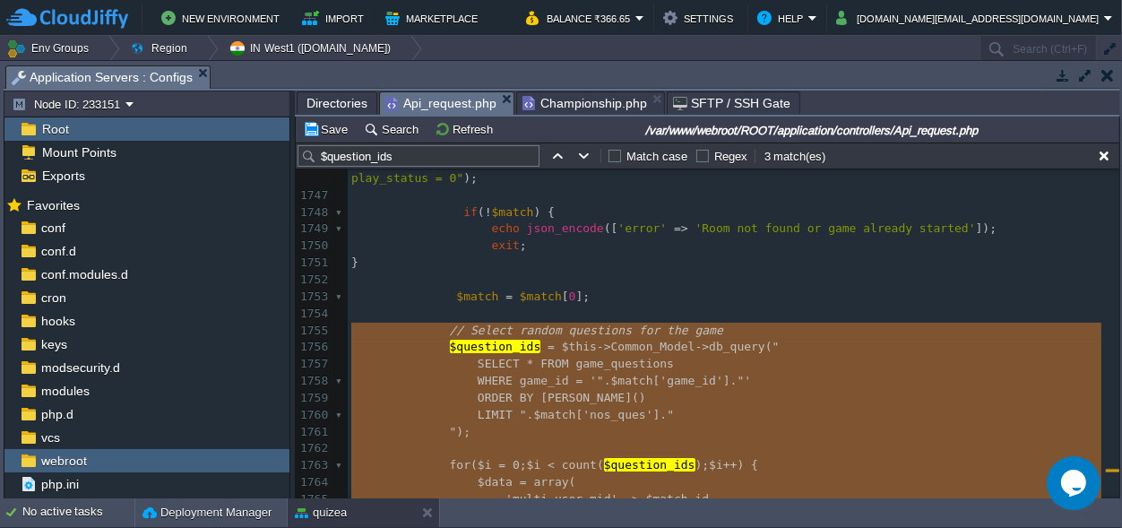
type textarea "// Select random questions for the game $question_ids = $this->Common_Model->db…"
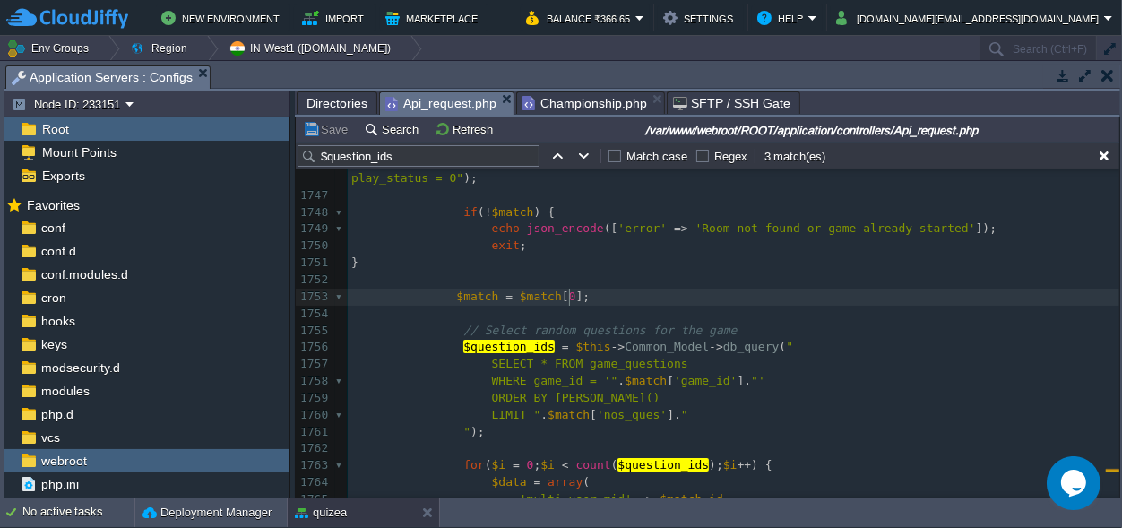
click at [655, 296] on pre "$match = $match [ 0 ];" at bounding box center [734, 297] width 772 height 17
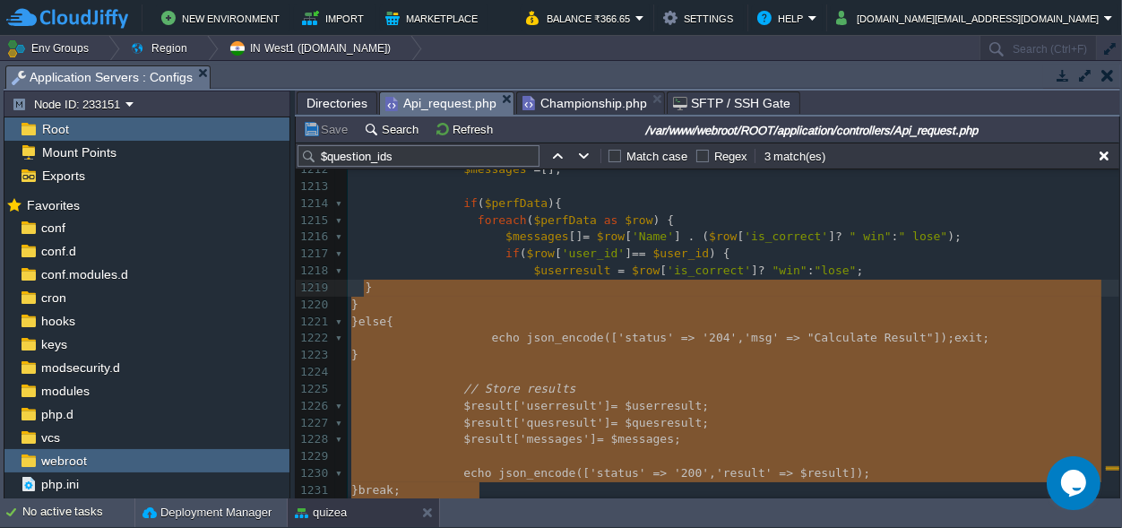
type textarea "$userresult = $row['is_correct'] ? "win" : "lose"; } } }else{ echo json_encode(…"
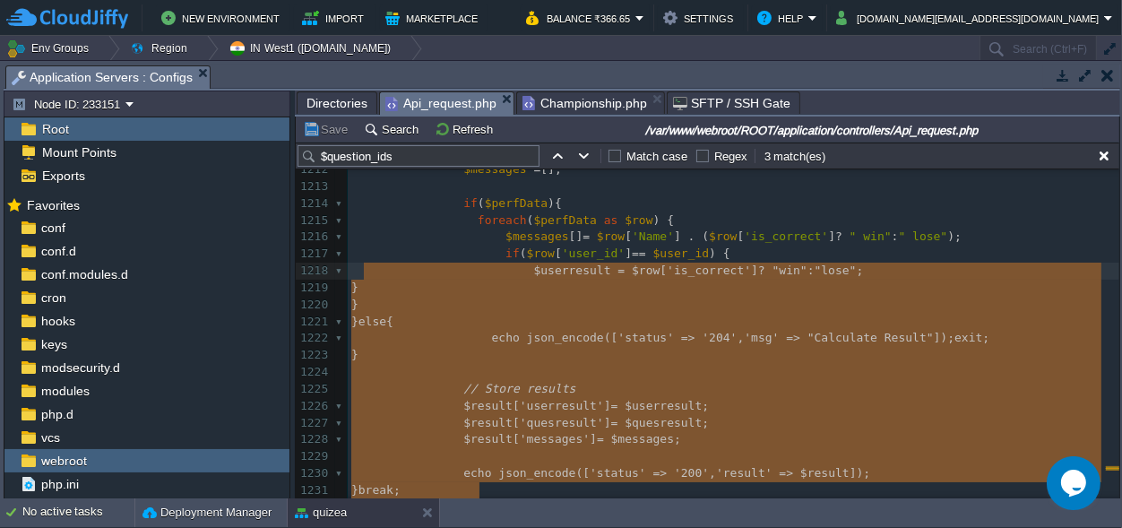
drag, startPoint x: 640, startPoint y: 313, endPoint x: 365, endPoint y: 278, distance: 277.4
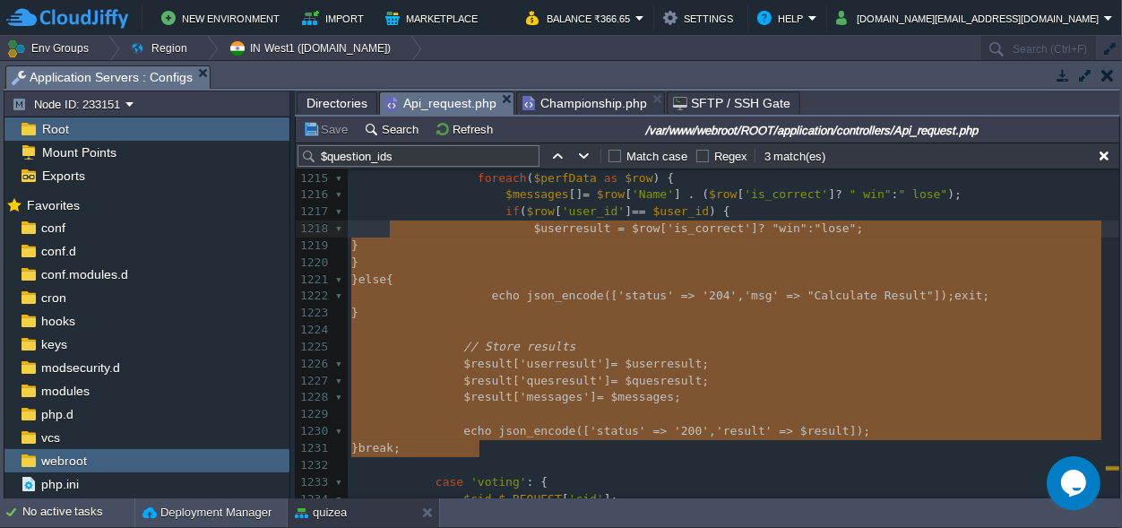
type textarea "-"
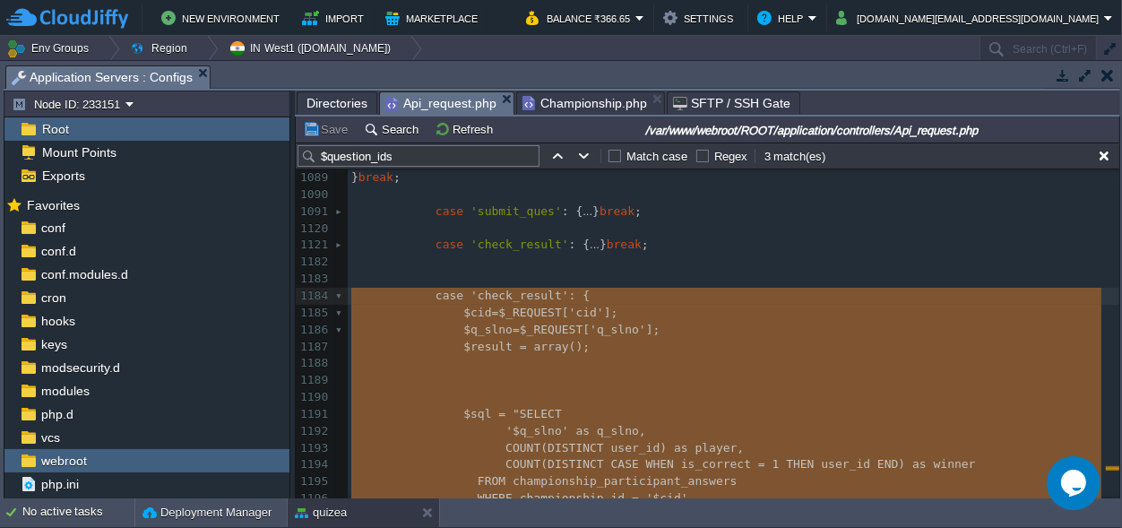
drag, startPoint x: 506, startPoint y: 402, endPoint x: 342, endPoint y: 294, distance: 195.9
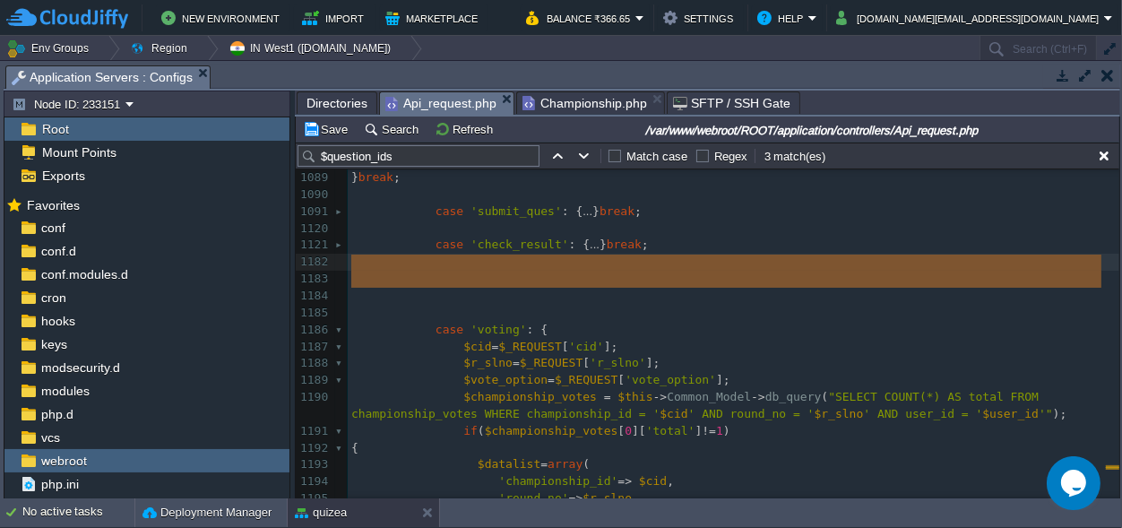
drag, startPoint x: 434, startPoint y: 303, endPoint x: 349, endPoint y: 264, distance: 93.5
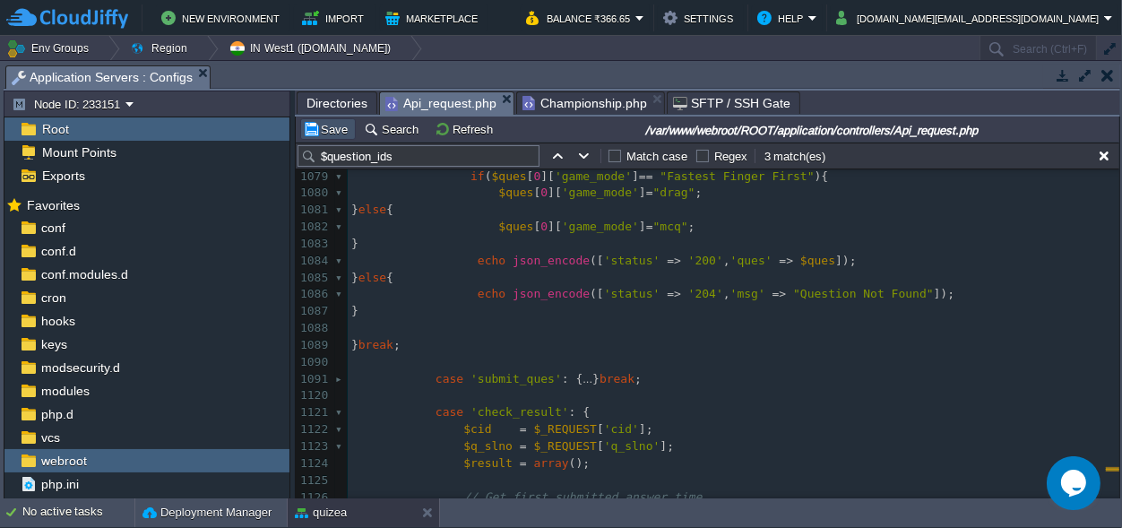
click at [330, 125] on button "Save" at bounding box center [328, 129] width 50 height 16
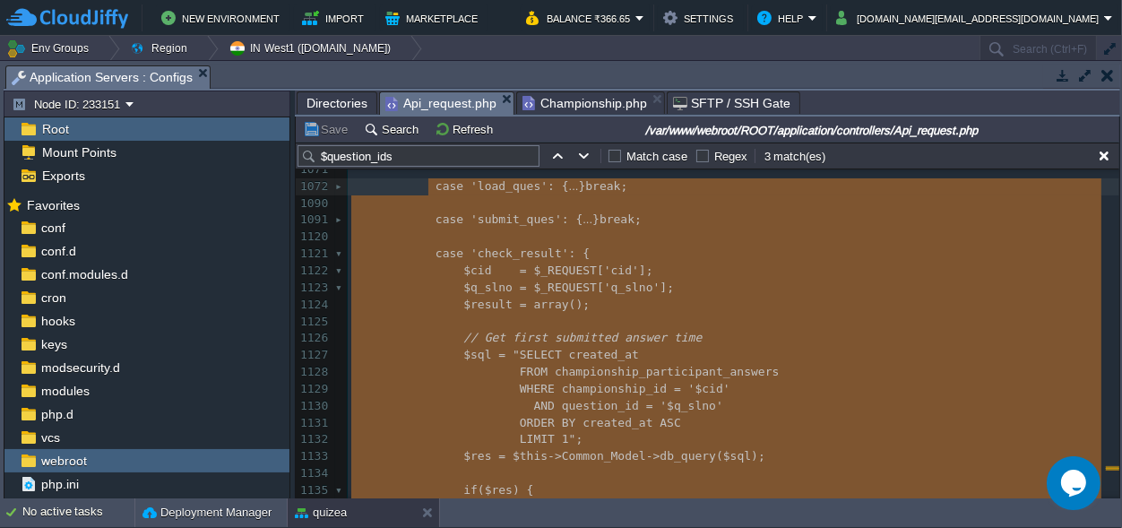
drag, startPoint x: 653, startPoint y: 343, endPoint x: 419, endPoint y: 184, distance: 283.9
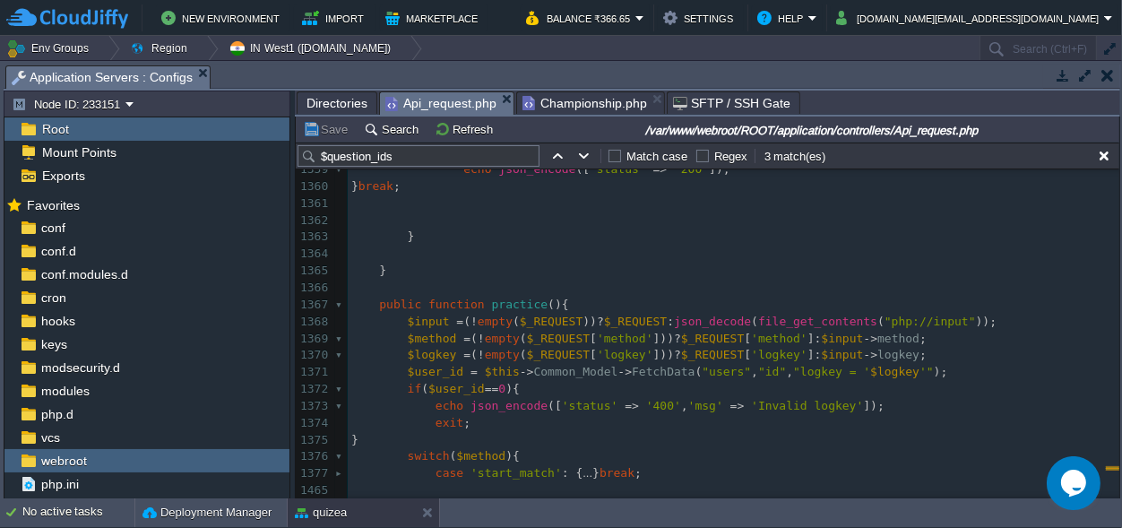
type textarea "-"
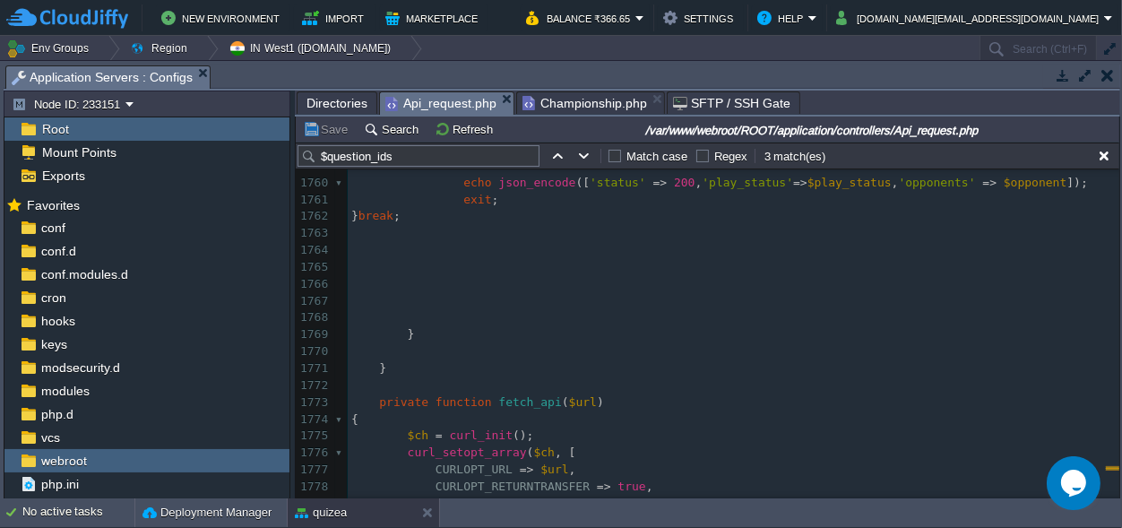
click at [497, 218] on pre "} break ;" at bounding box center [734, 216] width 772 height 17
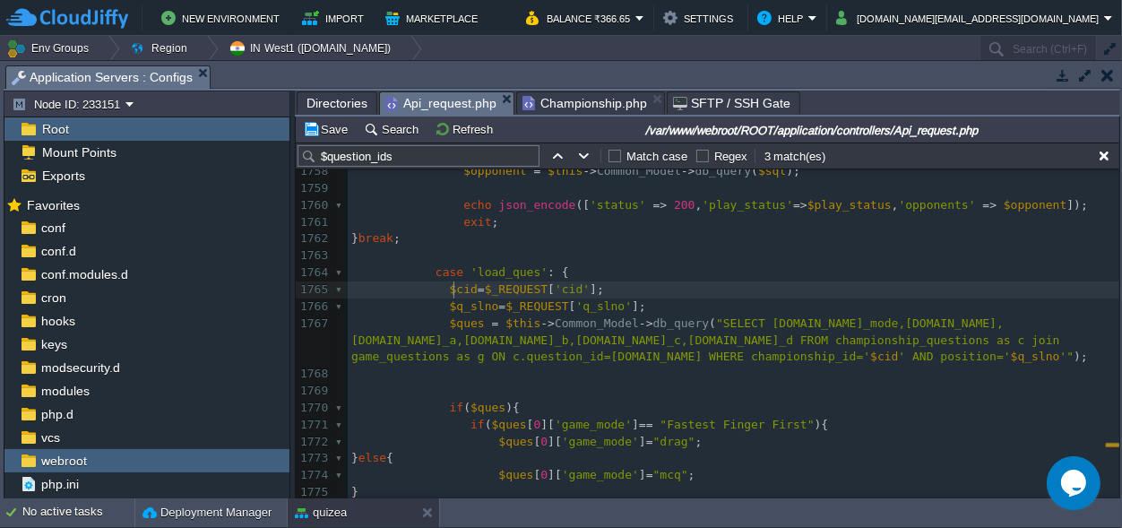
click at [453, 290] on span "$cid" at bounding box center [464, 288] width 28 height 13
type textarea "m"
click at [555, 288] on span "'cid'" at bounding box center [572, 288] width 35 height 13
type textarea "match_"
click at [569, 284] on div "xxxxxxxxxx } break ; 1738 ​ 1739 if ( ! $match ) { 1740 echo json_encode ([ 'st…" at bounding box center [734, 255] width 772 height 861
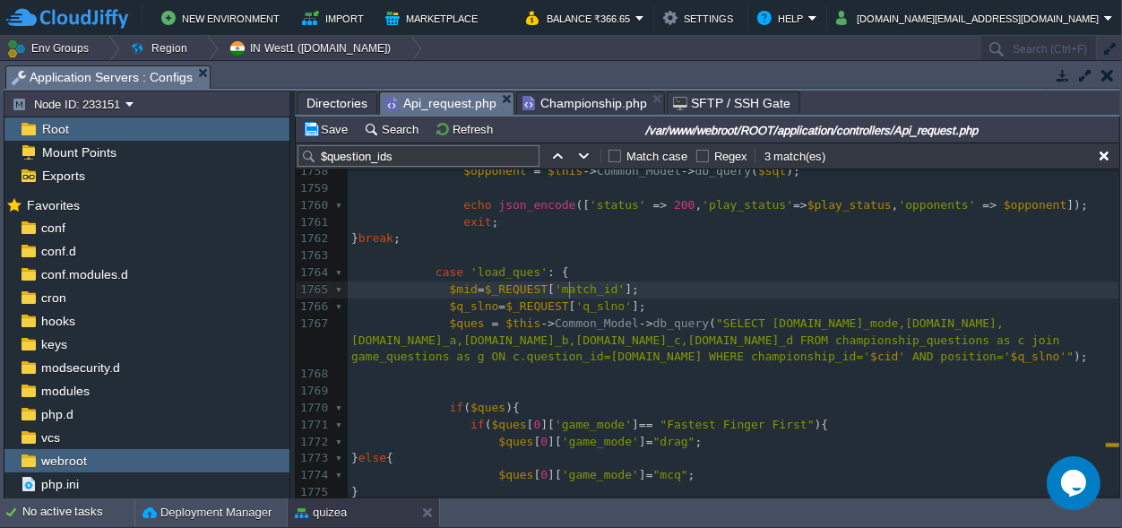
type textarea "match_id"
type textarea "mid"
drag, startPoint x: 466, startPoint y: 288, endPoint x: 445, endPoint y: 288, distance: 20.6
